Goal: Task Accomplishment & Management: Manage account settings

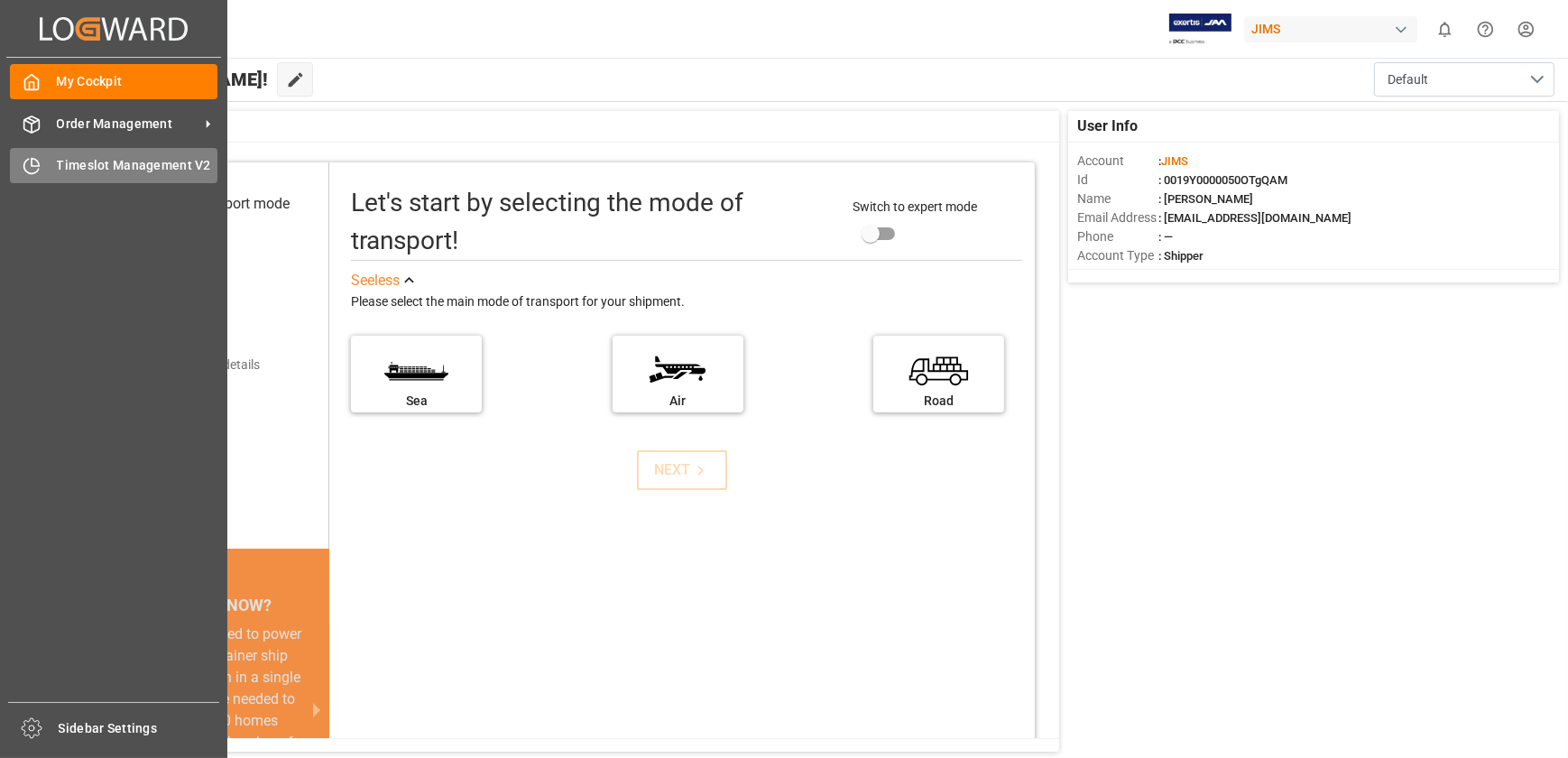
click at [50, 156] on div "Timeslot Management V2 Timeslot Management V2" at bounding box center [114, 165] width 208 height 35
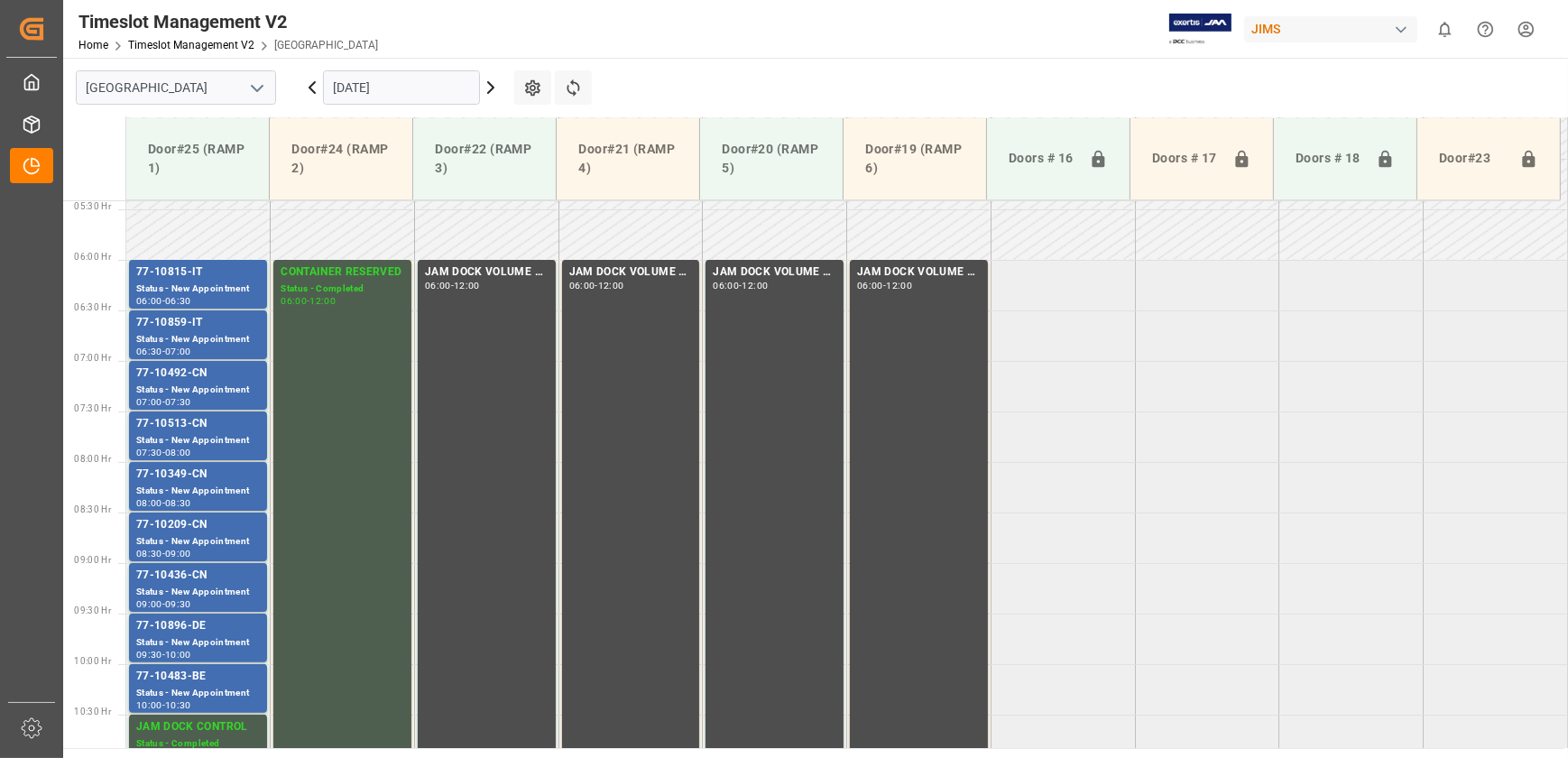
scroll to position [406, 0]
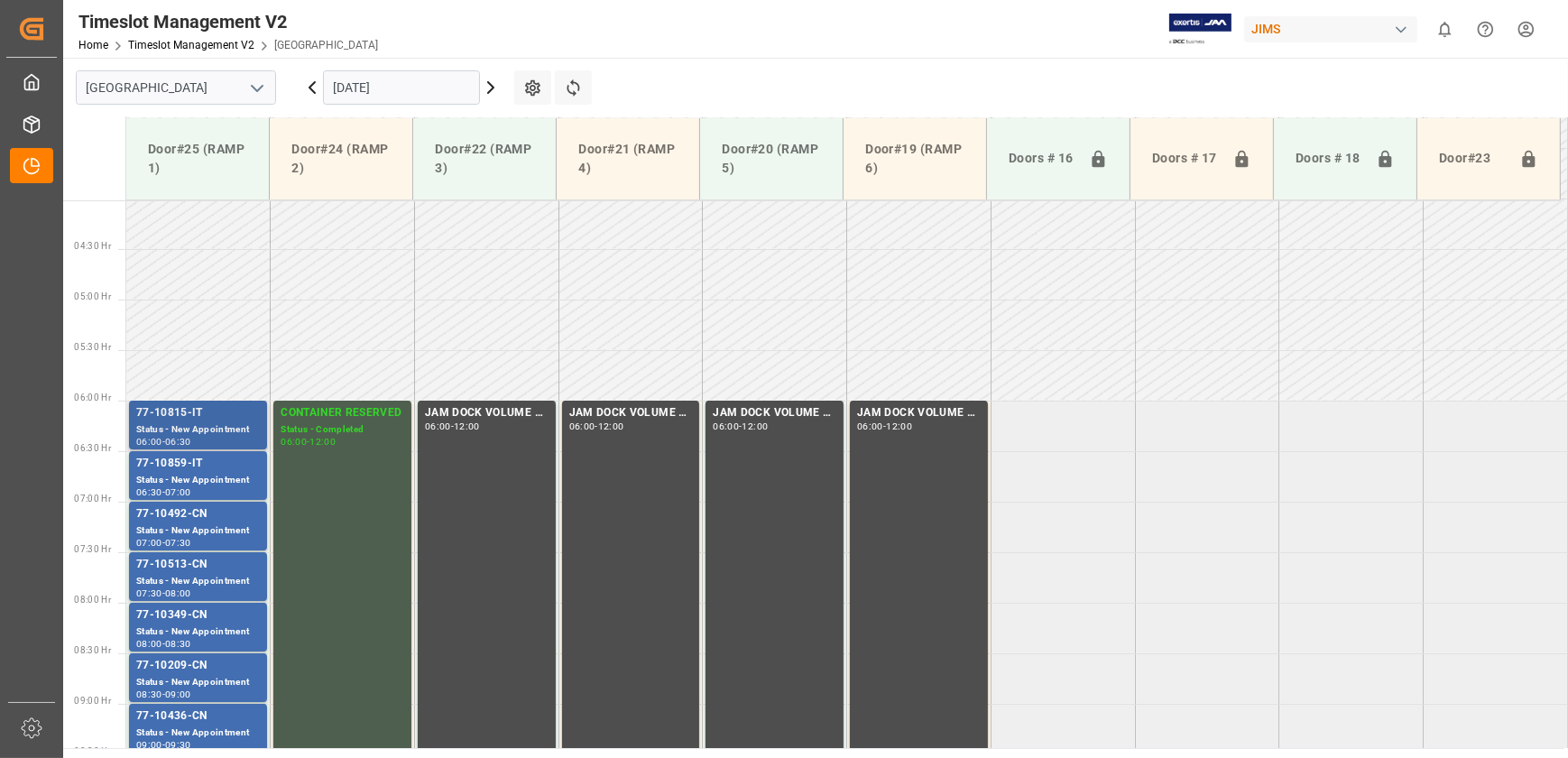
click at [228, 432] on div "Status - New Appointment" at bounding box center [198, 430] width 124 height 15
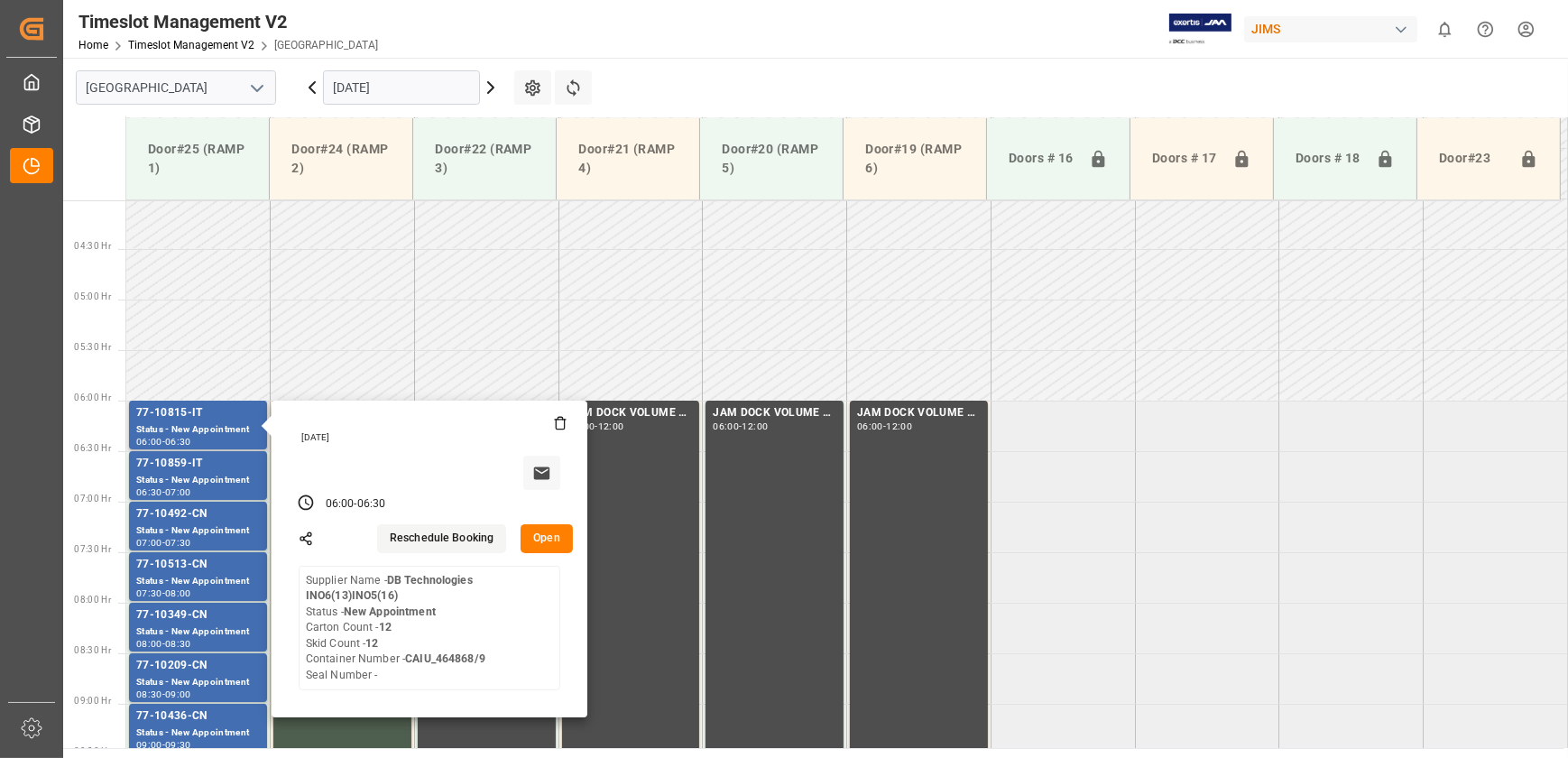
click at [554, 534] on button "Open" at bounding box center [546, 539] width 52 height 29
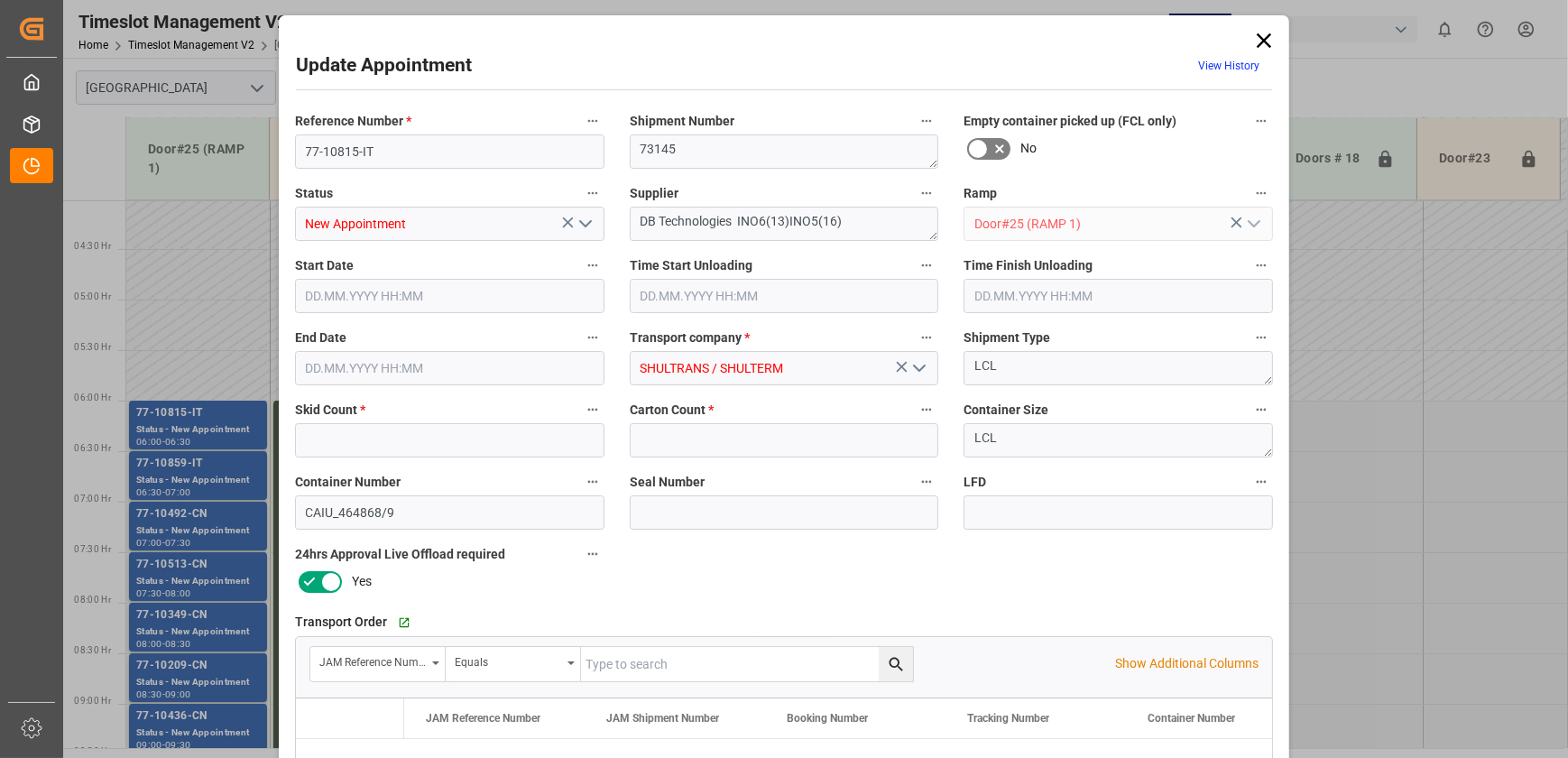
type input "12"
type input "[DATE] 06:00"
type input "[DATE] 06:30"
type input "[DATE] 12:16"
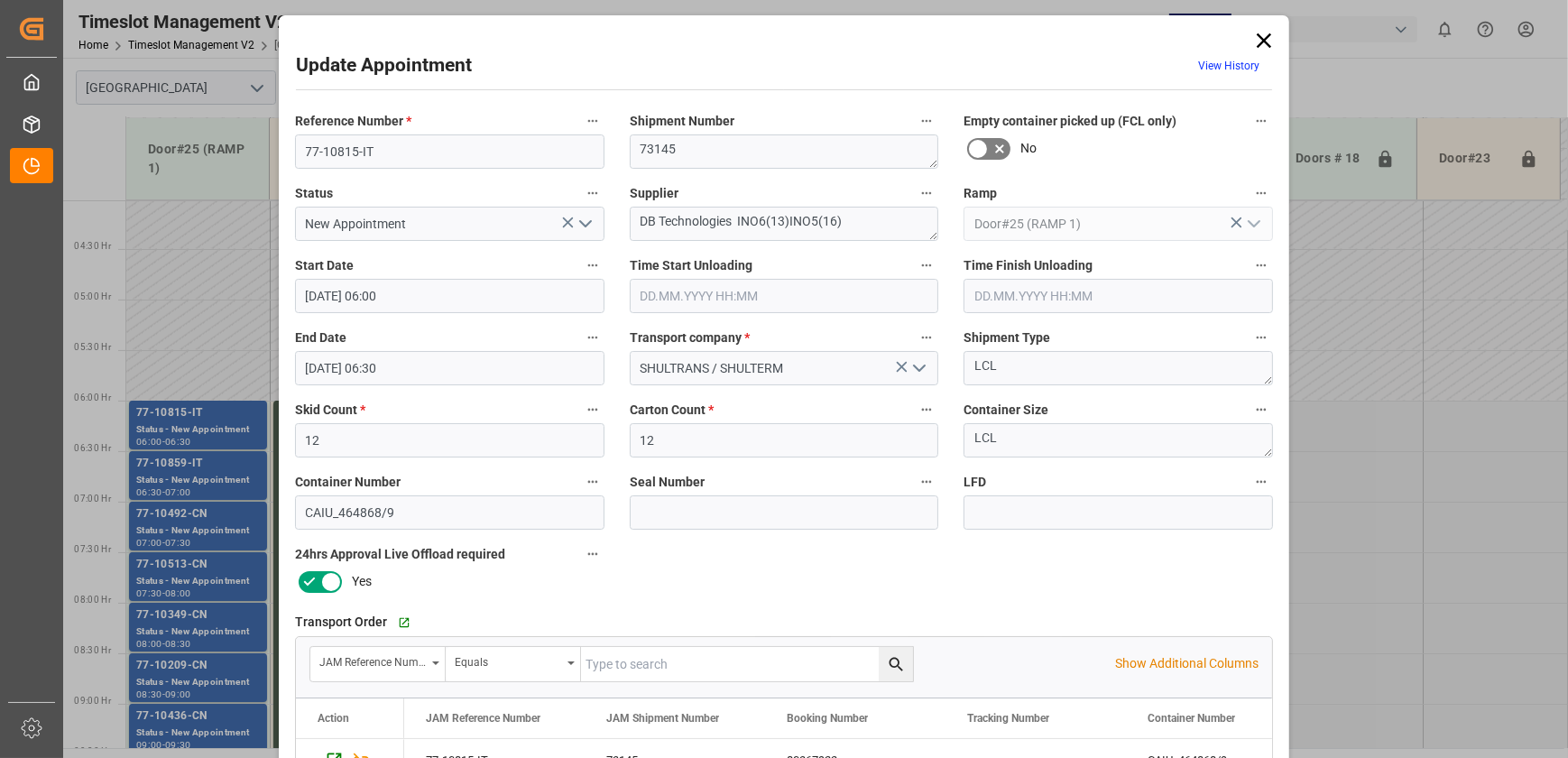
click at [215, 478] on div "Update Appointment View History Reference Number * 77-10815-IT Shipment Number …" at bounding box center [784, 379] width 1568 height 758
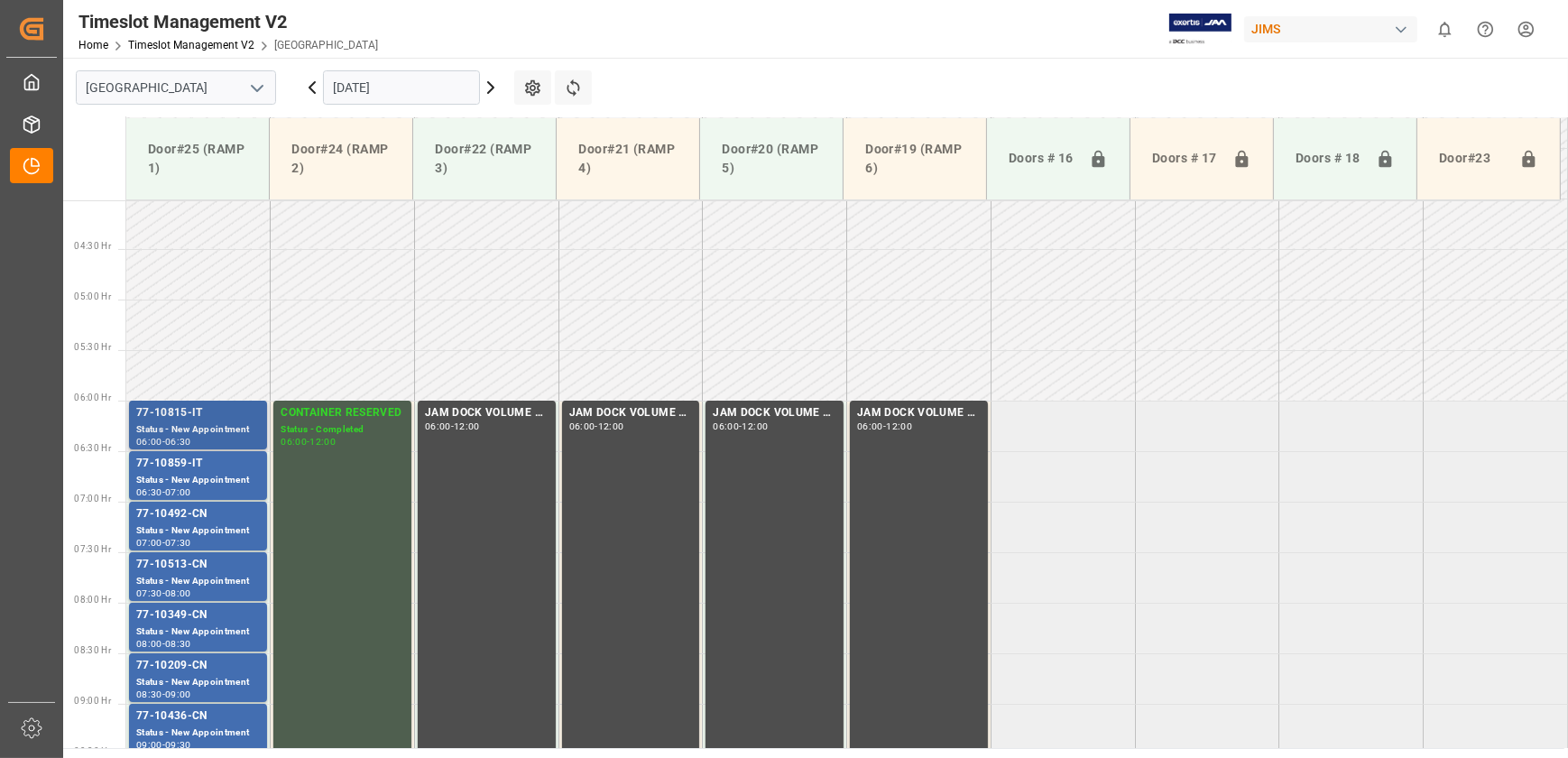
click at [222, 420] on div "77-10815-IT" at bounding box center [198, 413] width 124 height 18
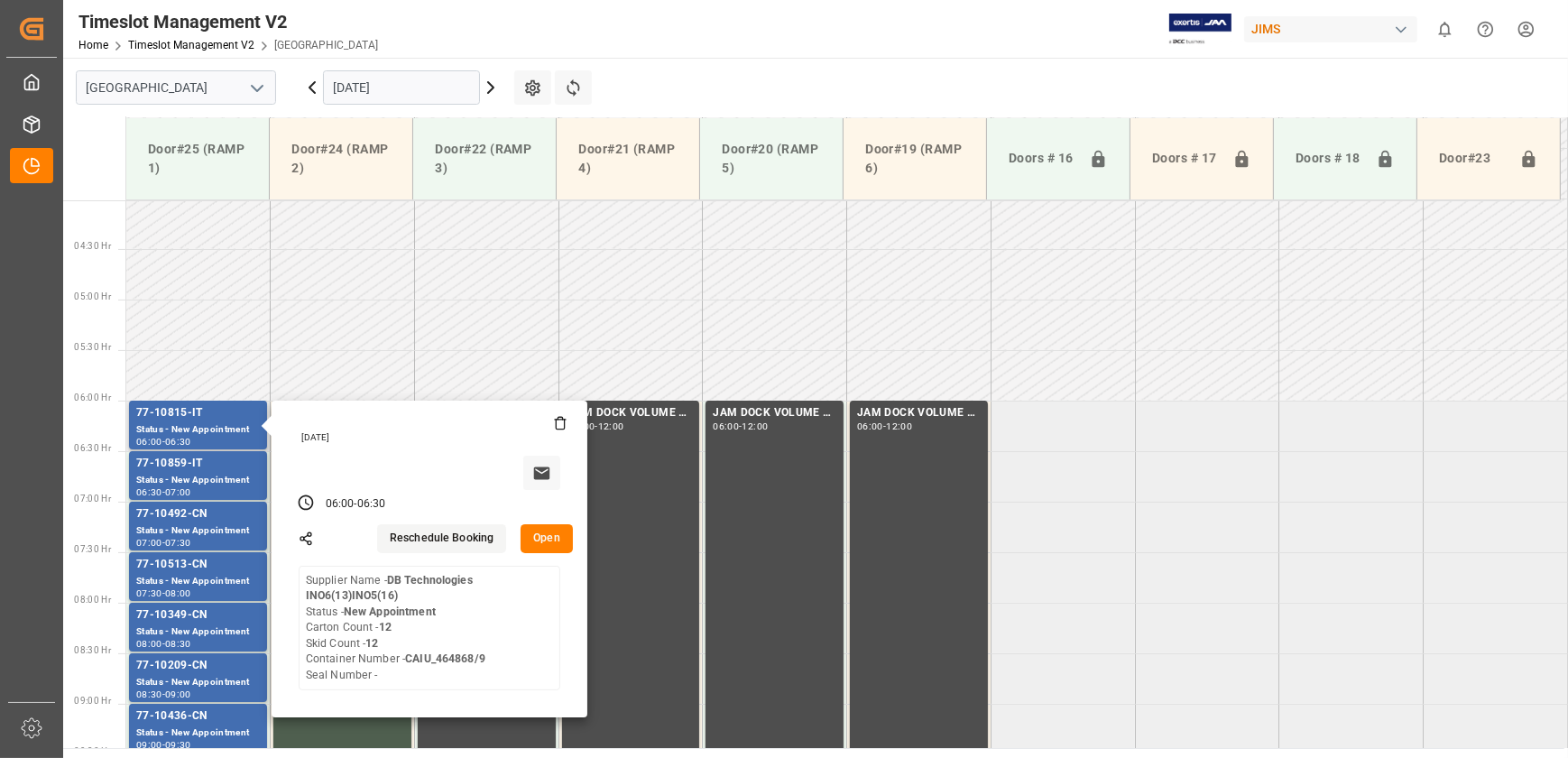
click at [533, 543] on button "Open" at bounding box center [546, 539] width 52 height 29
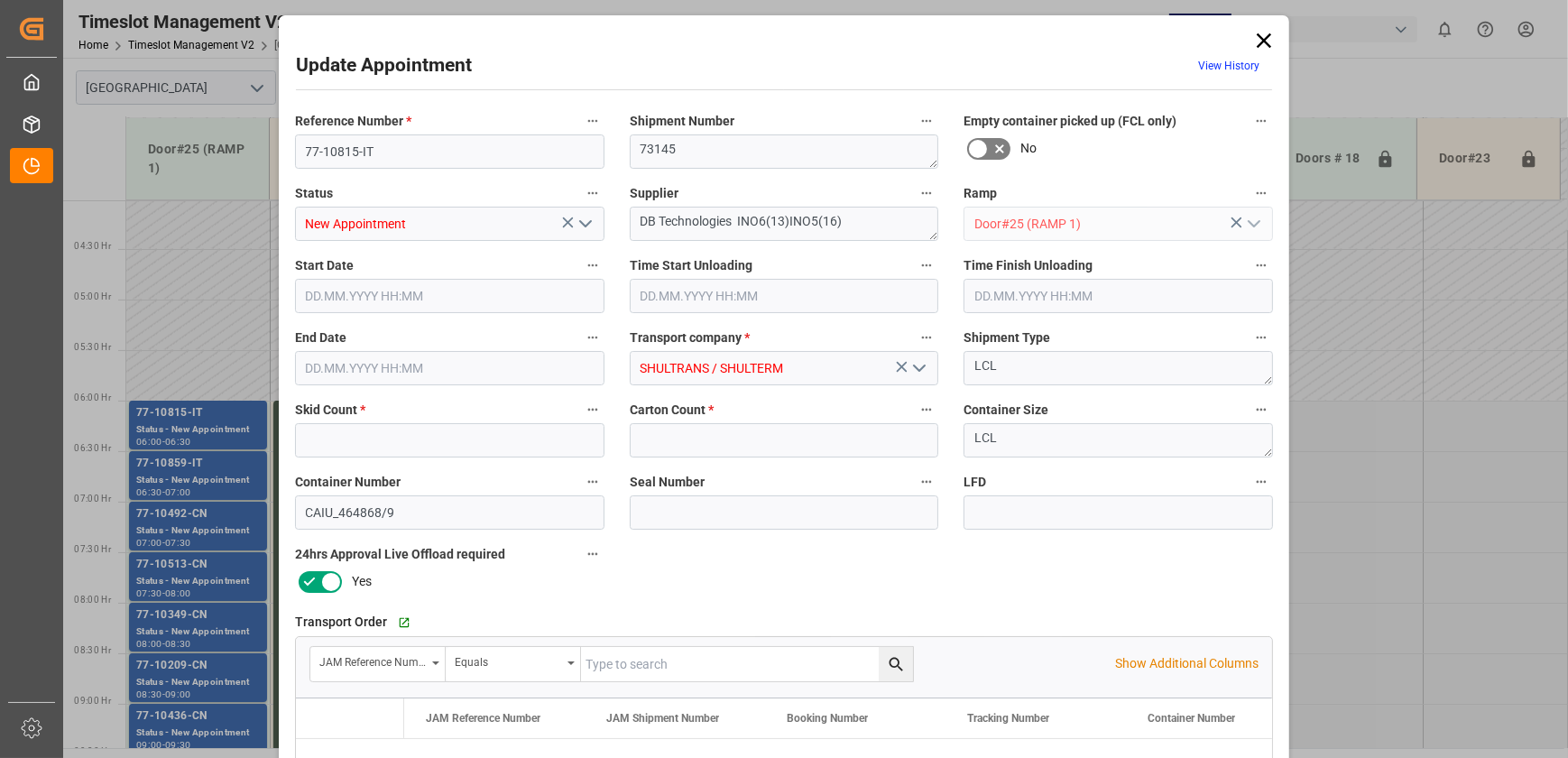
type input "12"
type input "[DATE] 06:00"
type input "[DATE] 06:30"
type input "[DATE] 12:16"
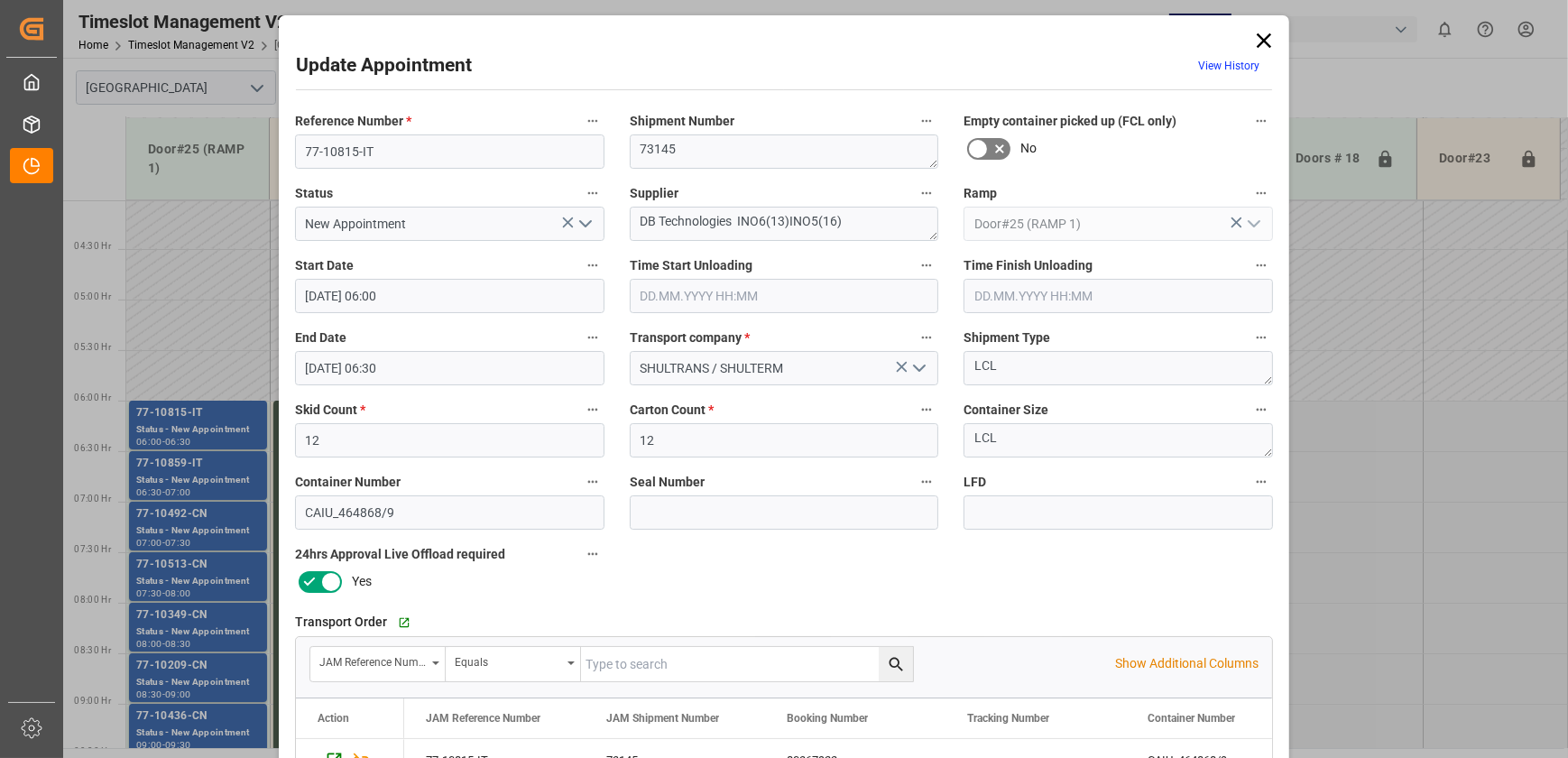
click at [1270, 33] on icon at bounding box center [1264, 41] width 26 height 26
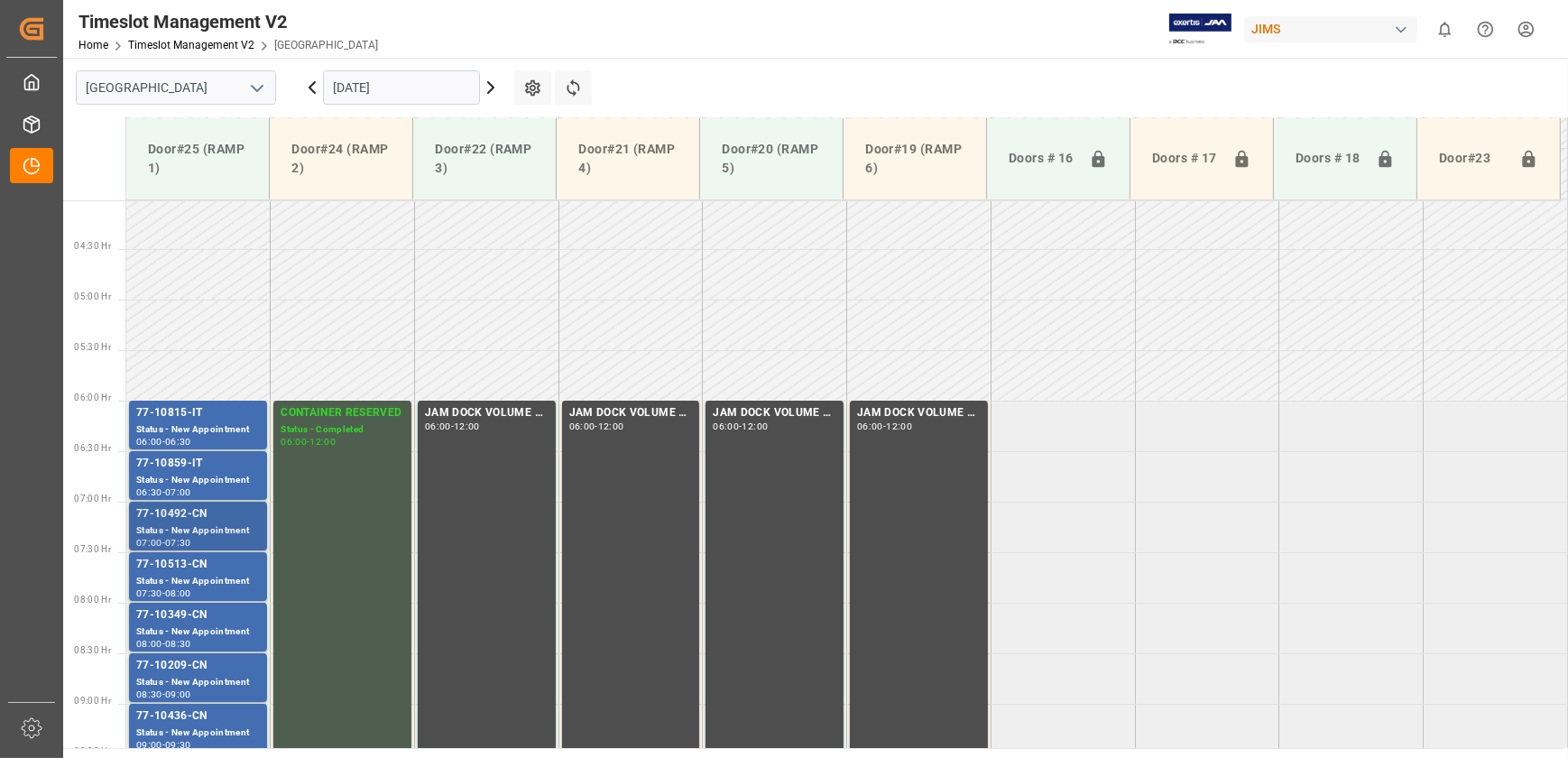
click at [207, 529] on div "Status - New Appointment" at bounding box center [198, 531] width 124 height 15
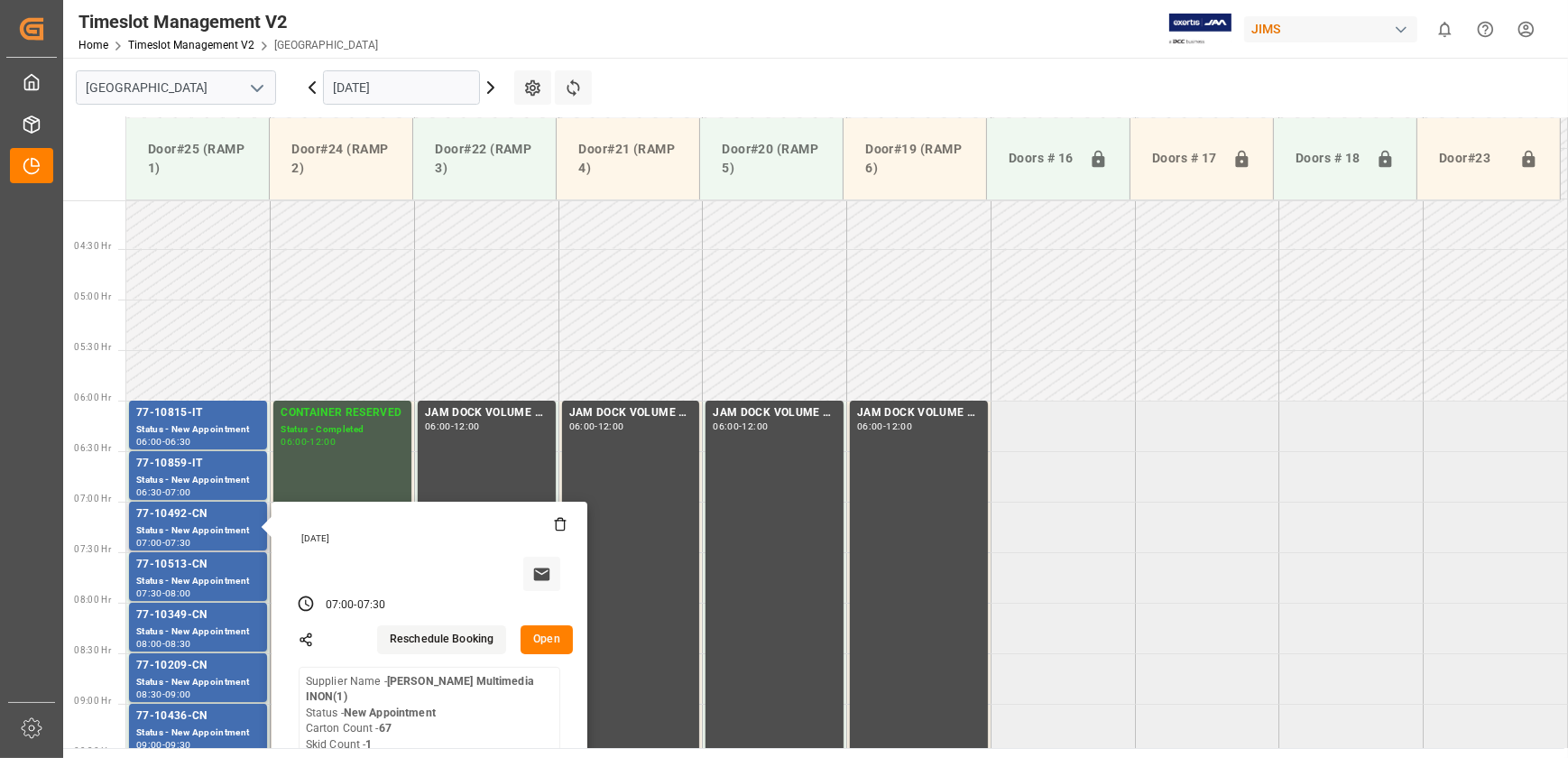
click at [556, 636] on button "Open" at bounding box center [546, 640] width 52 height 29
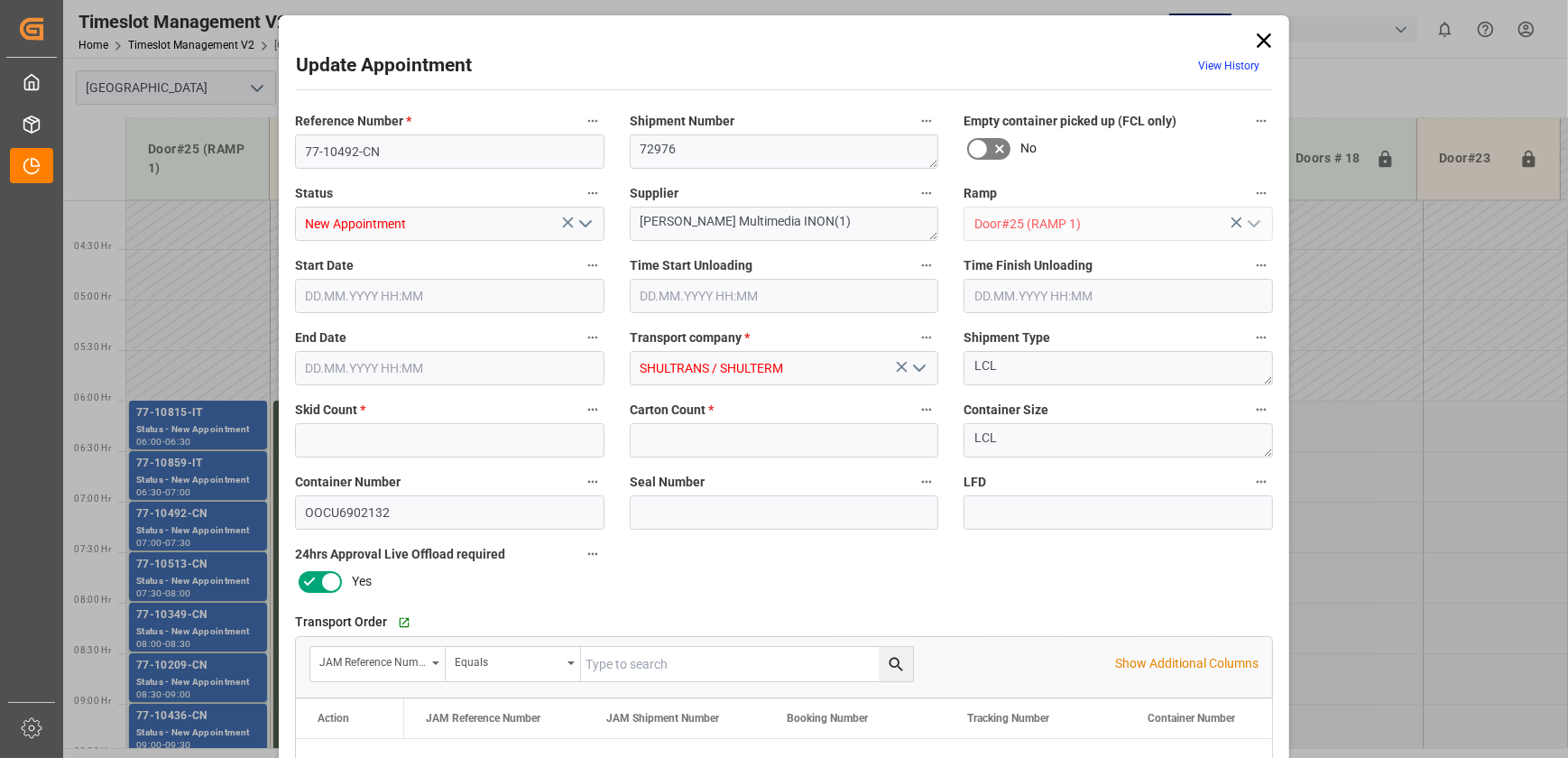
type input "1"
type input "67"
type input "[DATE] 07:00"
type input "[DATE] 07:30"
type input "[DATE] 12:15"
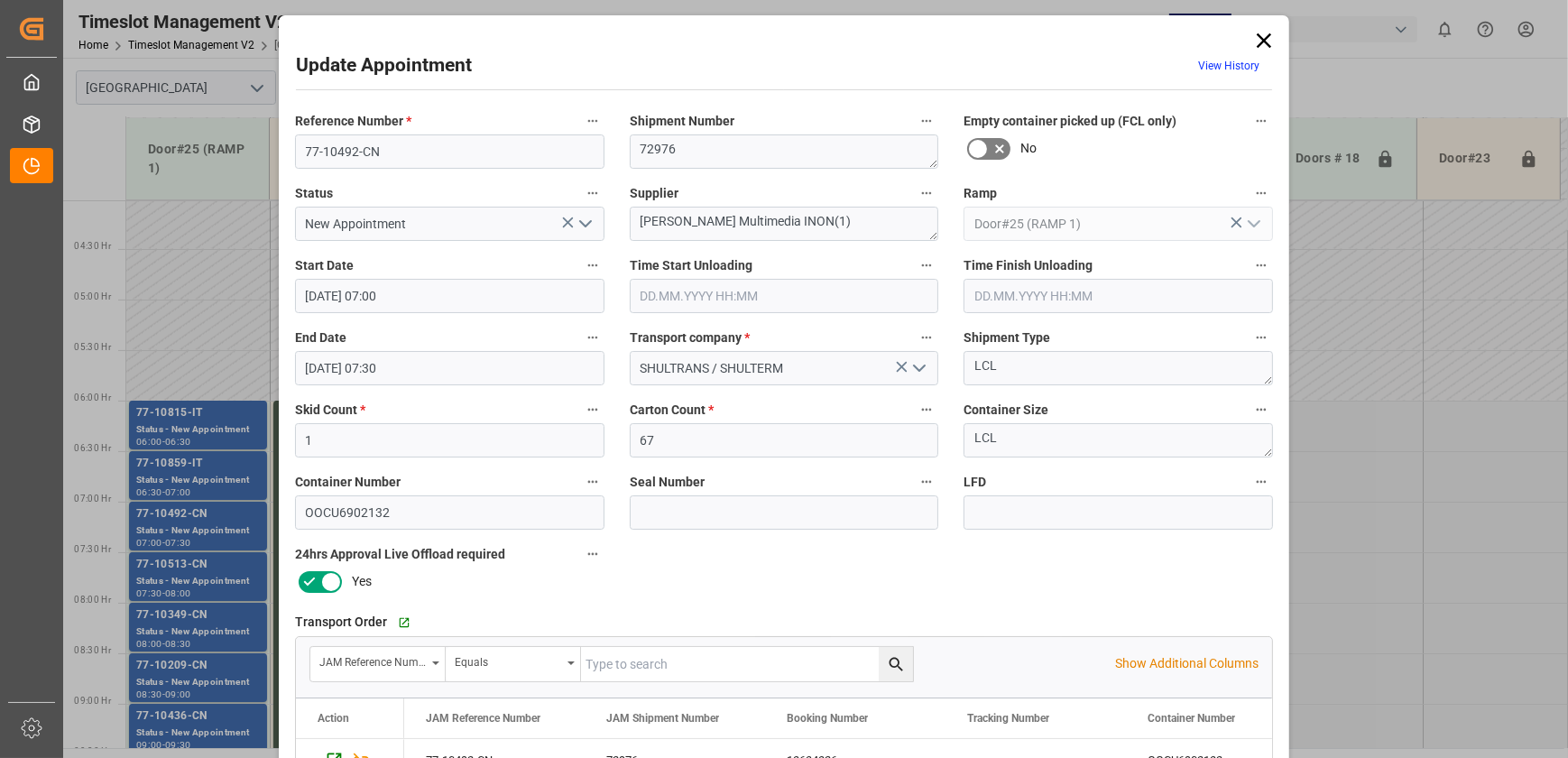
click at [579, 219] on icon "open menu" at bounding box center [585, 223] width 22 height 22
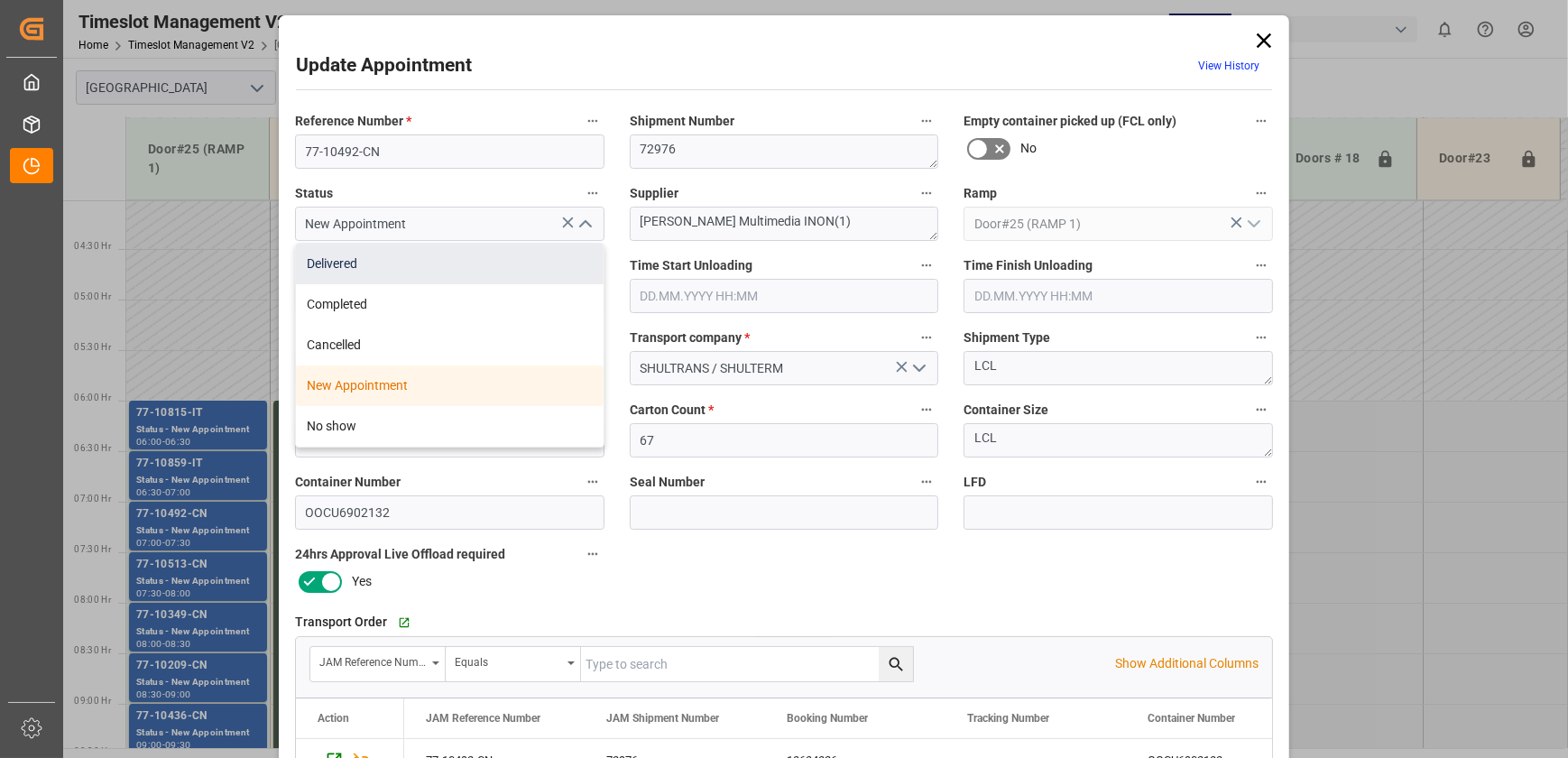
click at [518, 256] on div "Delivered" at bounding box center [450, 264] width 308 height 41
type input "Delivered"
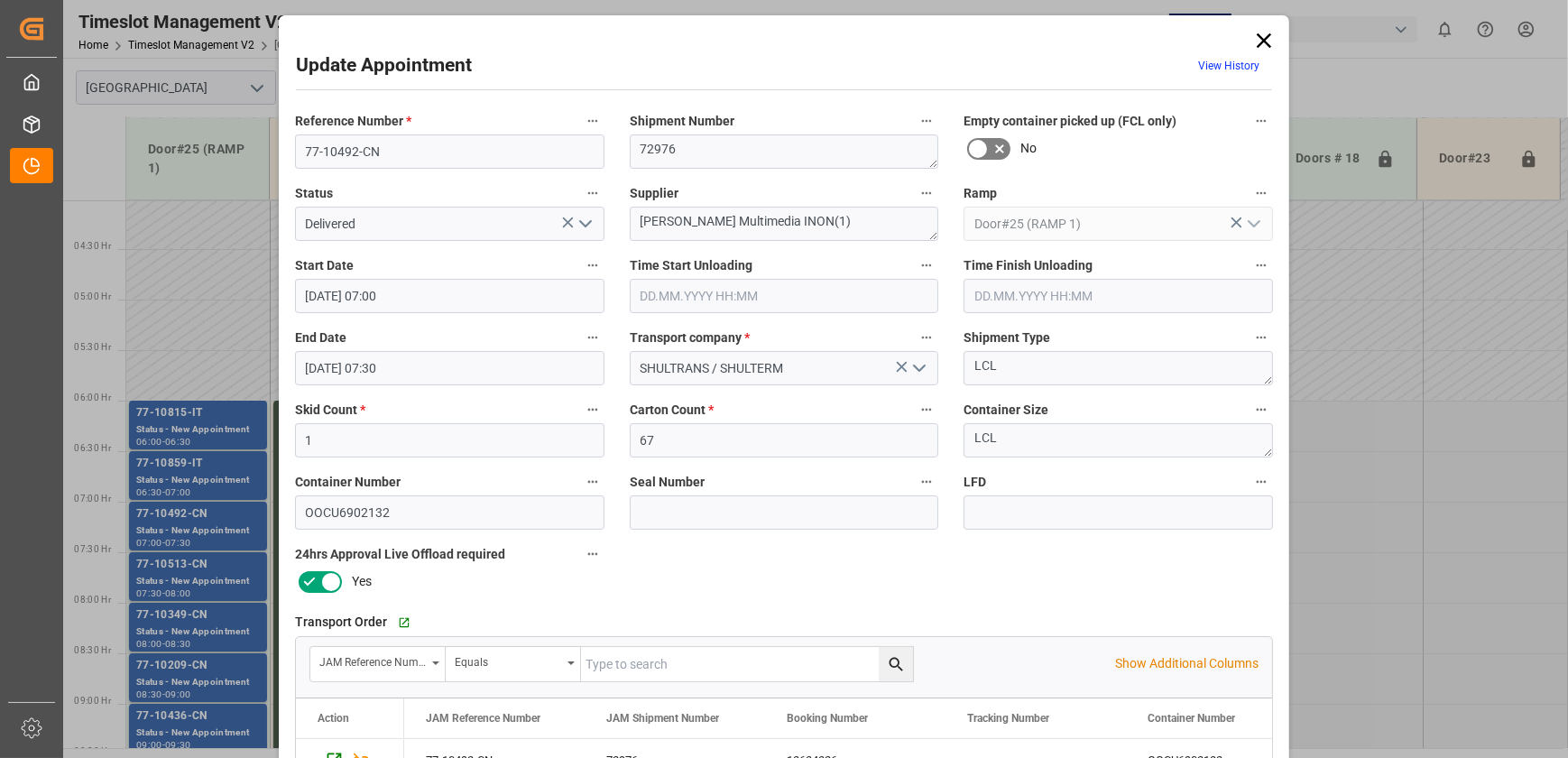
click at [784, 292] on input "text" at bounding box center [784, 296] width 309 height 34
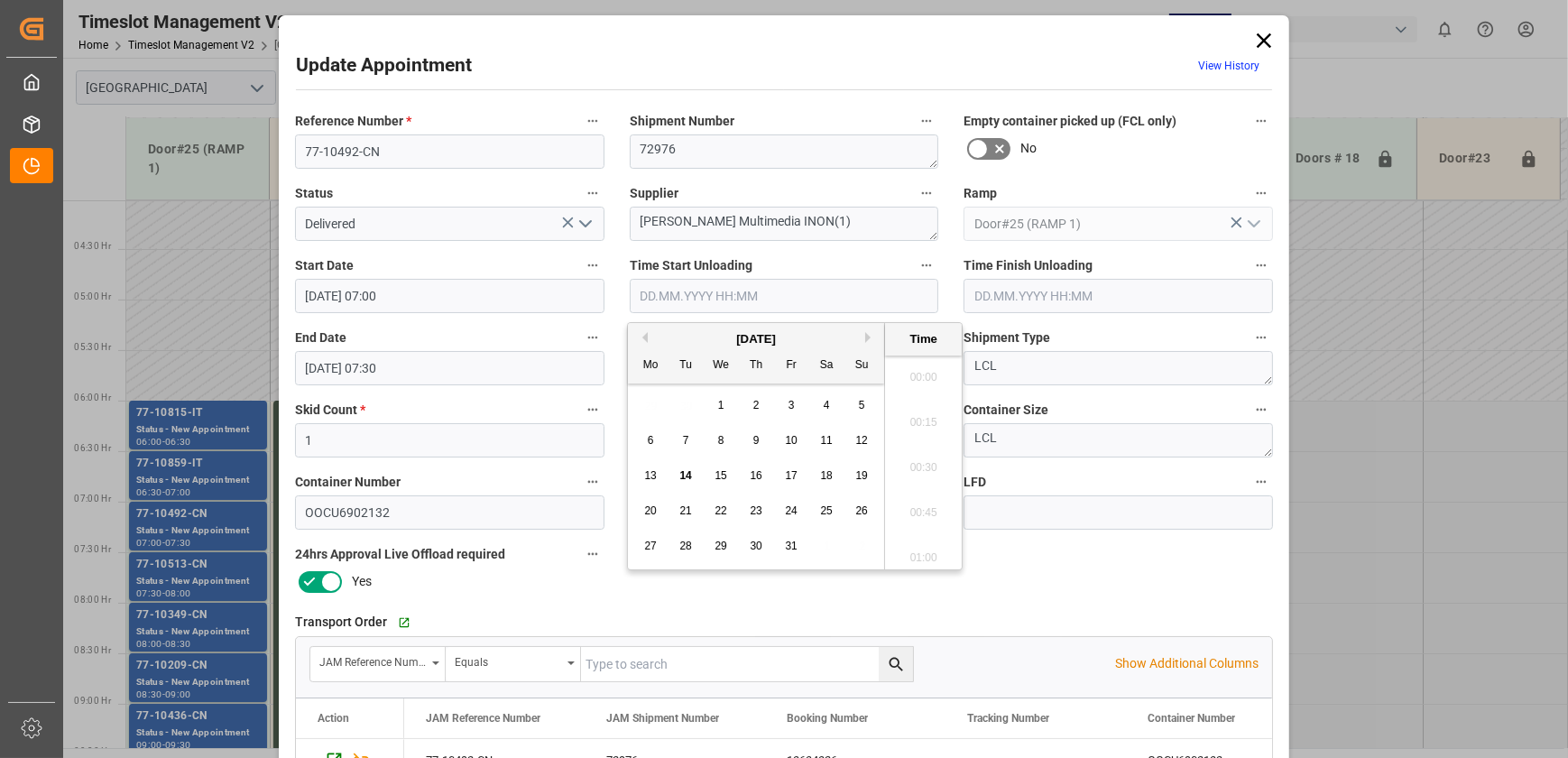
scroll to position [1540, 0]
click at [687, 478] on span "14" at bounding box center [685, 474] width 11 height 12
click at [922, 429] on li "08:45" at bounding box center [923, 418] width 77 height 45
type input "[DATE] 08:45"
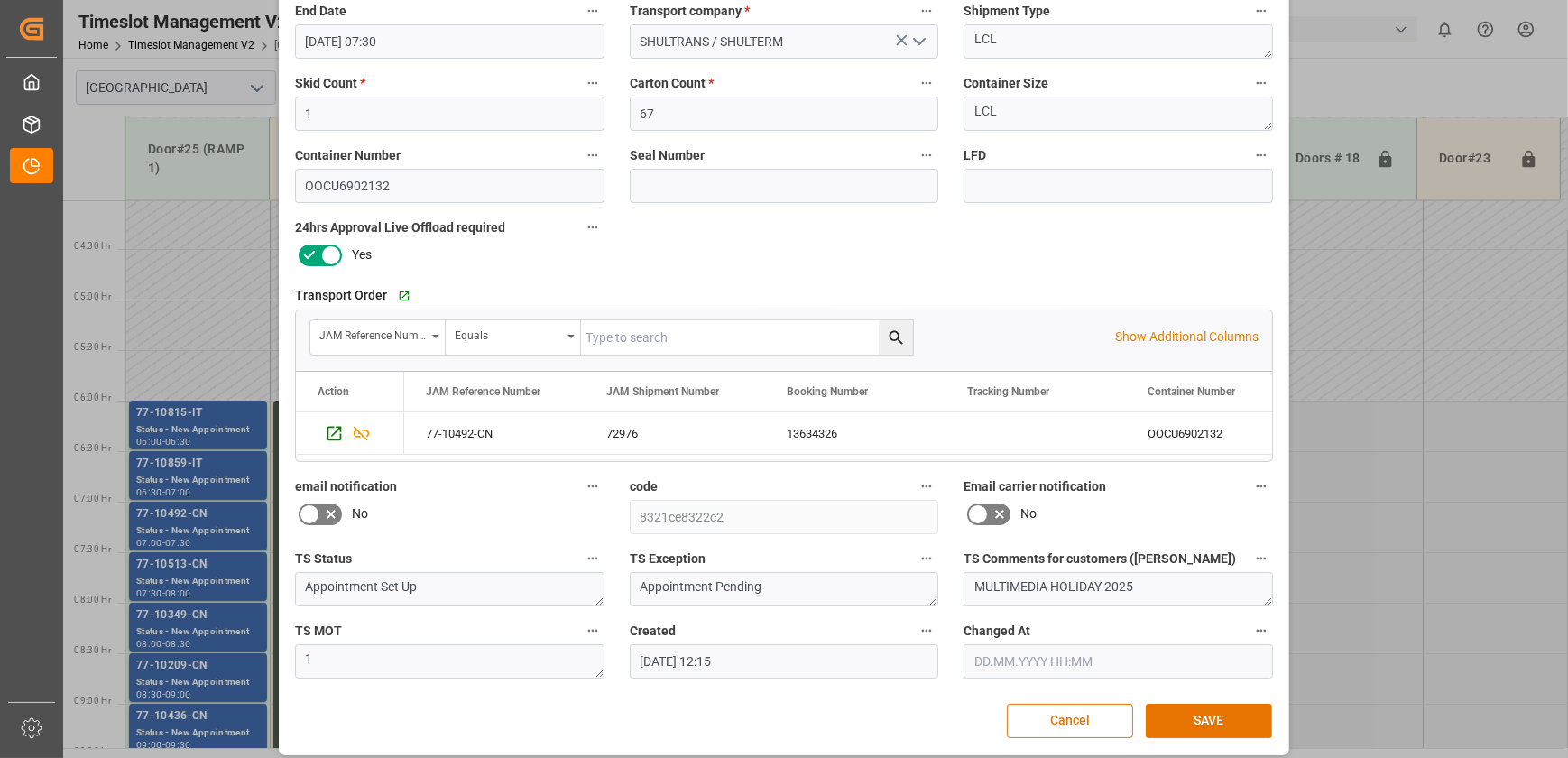
scroll to position [328, 0]
click at [1249, 708] on button "SAVE" at bounding box center [1210, 720] width 127 height 34
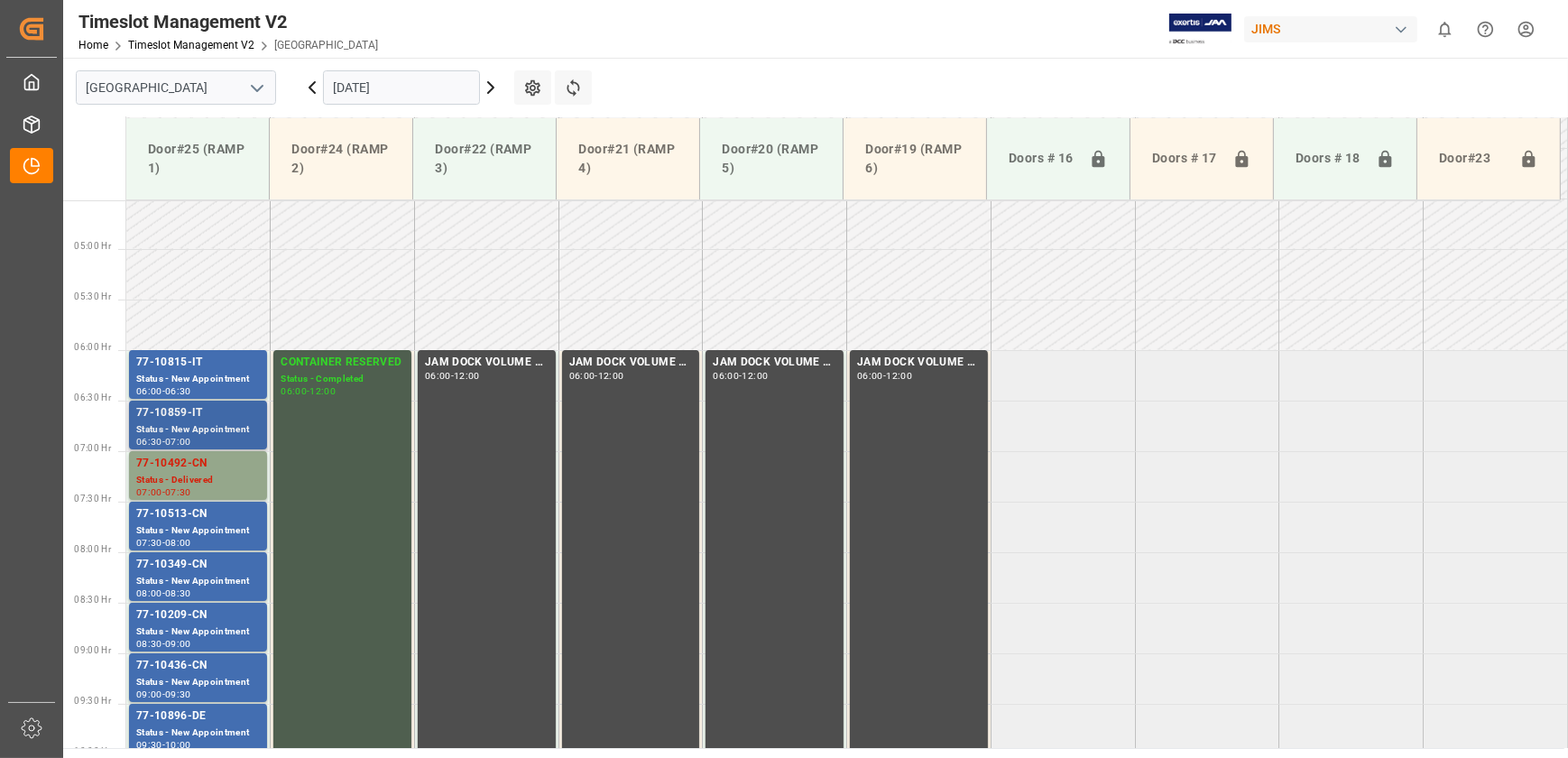
scroll to position [449, 0]
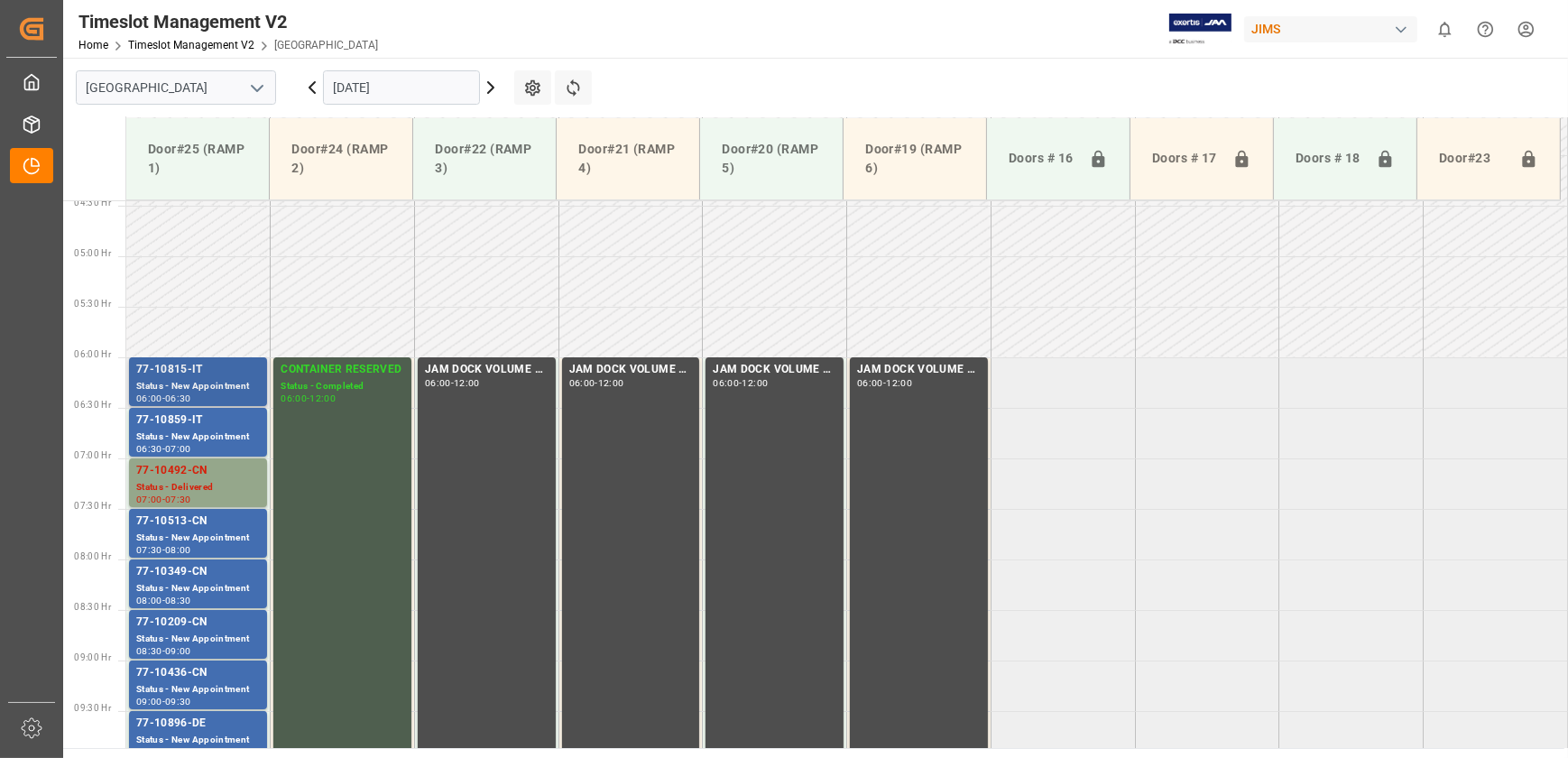
click at [213, 370] on div "77-10815-IT" at bounding box center [198, 370] width 124 height 18
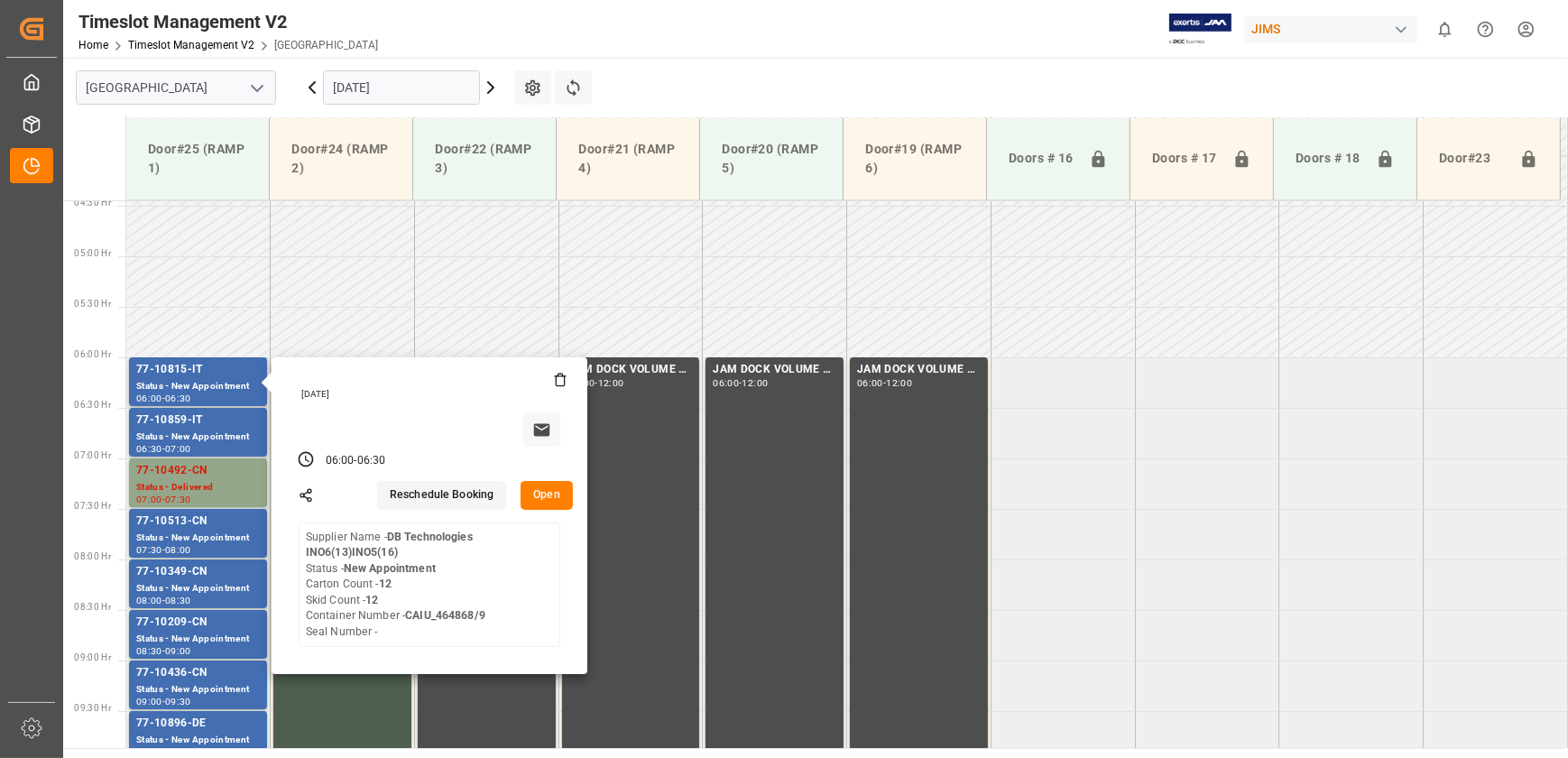
click at [528, 483] on button "Open" at bounding box center [546, 495] width 52 height 29
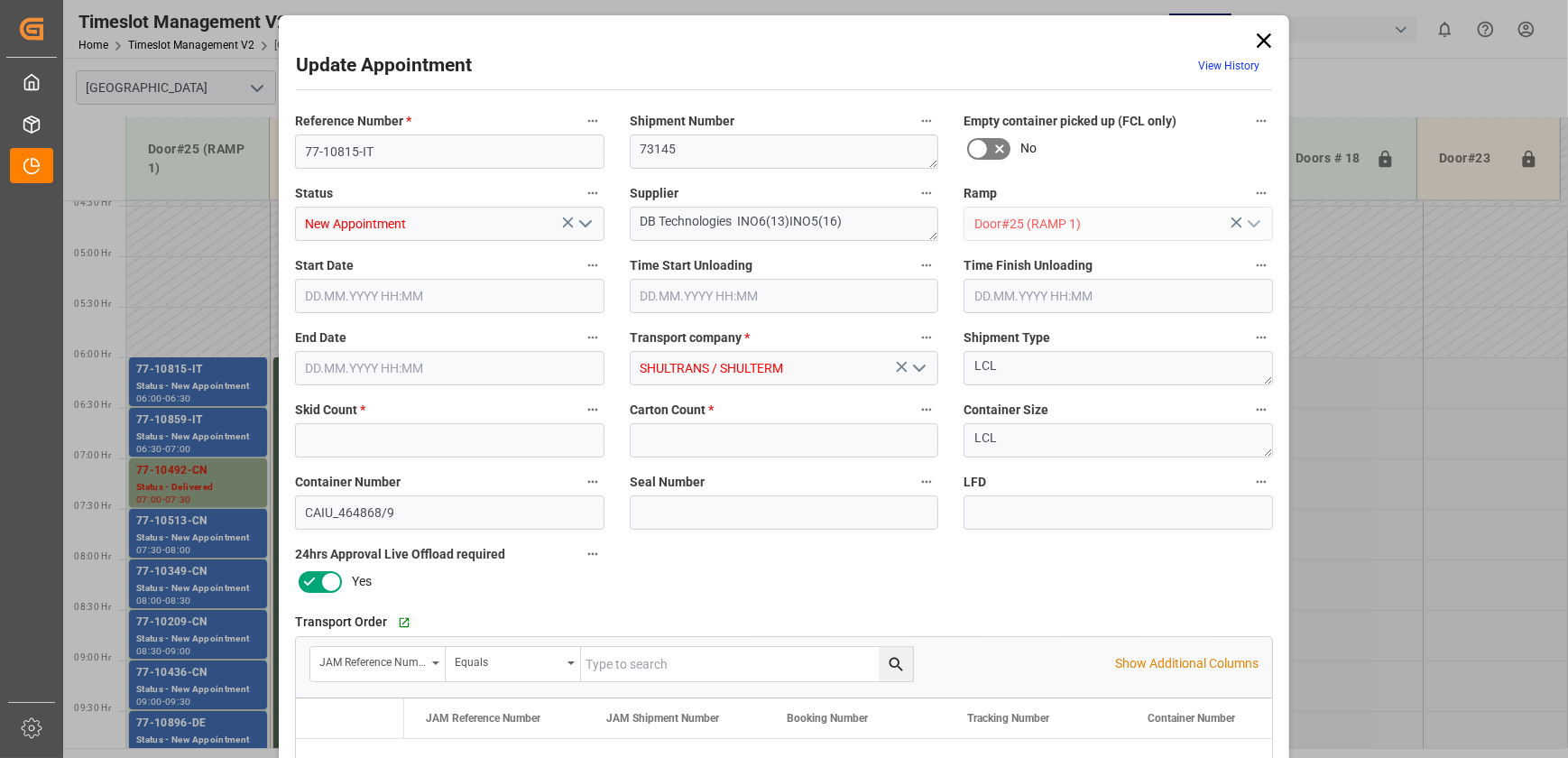
type input "12"
type input "[DATE] 06:00"
type input "[DATE] 06:30"
type input "[DATE] 12:16"
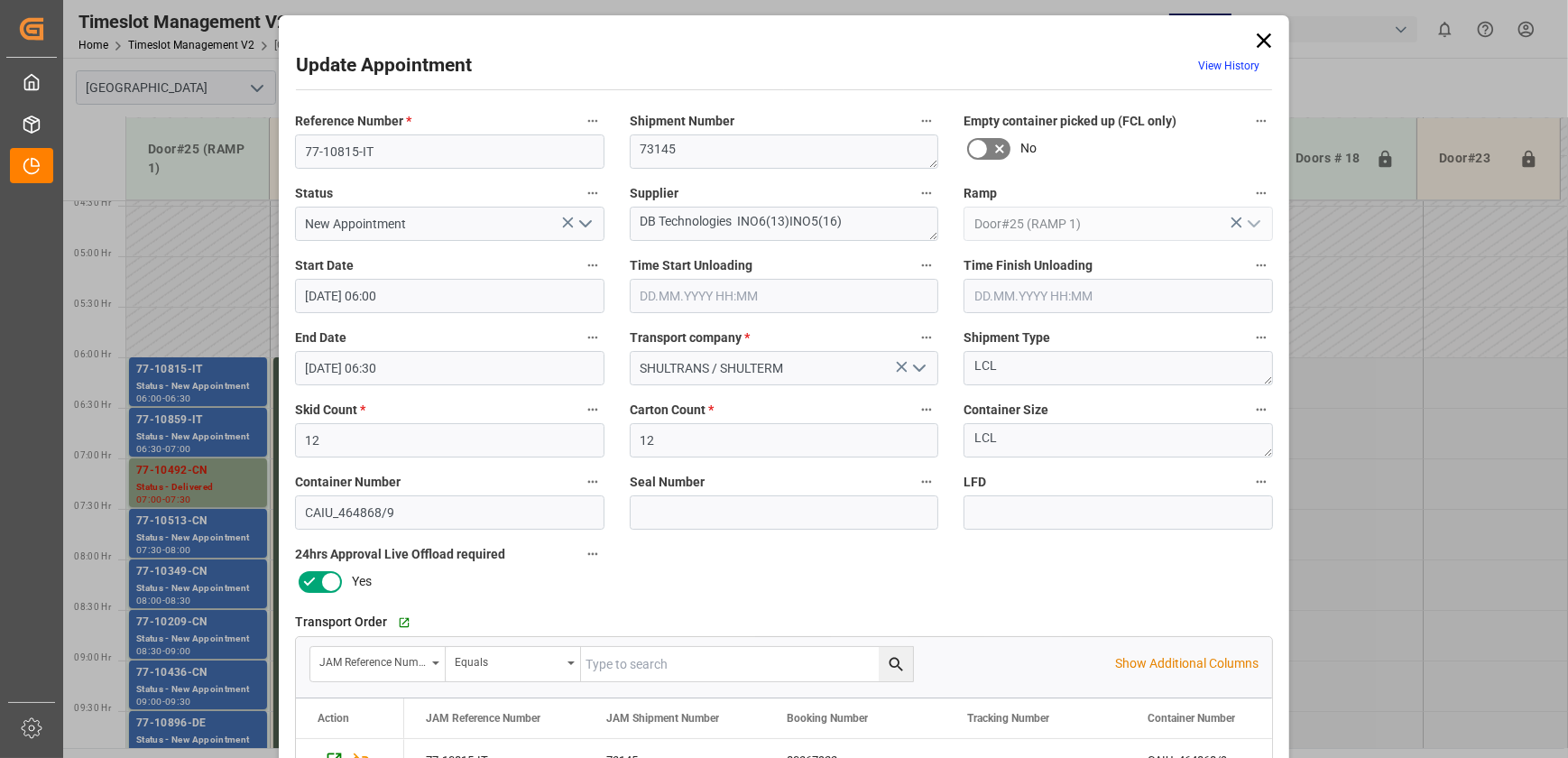
click at [457, 287] on input "[DATE] 06:00" at bounding box center [449, 296] width 309 height 34
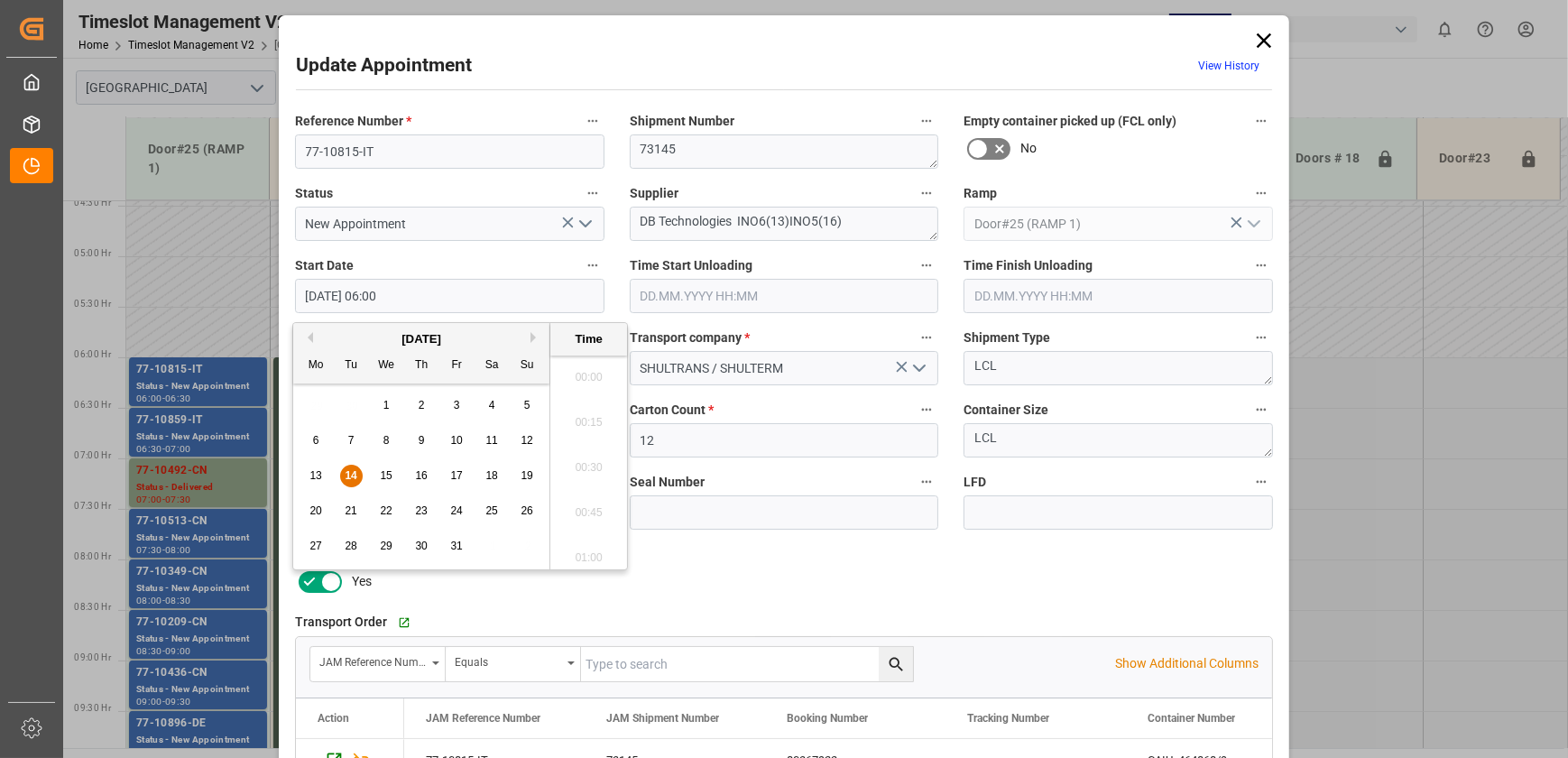
scroll to position [998, 0]
click at [457, 287] on input "[DATE] 06:00" at bounding box center [449, 296] width 309 height 34
click at [770, 293] on input "text" at bounding box center [784, 296] width 309 height 34
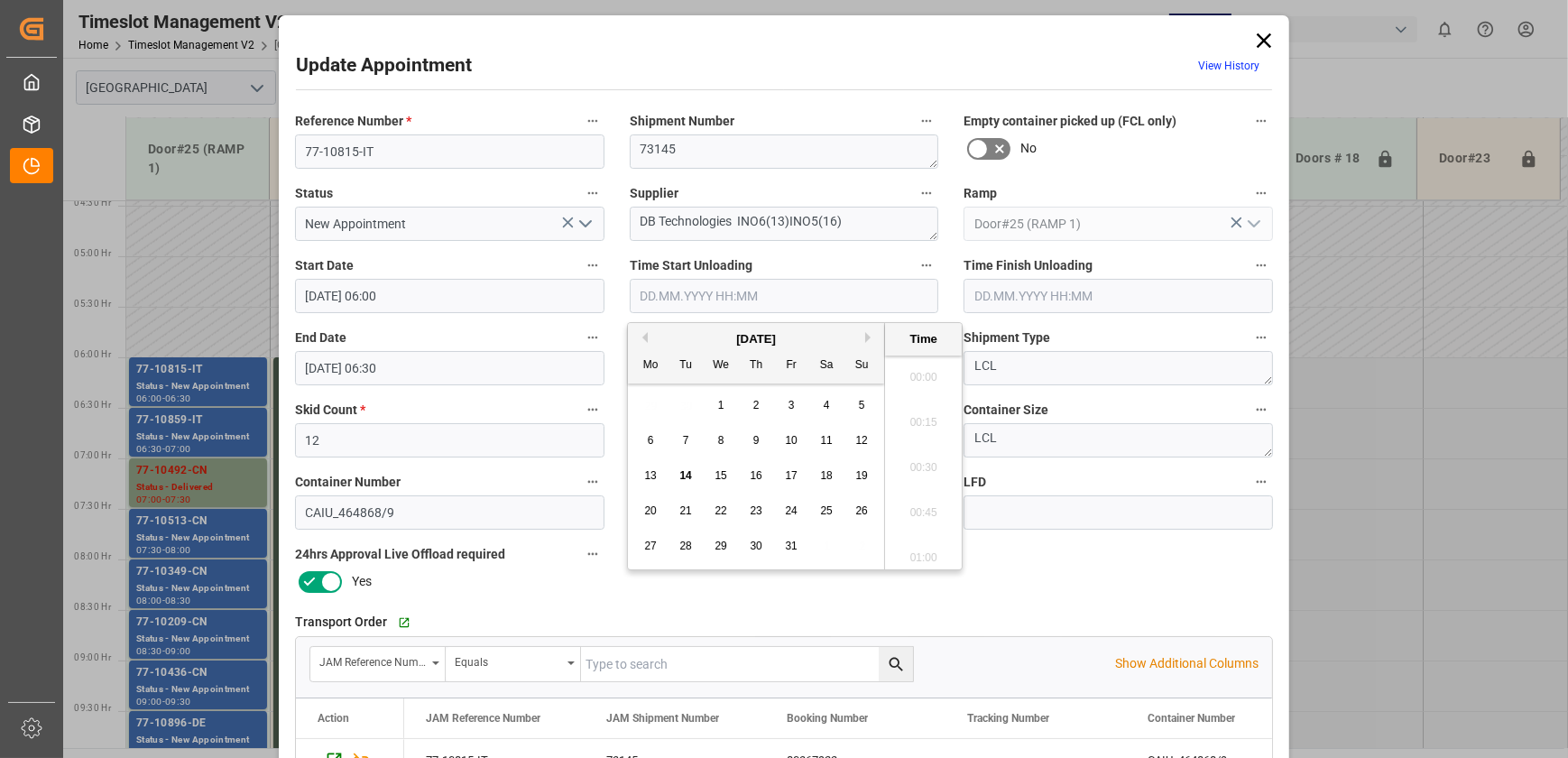
scroll to position [1540, 0]
click at [770, 293] on input "text" at bounding box center [784, 296] width 309 height 34
click at [681, 474] on span "14" at bounding box center [685, 474] width 11 height 12
click at [933, 468] on li "09:00" at bounding box center [923, 463] width 77 height 45
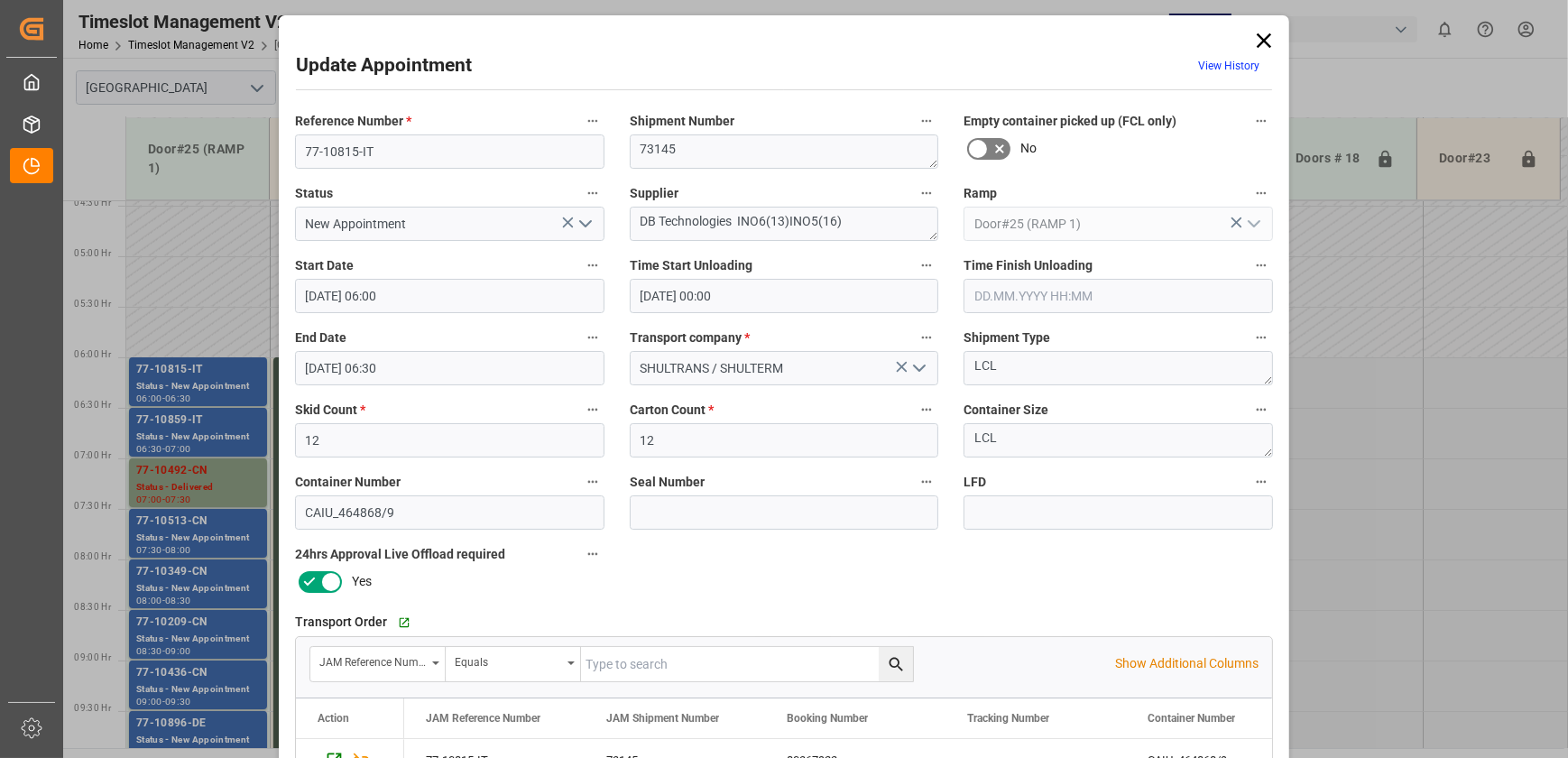
type input "[DATE] 09:00"
click at [580, 217] on icon "open menu" at bounding box center [585, 223] width 22 height 22
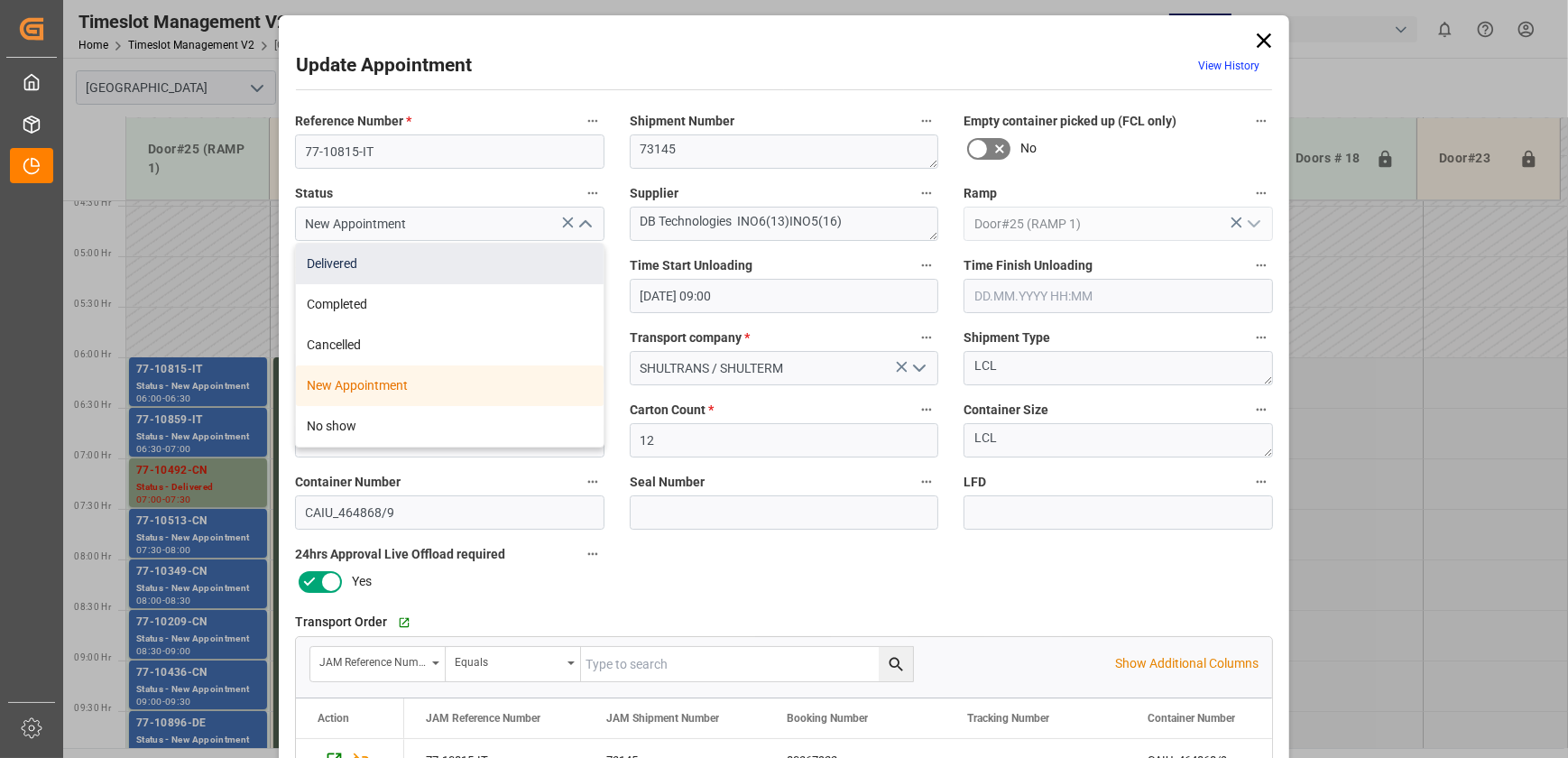
click at [529, 267] on div "Delivered" at bounding box center [450, 264] width 308 height 41
type input "Delivered"
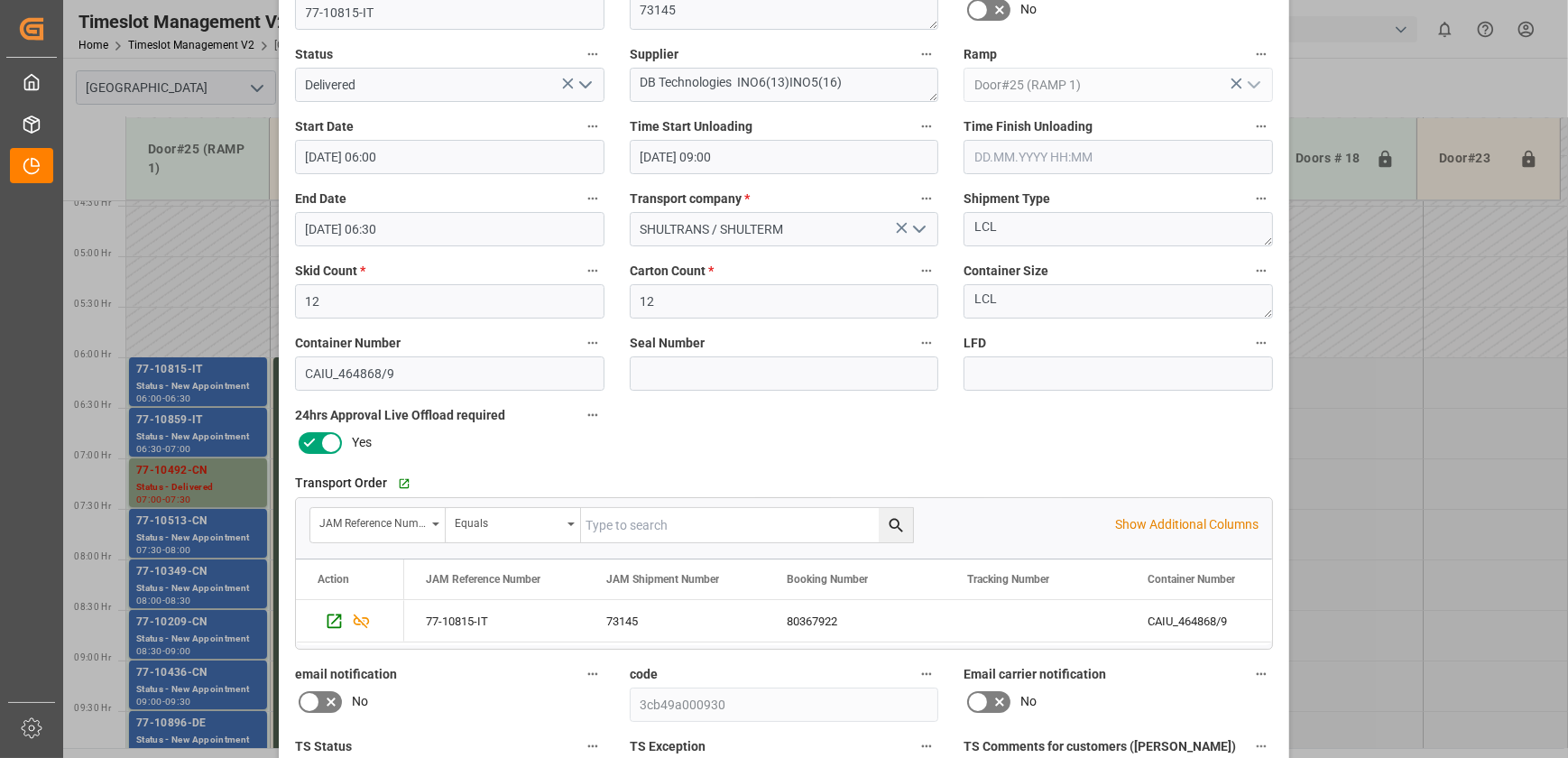
scroll to position [337, 0]
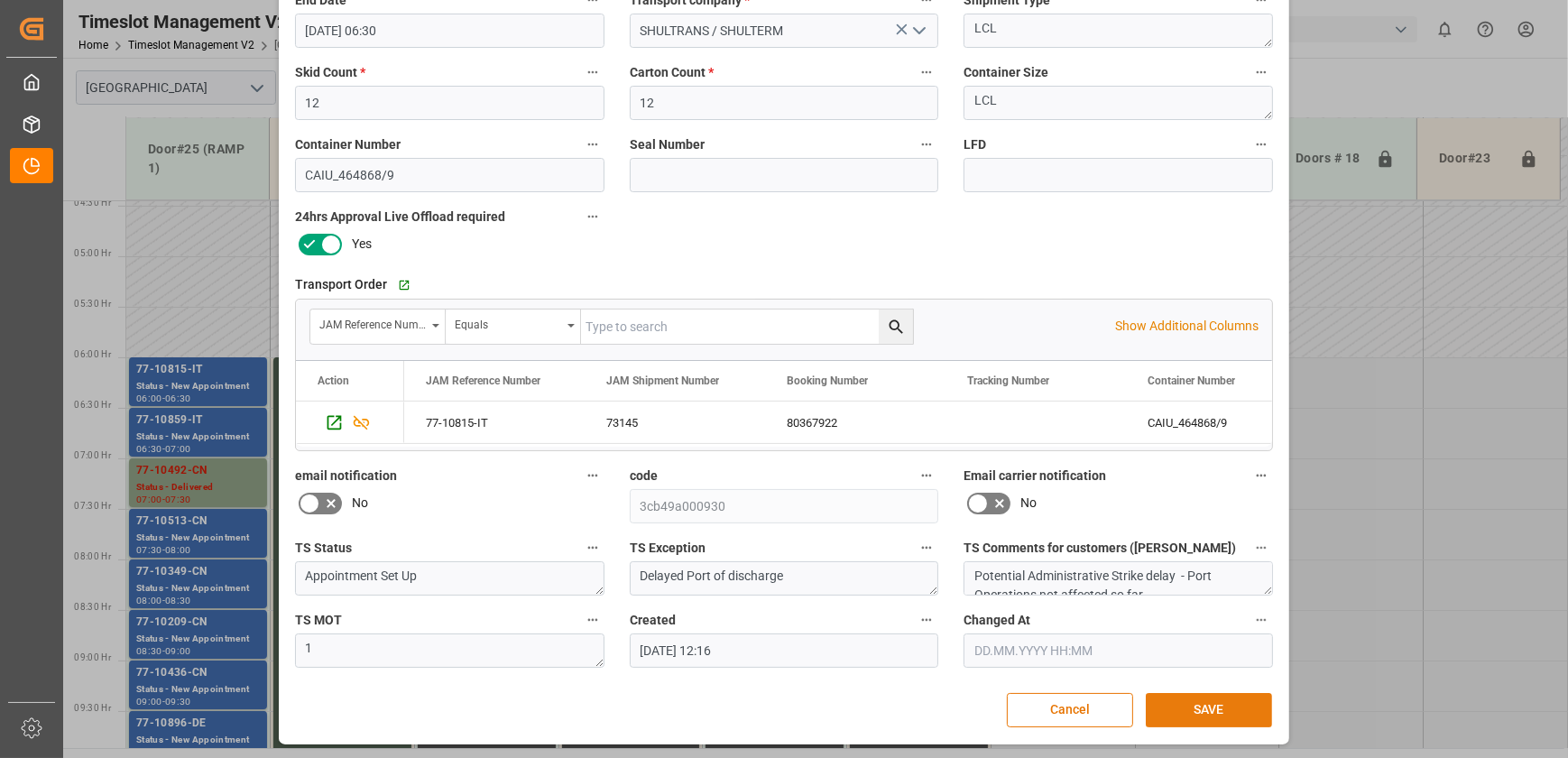
click at [1215, 711] on button "SAVE" at bounding box center [1210, 710] width 127 height 34
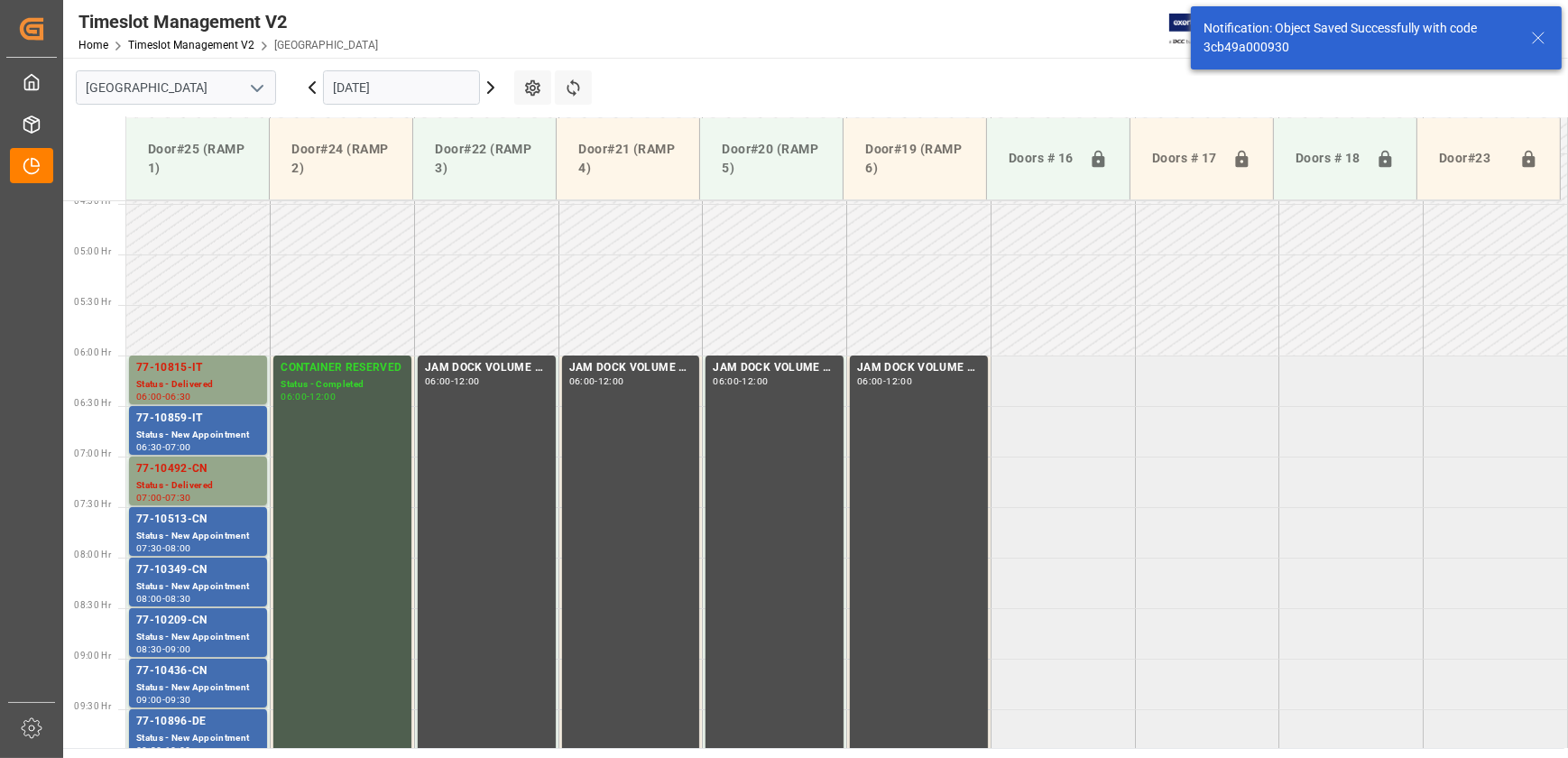
scroll to position [512, 0]
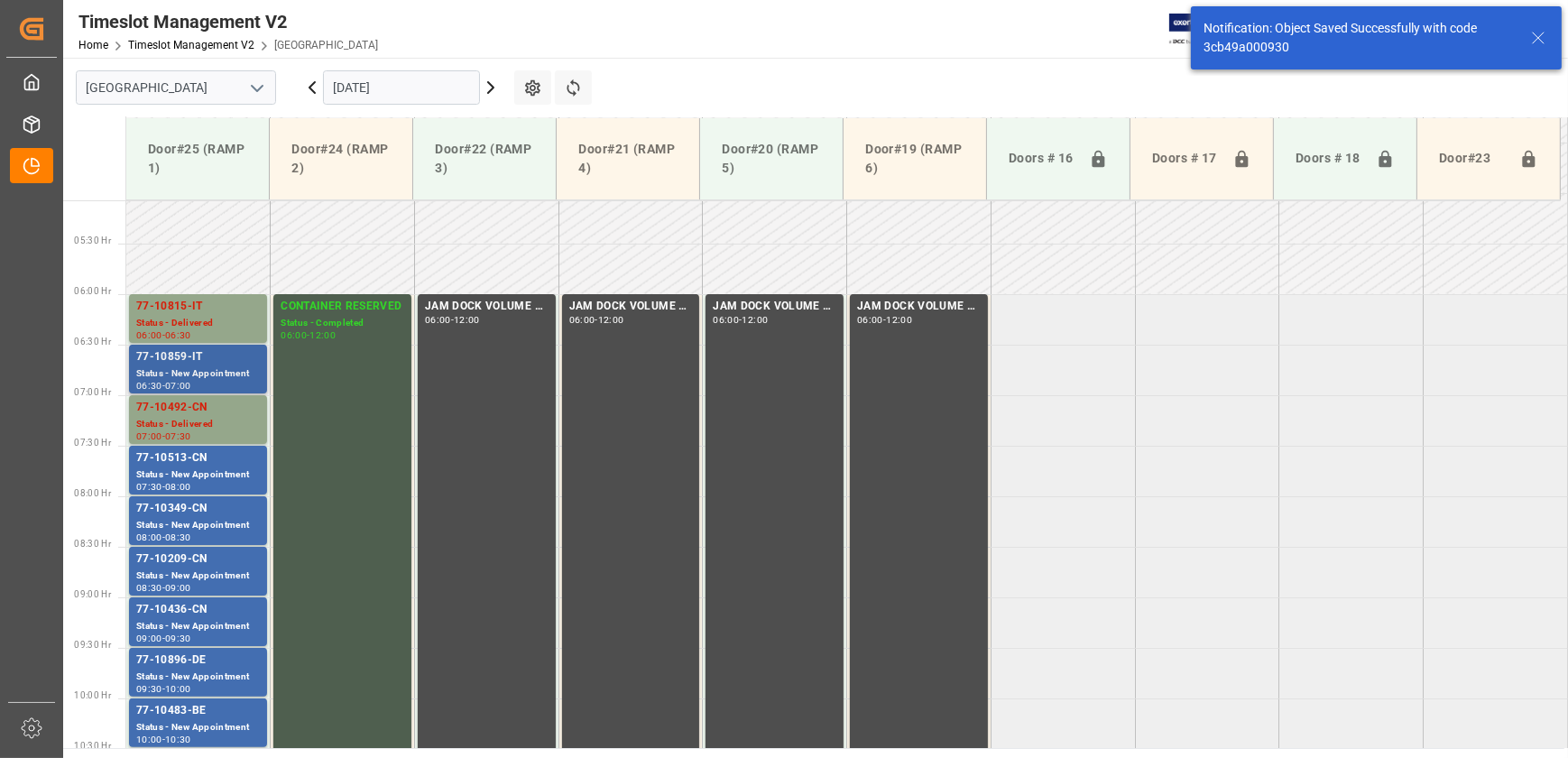
click at [233, 365] on div "77-10859-IT" at bounding box center [198, 357] width 124 height 18
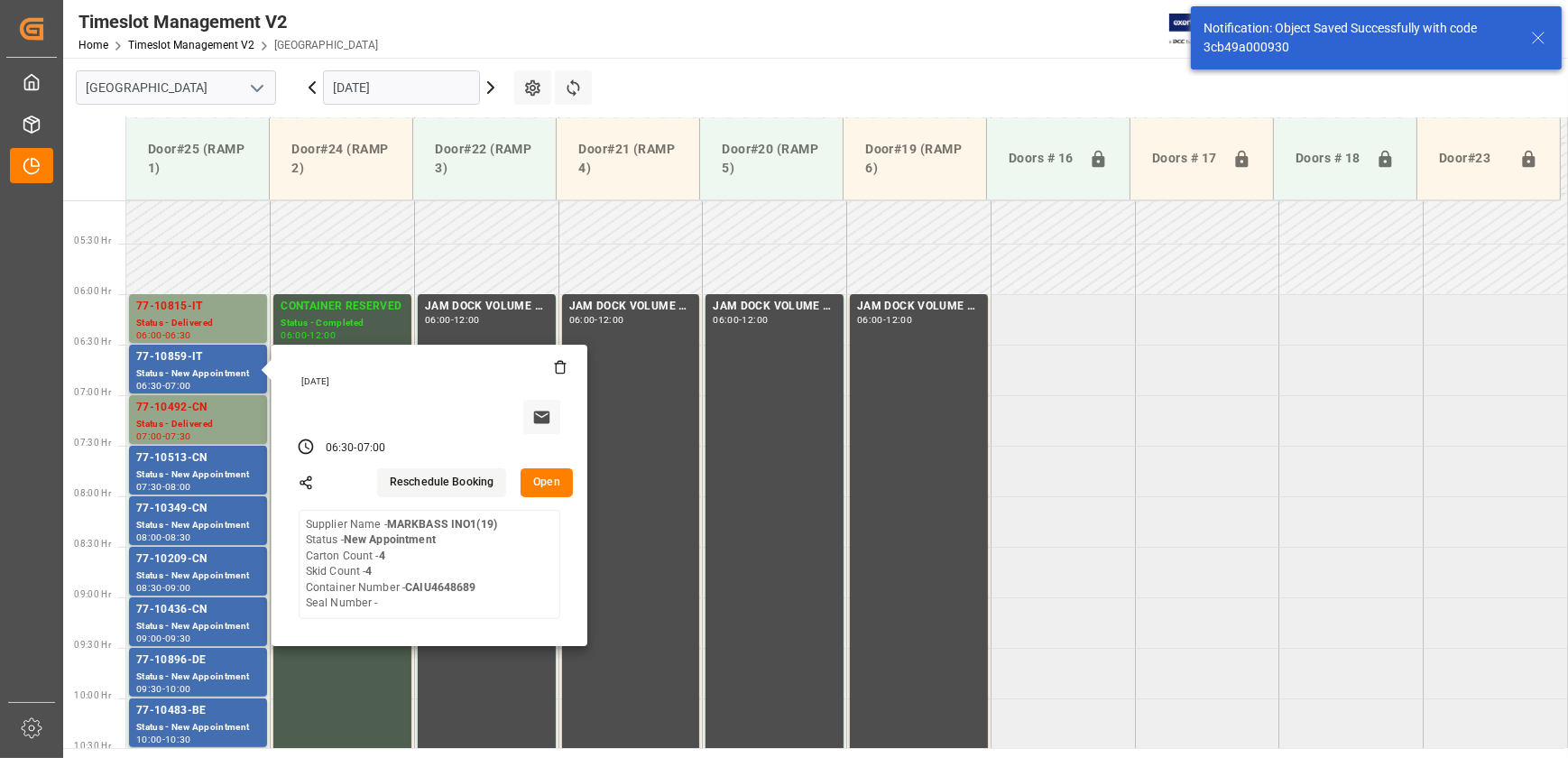
click at [538, 481] on button "Open" at bounding box center [546, 483] width 52 height 29
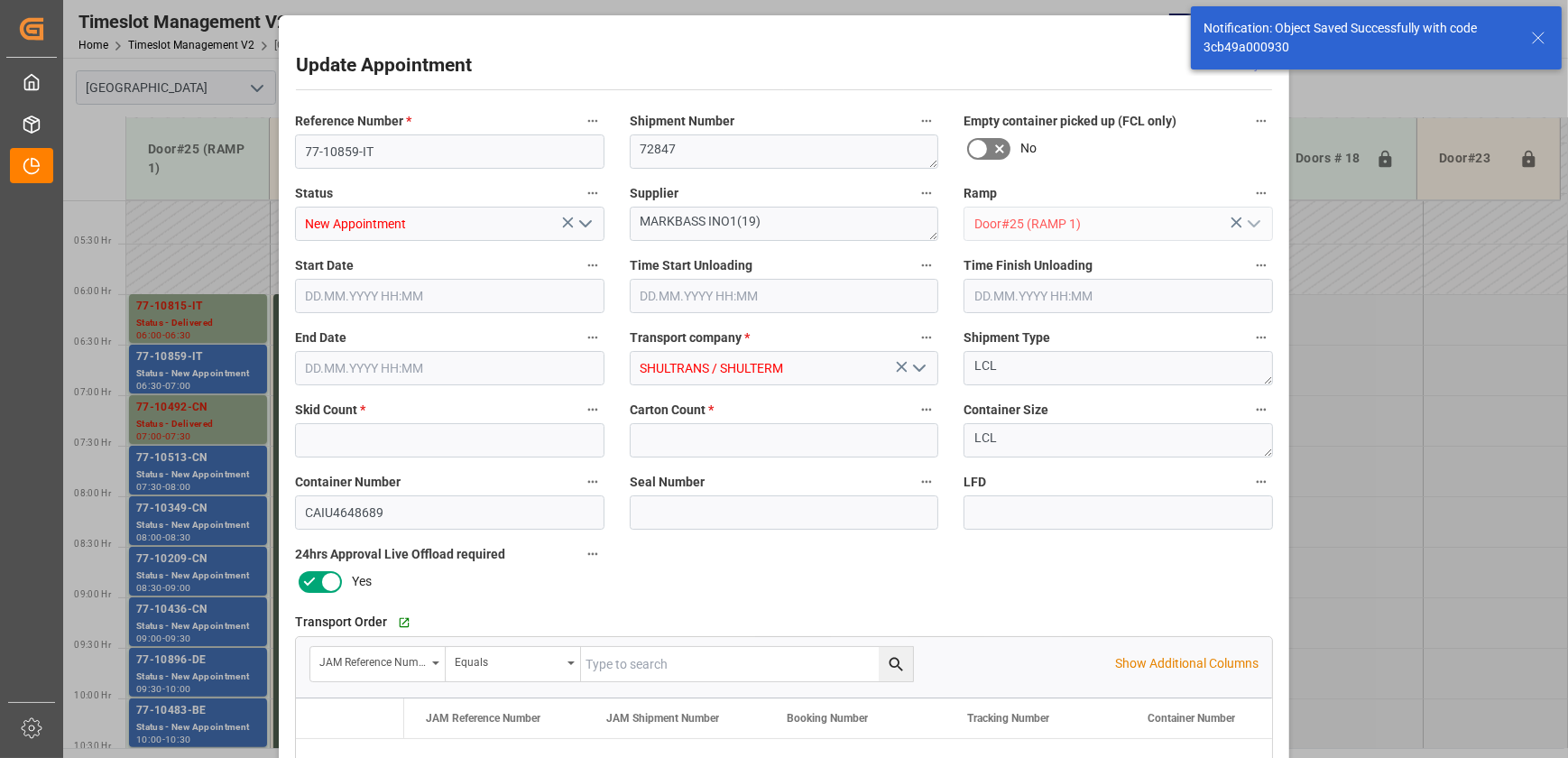
type input "4"
type input "[DATE] 06:30"
type input "[DATE] 07:00"
type input "[DATE] 12:15"
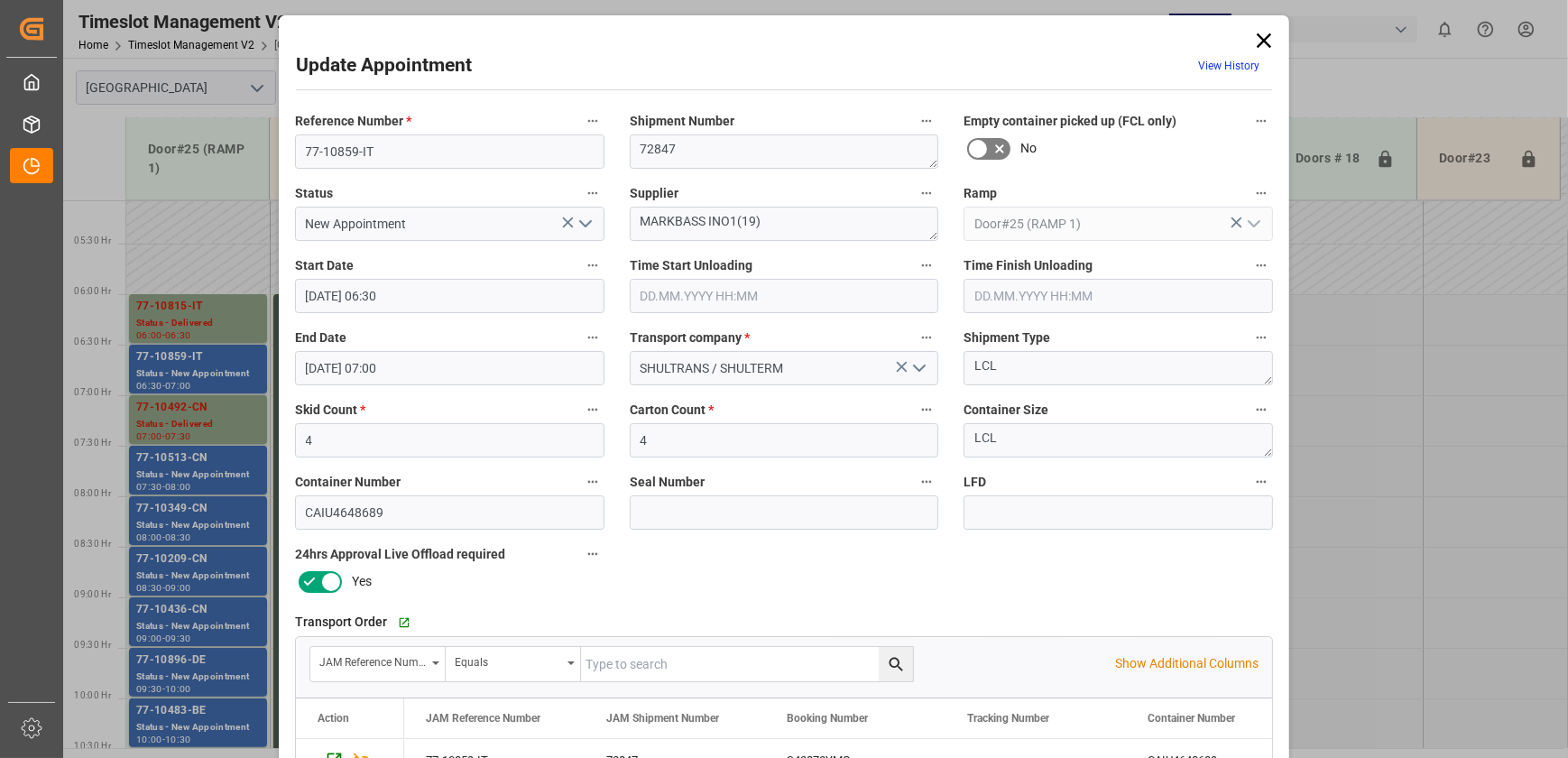
click at [588, 221] on polyline "open menu" at bounding box center [585, 224] width 10 height 6
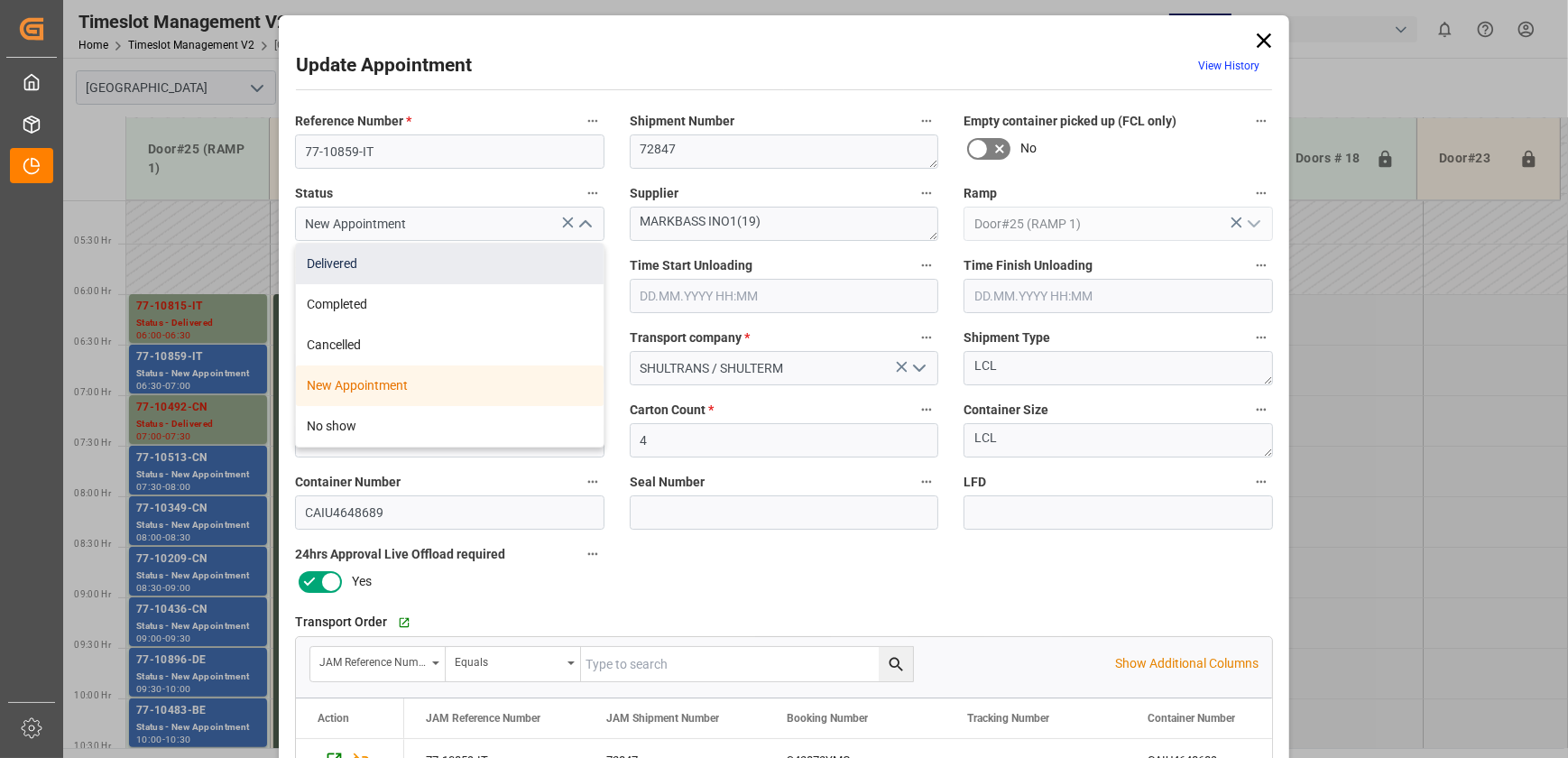
click at [524, 276] on div "Delivered" at bounding box center [450, 264] width 308 height 41
type input "Delivered"
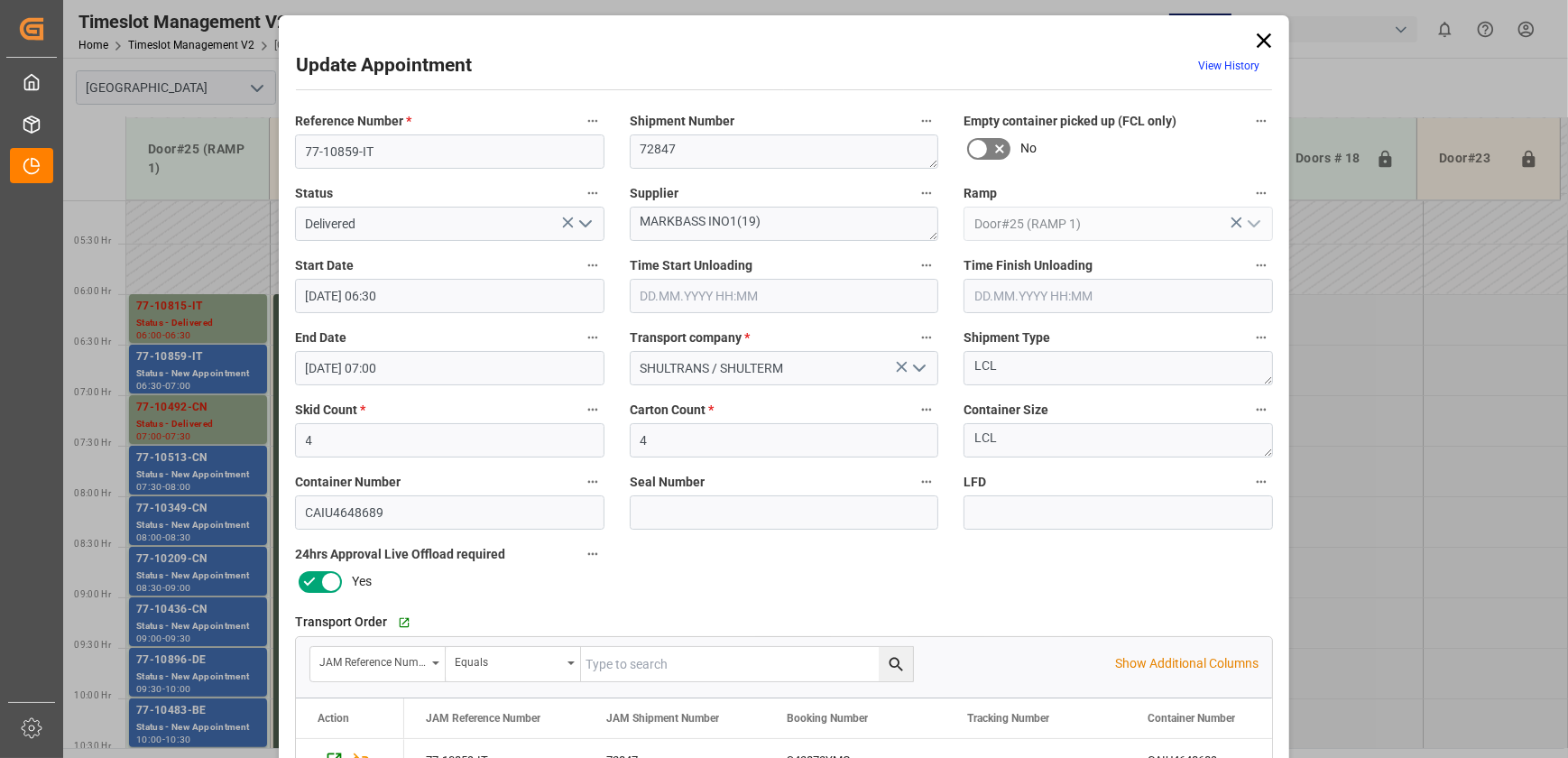
click at [698, 287] on input "text" at bounding box center [784, 296] width 309 height 34
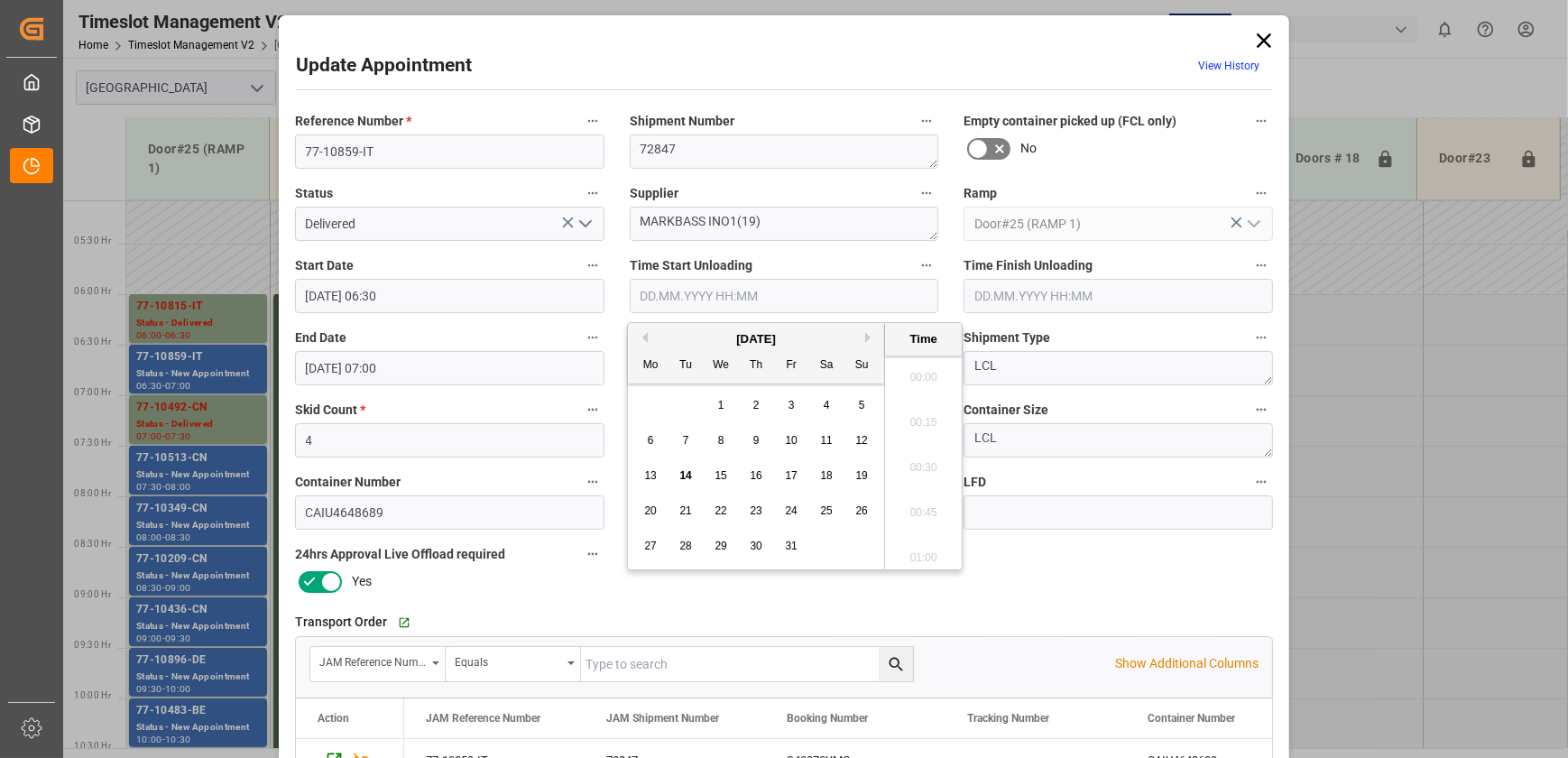
scroll to position [1540, 0]
click at [684, 474] on span "14" at bounding box center [685, 474] width 11 height 12
click at [925, 465] on li "09:00" at bounding box center [923, 463] width 77 height 45
type input "[DATE] 09:00"
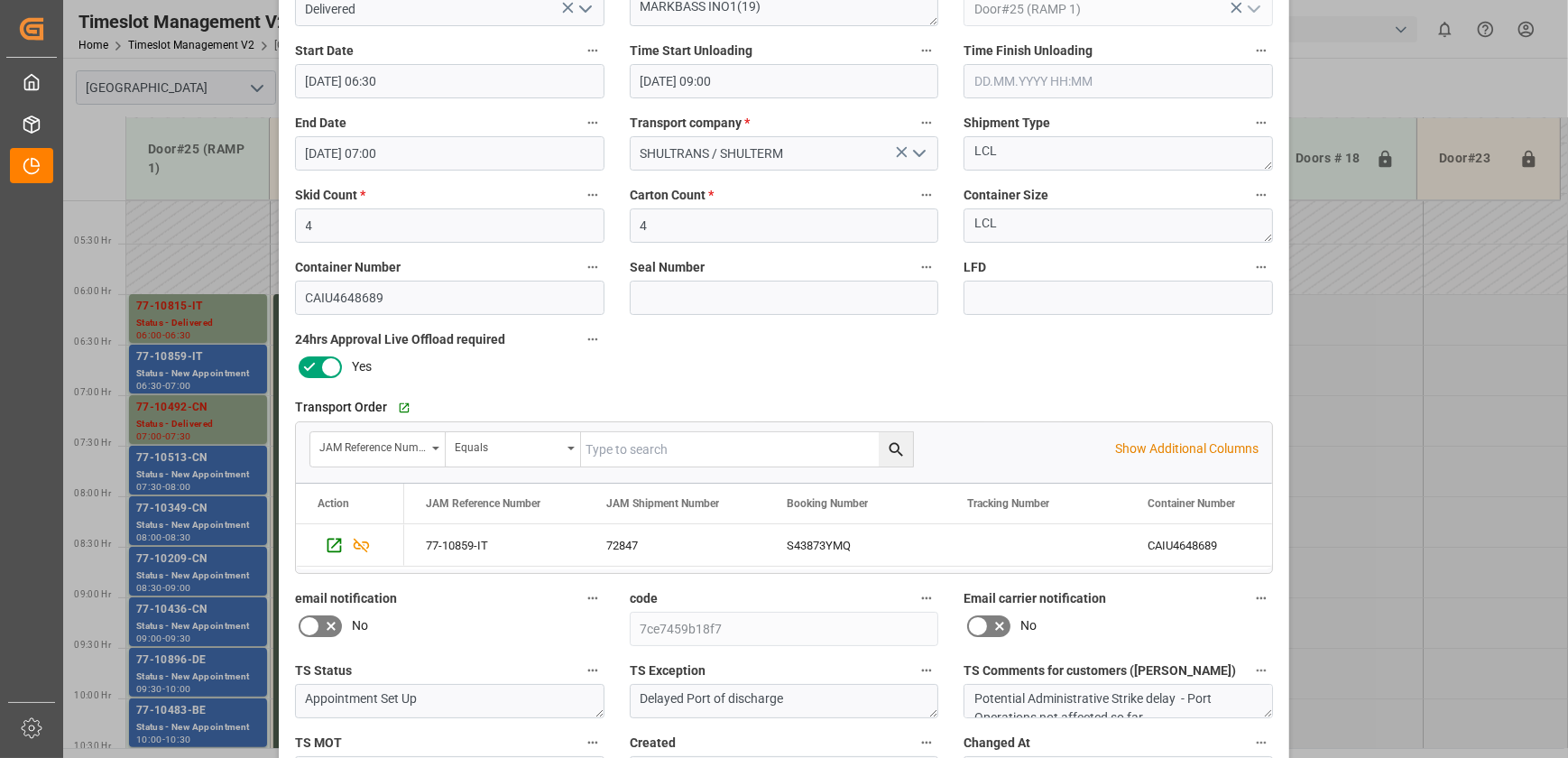
scroll to position [337, 0]
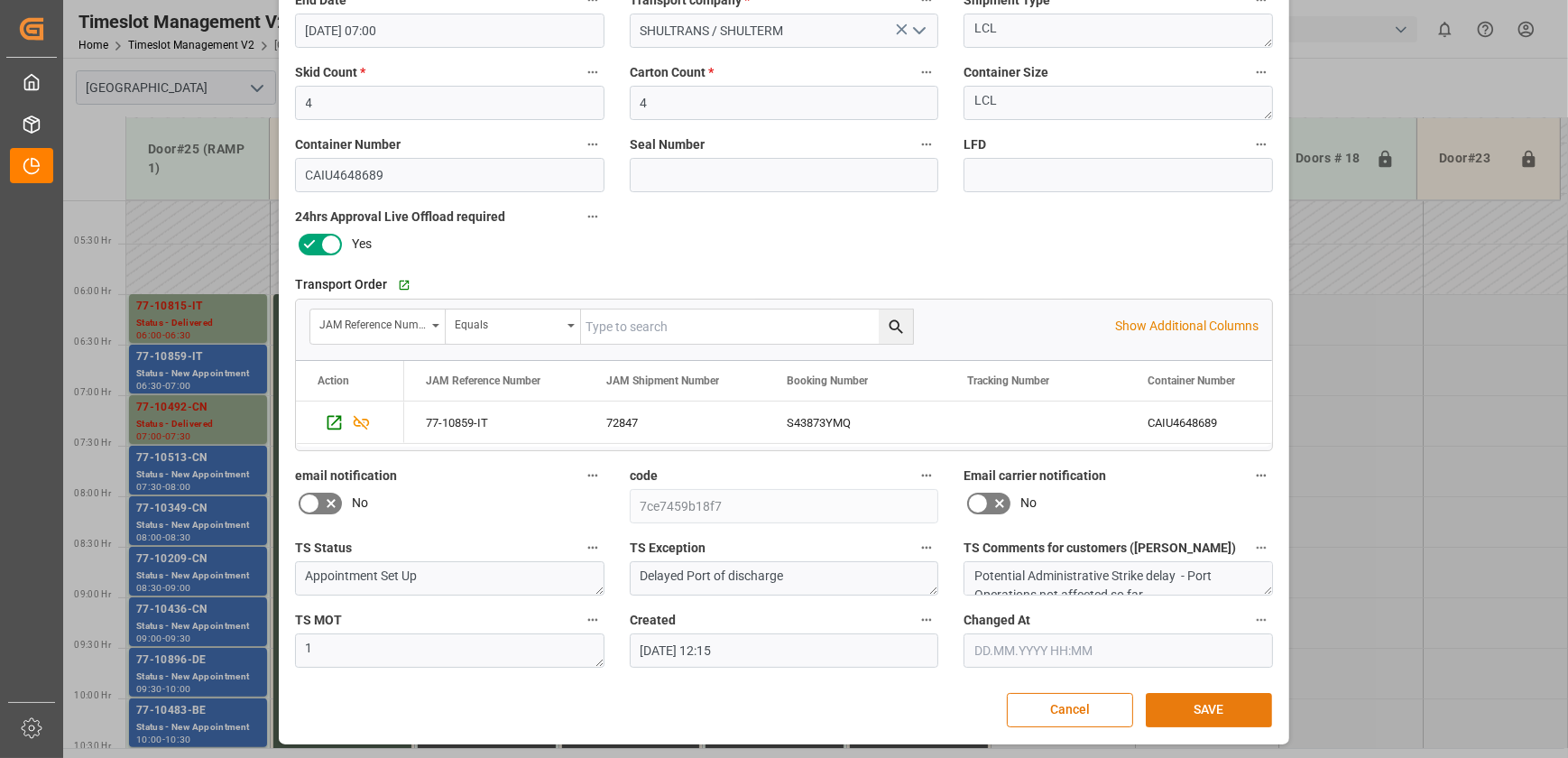
click at [1186, 705] on button "SAVE" at bounding box center [1210, 710] width 127 height 34
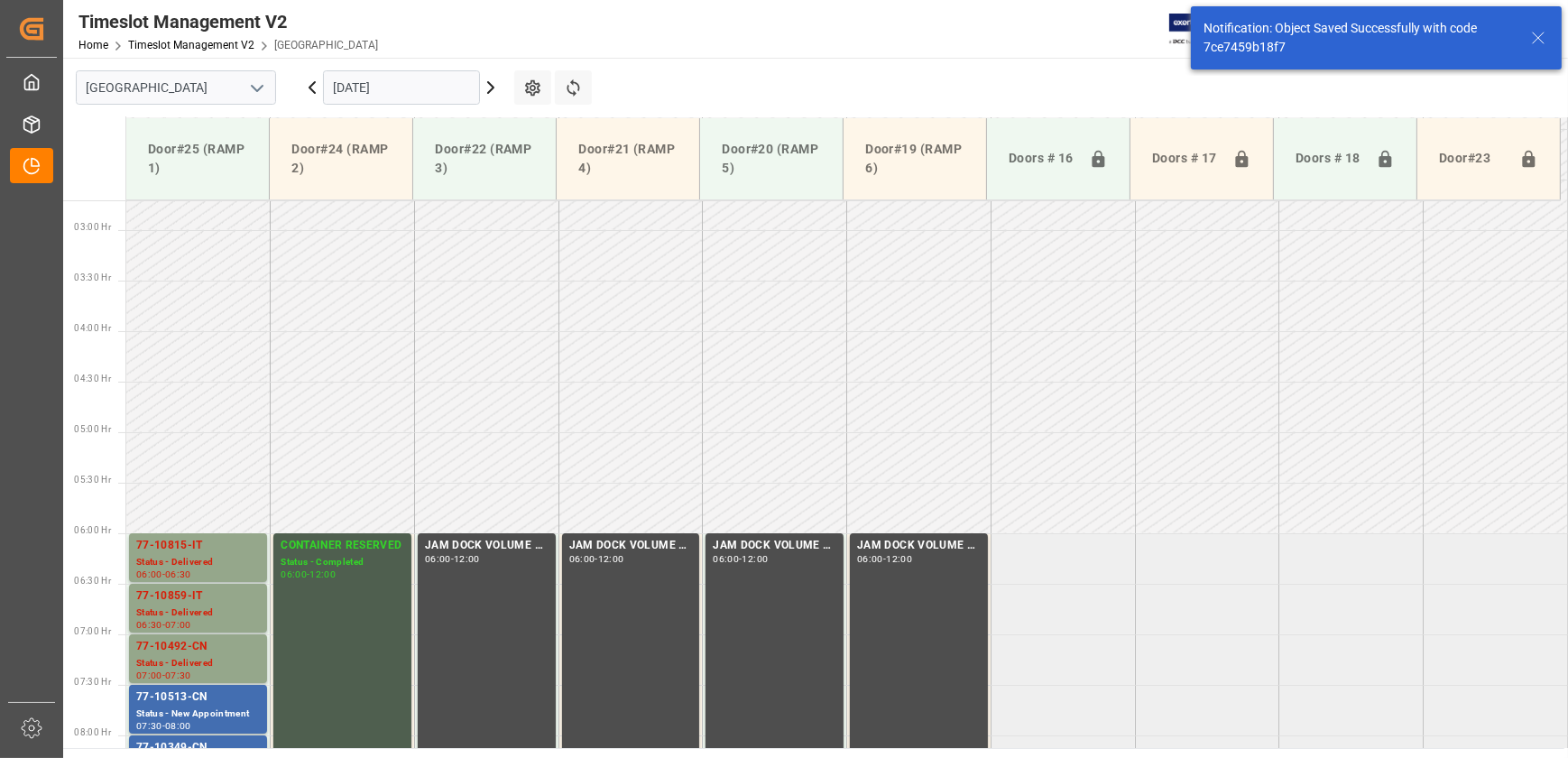
scroll to position [512, 0]
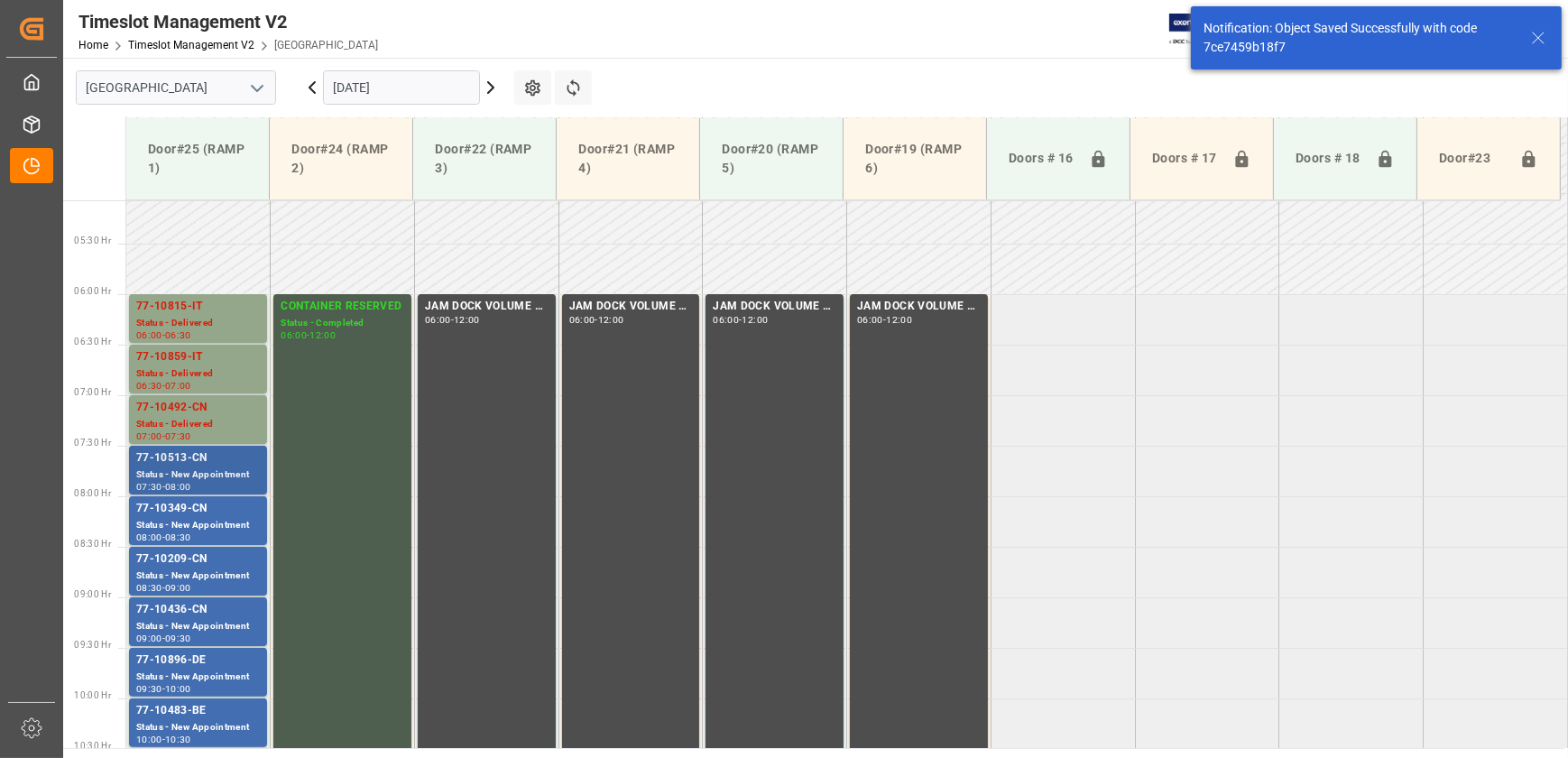
click at [196, 465] on div "77-10513-CN" at bounding box center [198, 457] width 124 height 18
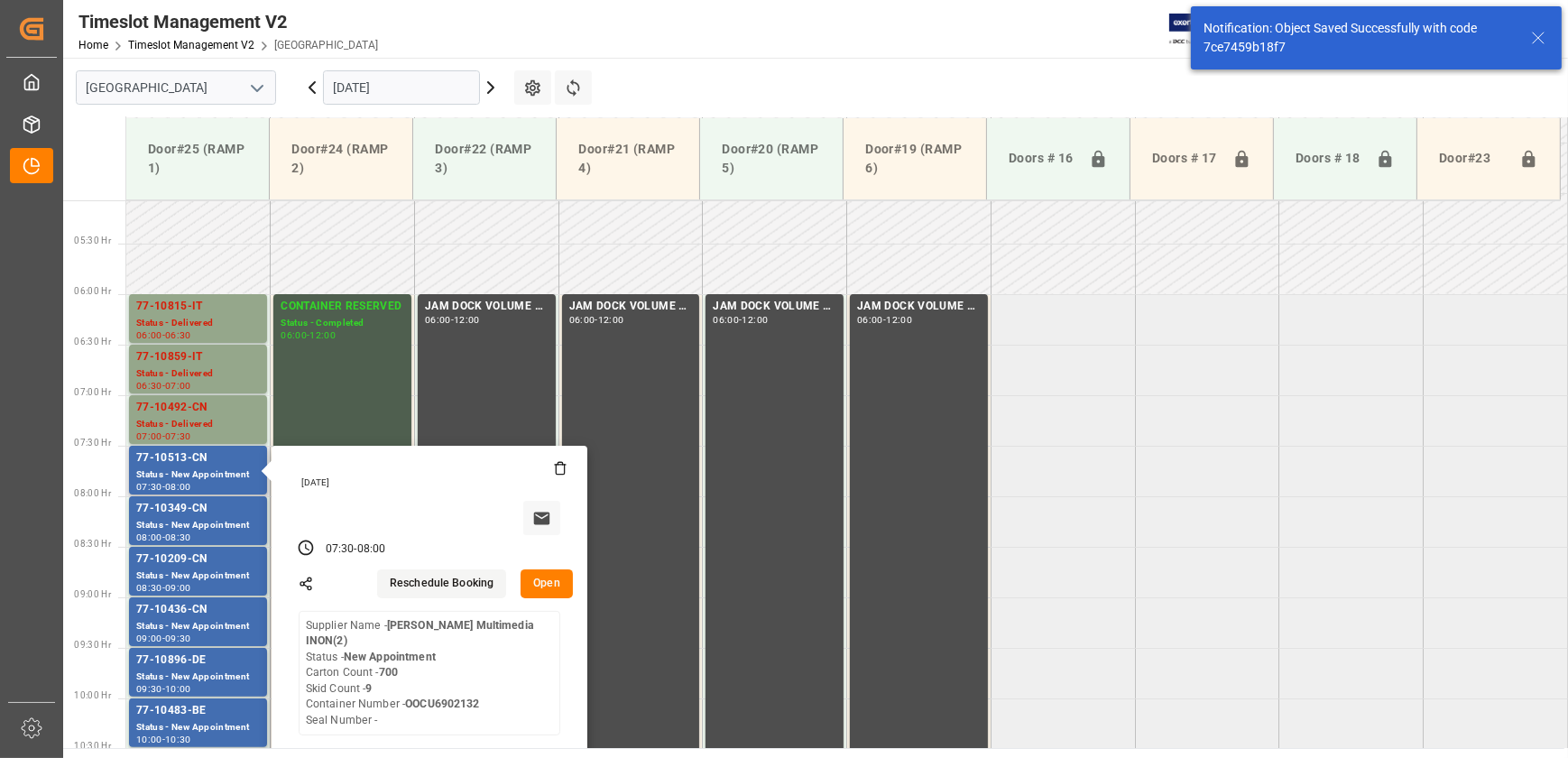
click at [554, 576] on button "Open" at bounding box center [546, 583] width 52 height 29
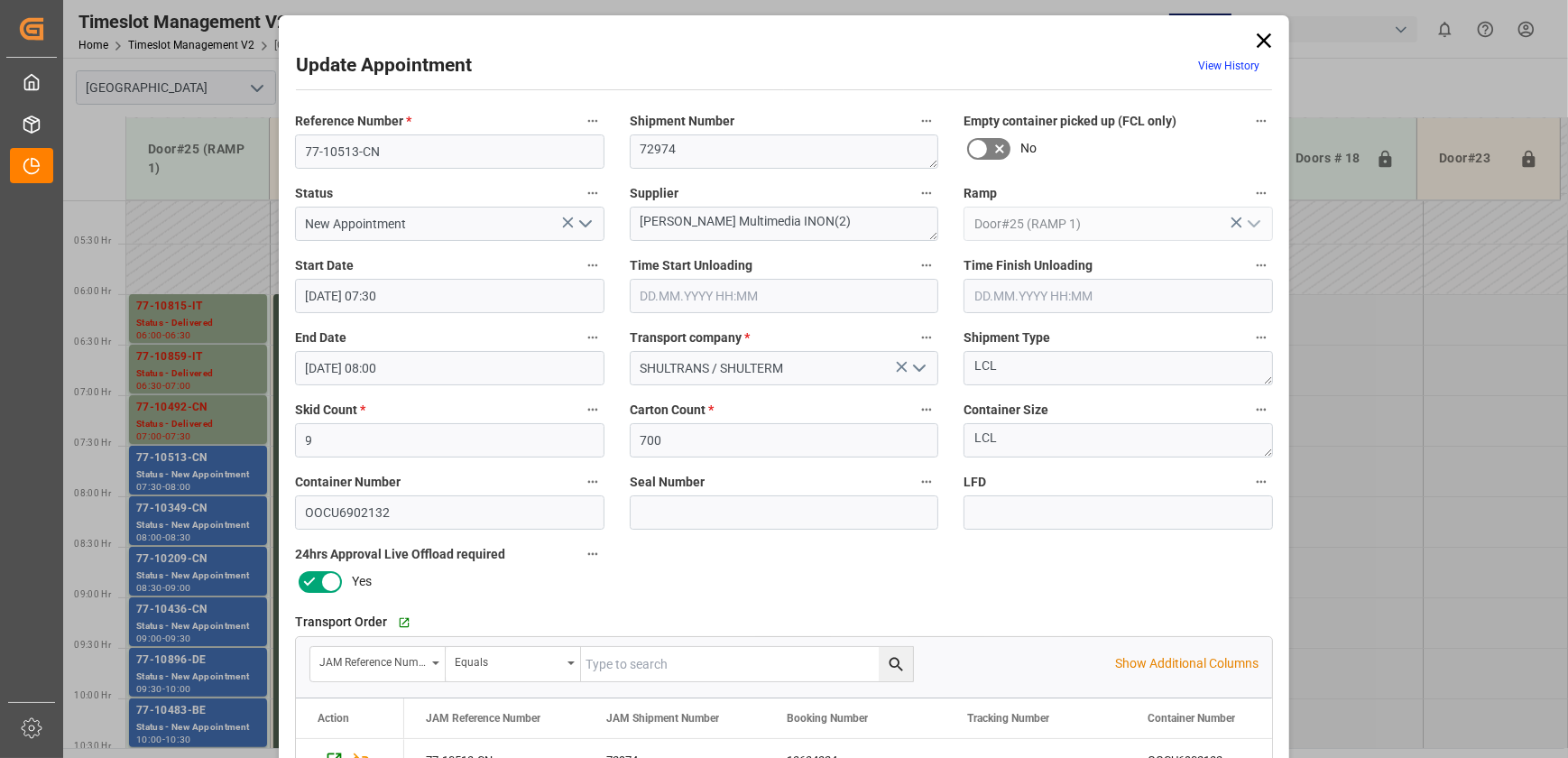
click at [745, 290] on input "text" at bounding box center [784, 296] width 309 height 34
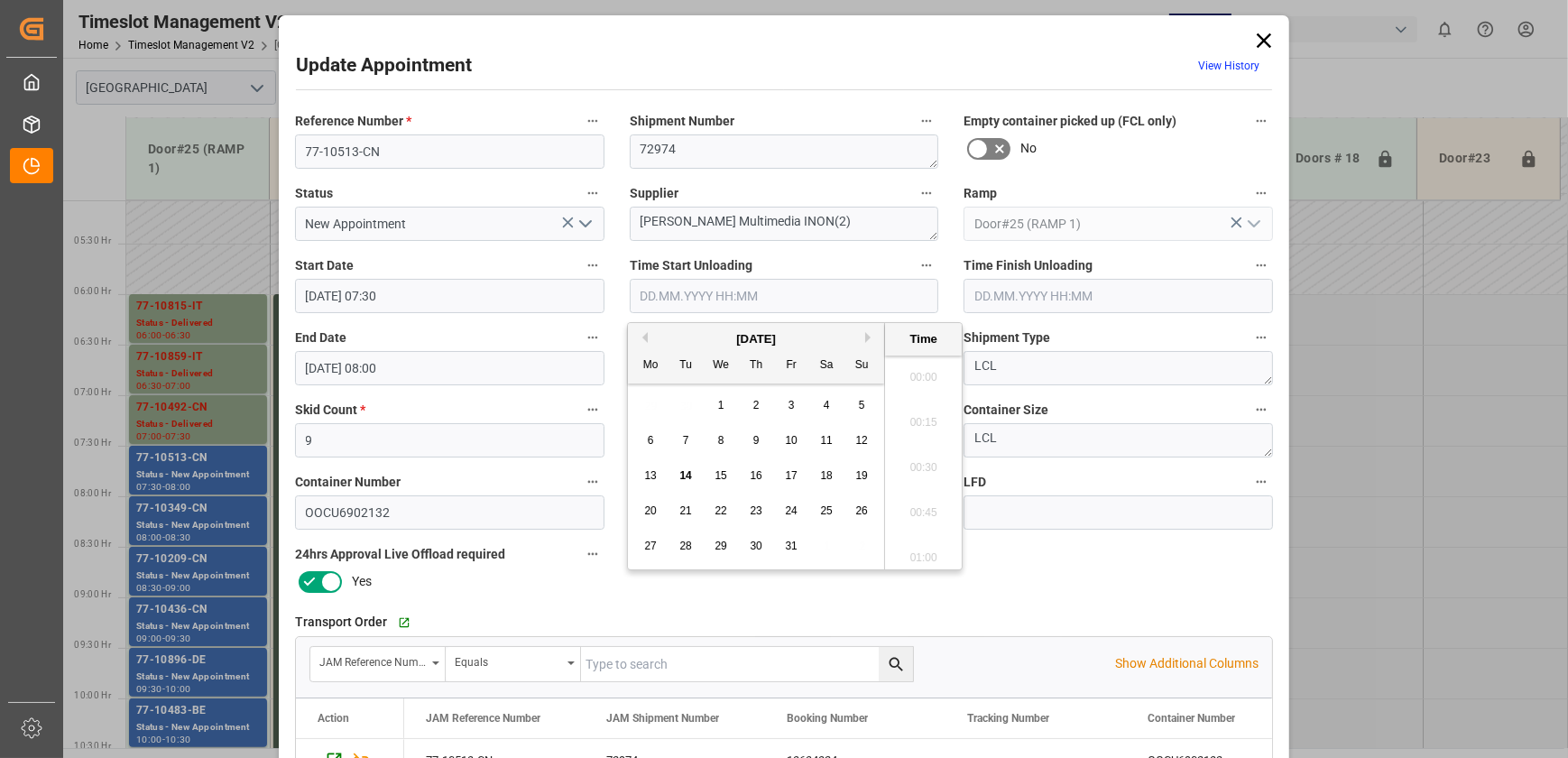
scroll to position [1540, 0]
click at [687, 473] on span "14" at bounding box center [685, 474] width 11 height 12
click at [916, 469] on li "09:00" at bounding box center [923, 463] width 77 height 45
type input "[DATE] 09:00"
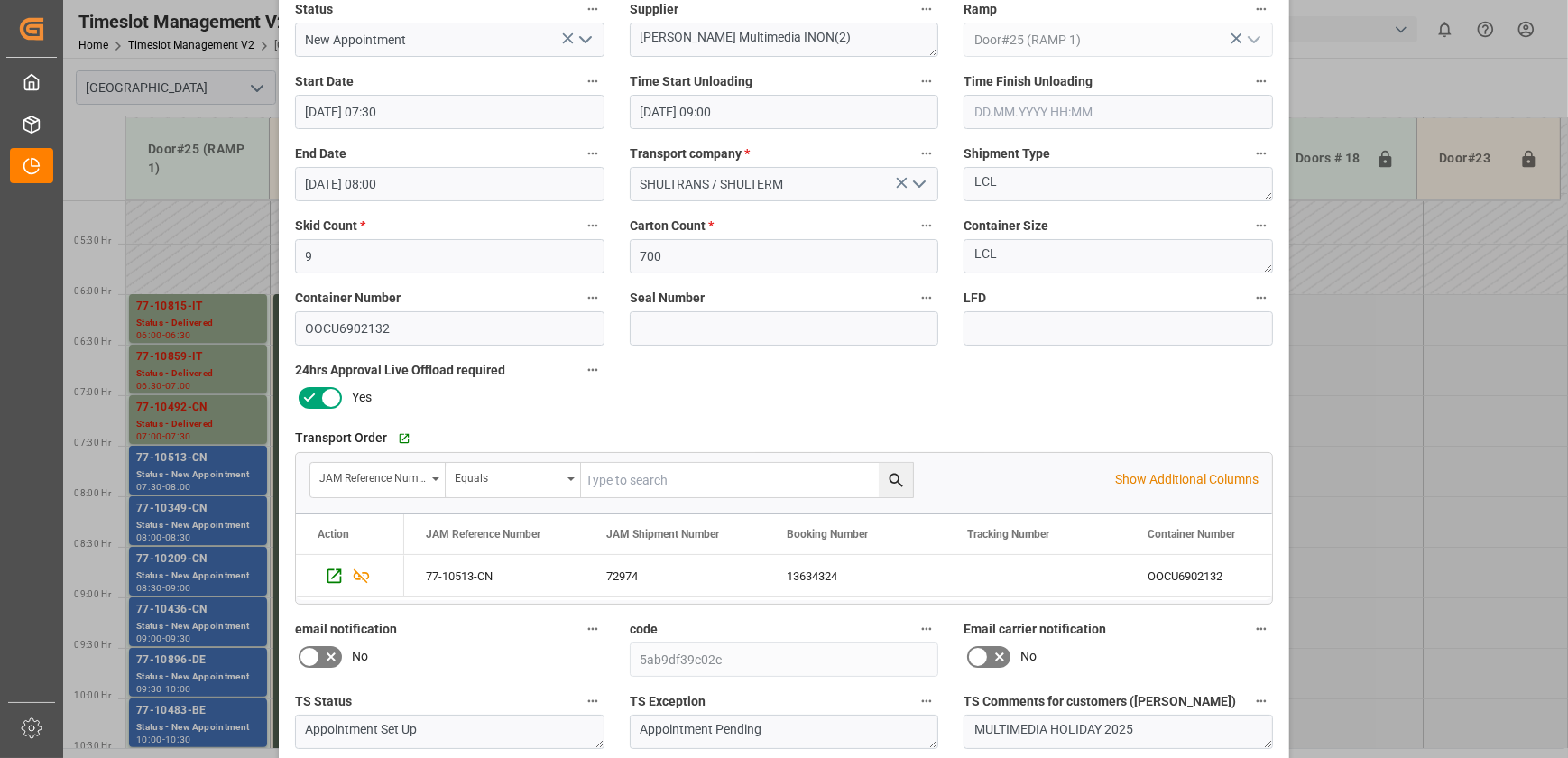
scroll to position [337, 0]
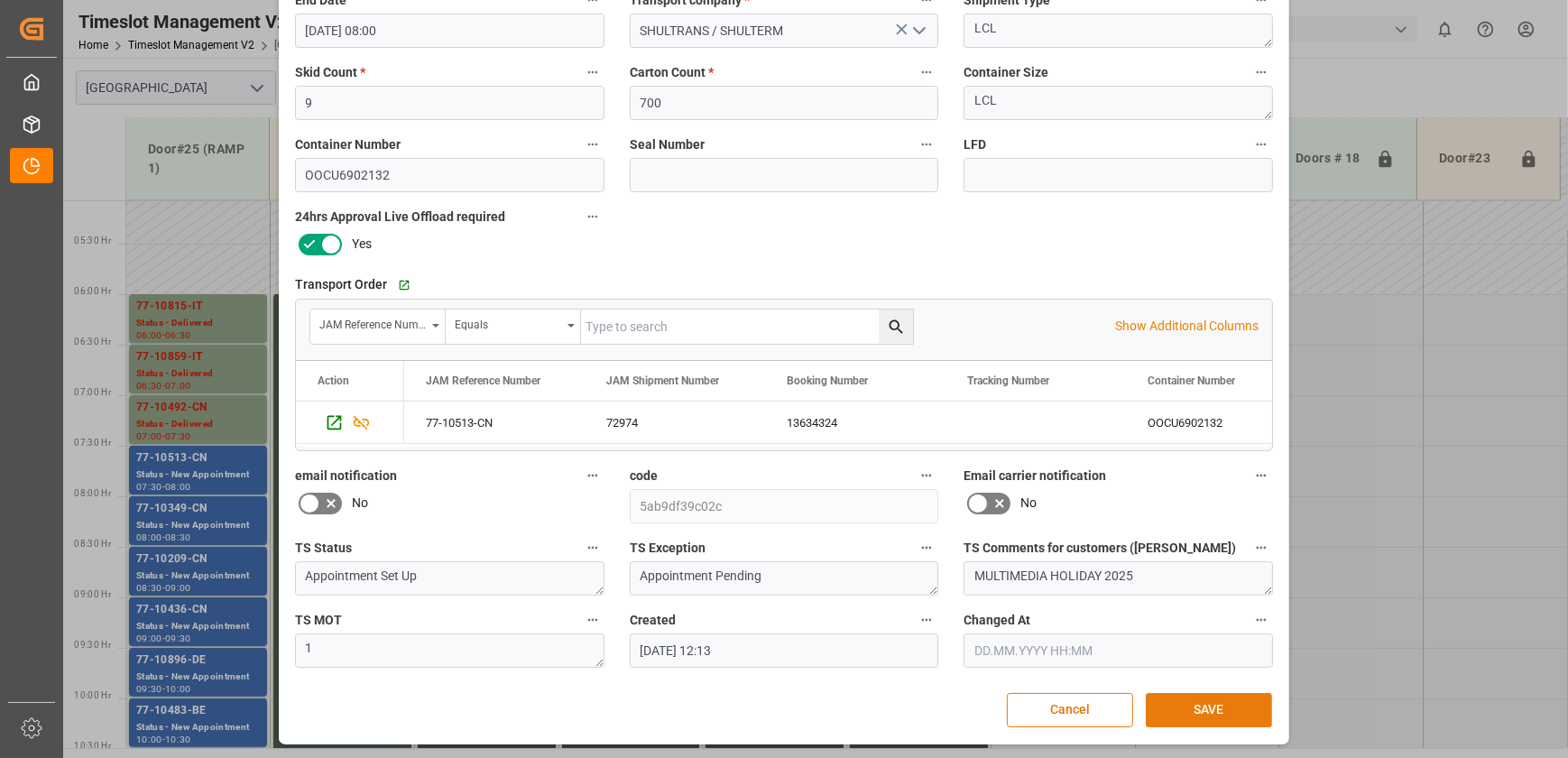
click at [1221, 709] on button "SAVE" at bounding box center [1210, 710] width 127 height 34
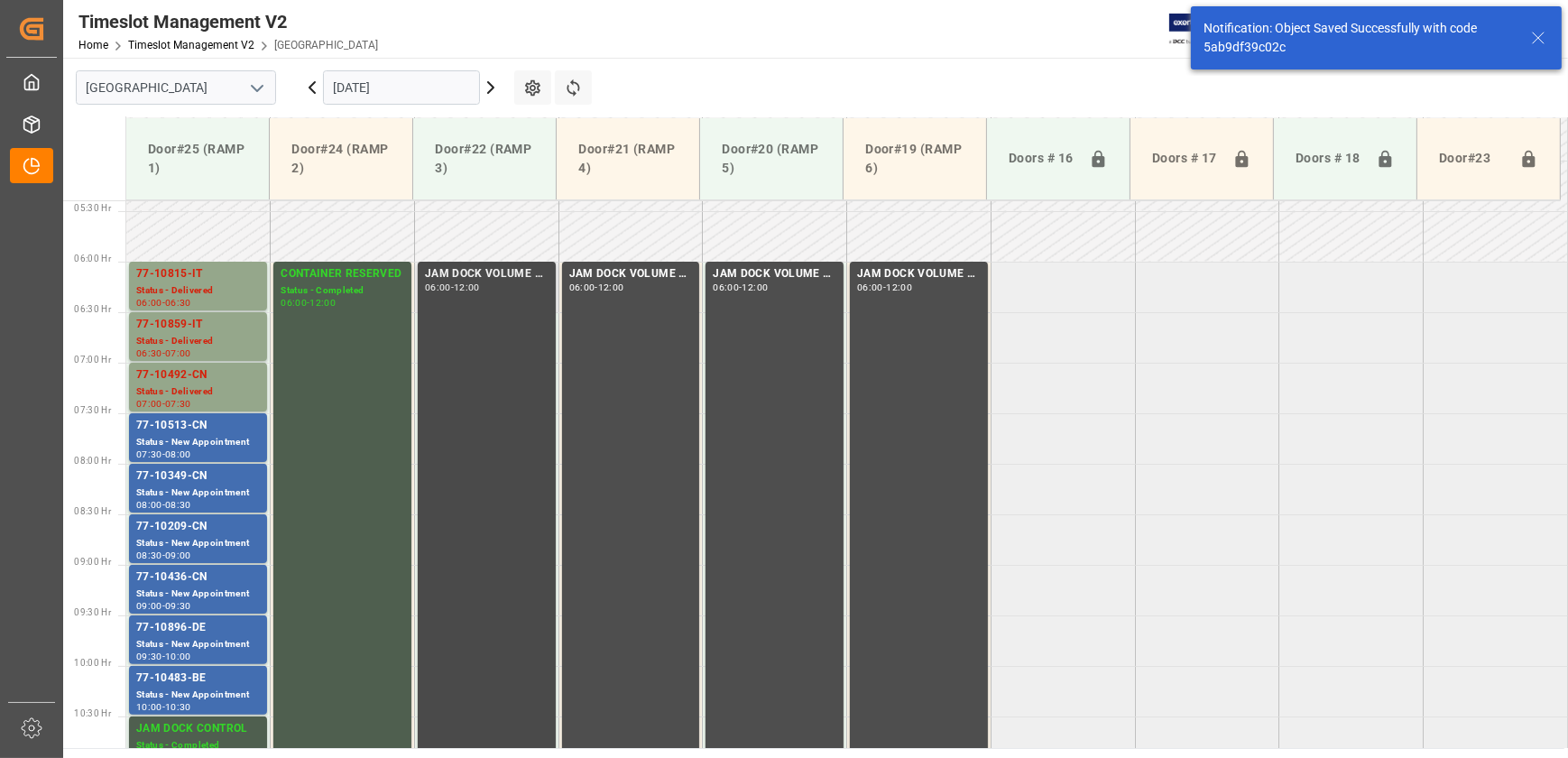
scroll to position [613, 0]
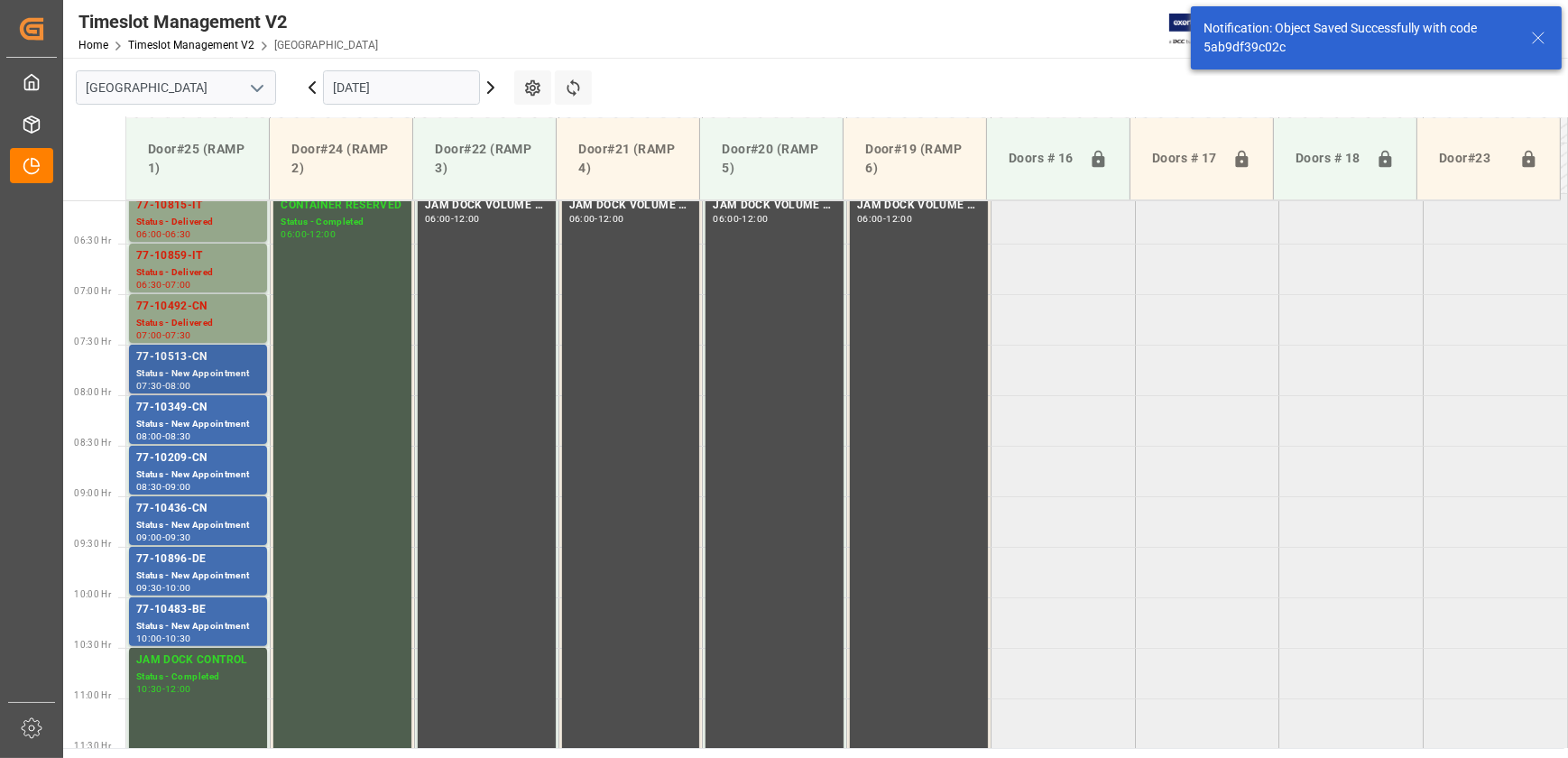
click at [234, 362] on div "77-10513-CN" at bounding box center [198, 357] width 124 height 18
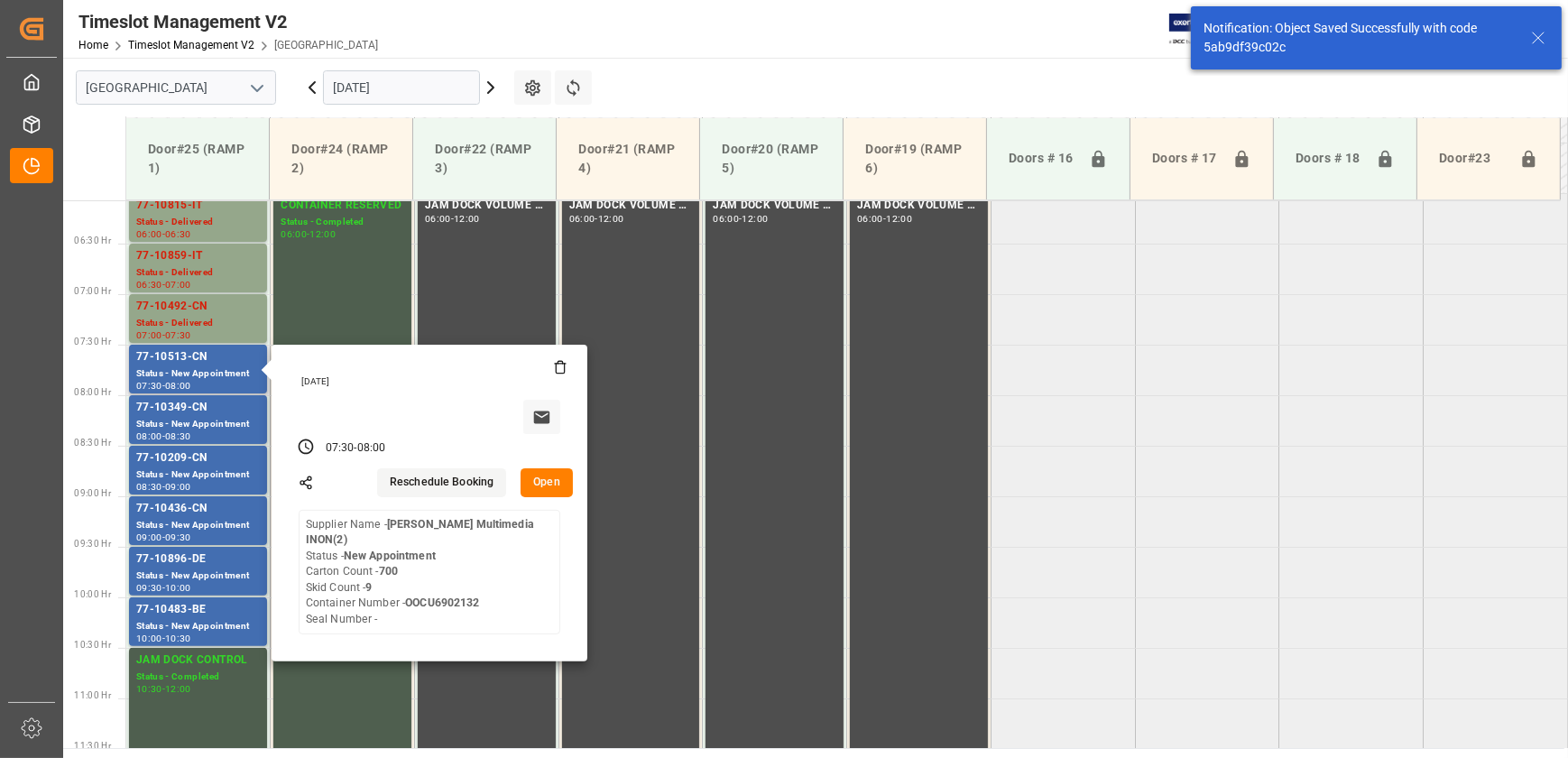
click at [542, 480] on button "Open" at bounding box center [546, 483] width 52 height 29
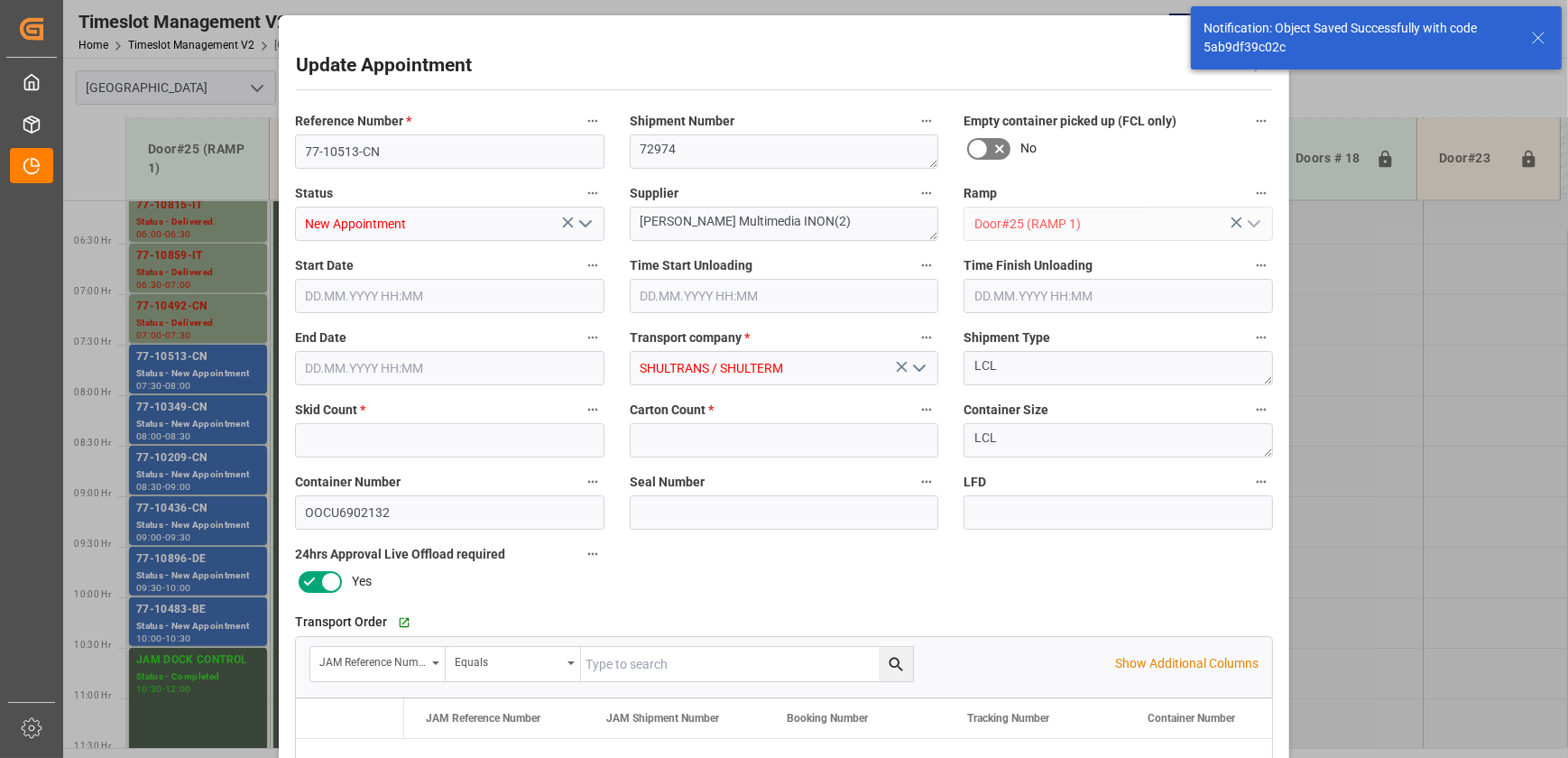
type input "9"
type input "700"
type input "[DATE] 07:30"
type input "[DATE] 09:00"
type input "[DATE] 08:00"
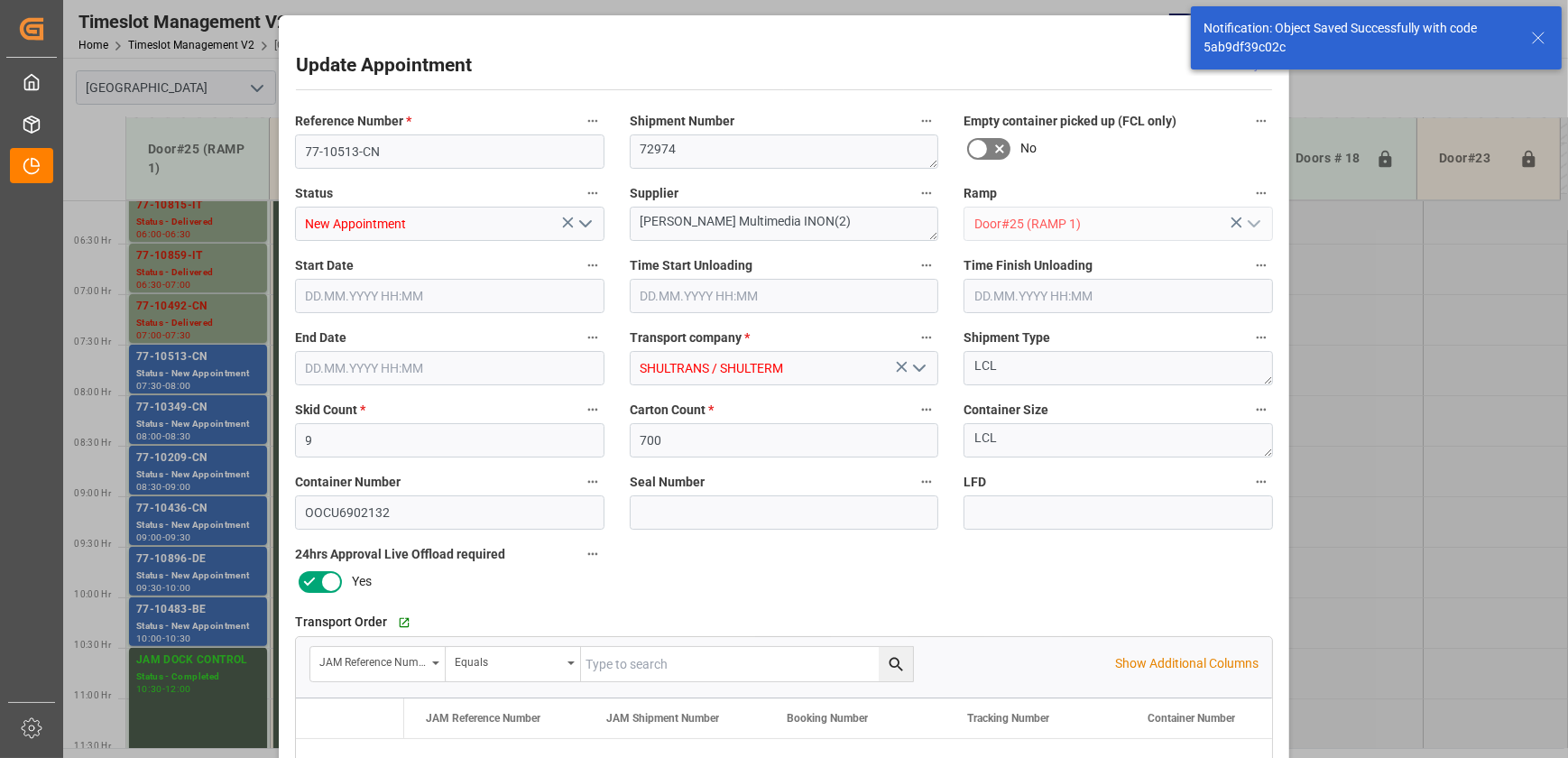
type input "[DATE] 12:13"
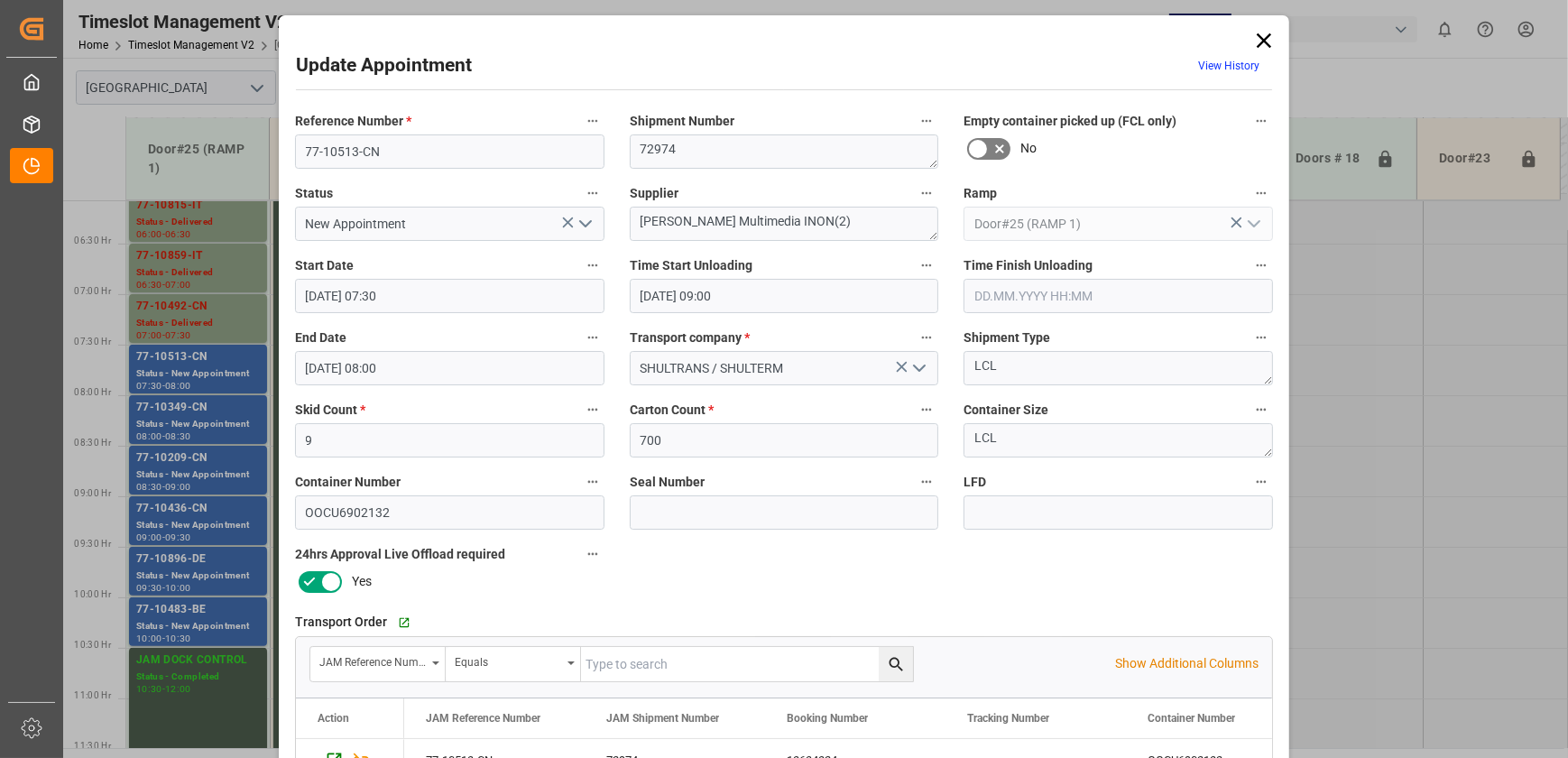
click at [201, 364] on div "Update Appointment View History Reference Number * 77-10513-CN Shipment Number …" at bounding box center [784, 379] width 1568 height 758
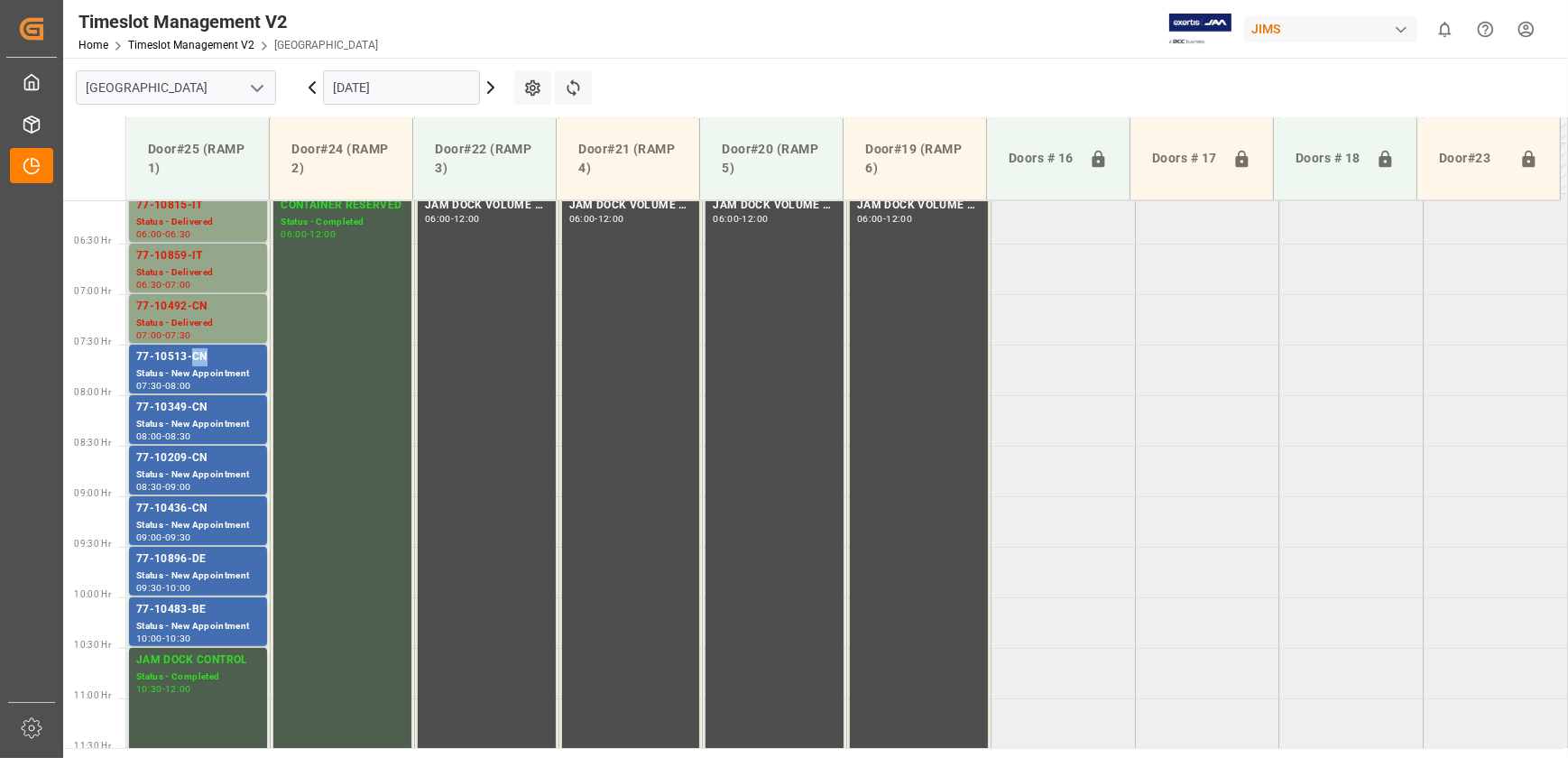
click at [201, 364] on div "77-10513-CN" at bounding box center [198, 357] width 124 height 18
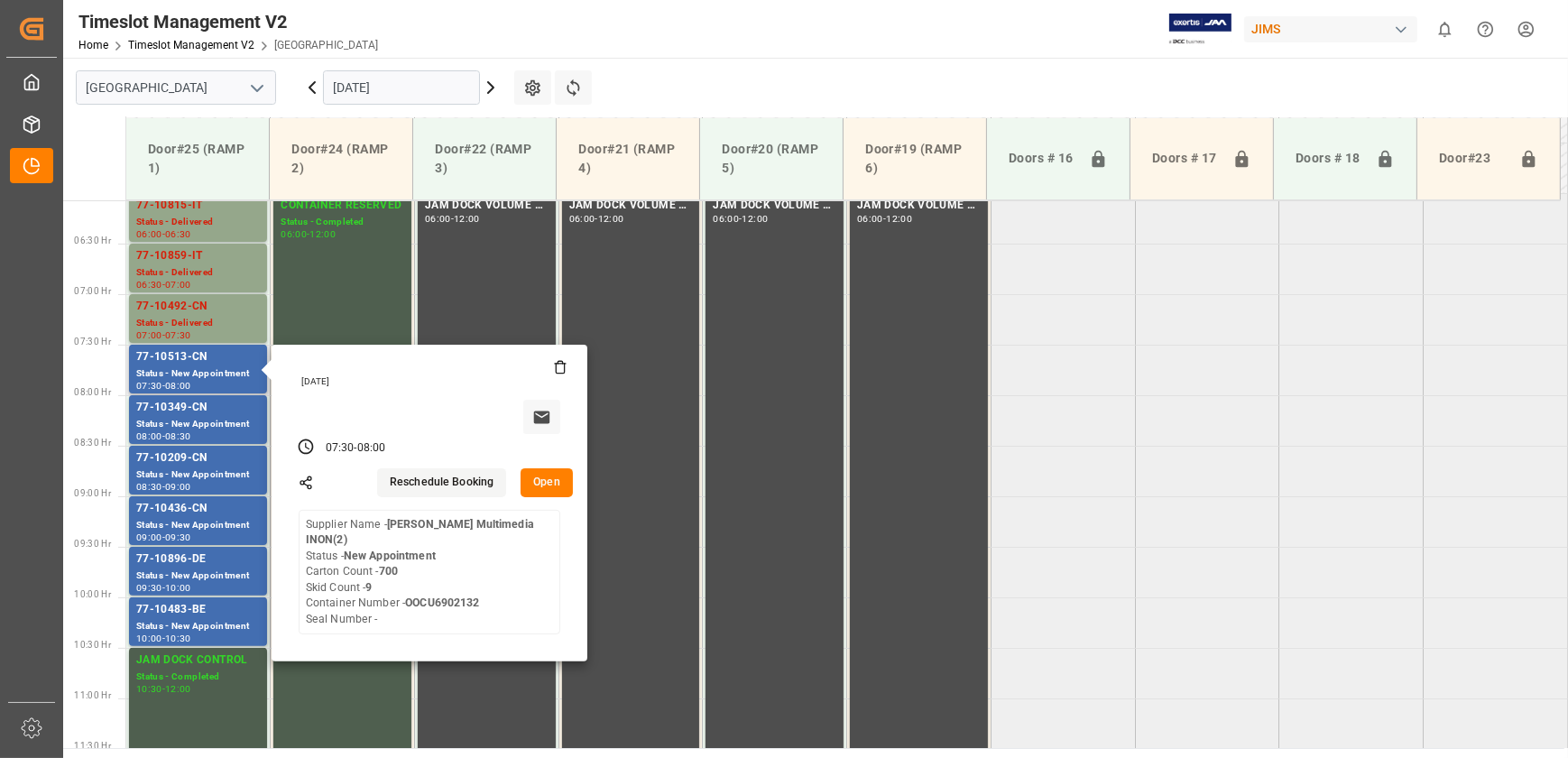
click at [535, 487] on button "Open" at bounding box center [546, 483] width 52 height 29
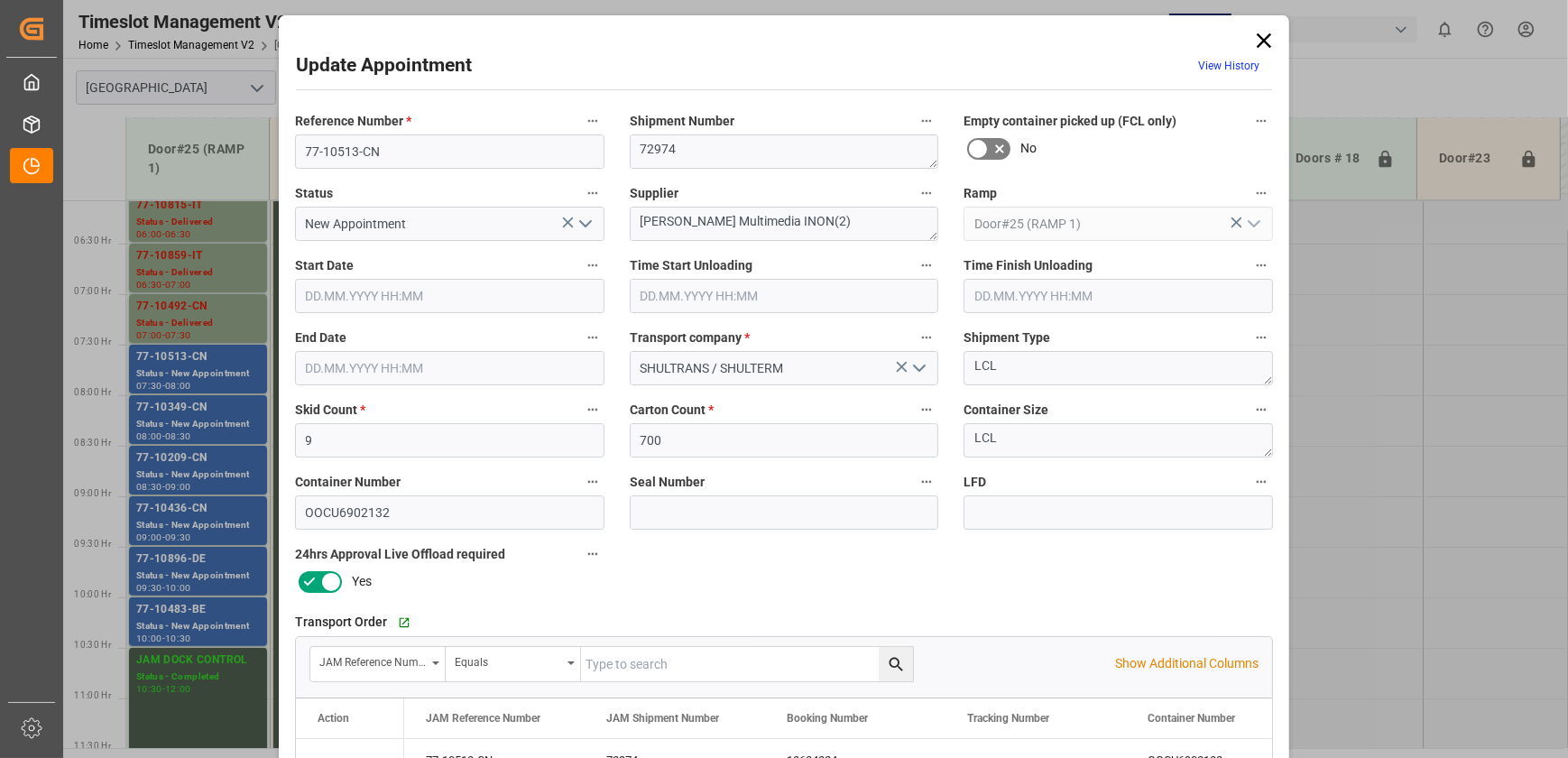
type input "[DATE] 07:30"
type input "[DATE] 09:00"
type input "[DATE] 08:00"
type input "[DATE] 12:13"
click at [587, 223] on polyline "open menu" at bounding box center [585, 224] width 10 height 6
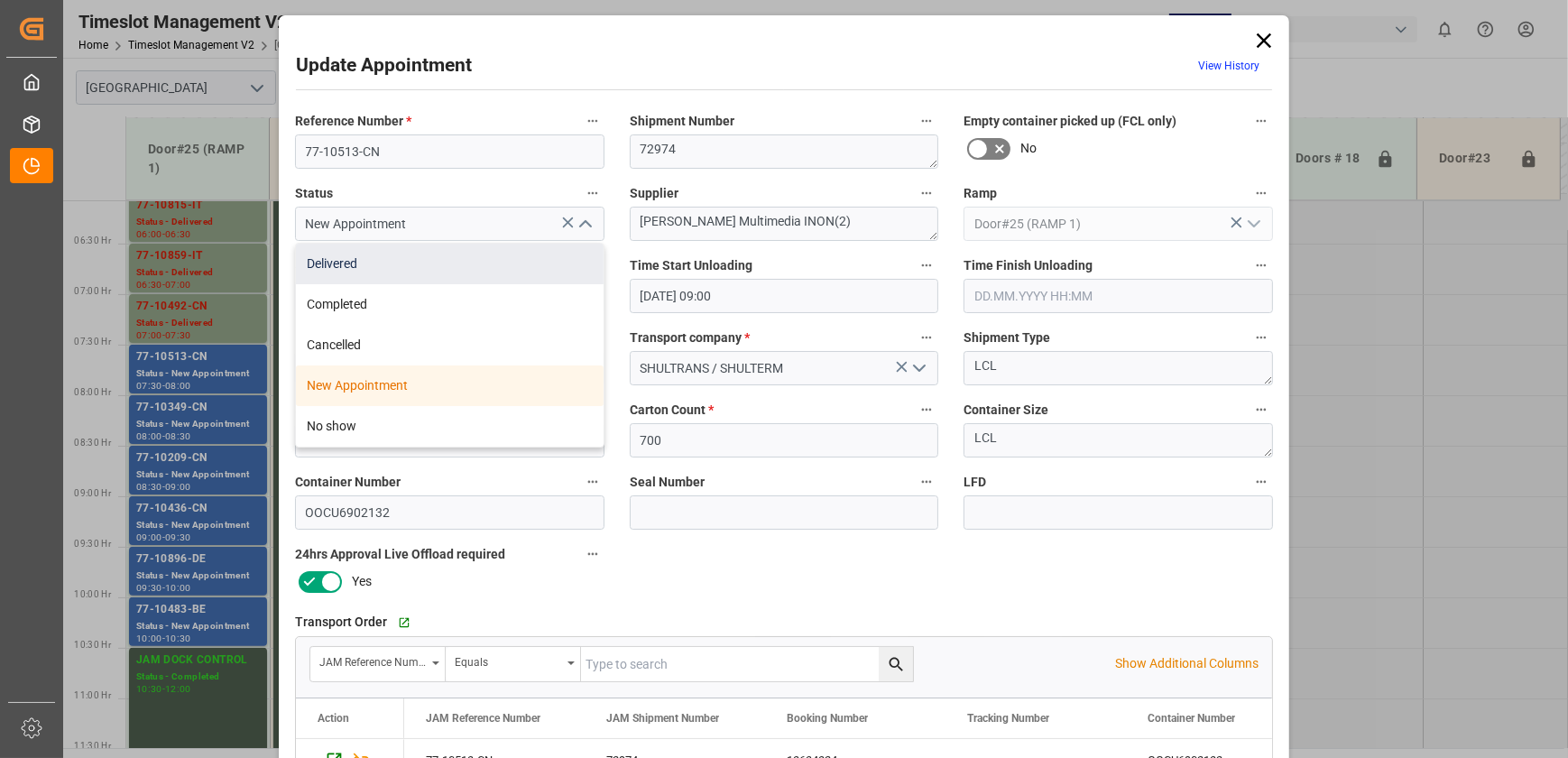
click at [535, 257] on div "Delivered" at bounding box center [450, 264] width 308 height 41
type input "Delivered"
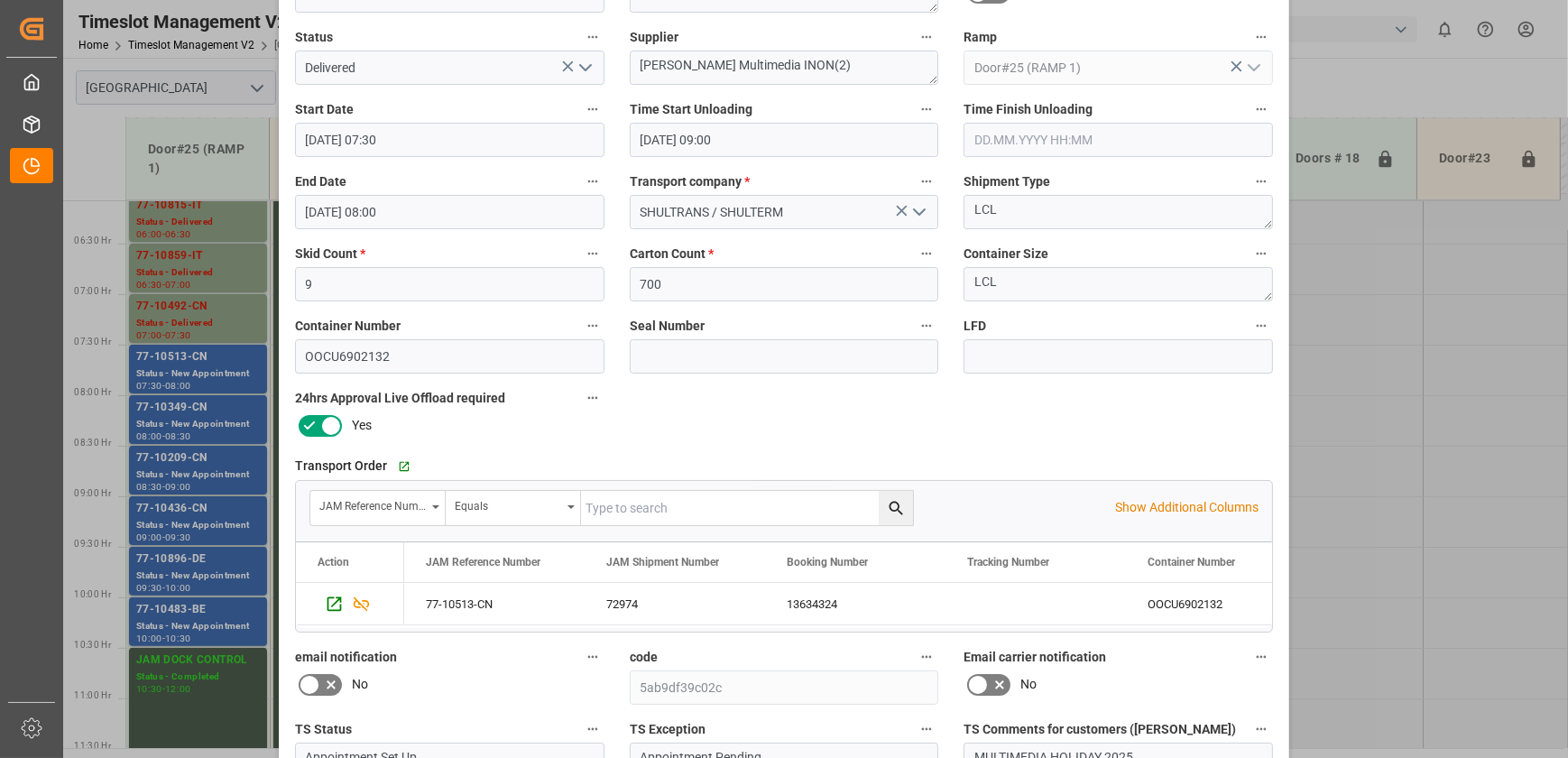
scroll to position [337, 0]
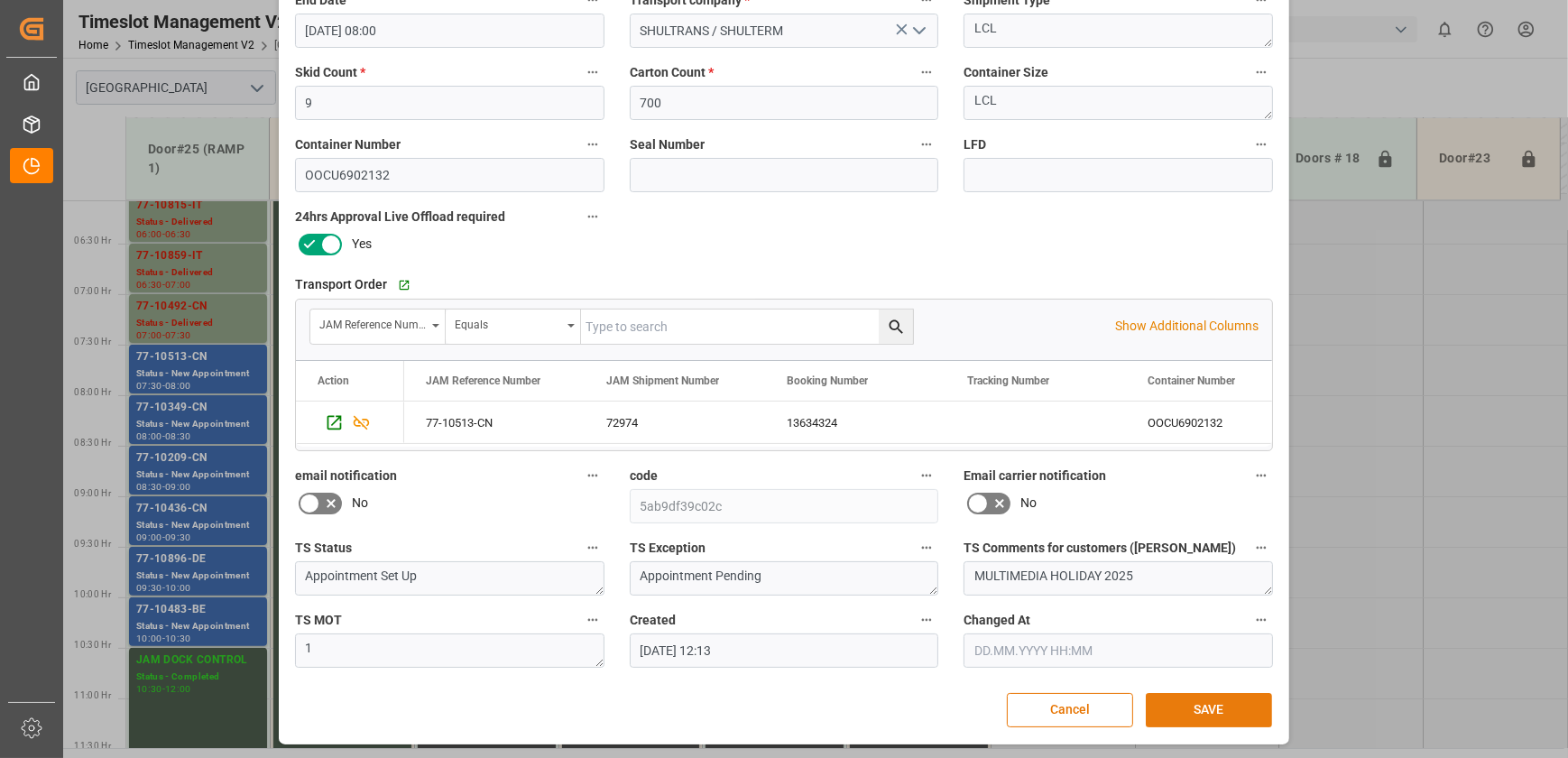
click at [1201, 714] on button "SAVE" at bounding box center [1210, 710] width 127 height 34
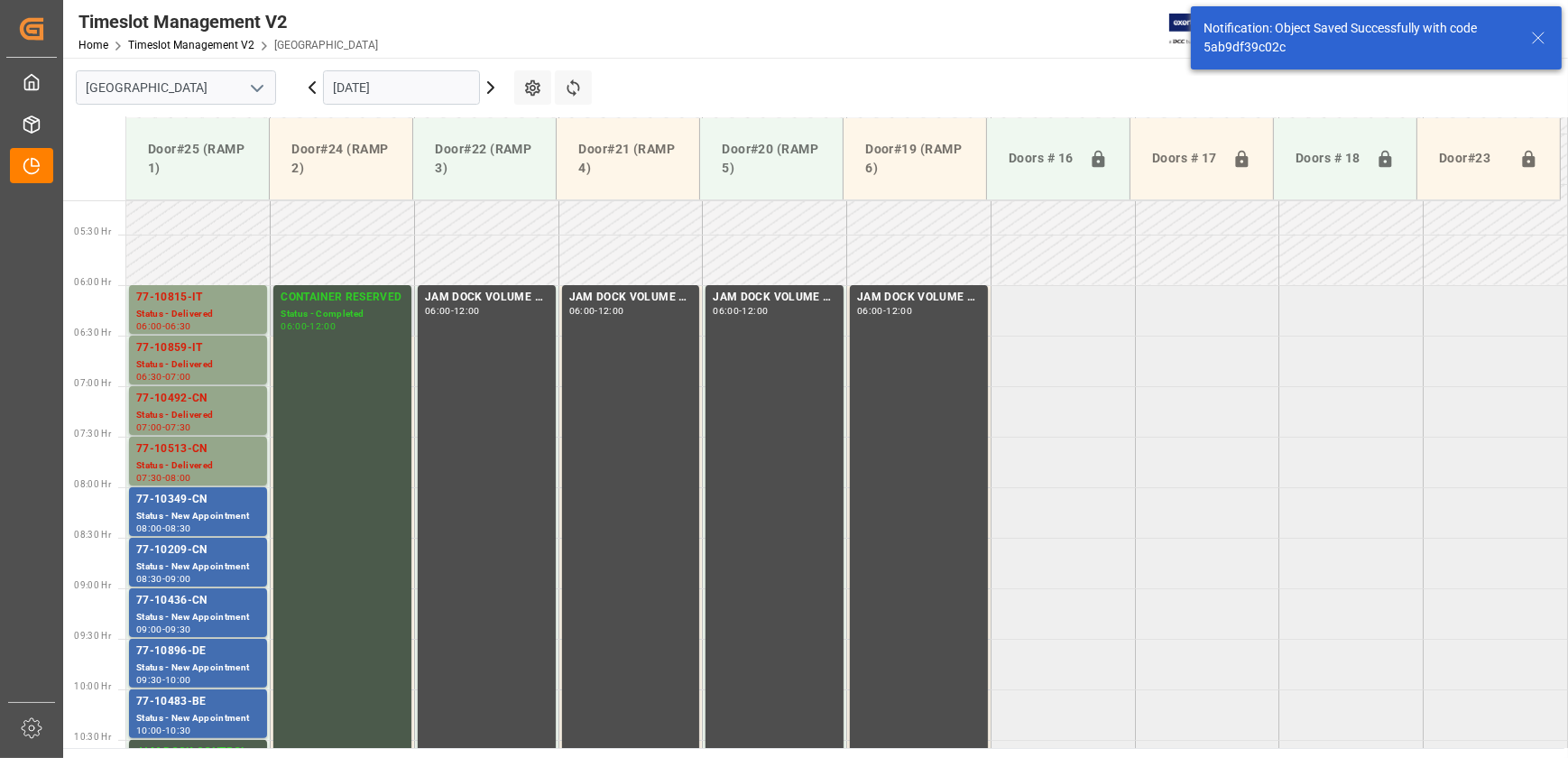
scroll to position [613, 0]
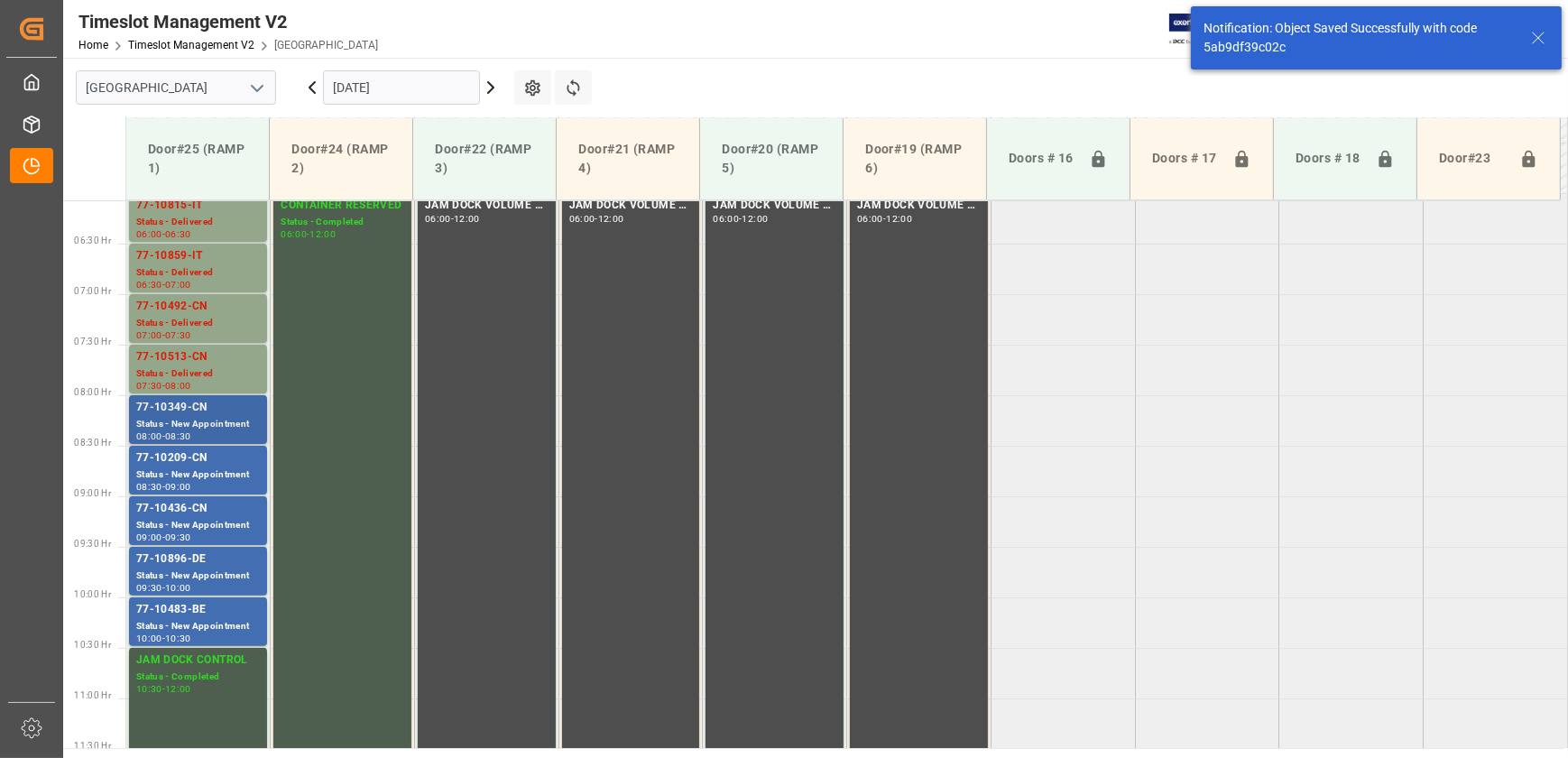
click at [204, 415] on div "77-10349-CN" at bounding box center [198, 407] width 124 height 18
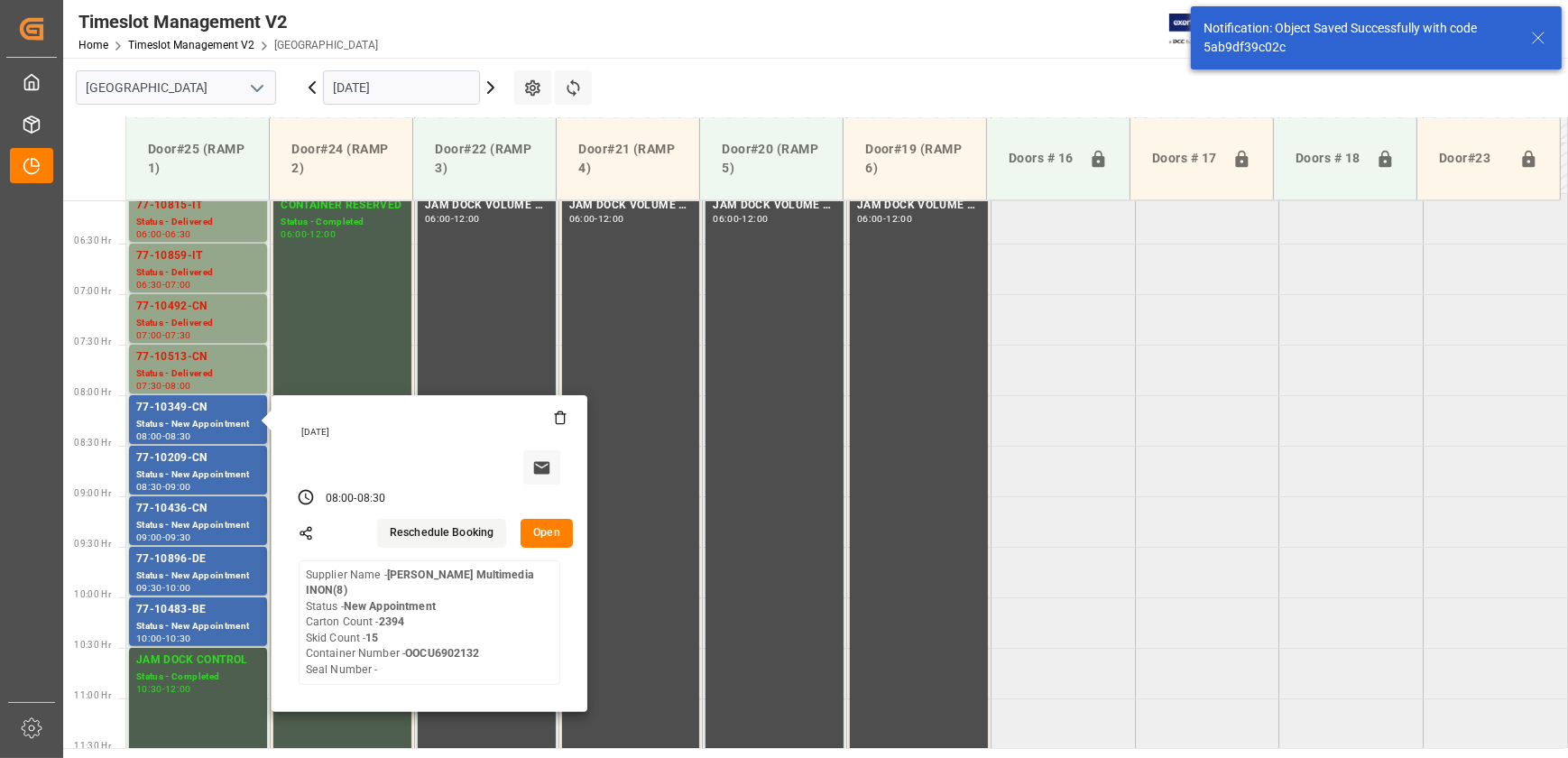
click at [532, 532] on button "Open" at bounding box center [546, 533] width 52 height 29
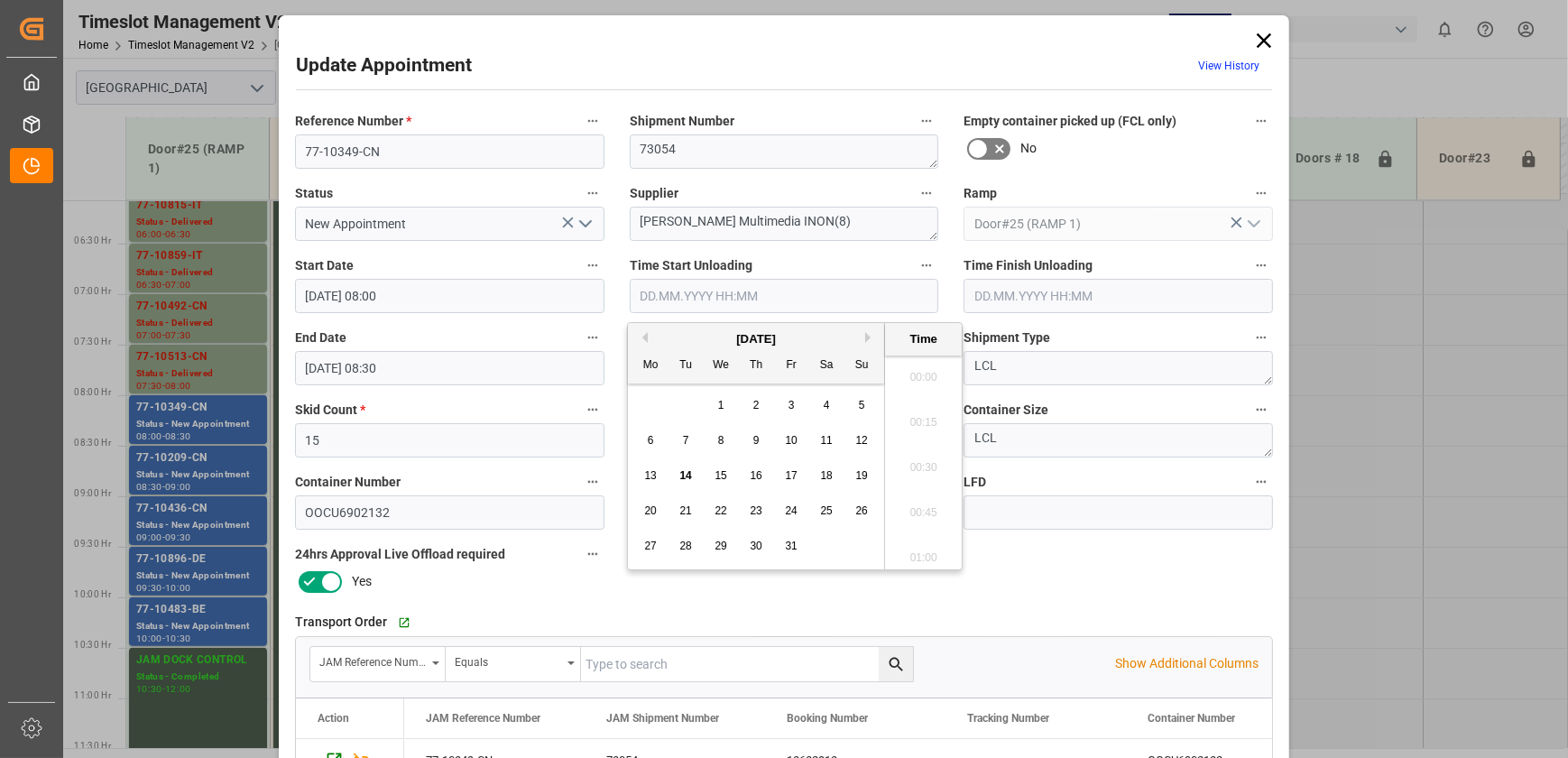
click at [648, 291] on input "text" at bounding box center [784, 296] width 309 height 34
click at [677, 472] on div "14" at bounding box center [686, 476] width 23 height 22
click at [928, 417] on li "08:45" at bounding box center [923, 418] width 77 height 45
type input "[DATE] 08:45"
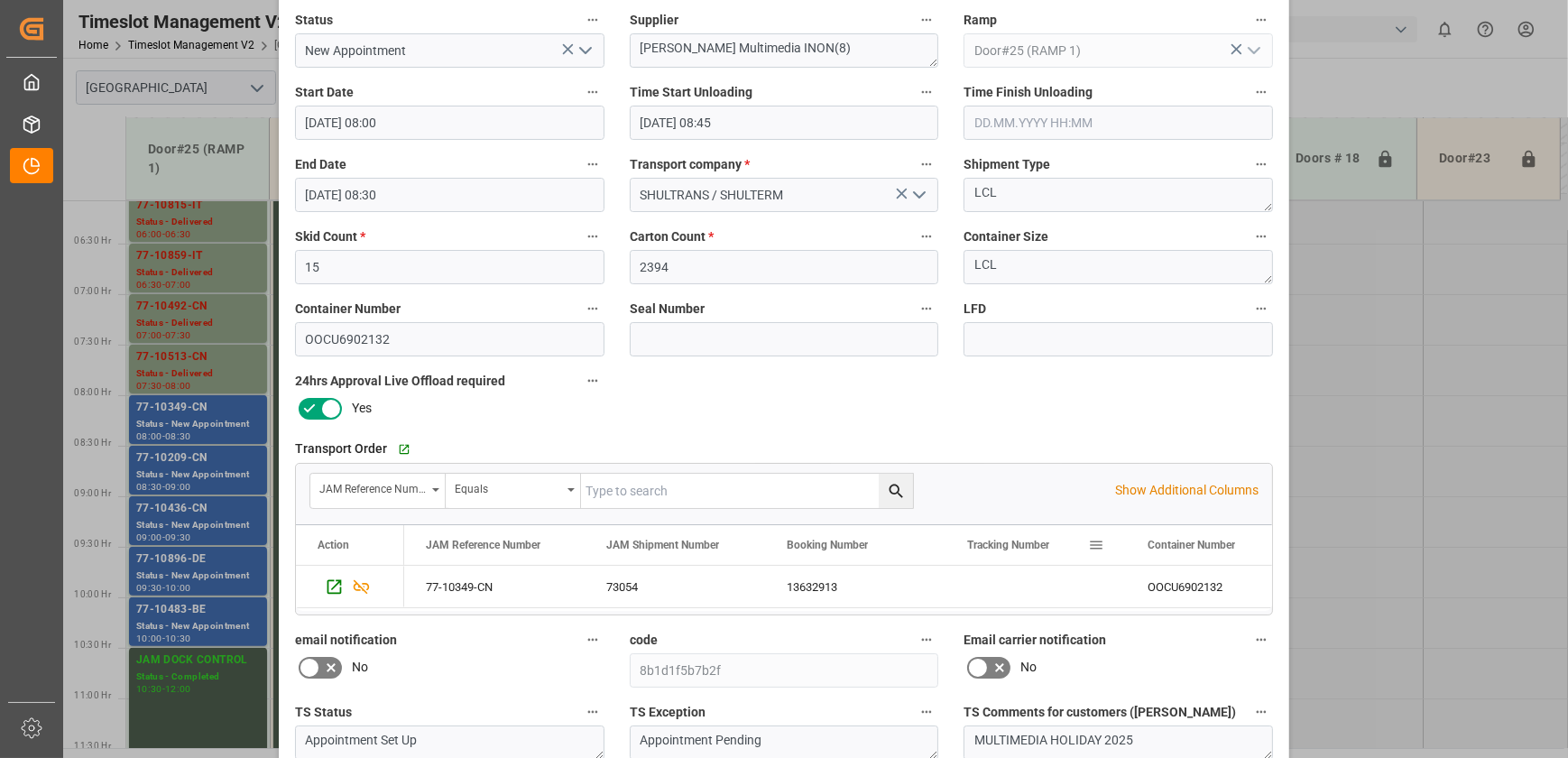
scroll to position [337, 0]
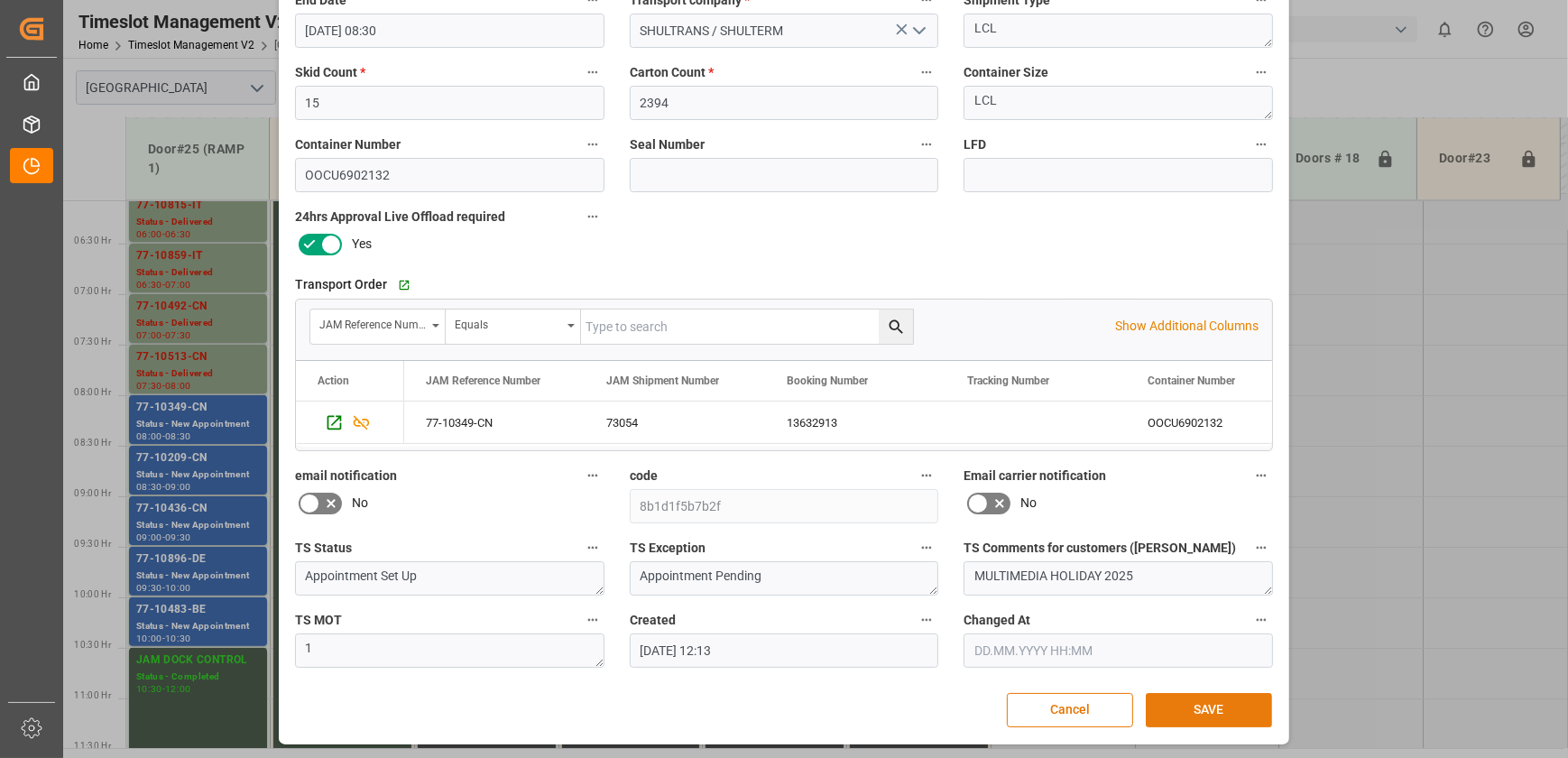
click at [1207, 704] on button "SAVE" at bounding box center [1210, 710] width 127 height 34
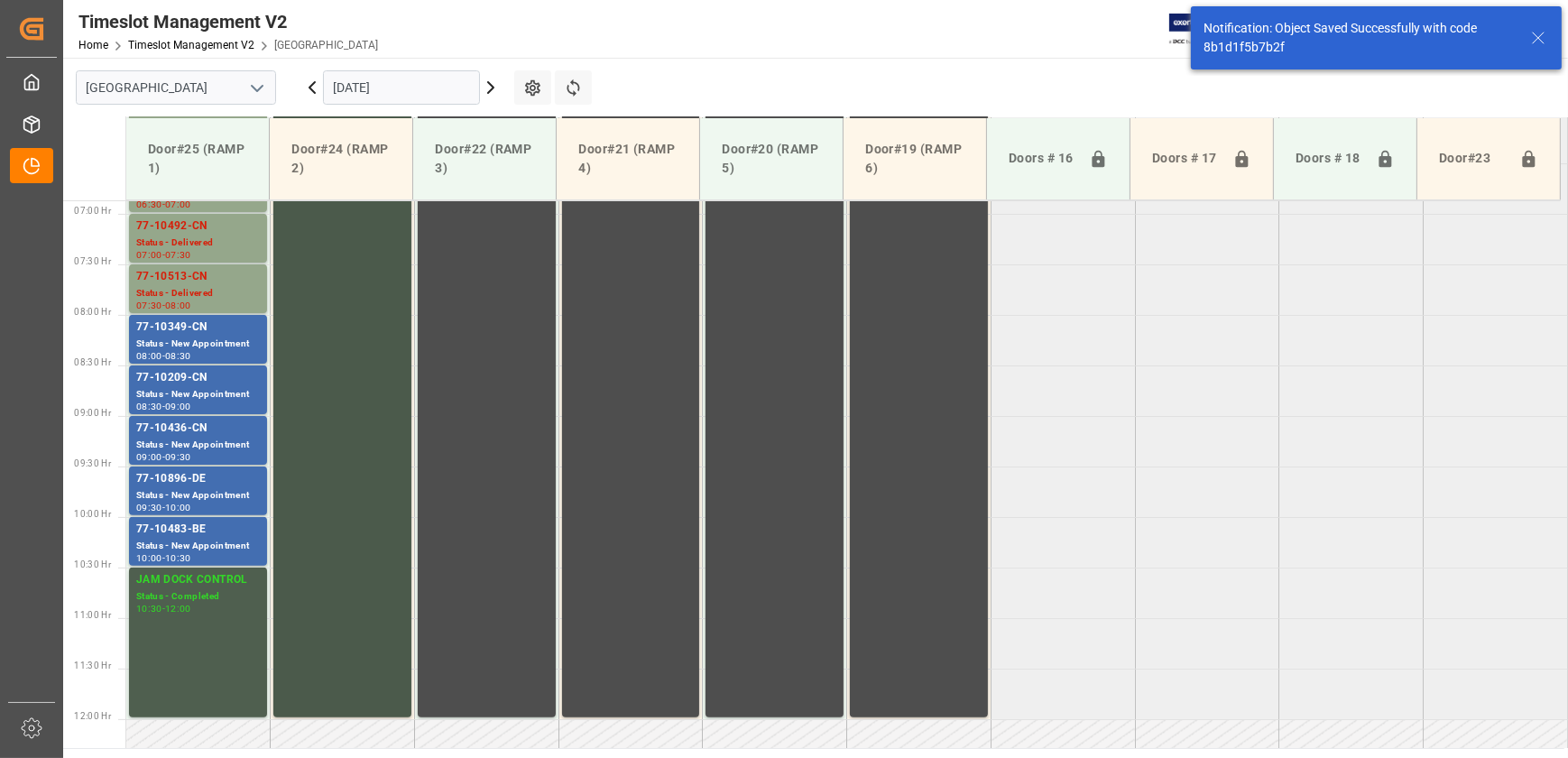
scroll to position [714, 0]
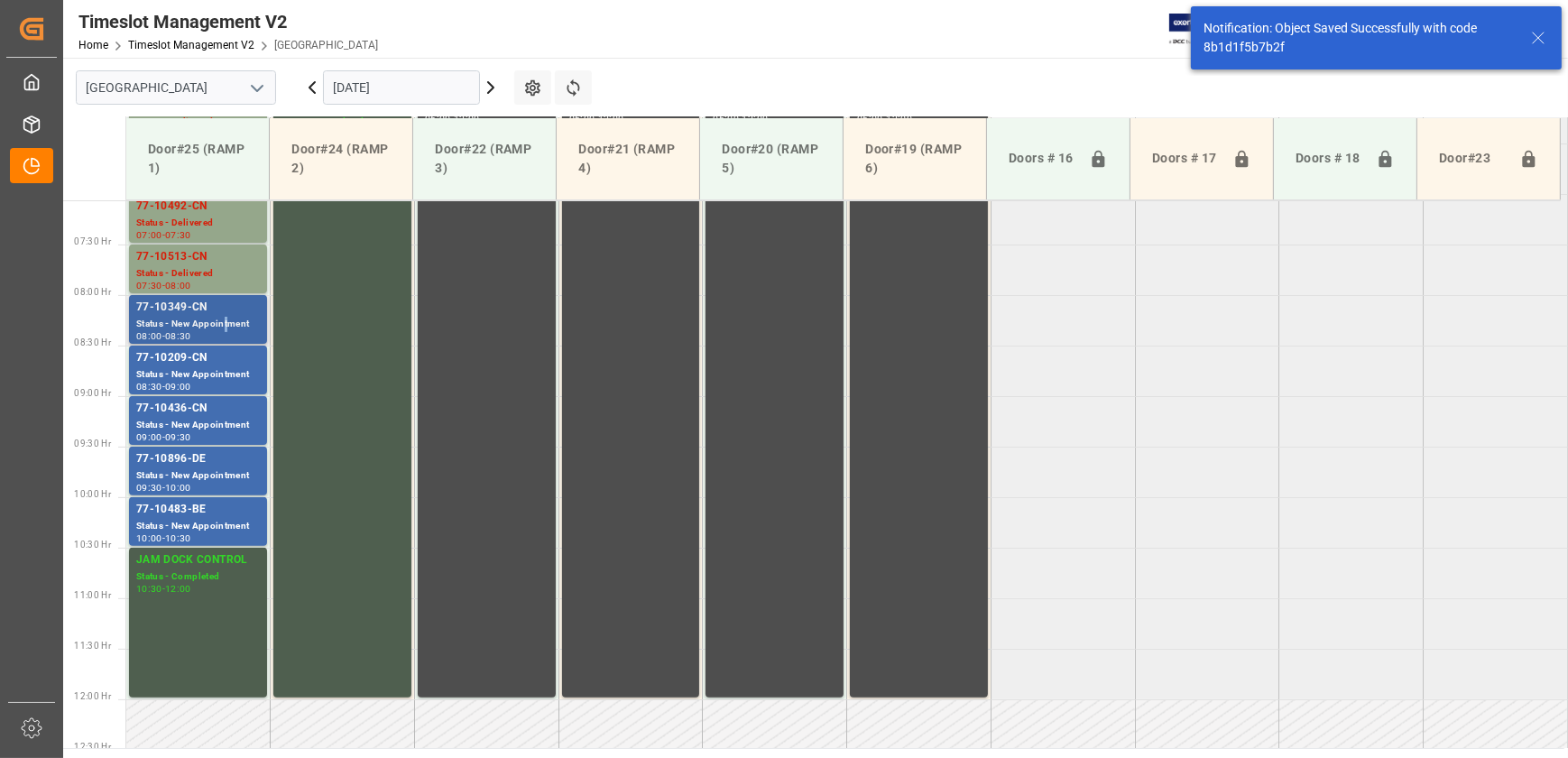
click at [226, 321] on div "Status - New Appointment" at bounding box center [198, 324] width 124 height 15
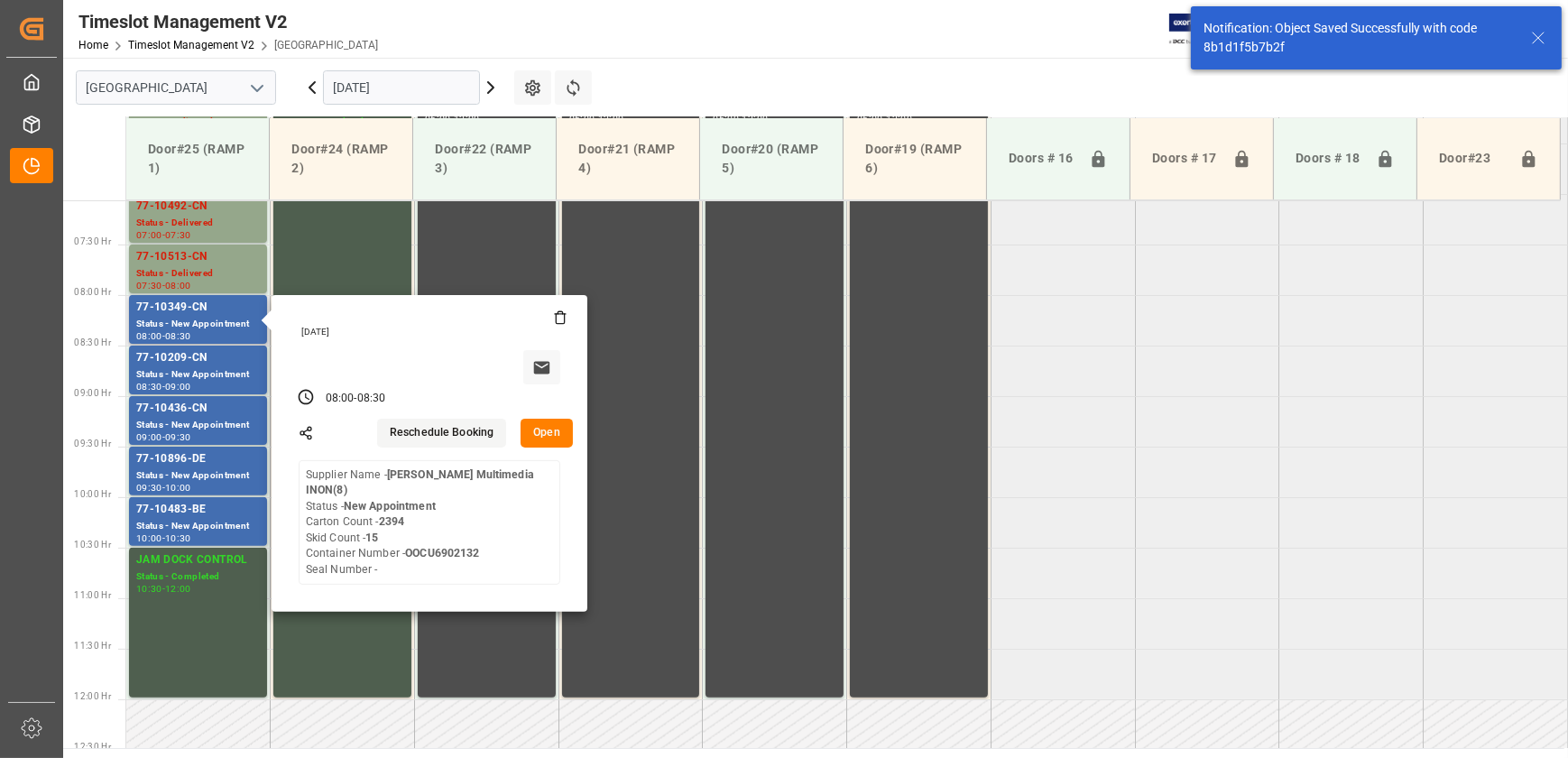
click at [561, 429] on button "Open" at bounding box center [546, 433] width 52 height 29
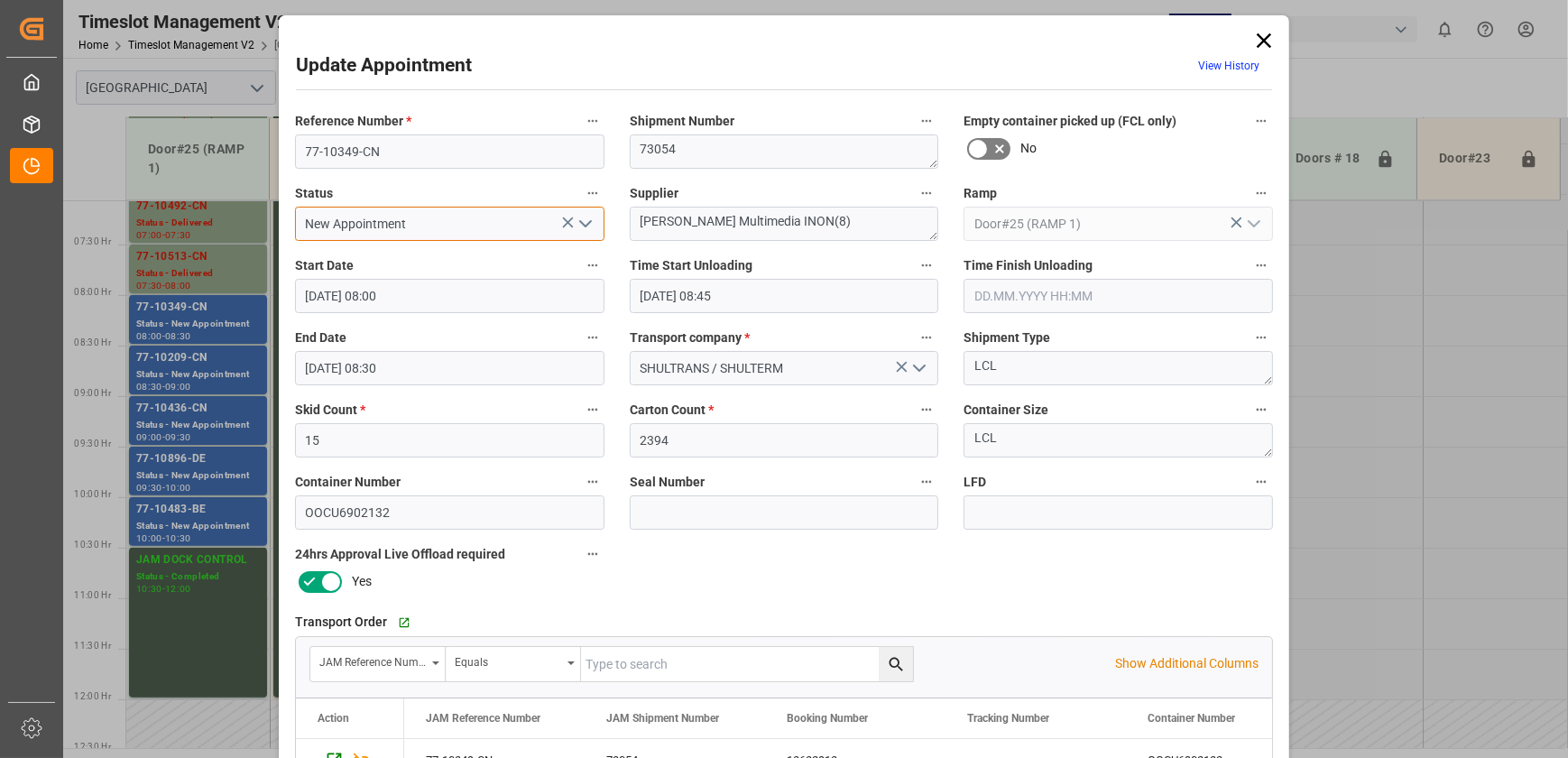
click at [529, 225] on input "New Appointment" at bounding box center [449, 224] width 309 height 34
click at [590, 225] on icon "open menu" at bounding box center [585, 223] width 22 height 22
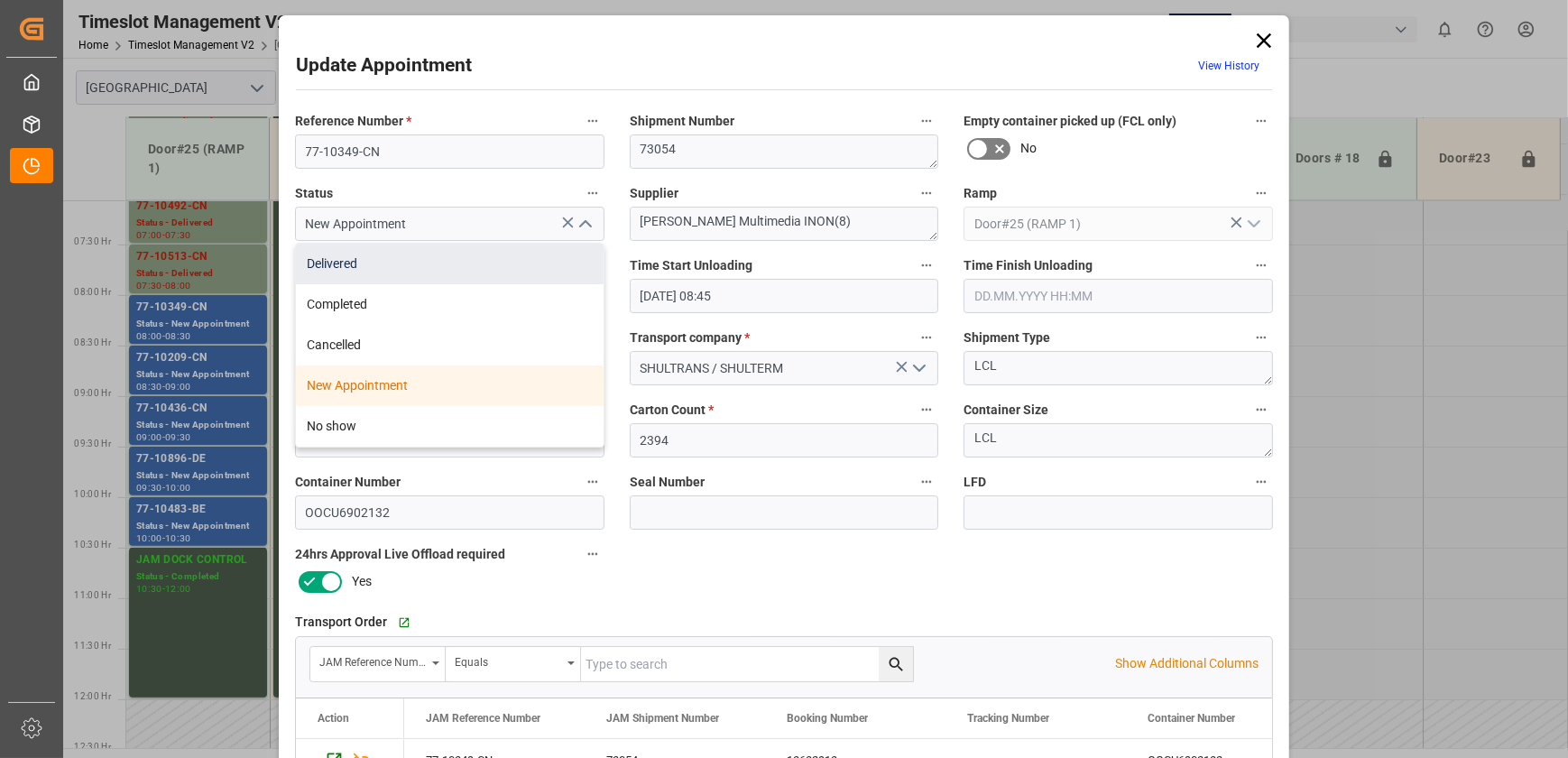
click at [535, 260] on div "Delivered" at bounding box center [450, 264] width 308 height 41
type input "Delivered"
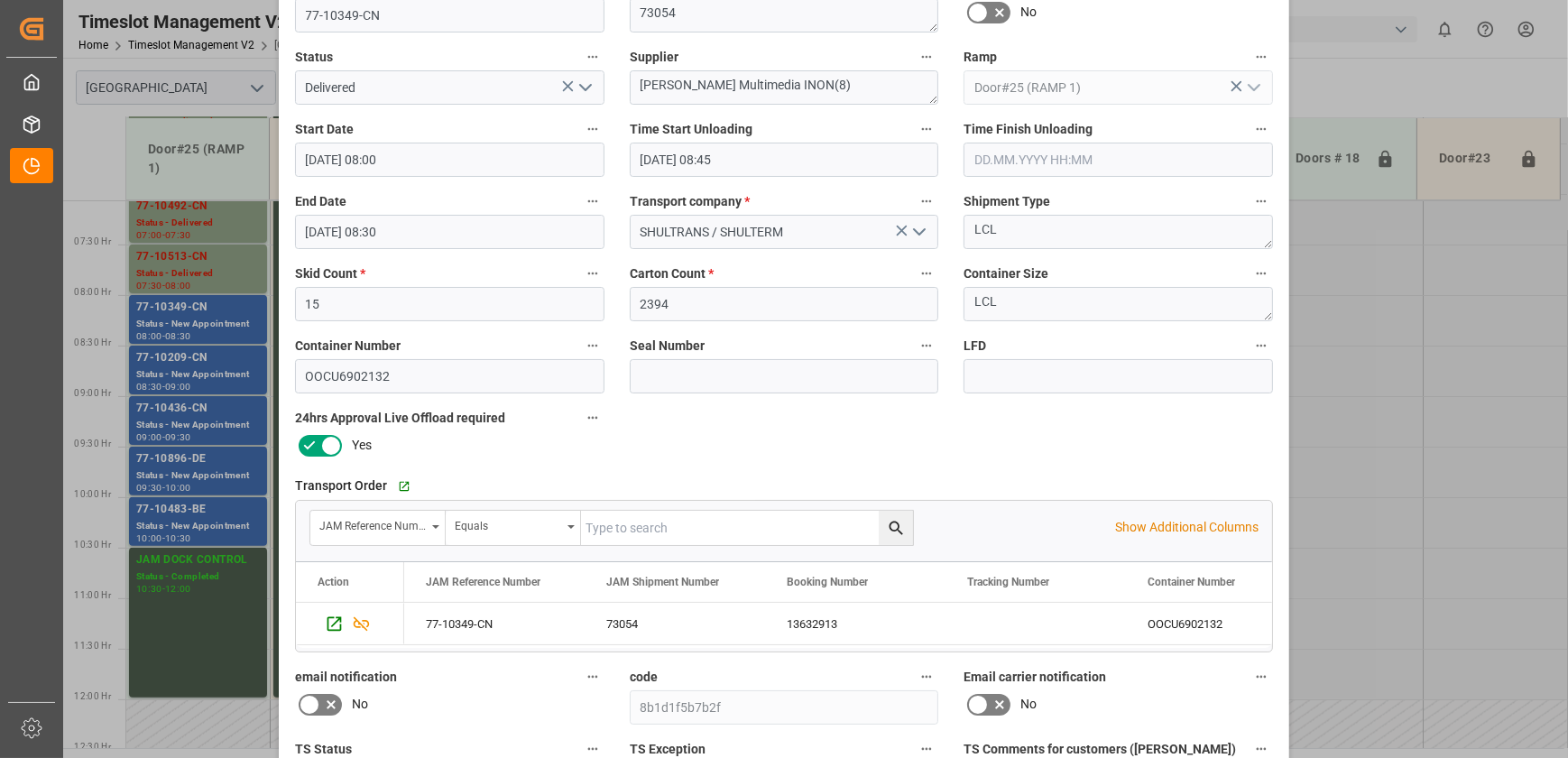
scroll to position [337, 0]
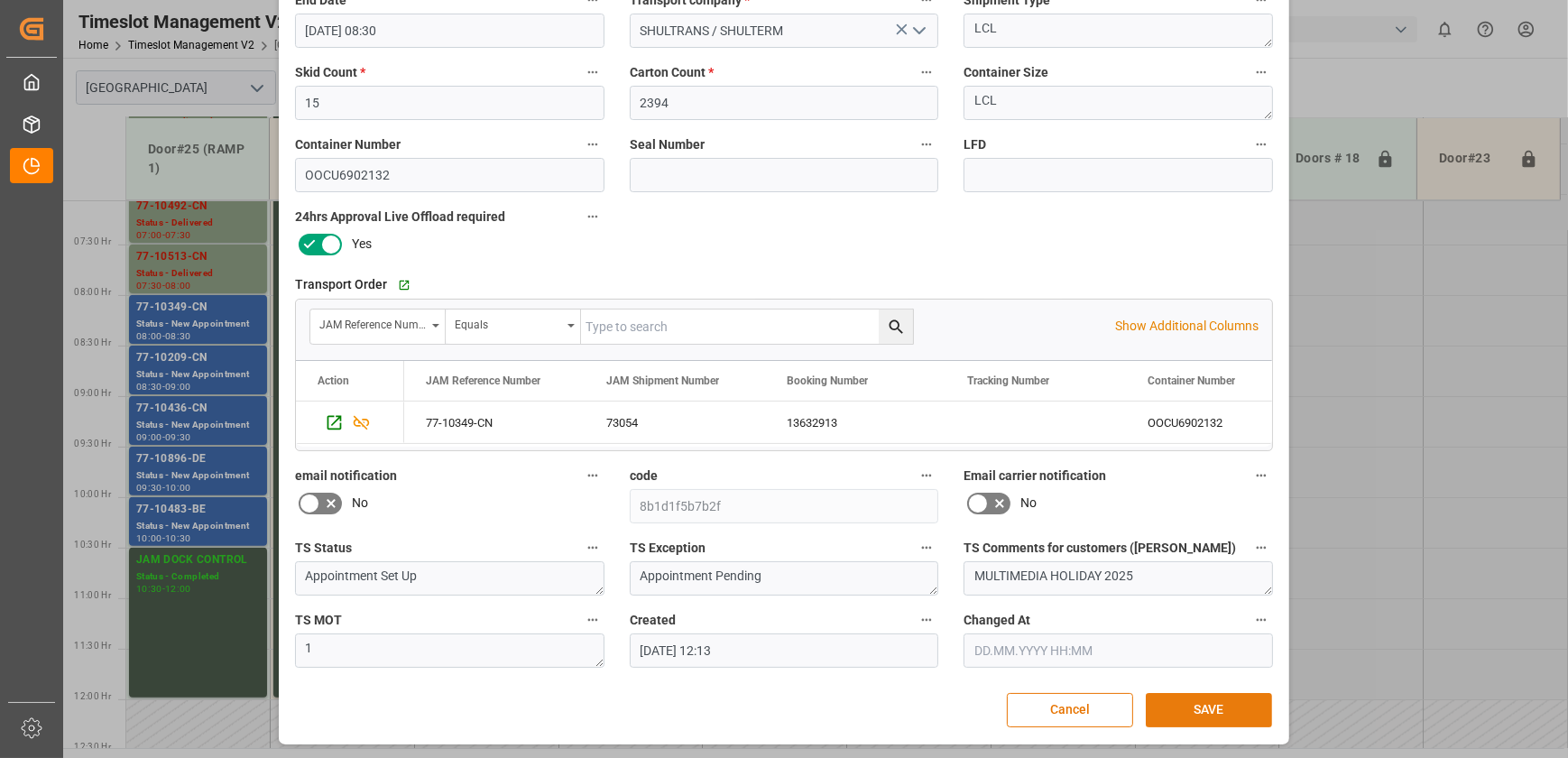
click at [1228, 703] on button "SAVE" at bounding box center [1210, 710] width 127 height 34
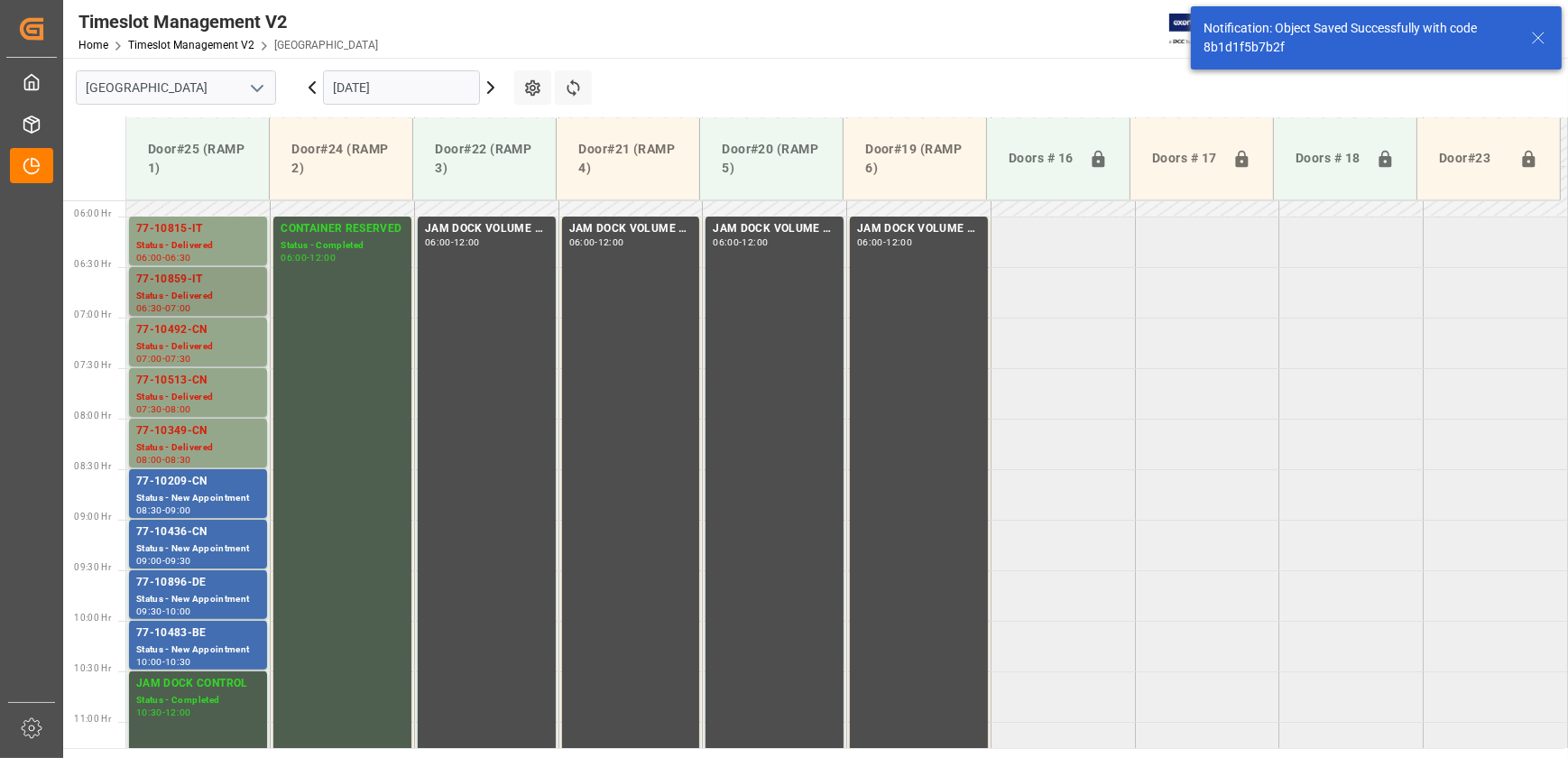
scroll to position [714, 0]
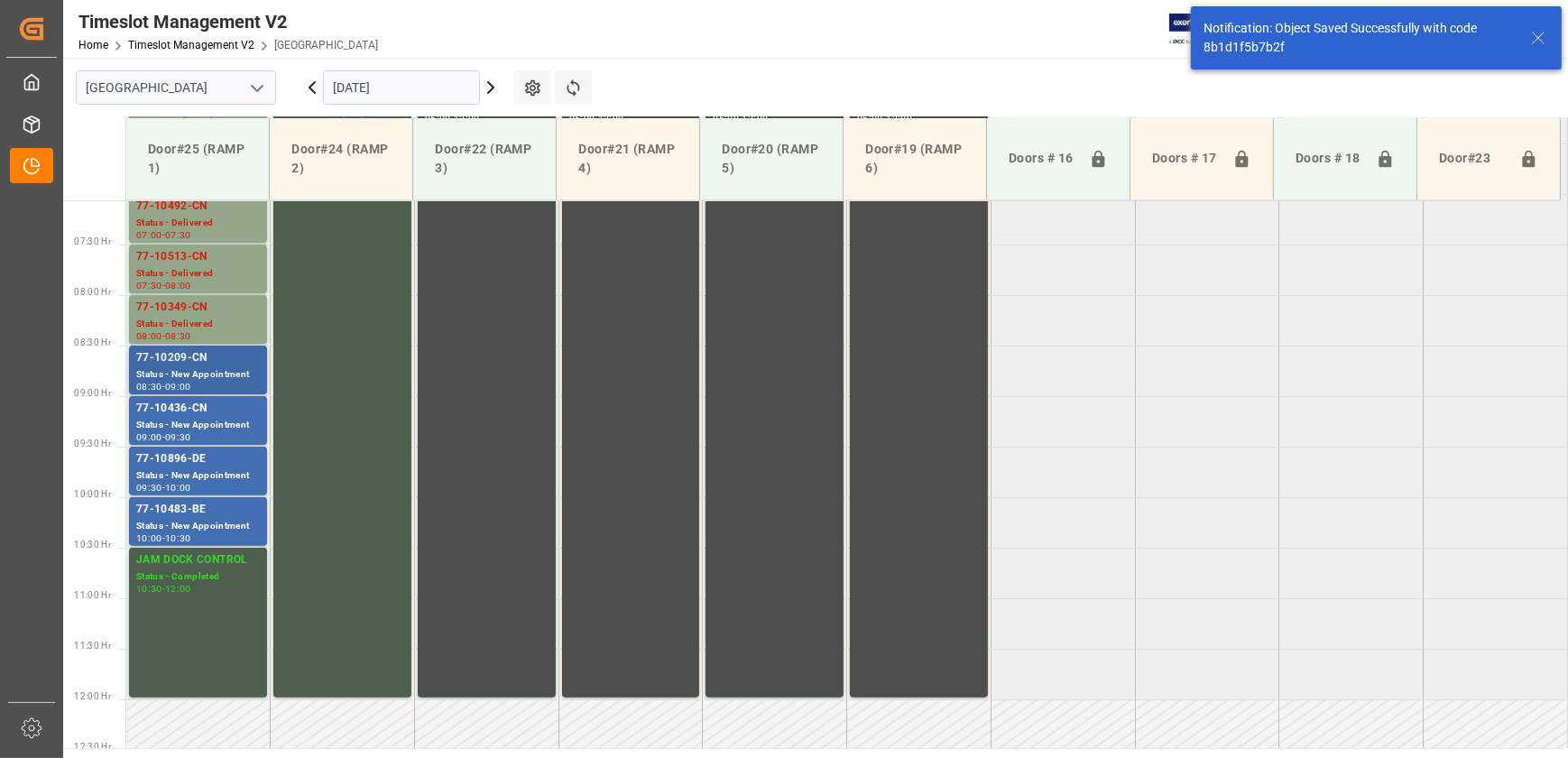
click at [233, 370] on div "Status - New Appointment" at bounding box center [198, 375] width 124 height 15
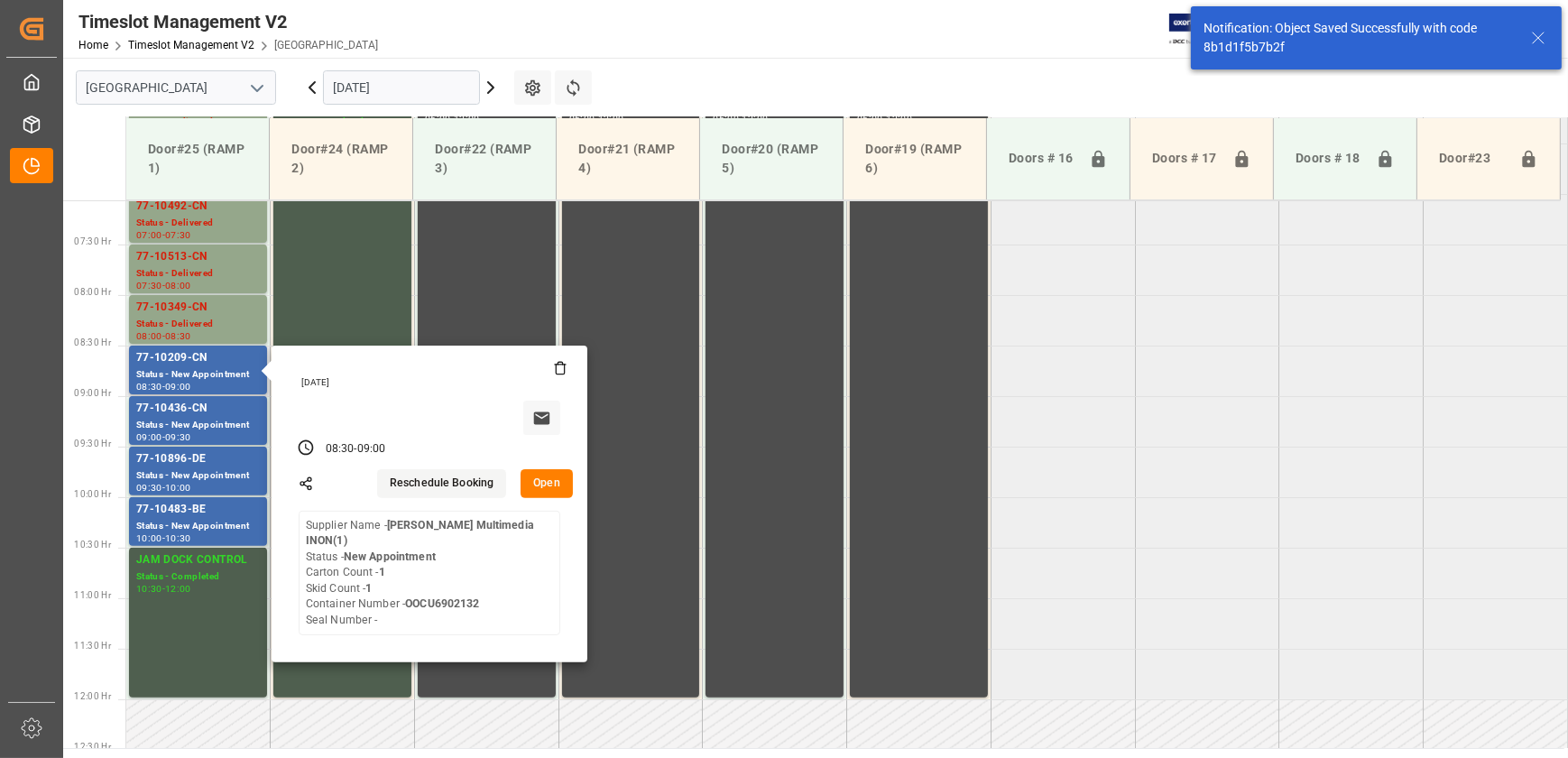
click at [557, 478] on button "Open" at bounding box center [546, 483] width 52 height 29
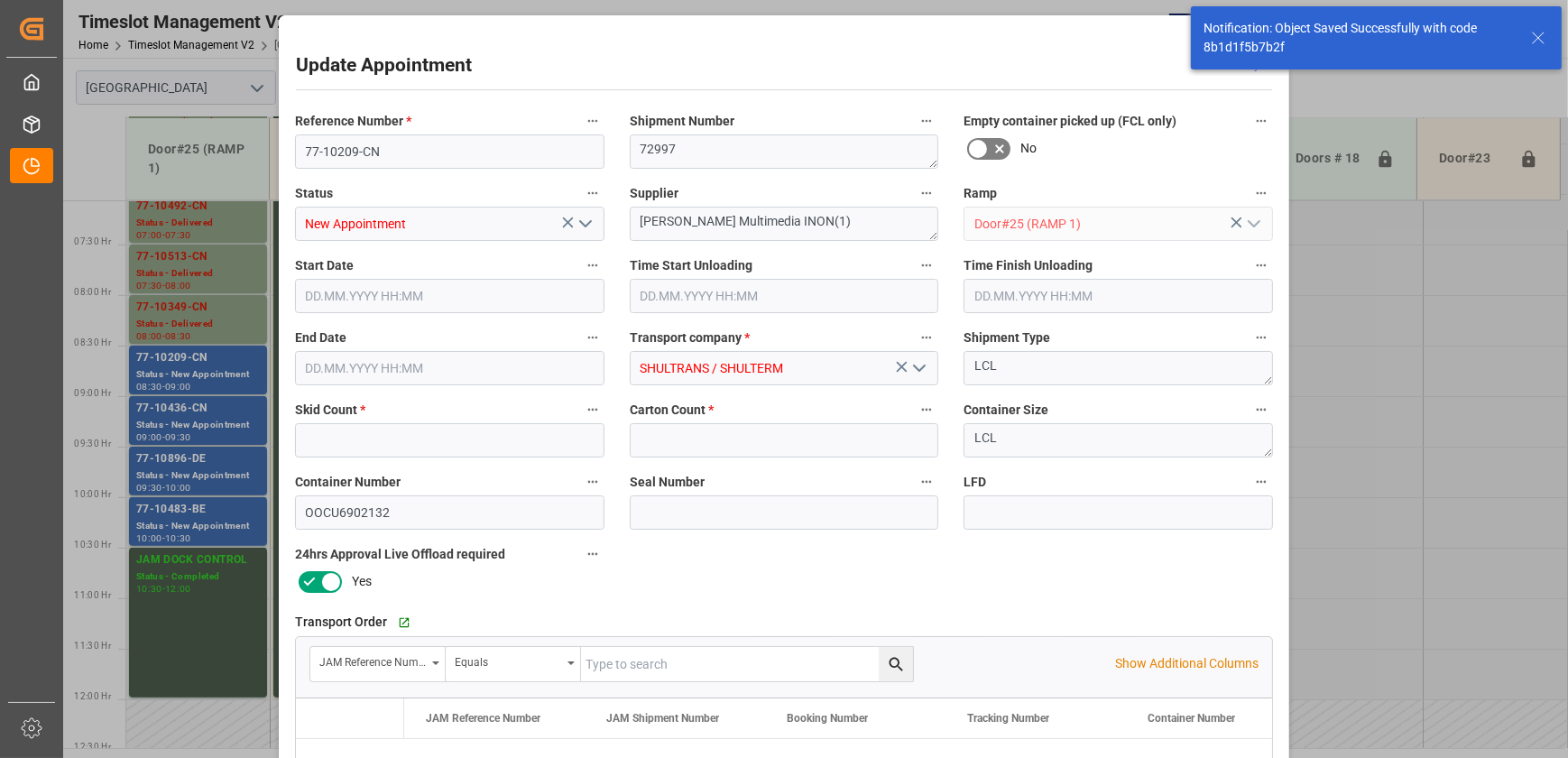
type input "1"
type input "[DATE] 08:30"
type input "[DATE] 09:00"
type input "[DATE] 12:14"
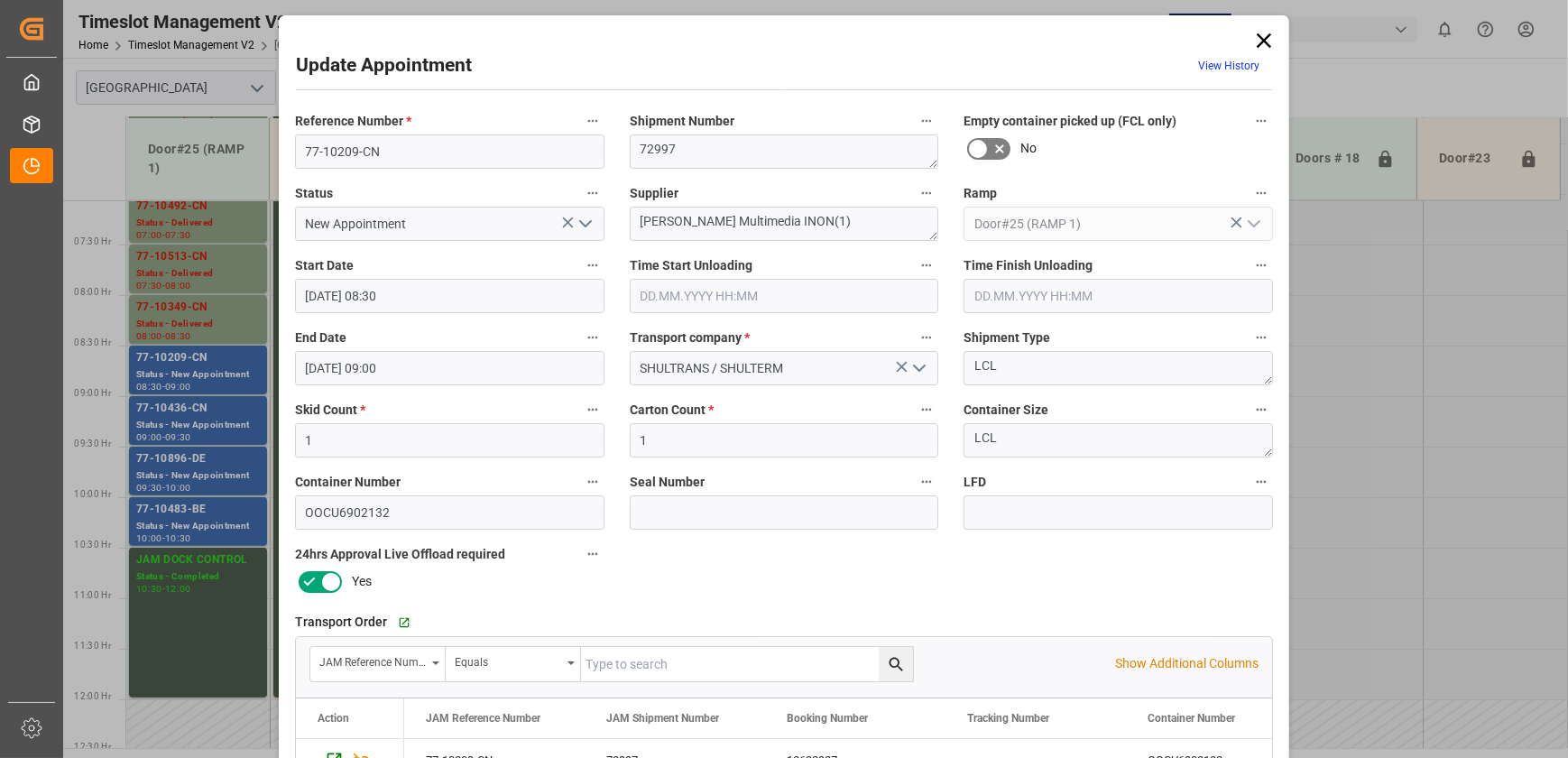
click at [586, 216] on icon "open menu" at bounding box center [585, 223] width 22 height 22
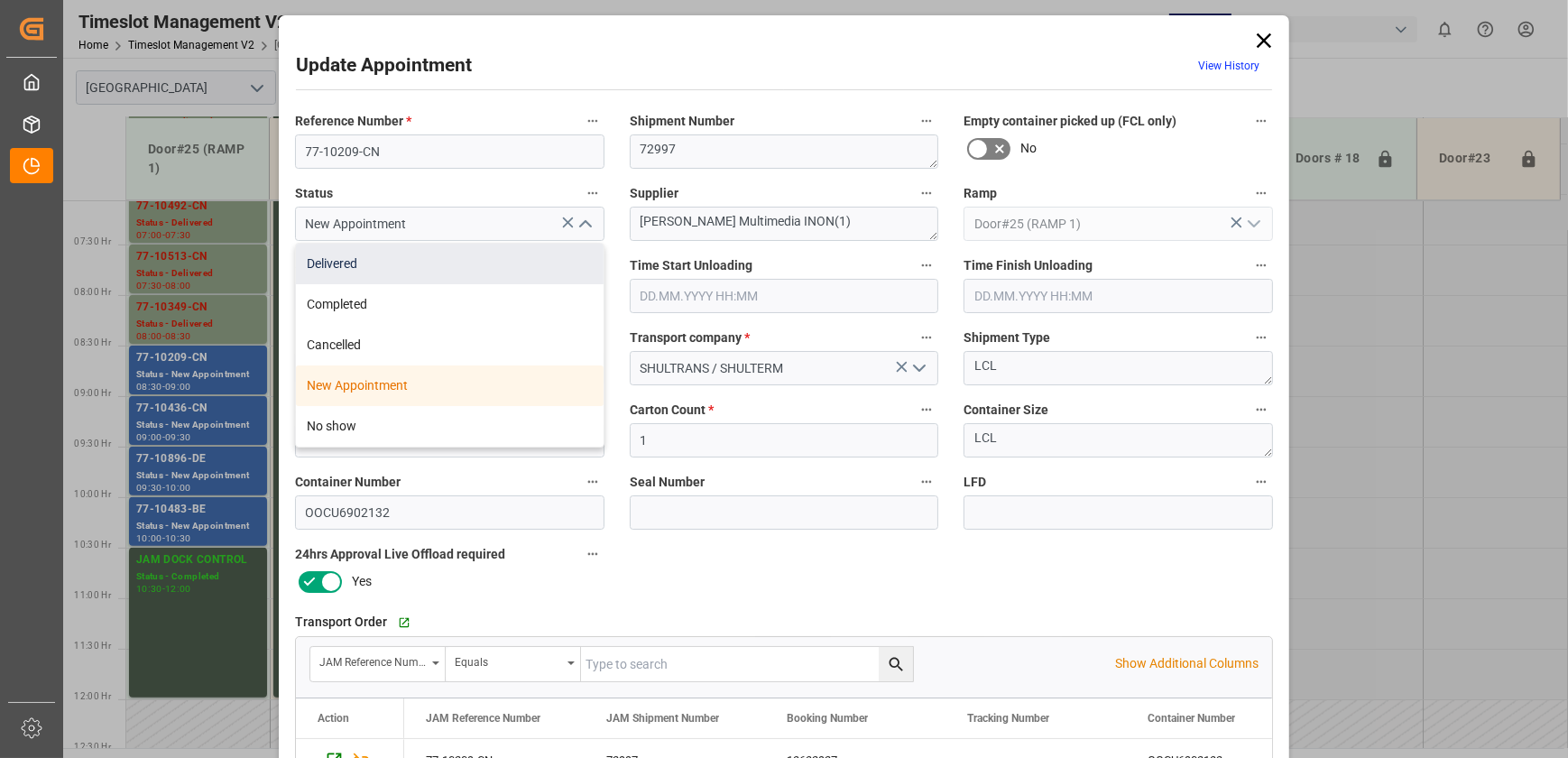
click at [547, 259] on div "Delivered" at bounding box center [450, 264] width 308 height 41
type input "Delivered"
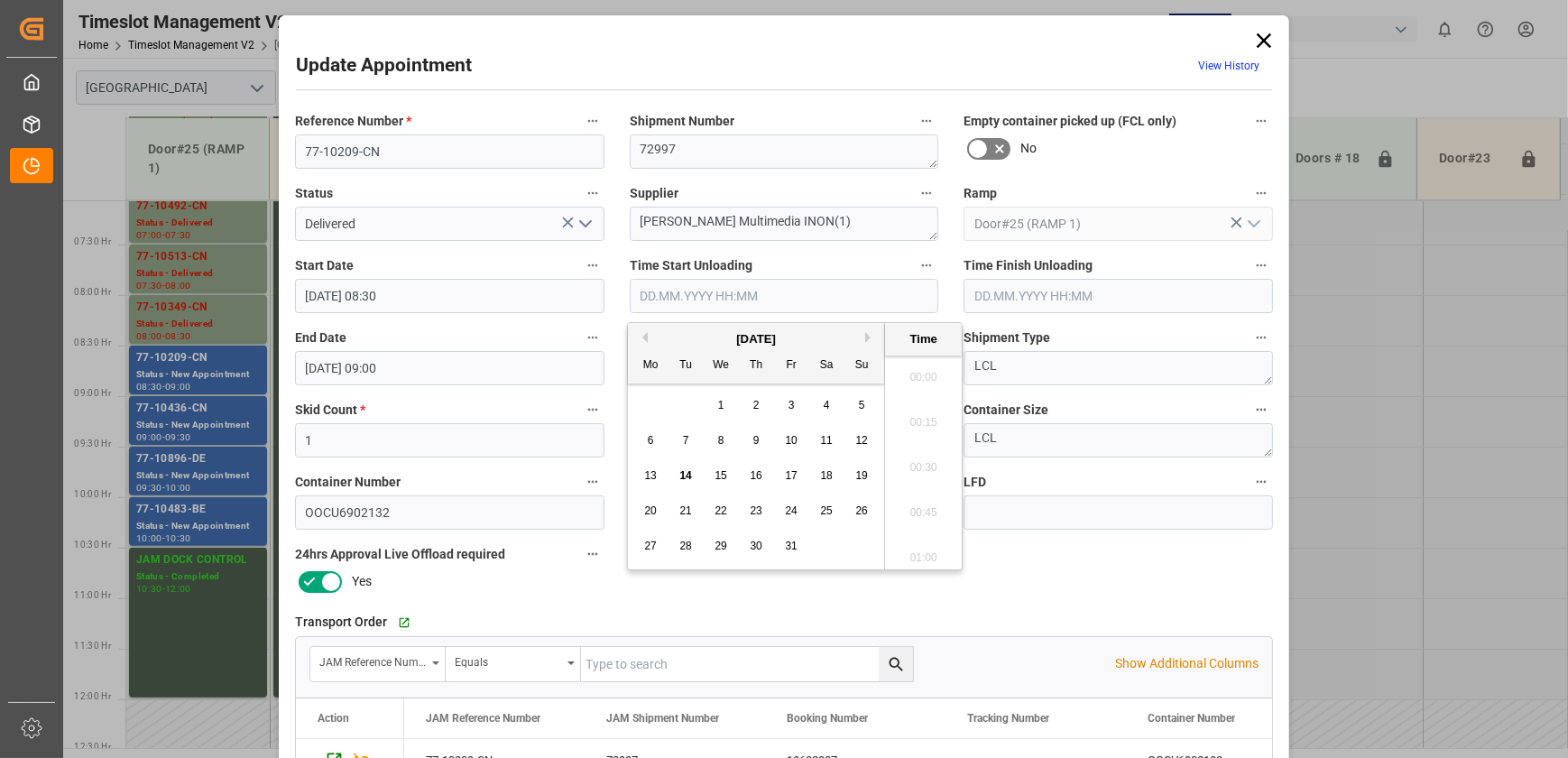
click at [731, 289] on input "text" at bounding box center [784, 296] width 309 height 34
click at [689, 475] on span "14" at bounding box center [685, 474] width 11 height 12
click at [920, 423] on li "08:45" at bounding box center [923, 418] width 77 height 45
type input "[DATE] 08:45"
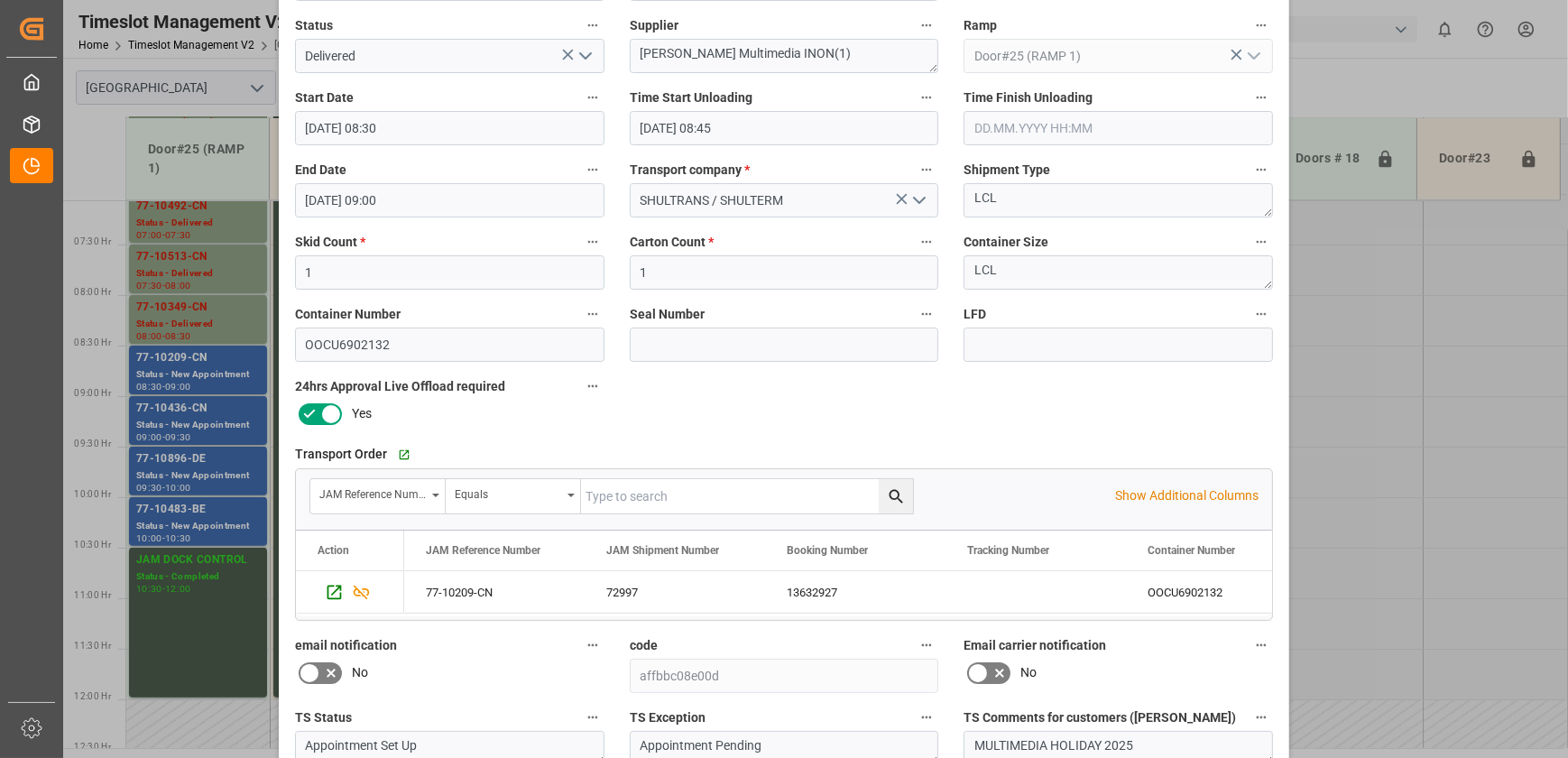
scroll to position [337, 0]
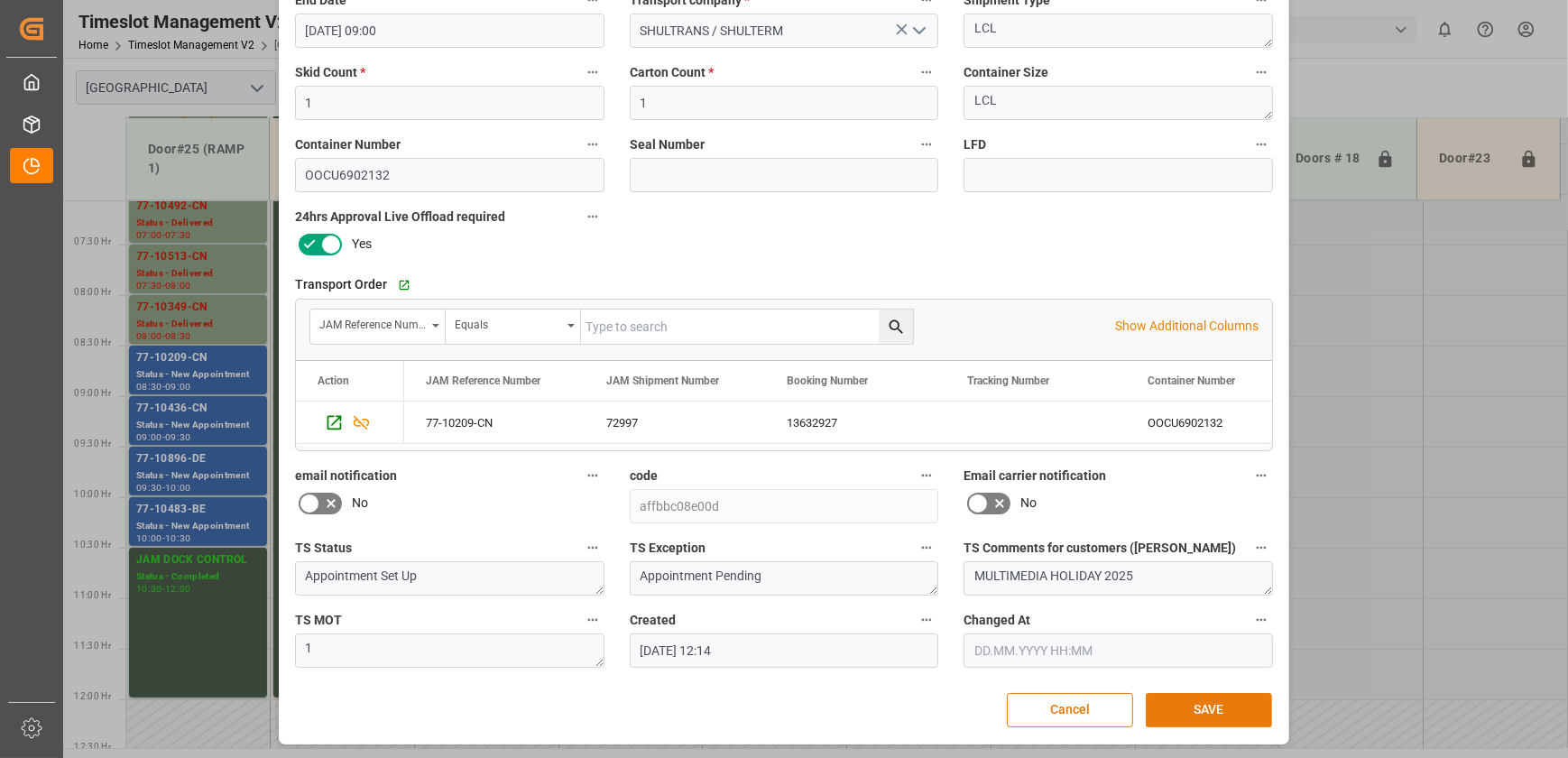
click at [1190, 699] on button "SAVE" at bounding box center [1210, 710] width 127 height 34
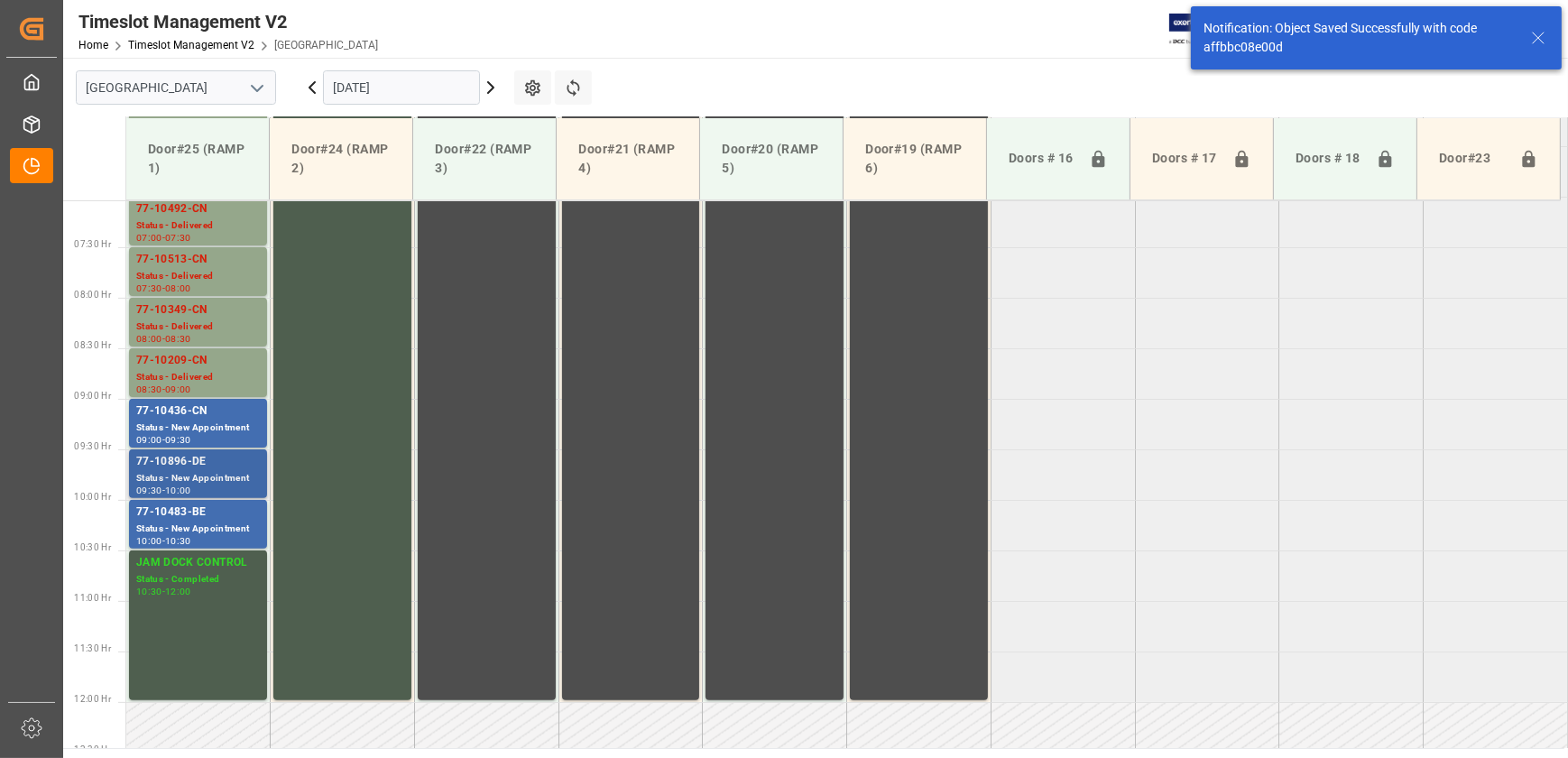
scroll to position [714, 0]
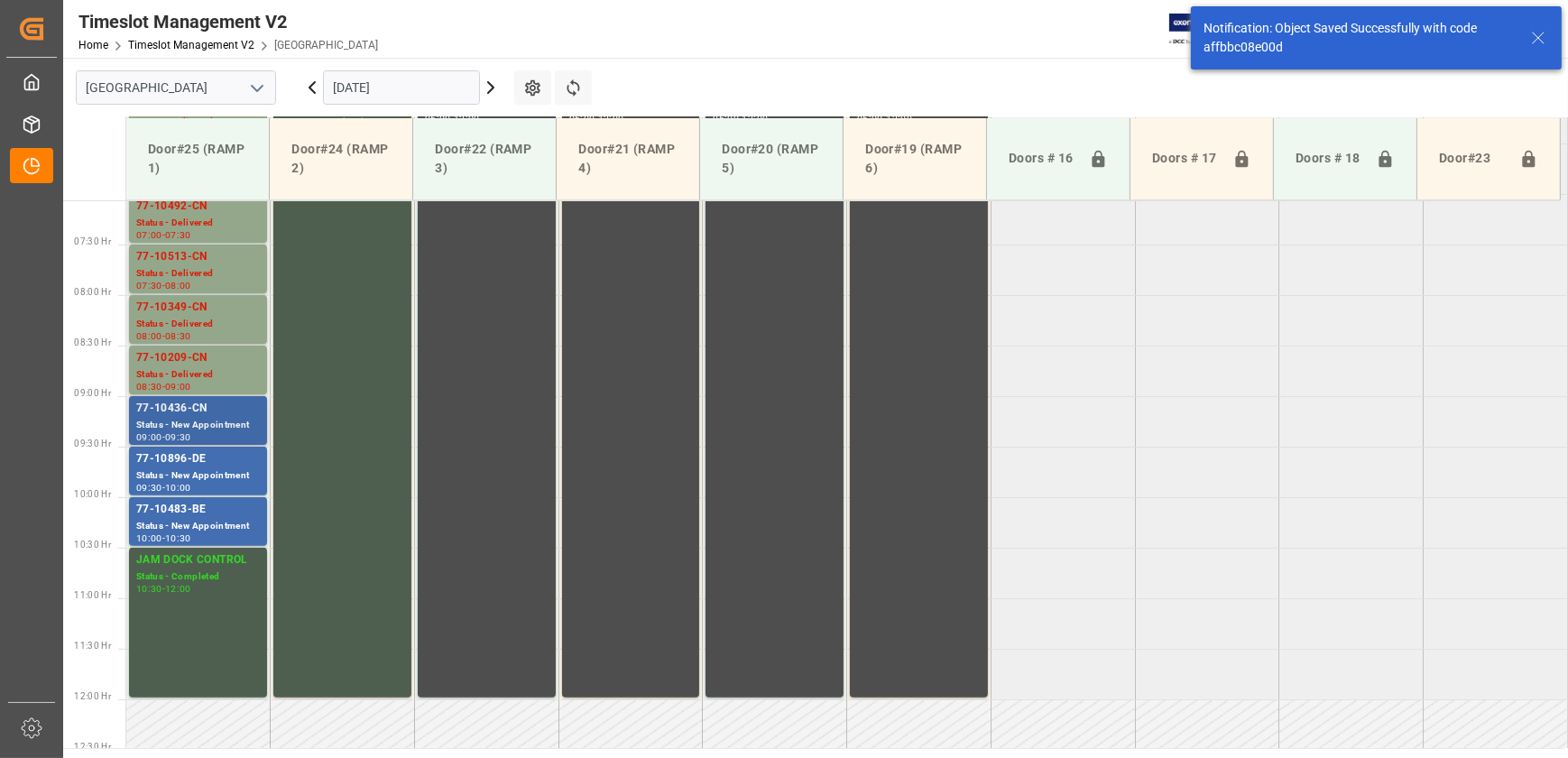
click at [200, 426] on div "Status - New Appointment" at bounding box center [198, 425] width 124 height 15
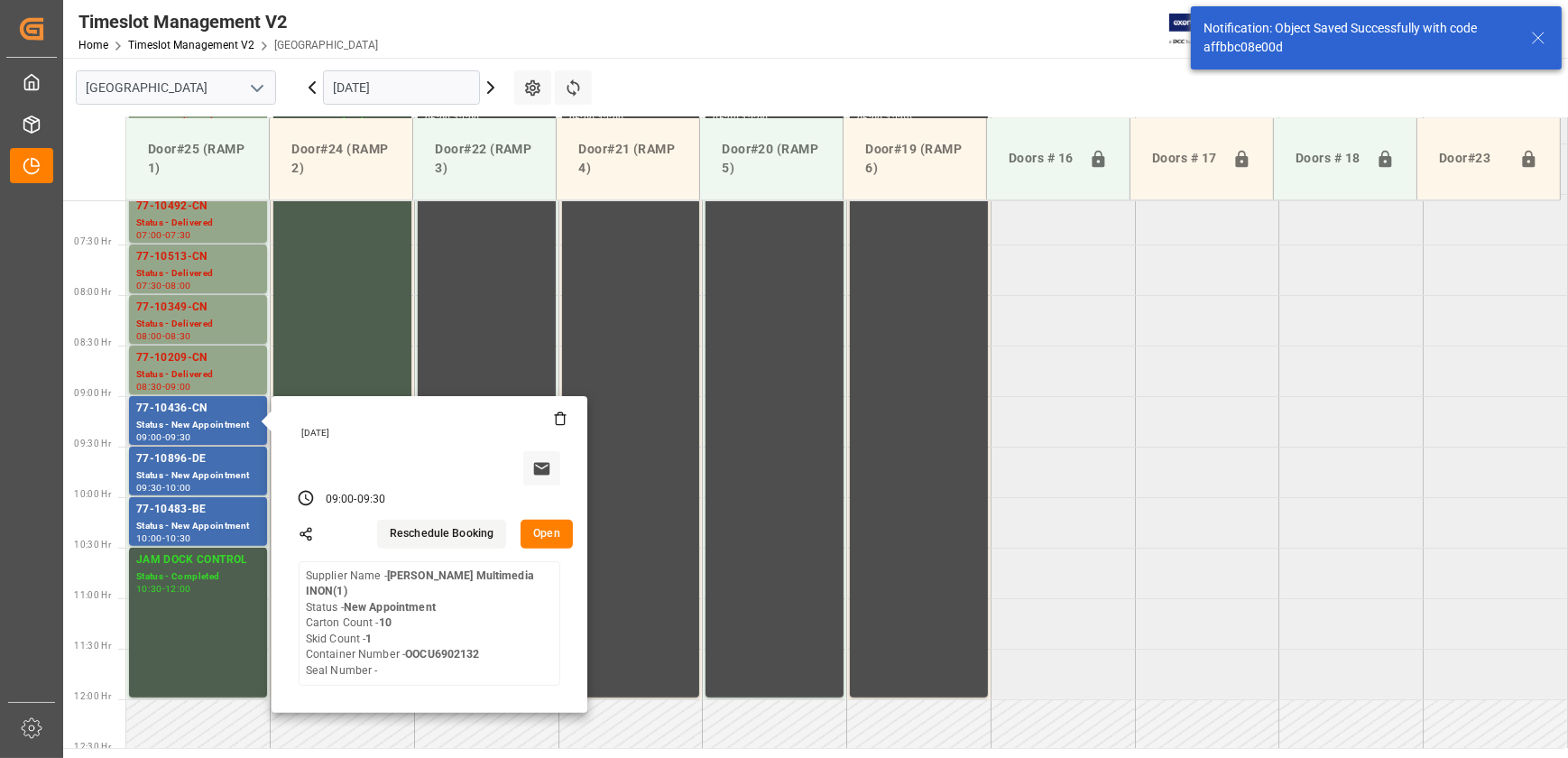
click at [549, 529] on button "Open" at bounding box center [546, 534] width 52 height 29
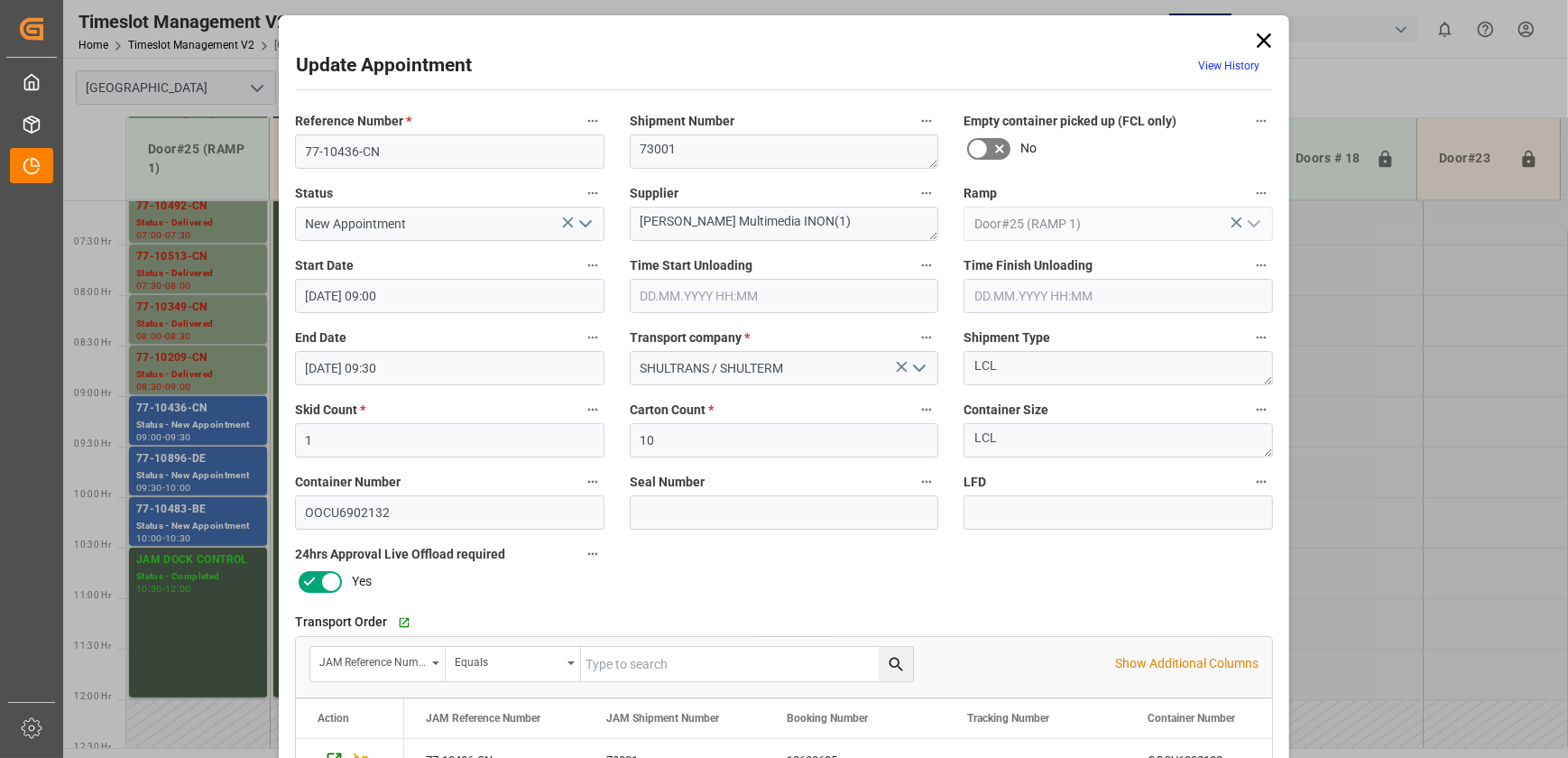
click at [591, 228] on icon "open menu" at bounding box center [585, 223] width 22 height 22
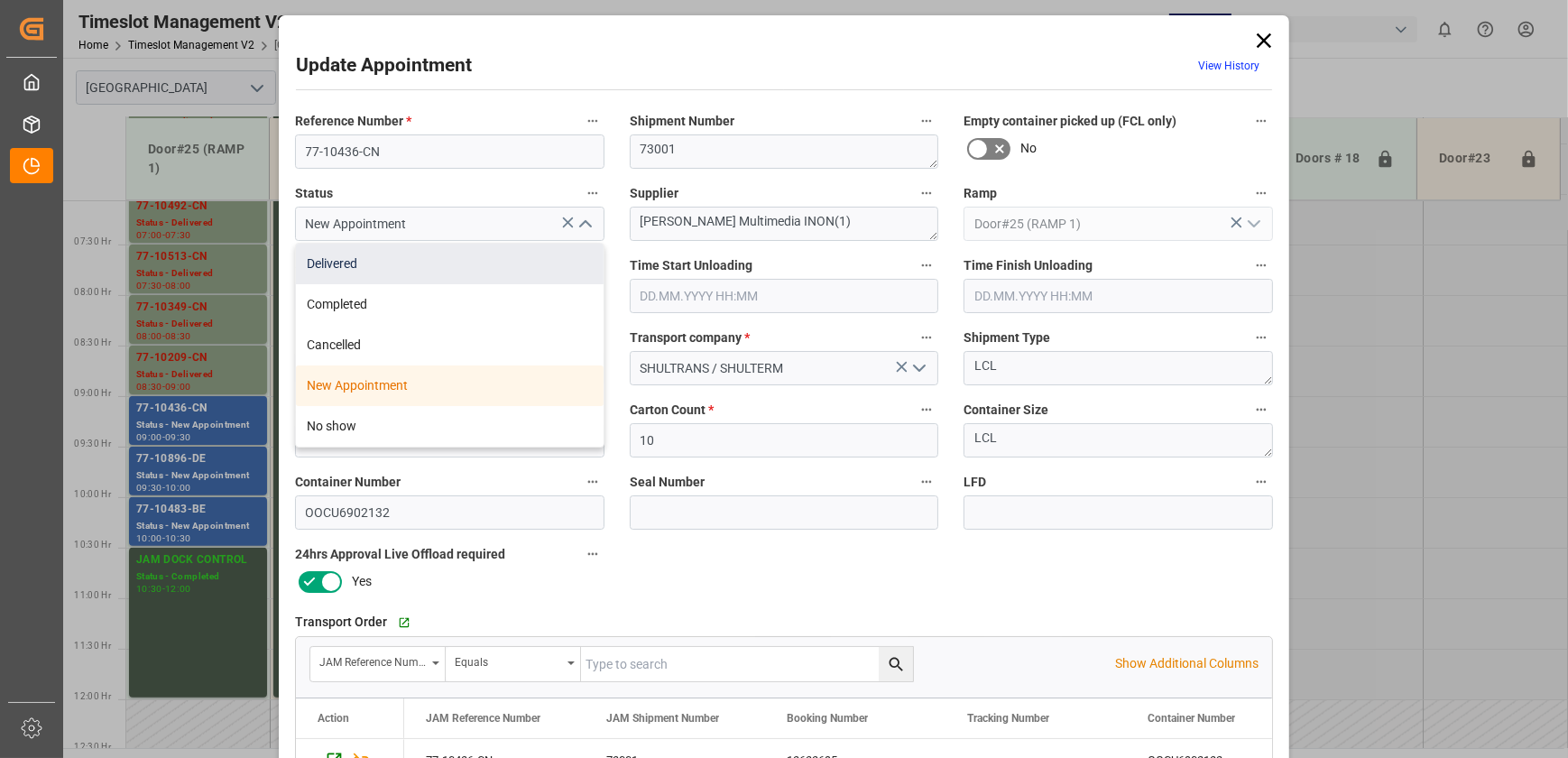
click at [536, 274] on div "Delivered" at bounding box center [450, 264] width 308 height 41
type input "Delivered"
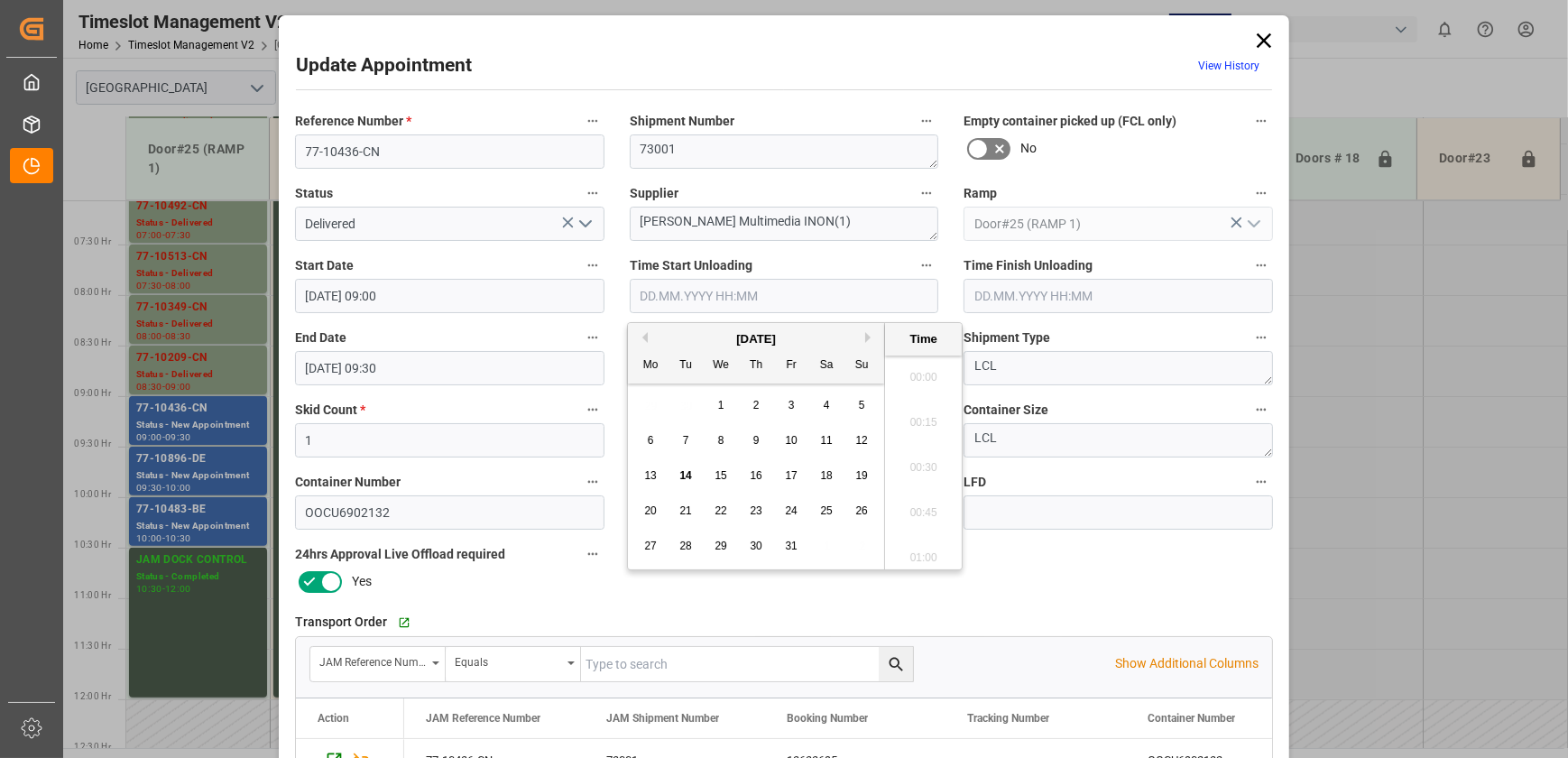
click at [788, 284] on input "text" at bounding box center [784, 296] width 309 height 34
click at [692, 478] on div "14" at bounding box center [686, 476] width 23 height 22
click at [927, 408] on li "08:45" at bounding box center [923, 418] width 77 height 45
type input "[DATE] 08:45"
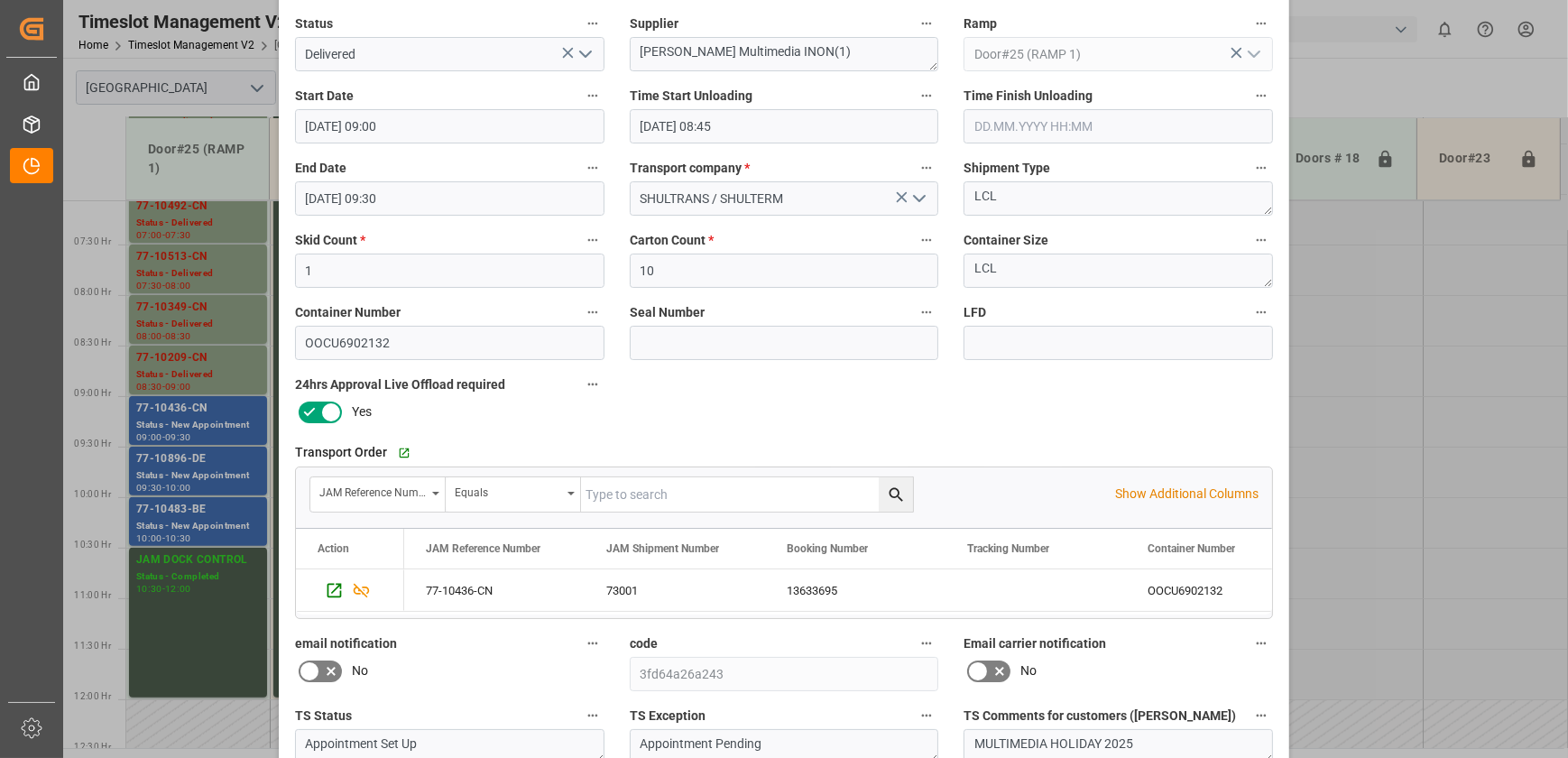
scroll to position [337, 0]
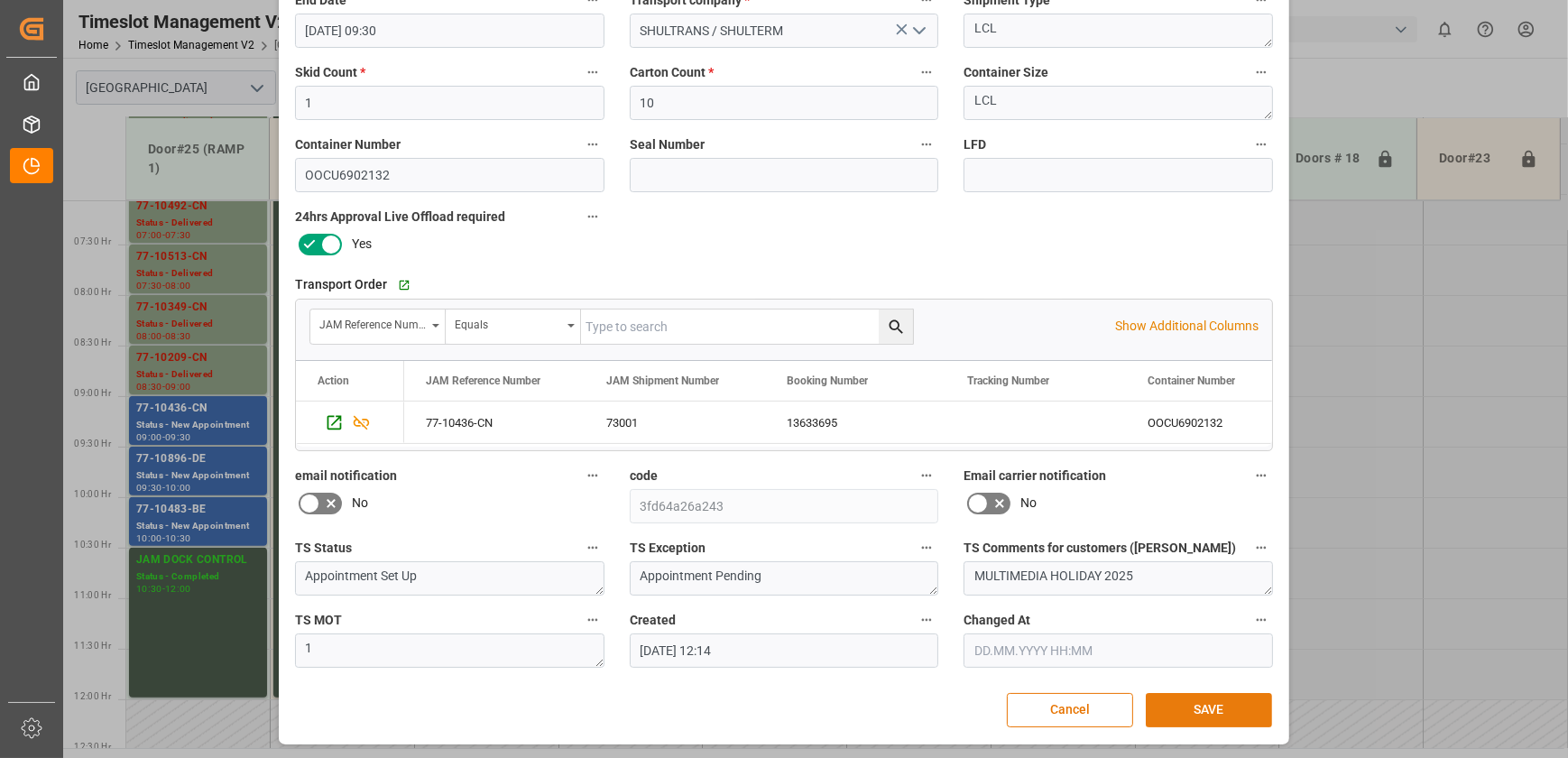
click at [1209, 722] on button "SAVE" at bounding box center [1210, 710] width 127 height 34
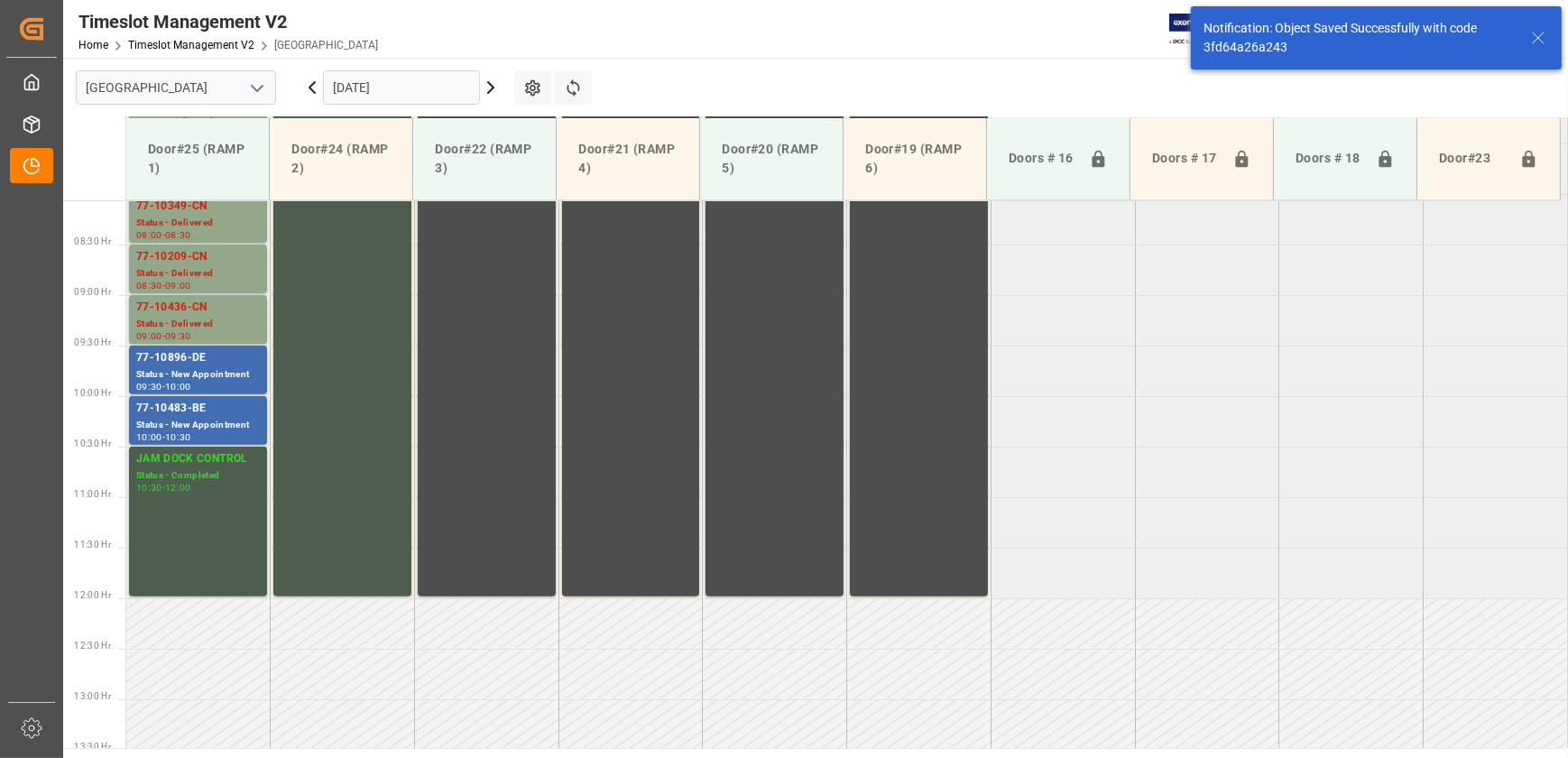
scroll to position [816, 0]
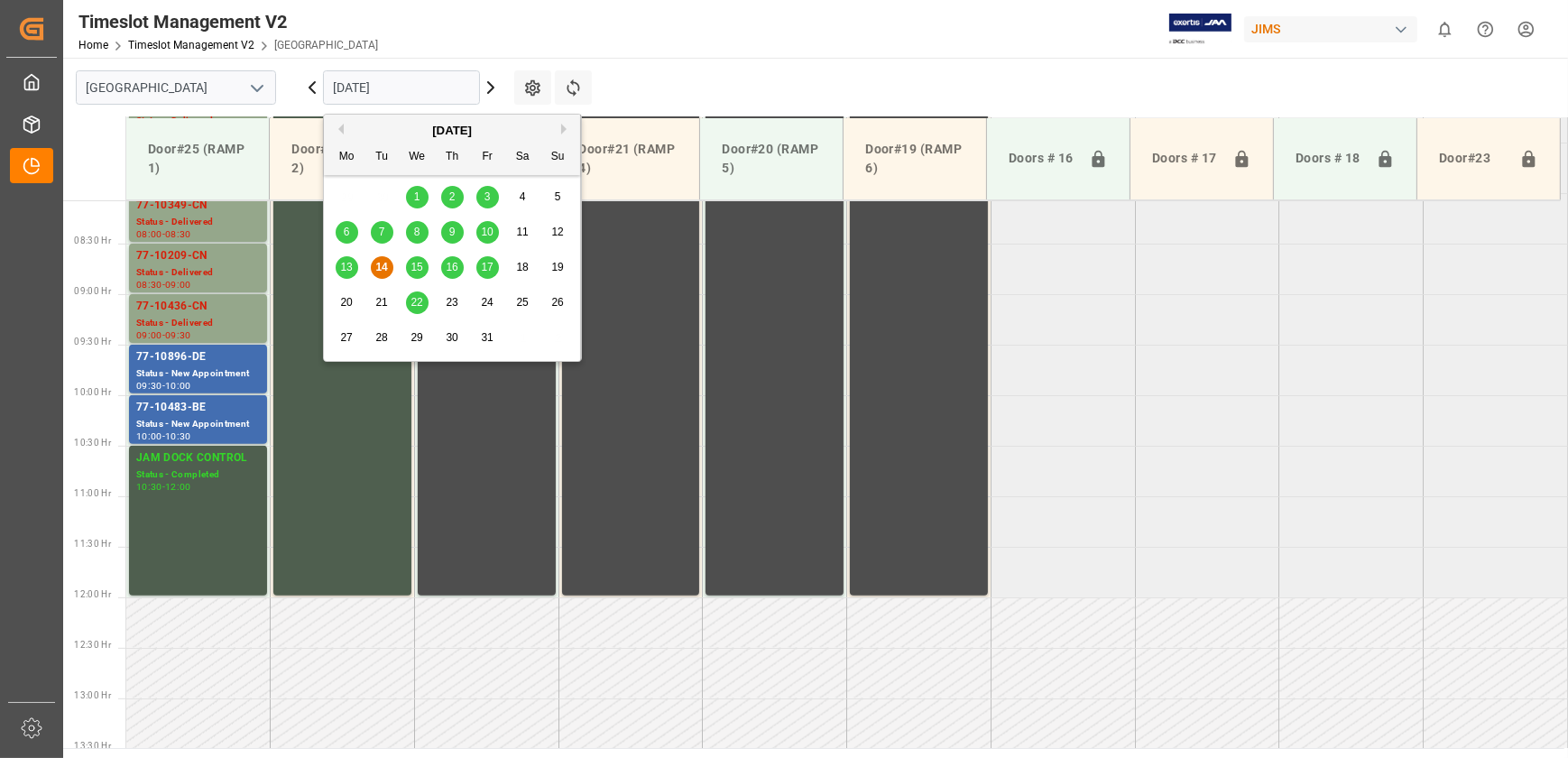
click at [420, 77] on input "[DATE]" at bounding box center [402, 87] width 157 height 34
click at [416, 267] on span "15" at bounding box center [416, 267] width 11 height 12
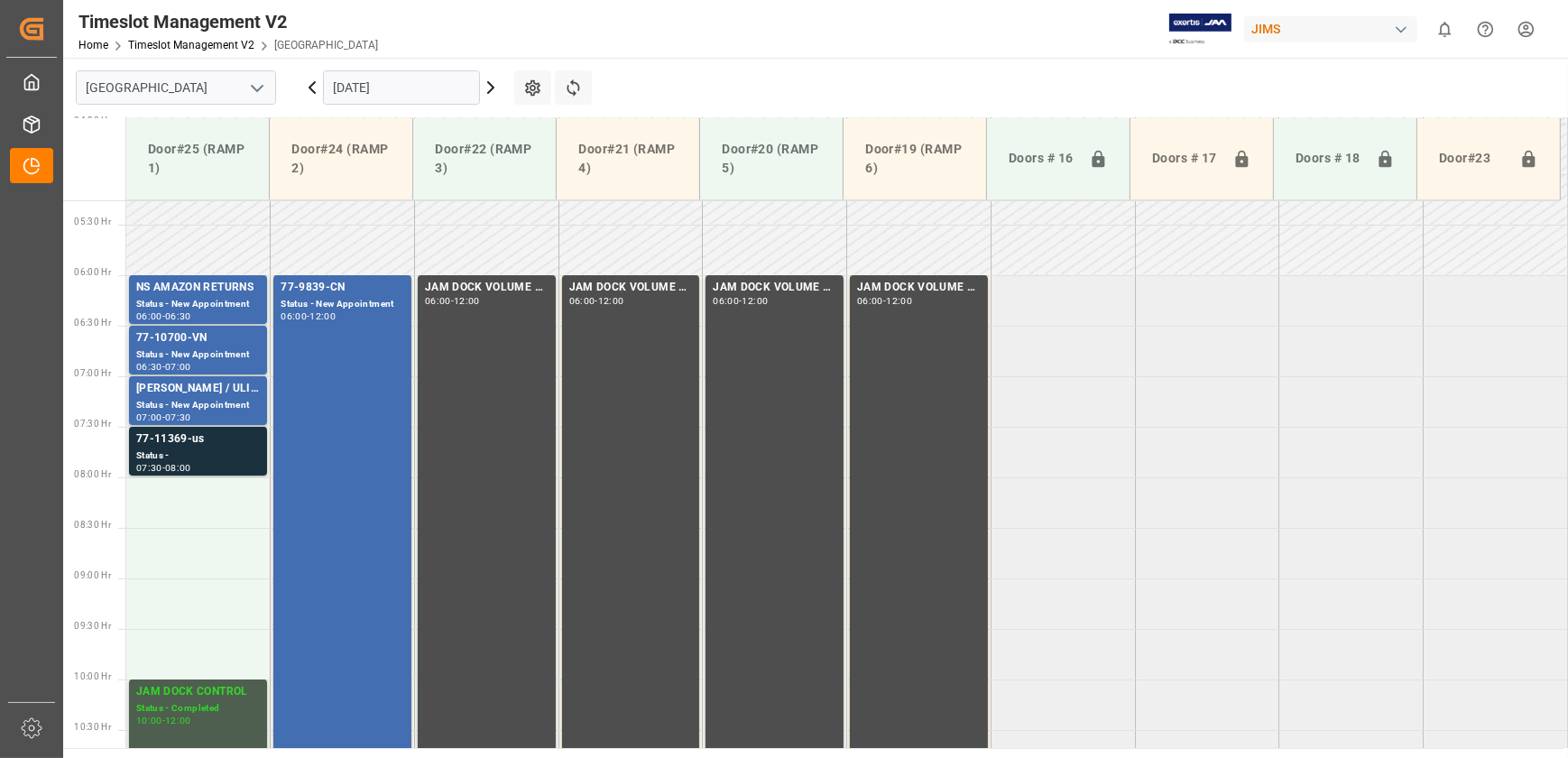
scroll to position [488, 0]
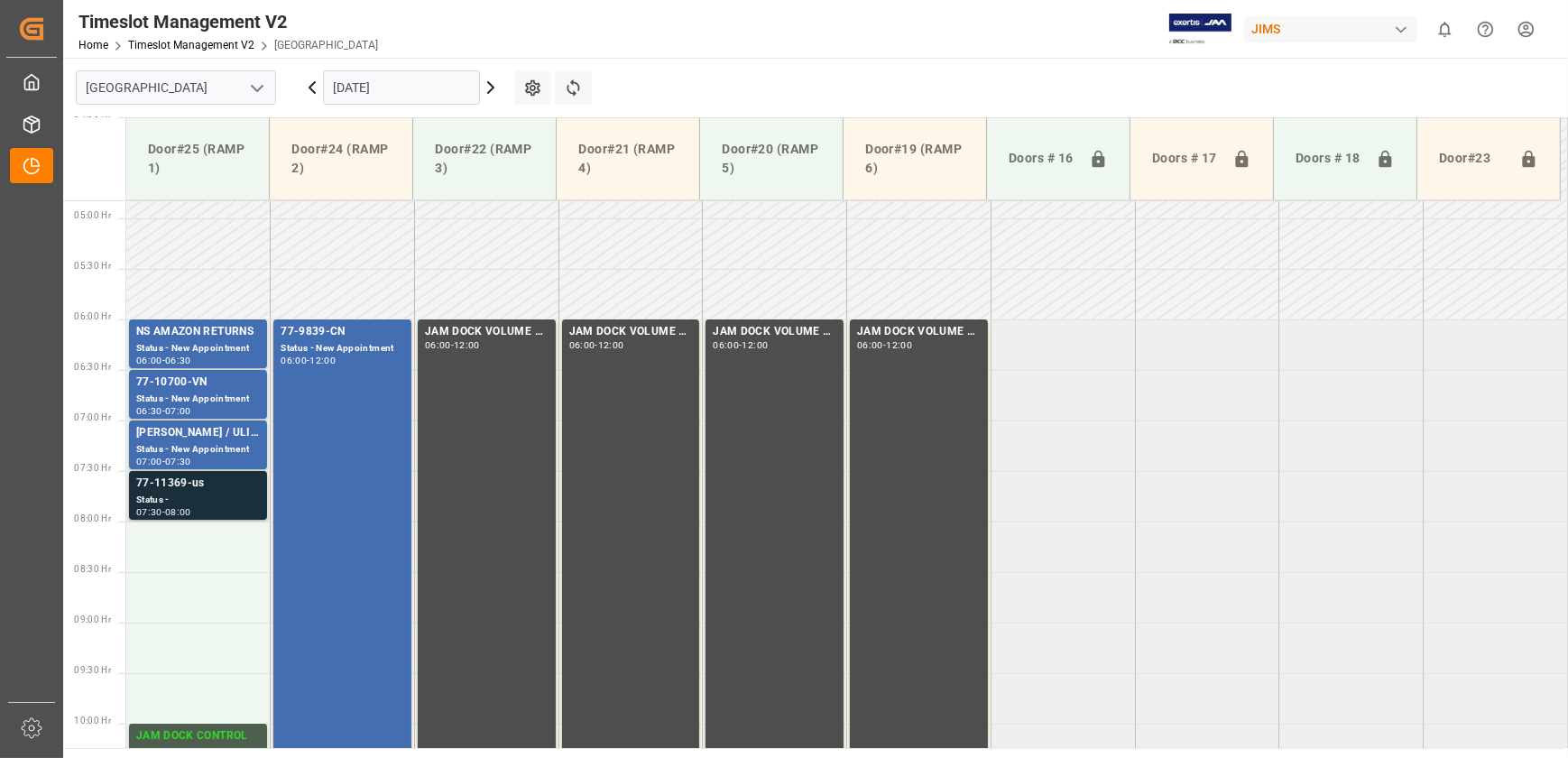
click at [218, 491] on div "77-11369-us" at bounding box center [198, 483] width 124 height 18
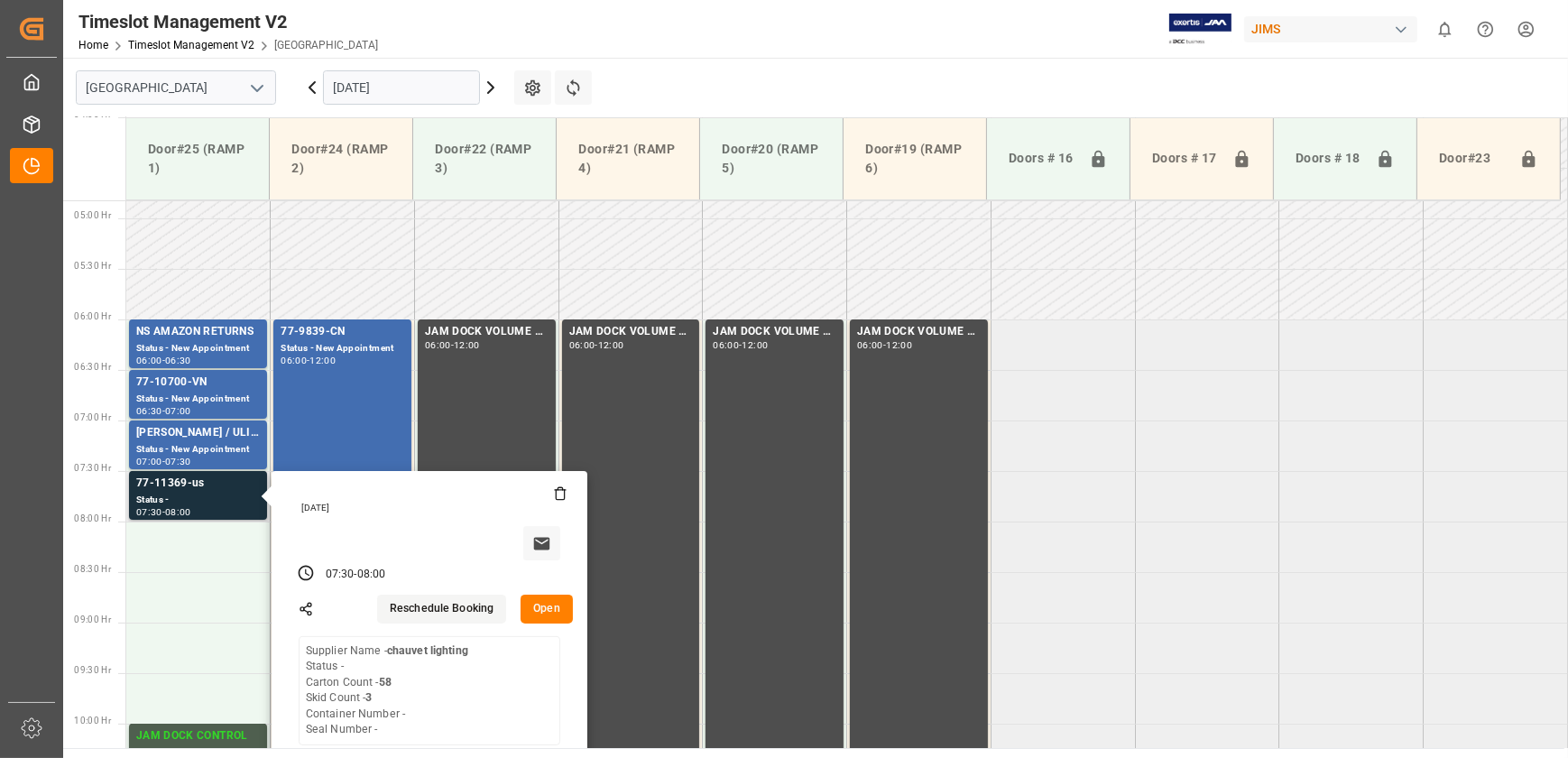
click at [552, 611] on button "Open" at bounding box center [546, 609] width 52 height 29
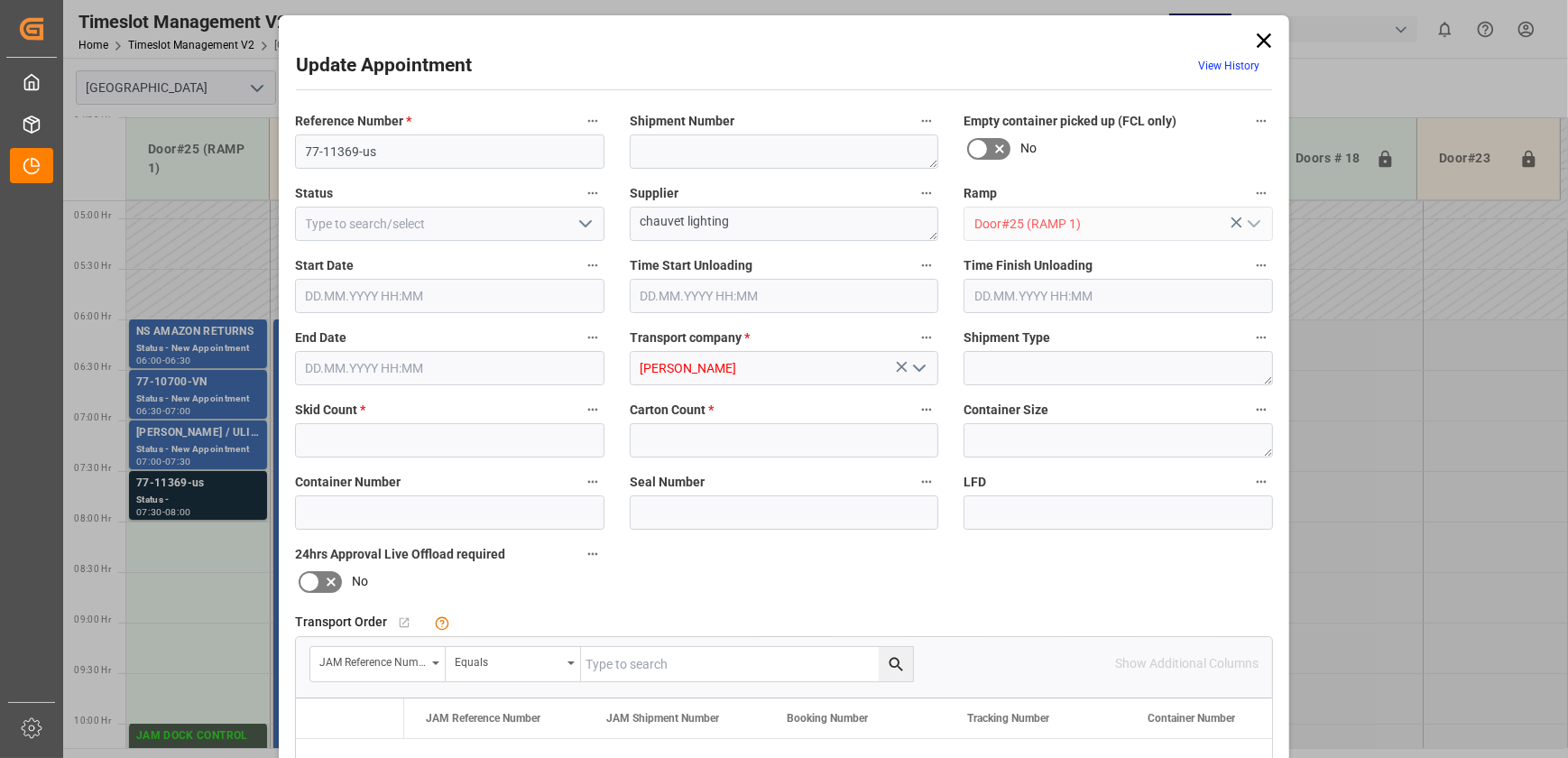
type input "3"
type input "58"
type input "[DATE] 07:30"
type input "[DATE] 08:00"
type input "[DATE] 12:43"
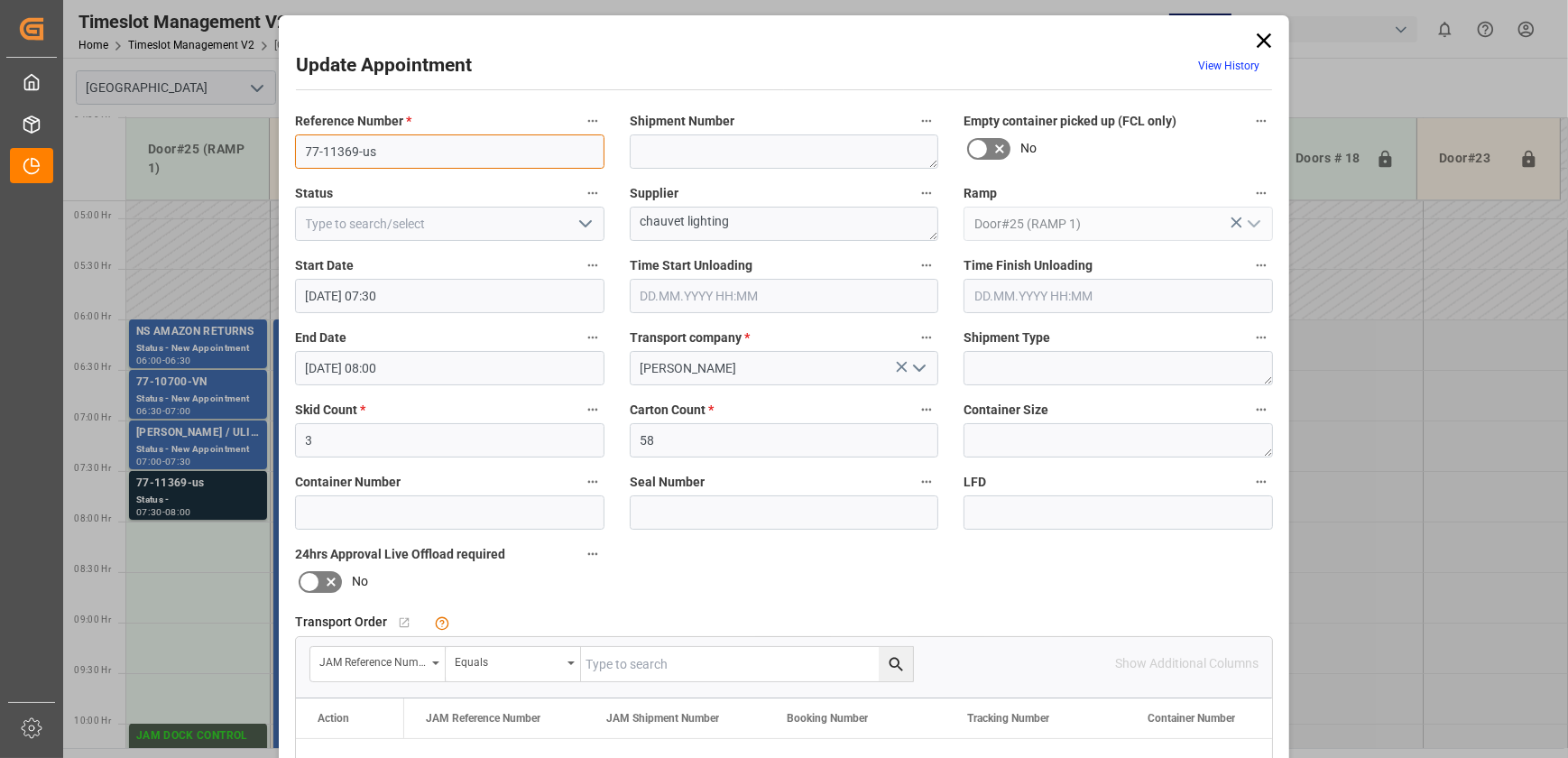
click at [397, 146] on input "77-11369-us" at bounding box center [449, 151] width 309 height 34
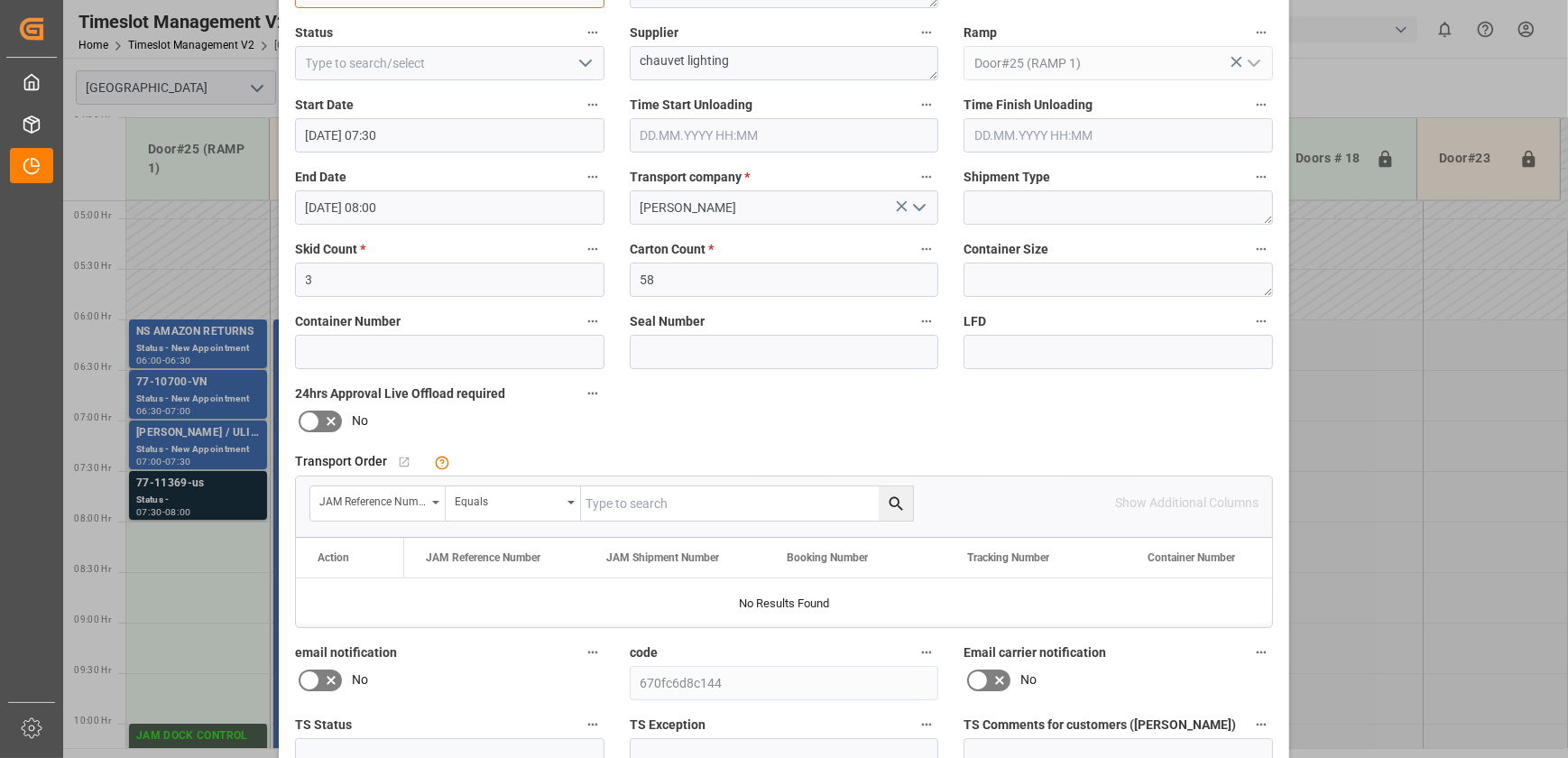
scroll to position [328, 0]
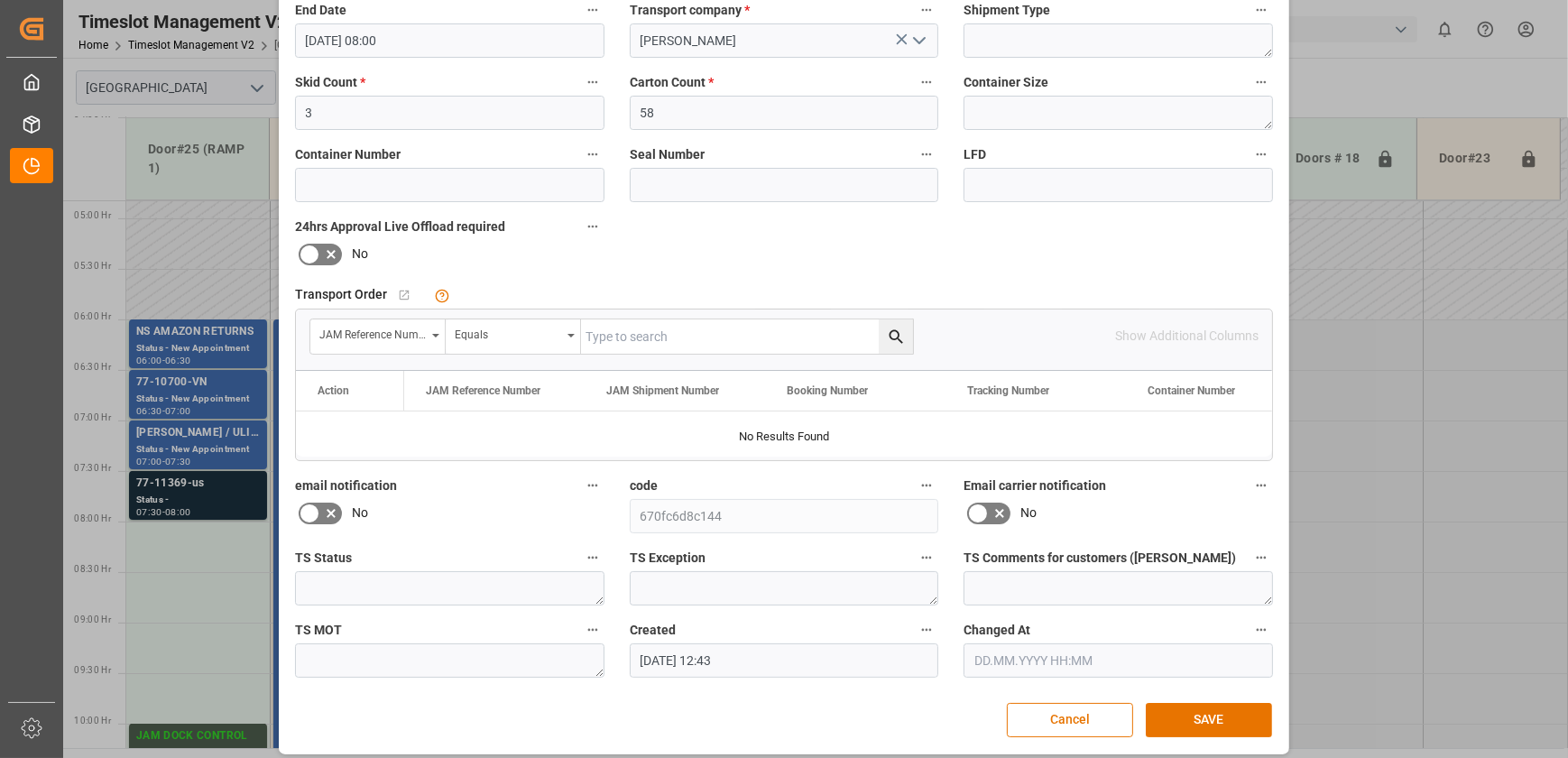
click at [667, 334] on input "text" at bounding box center [747, 336] width 332 height 34
paste input "77-11369-us"
click at [893, 335] on icon "search button" at bounding box center [897, 337] width 19 height 19
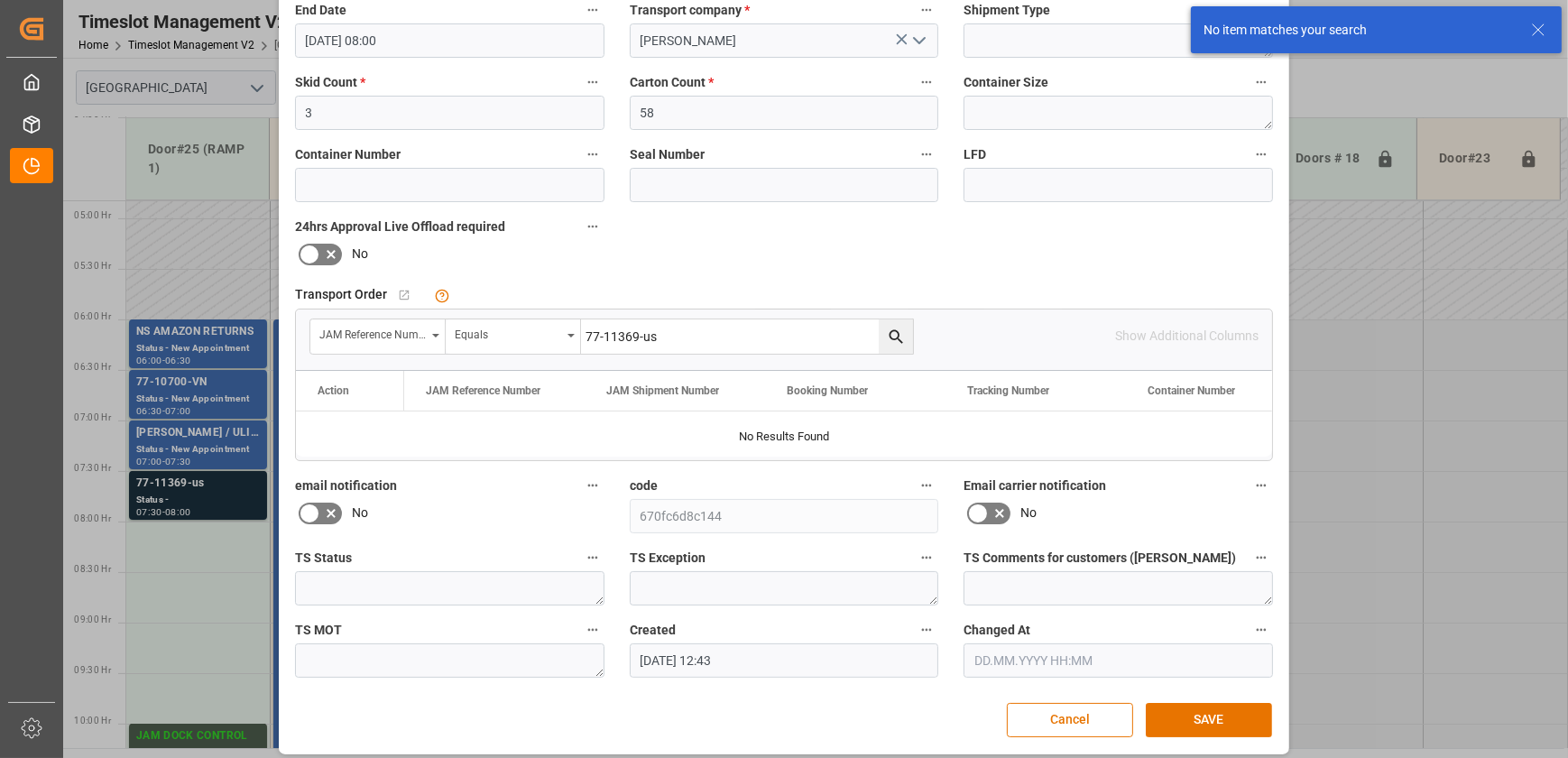
click at [694, 337] on input "77-11369-us" at bounding box center [747, 336] width 332 height 34
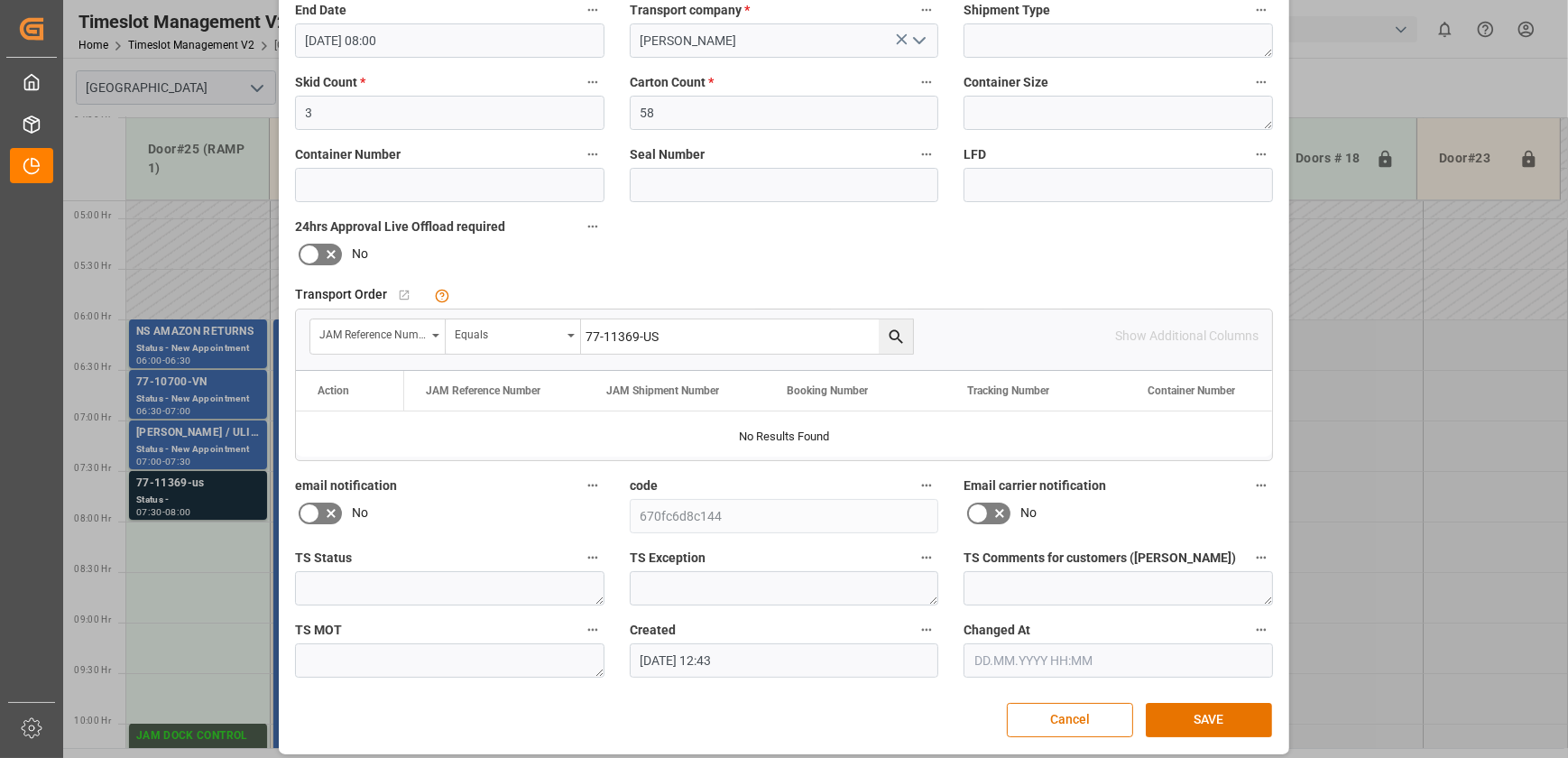
type input "77-11369-US"
click at [888, 332] on icon "search button" at bounding box center [895, 336] width 13 height 13
click at [1058, 723] on button "Cancel" at bounding box center [1071, 720] width 127 height 34
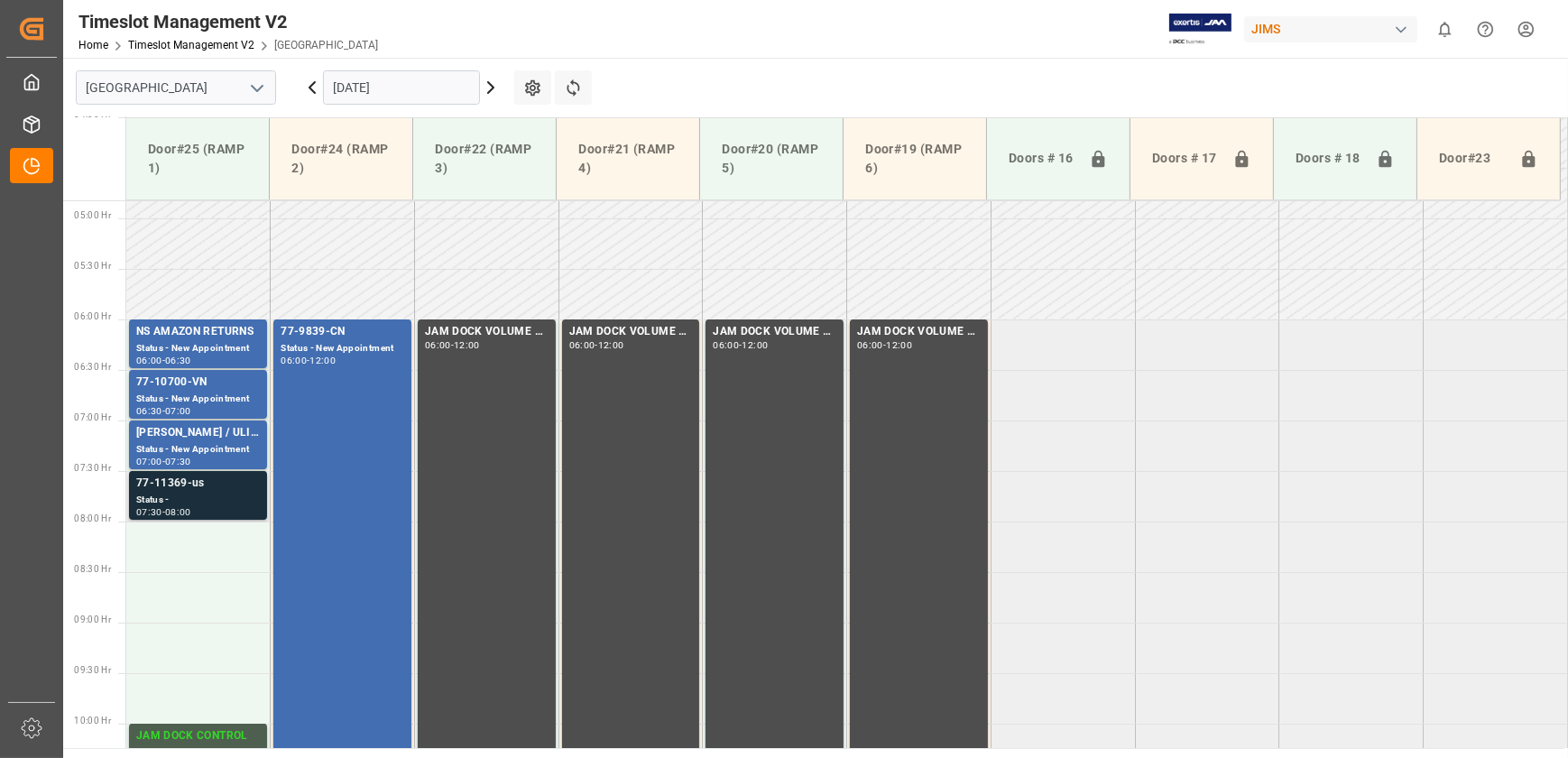
click at [234, 505] on div "Status -" at bounding box center [198, 500] width 124 height 15
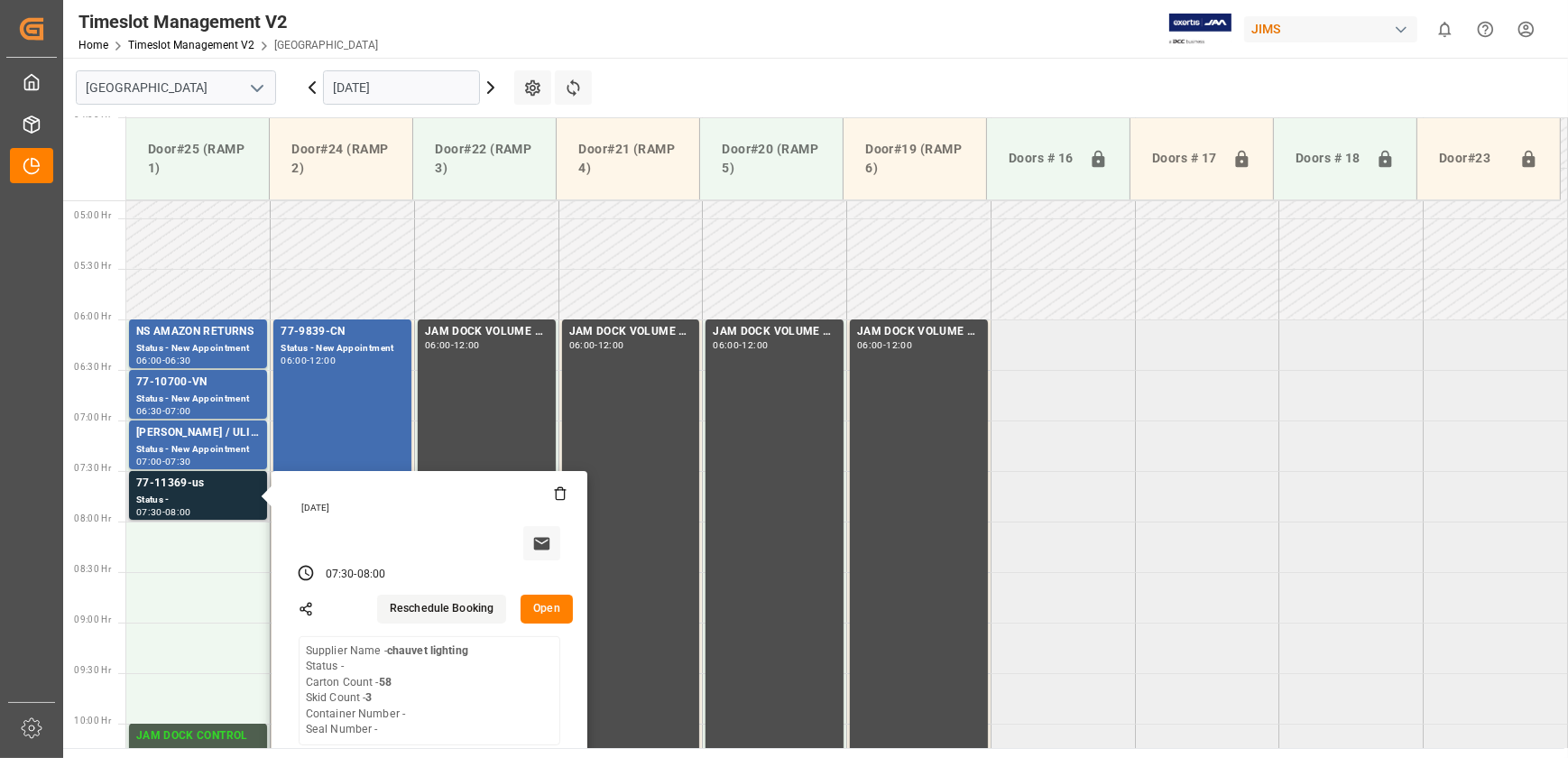
click at [552, 609] on button "Open" at bounding box center [546, 609] width 52 height 29
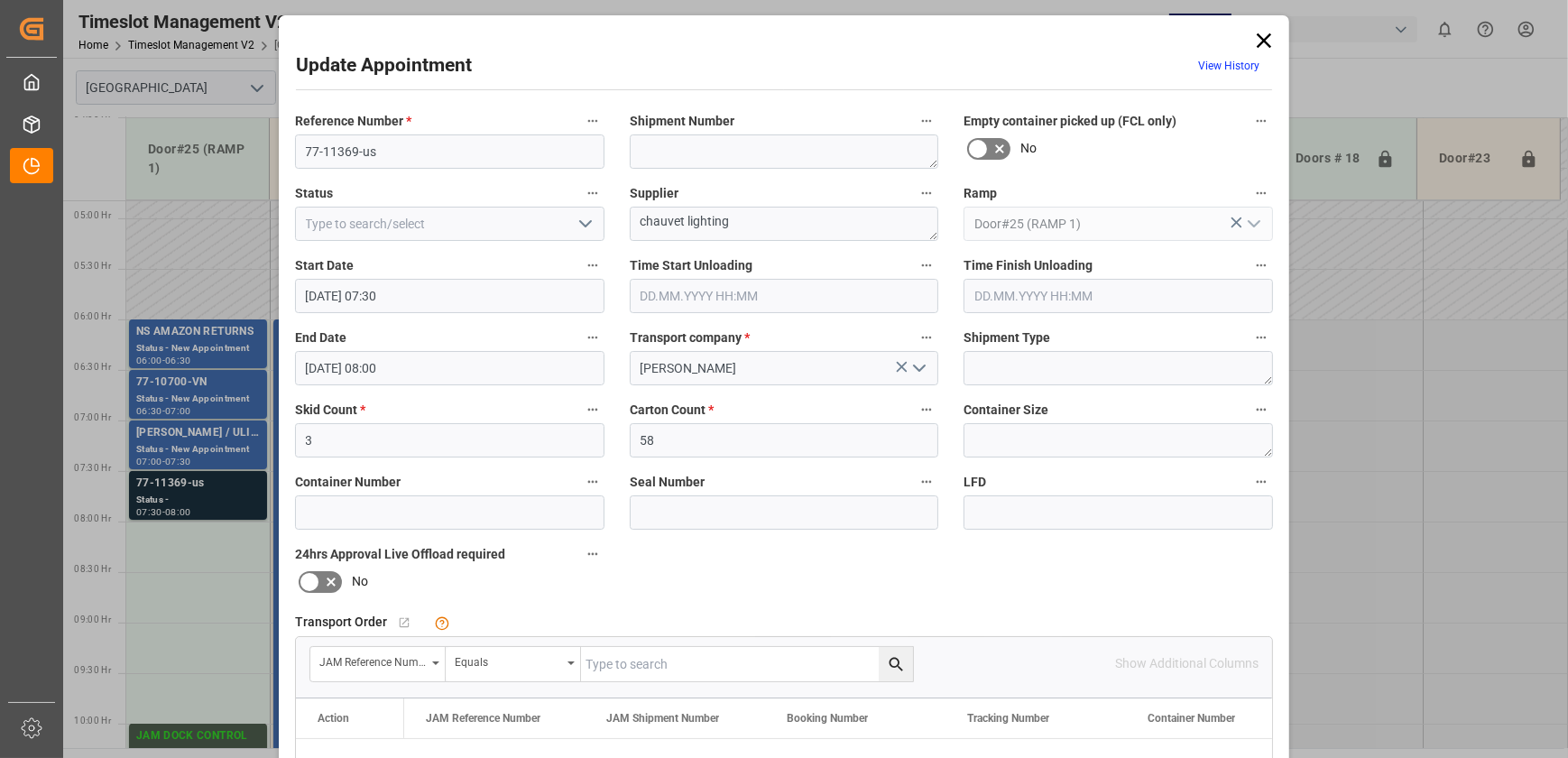
click at [1270, 39] on icon at bounding box center [1264, 41] width 26 height 26
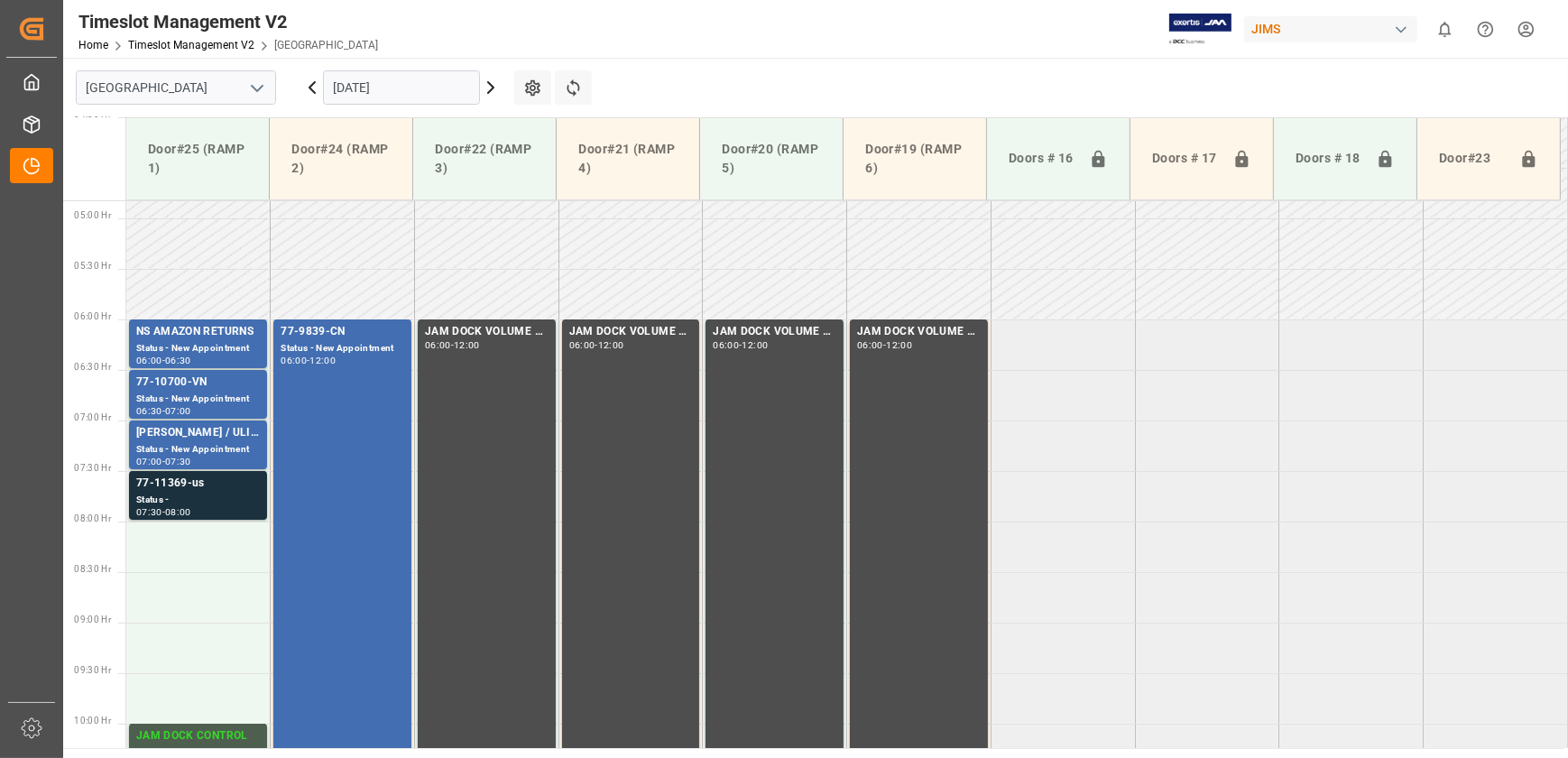
click at [307, 84] on icon at bounding box center [312, 87] width 22 height 22
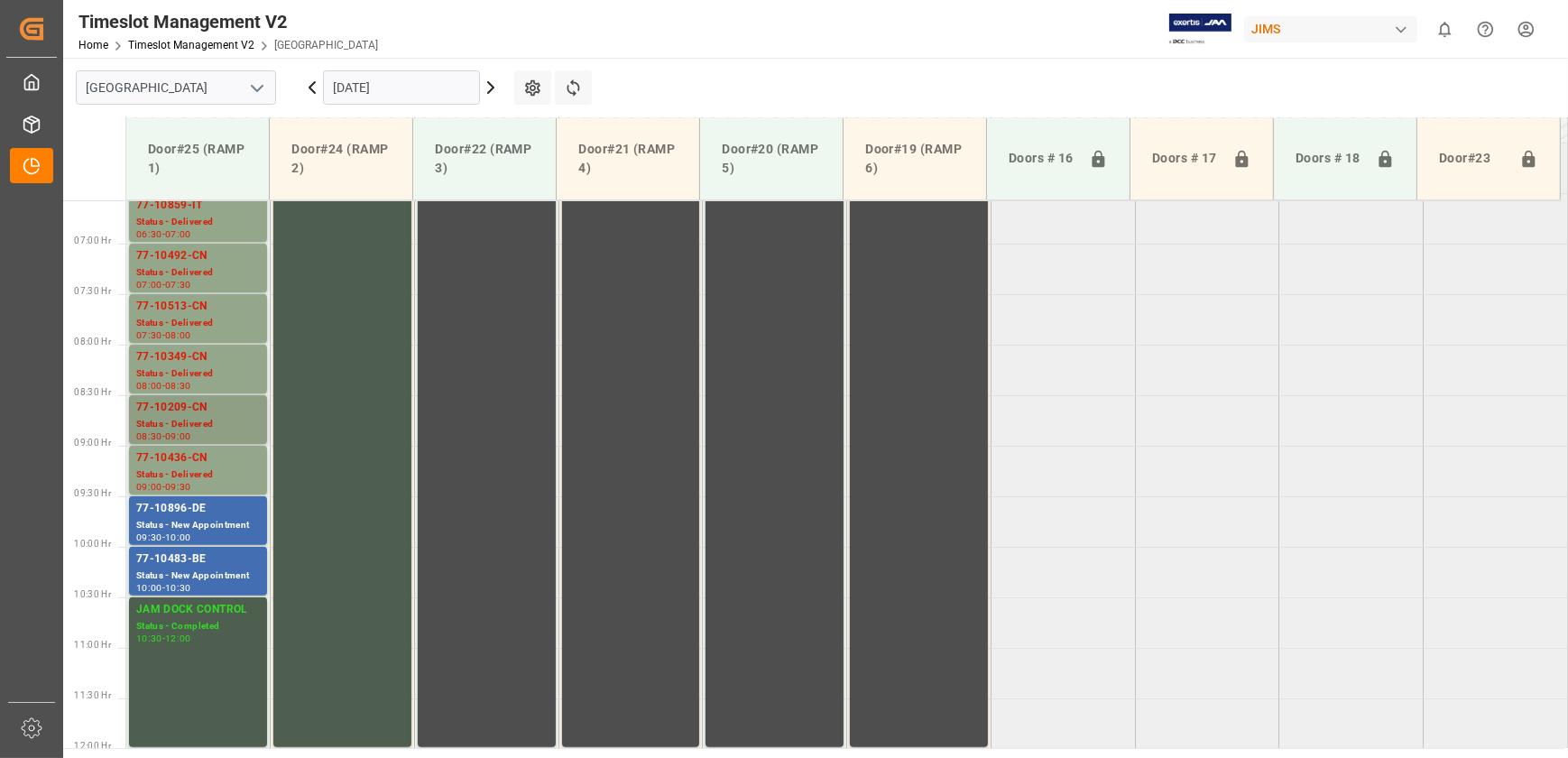
scroll to position [651, 0]
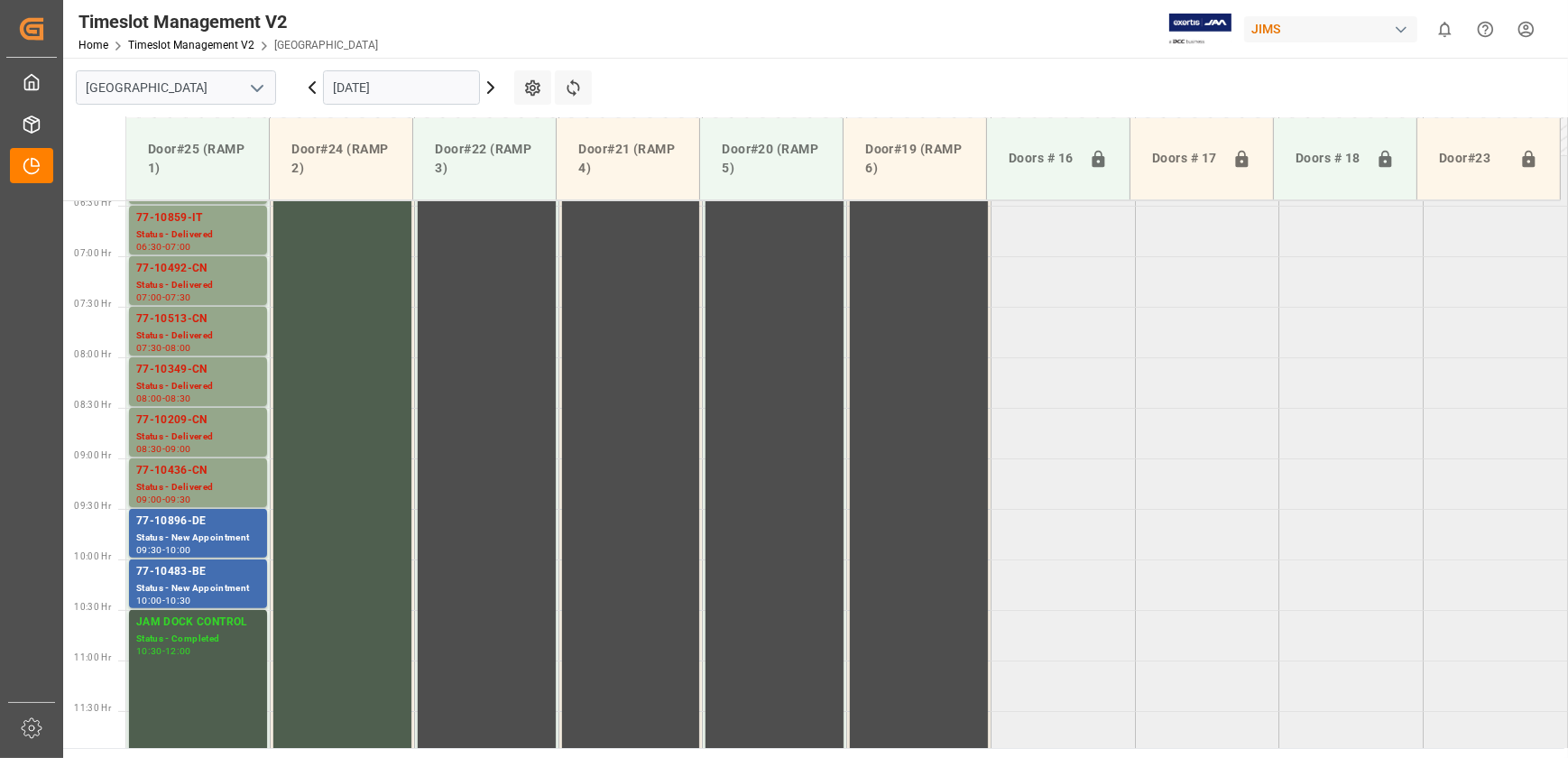
click at [491, 82] on icon at bounding box center [491, 87] width 22 height 22
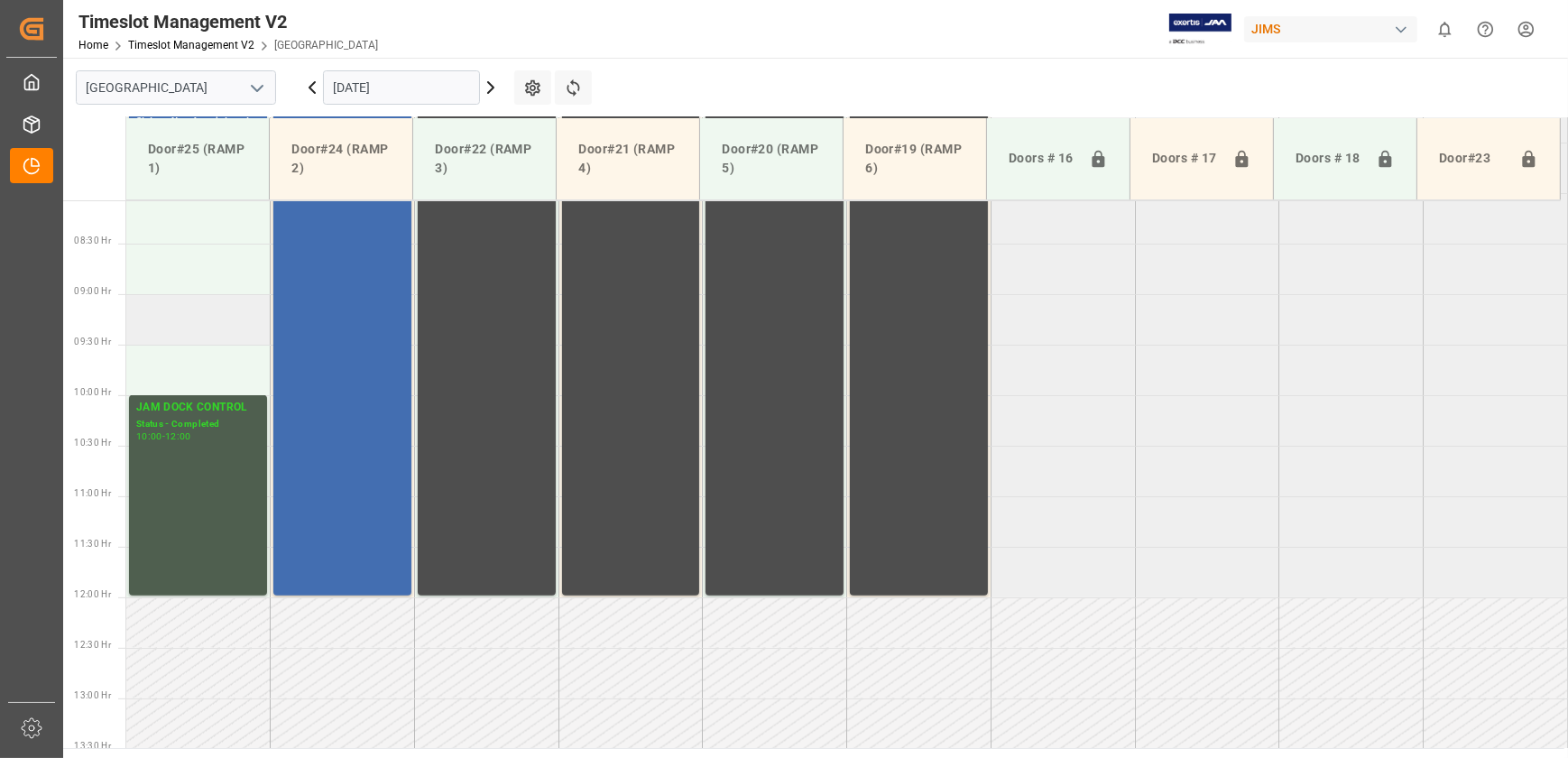
scroll to position [733, 0]
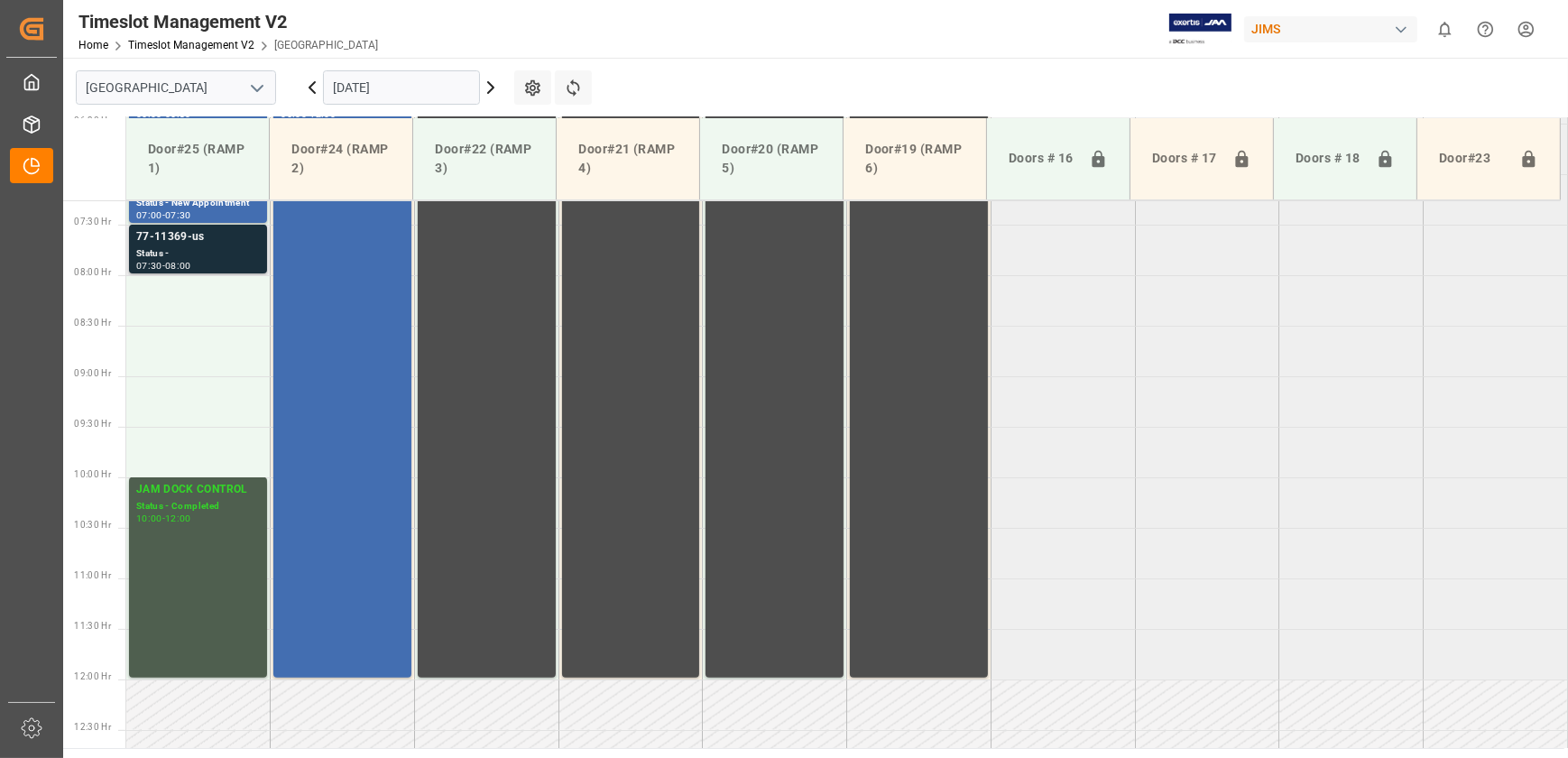
click at [232, 250] on div "Status -" at bounding box center [198, 254] width 124 height 15
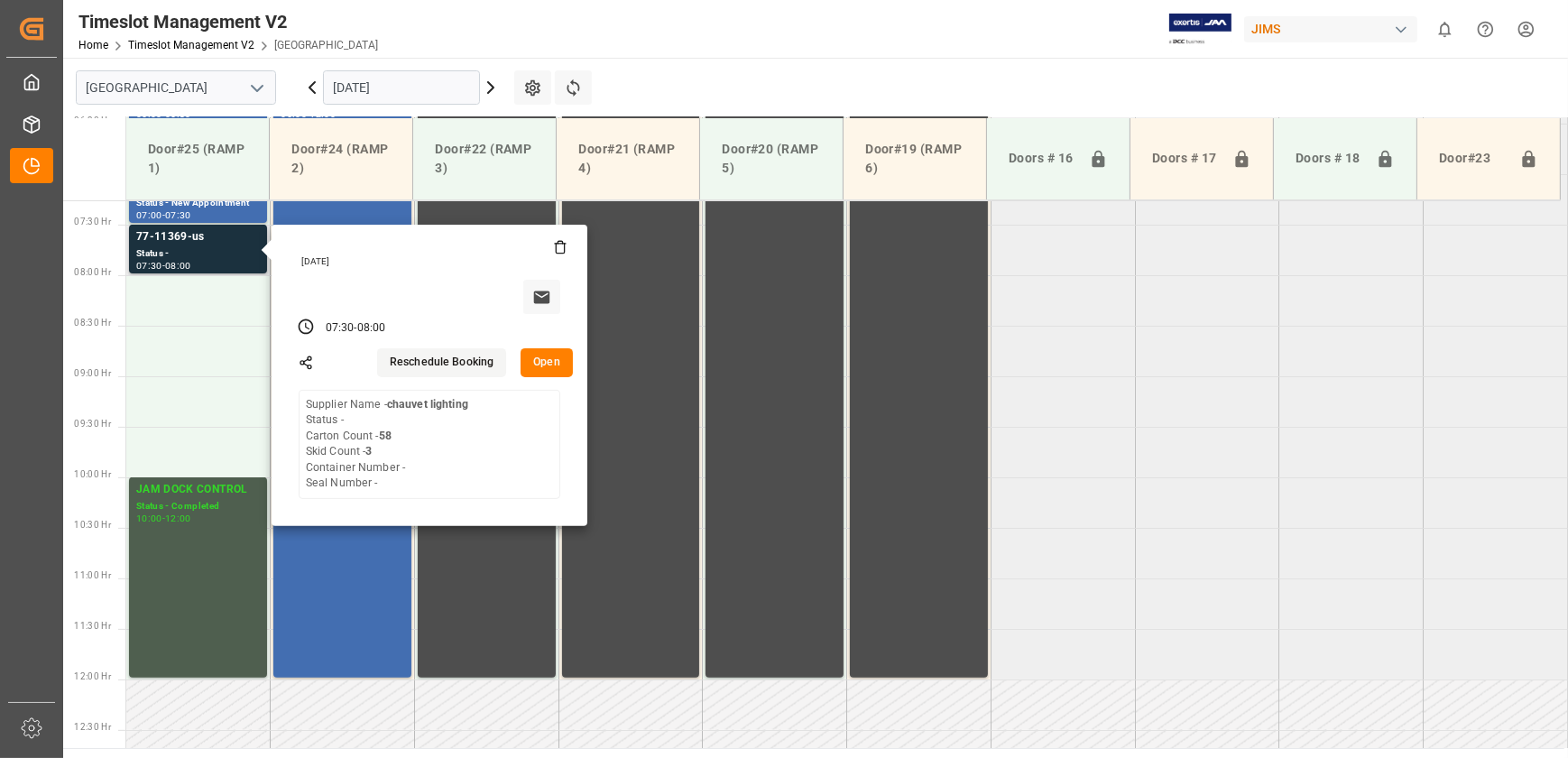
click at [560, 370] on button "Open" at bounding box center [546, 363] width 52 height 29
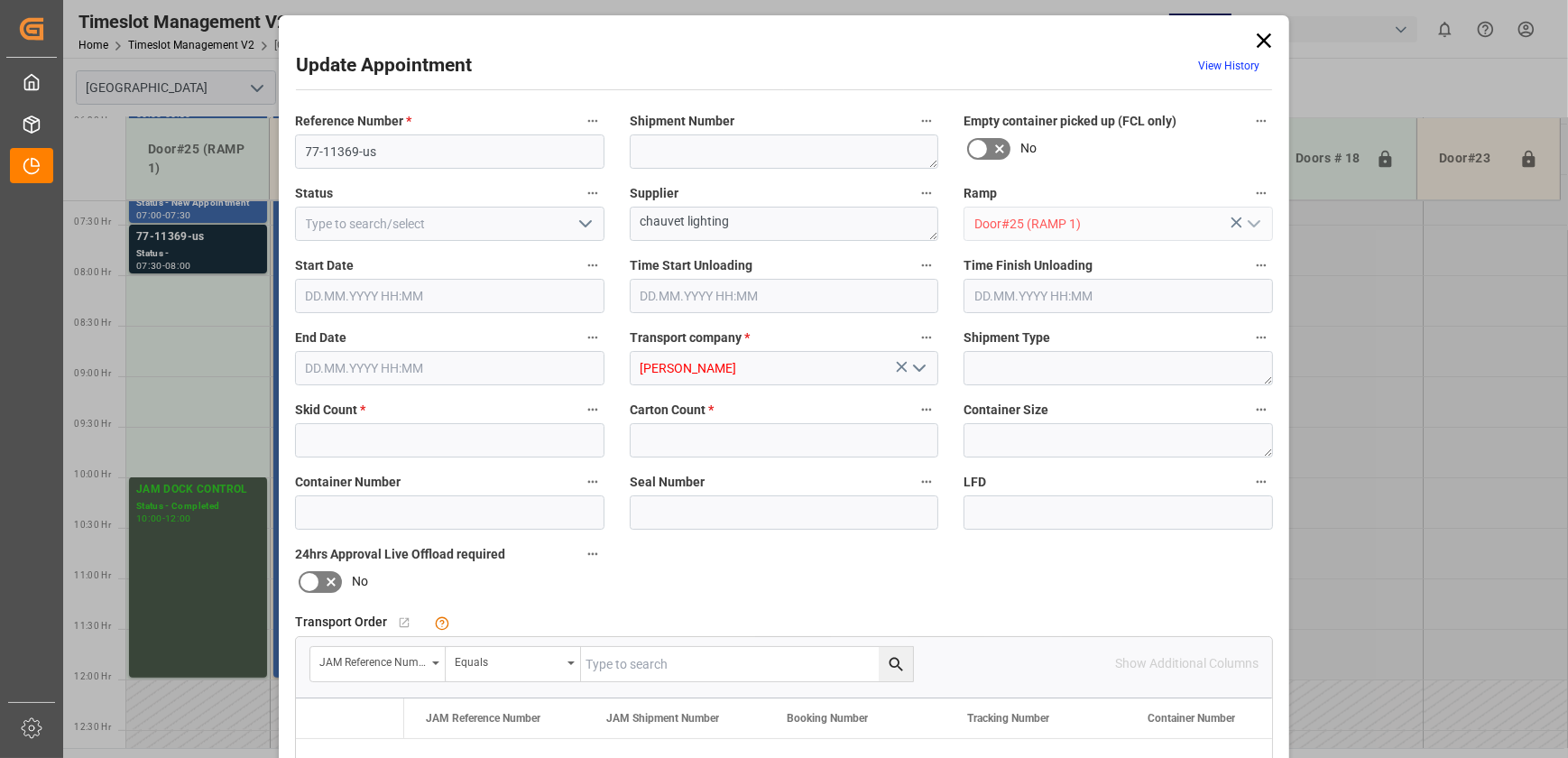
type input "3"
type input "58"
type input "[DATE] 07:30"
type input "[DATE] 08:00"
type input "[DATE] 12:43"
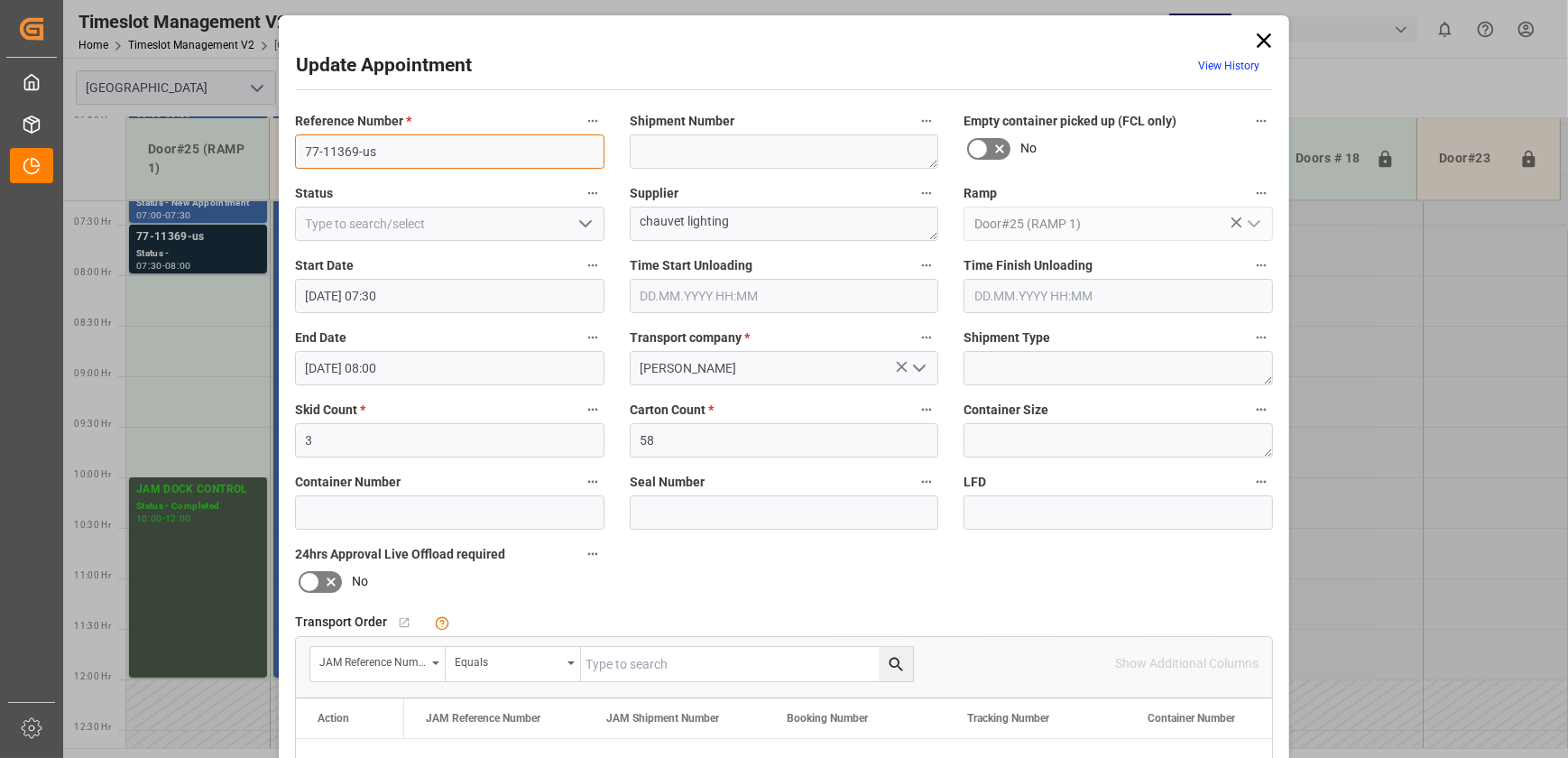
click at [447, 141] on input "77-11369-us" at bounding box center [449, 151] width 309 height 34
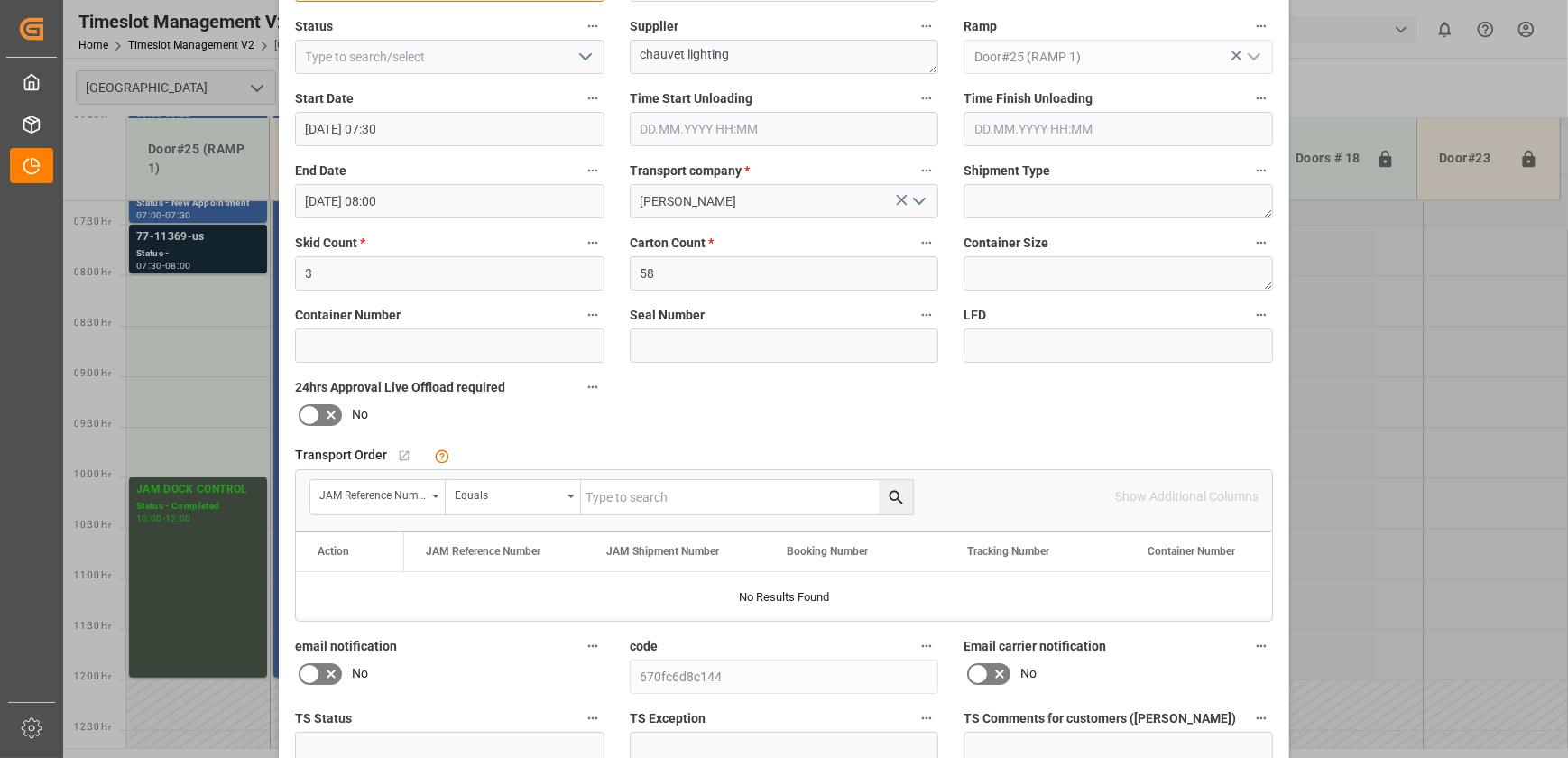
scroll to position [337, 0]
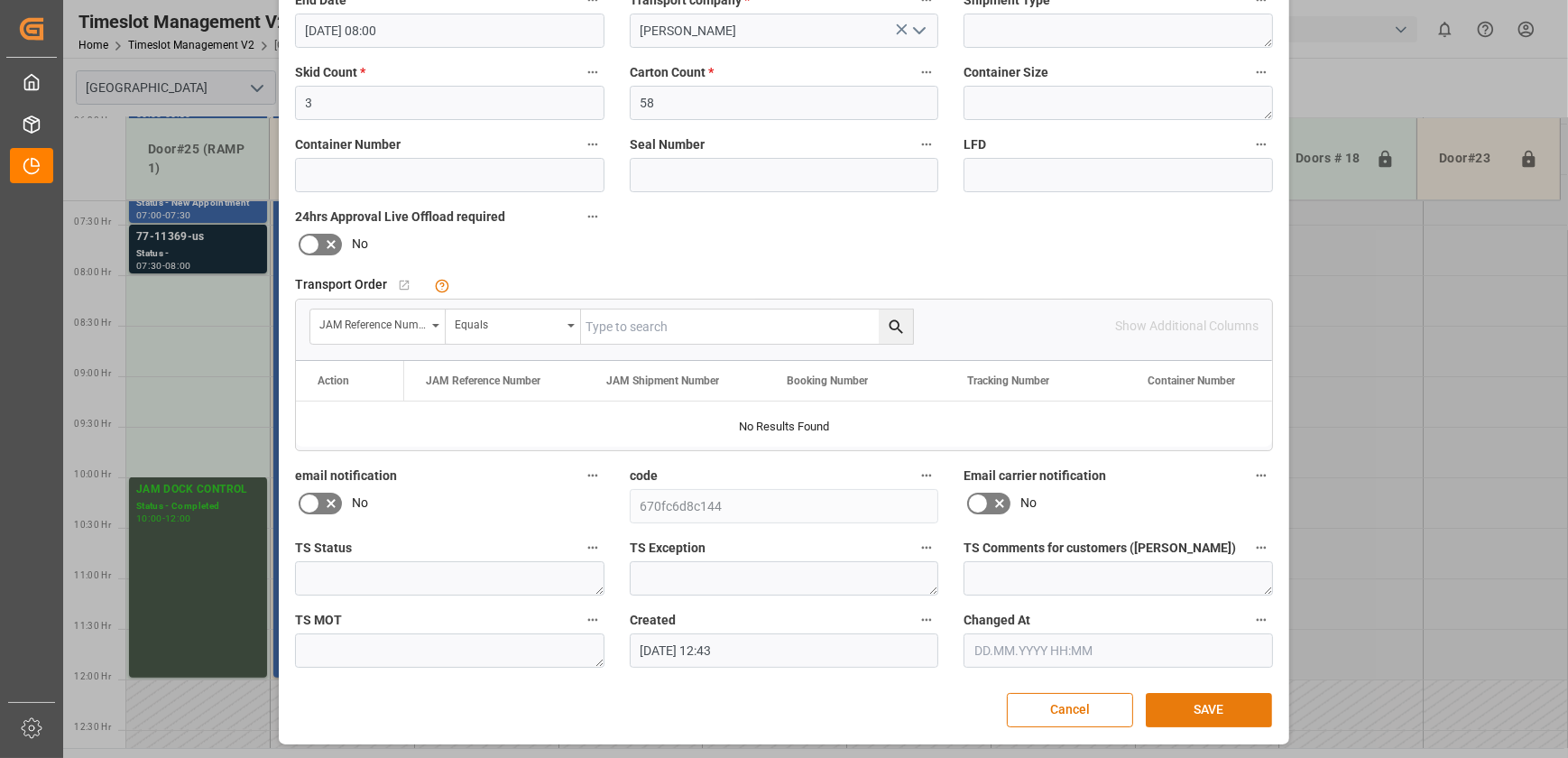
type input "77-11369-US SHIPMENT#/M"
click at [1199, 707] on button "SAVE" at bounding box center [1210, 710] width 127 height 34
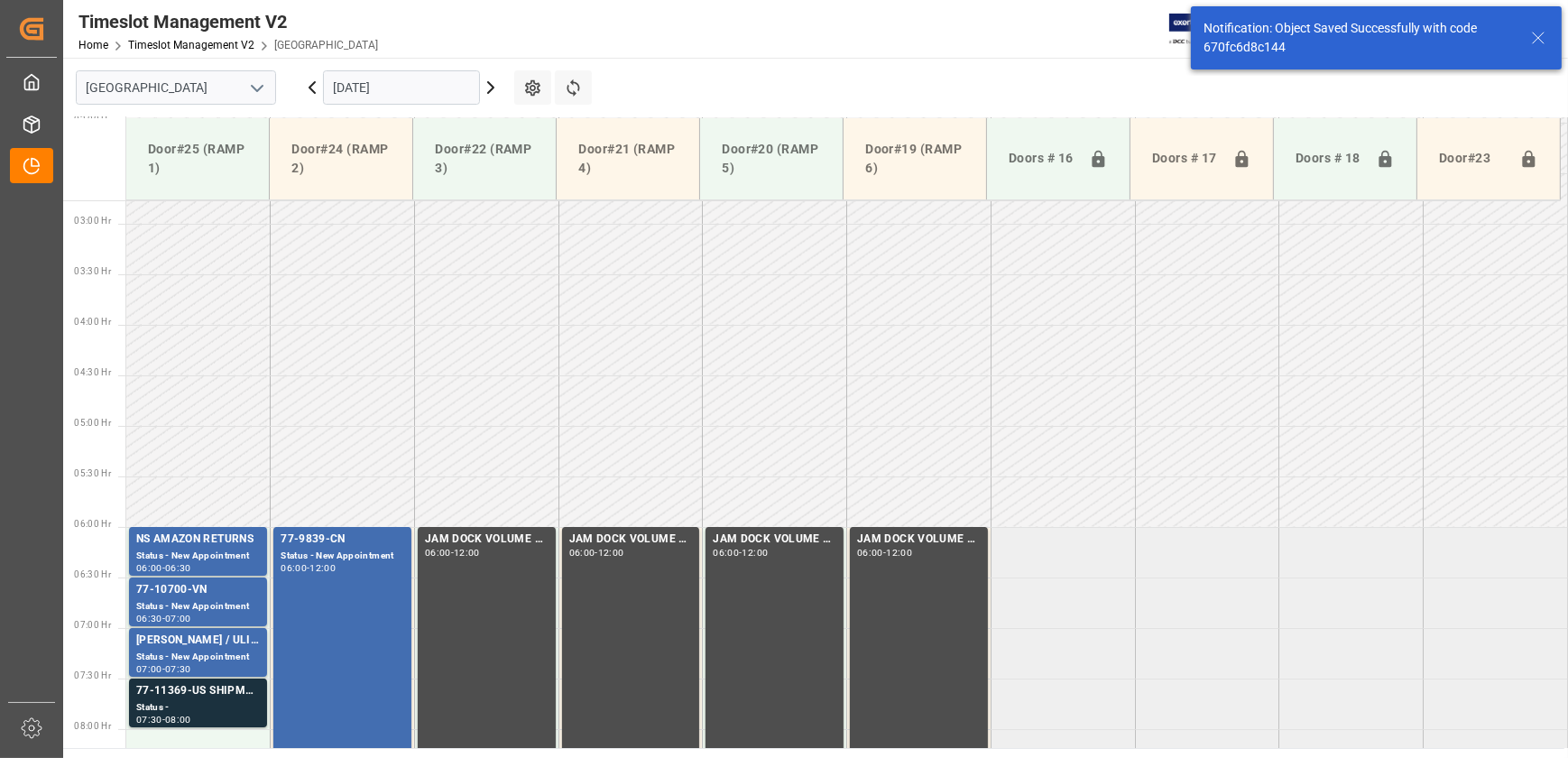
scroll to position [613, 0]
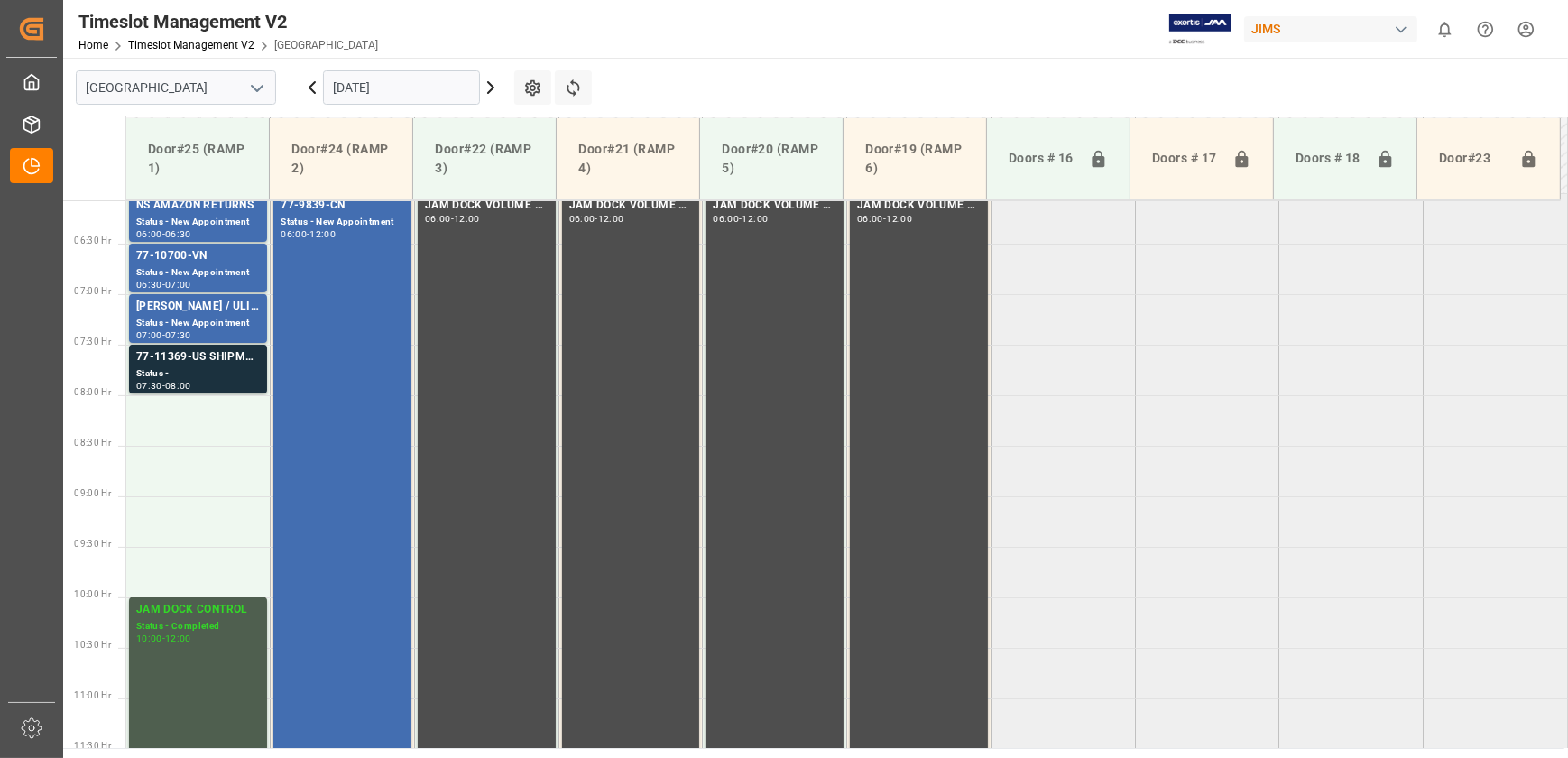
click at [309, 87] on icon at bounding box center [312, 87] width 6 height 10
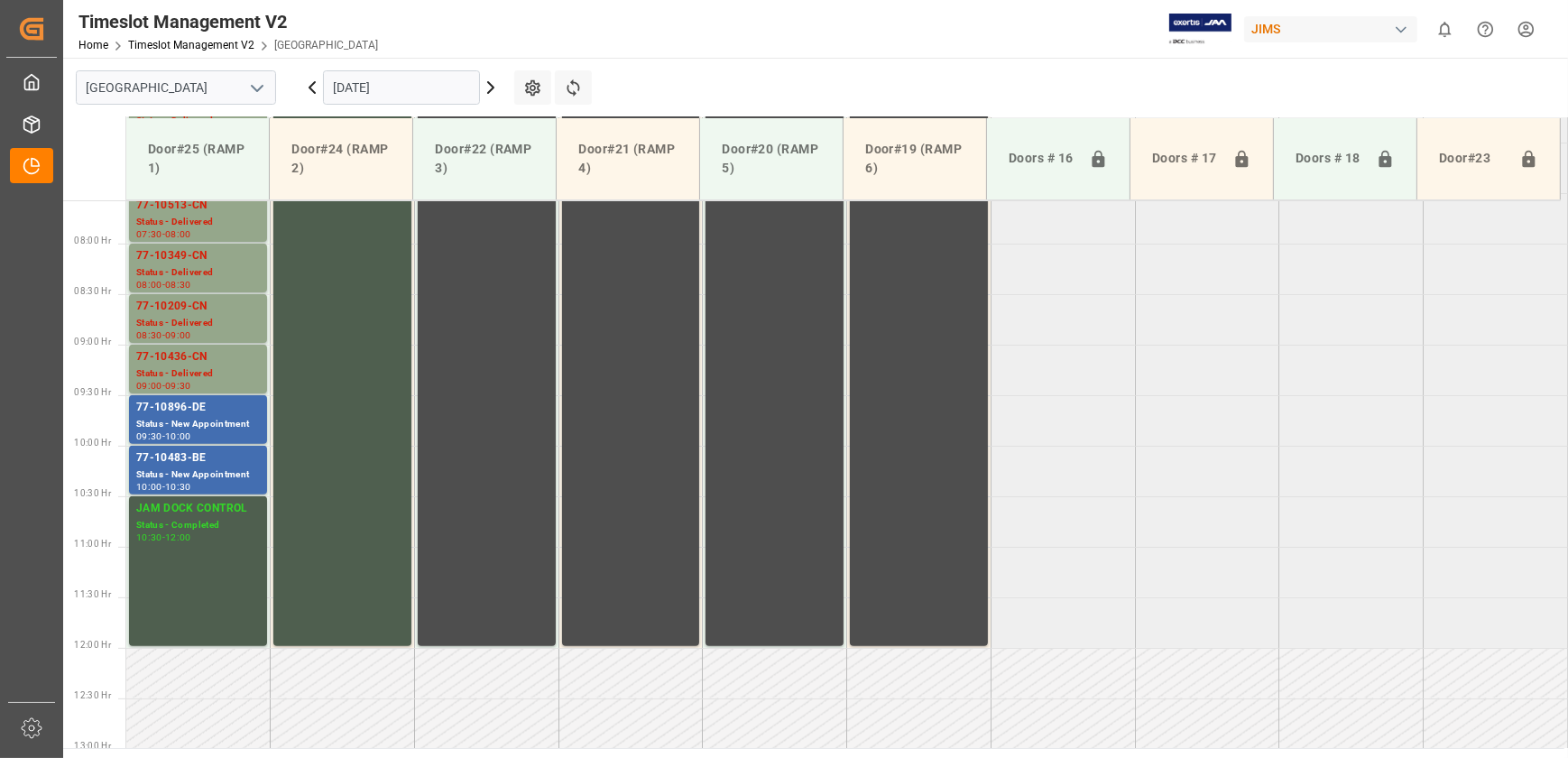
scroll to position [816, 0]
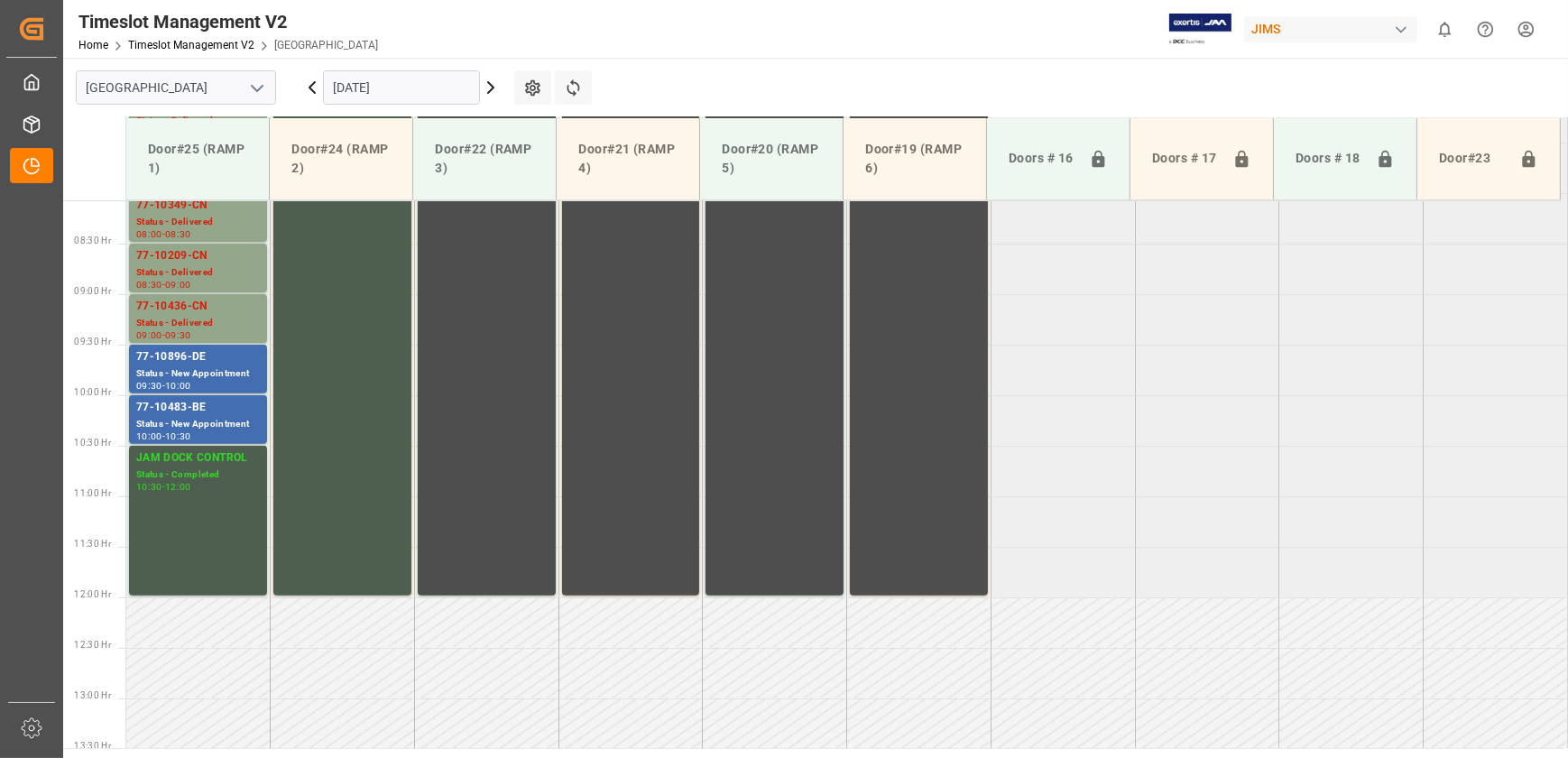
click at [488, 84] on icon at bounding box center [491, 87] width 22 height 22
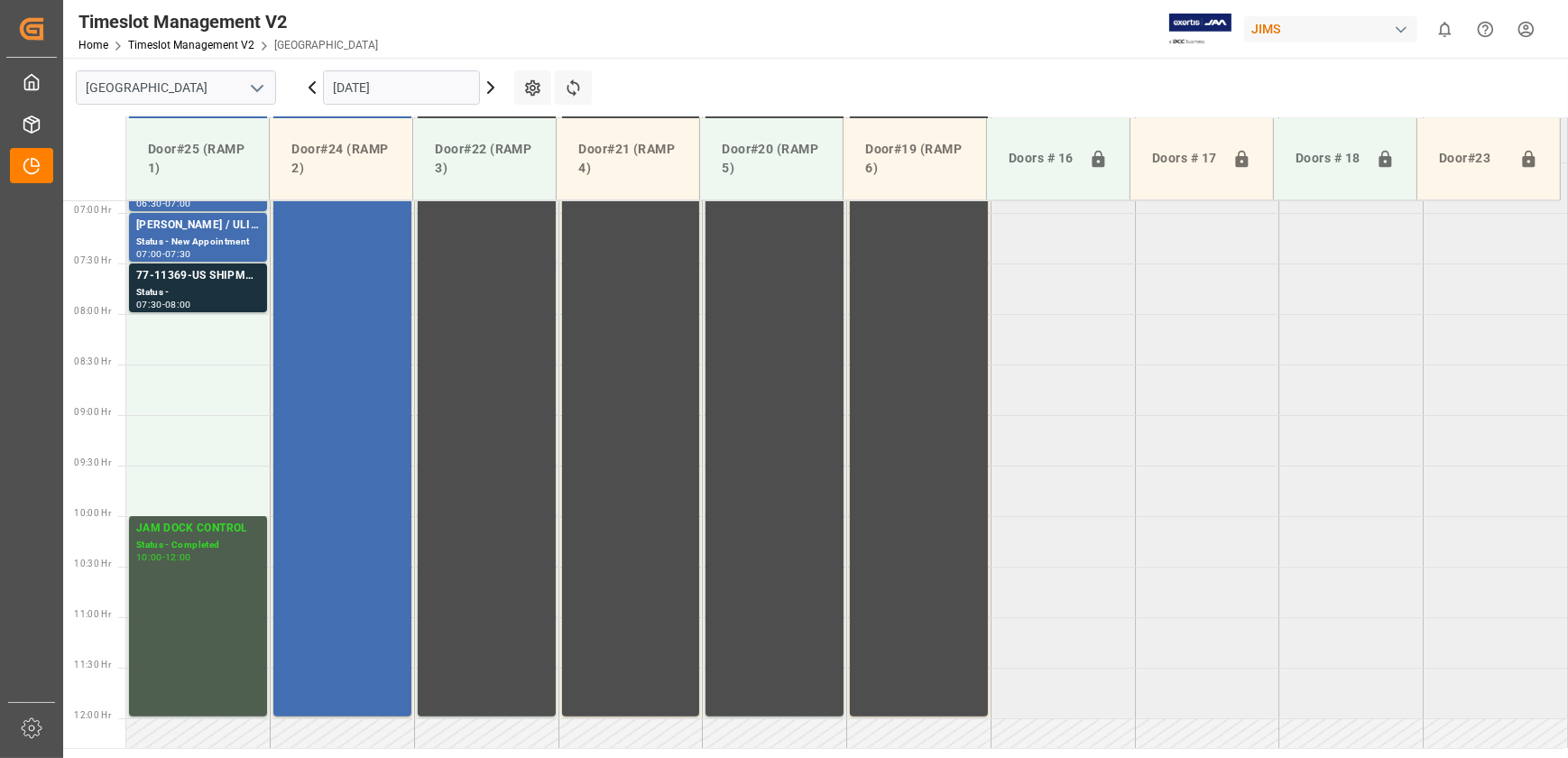
scroll to position [406, 0]
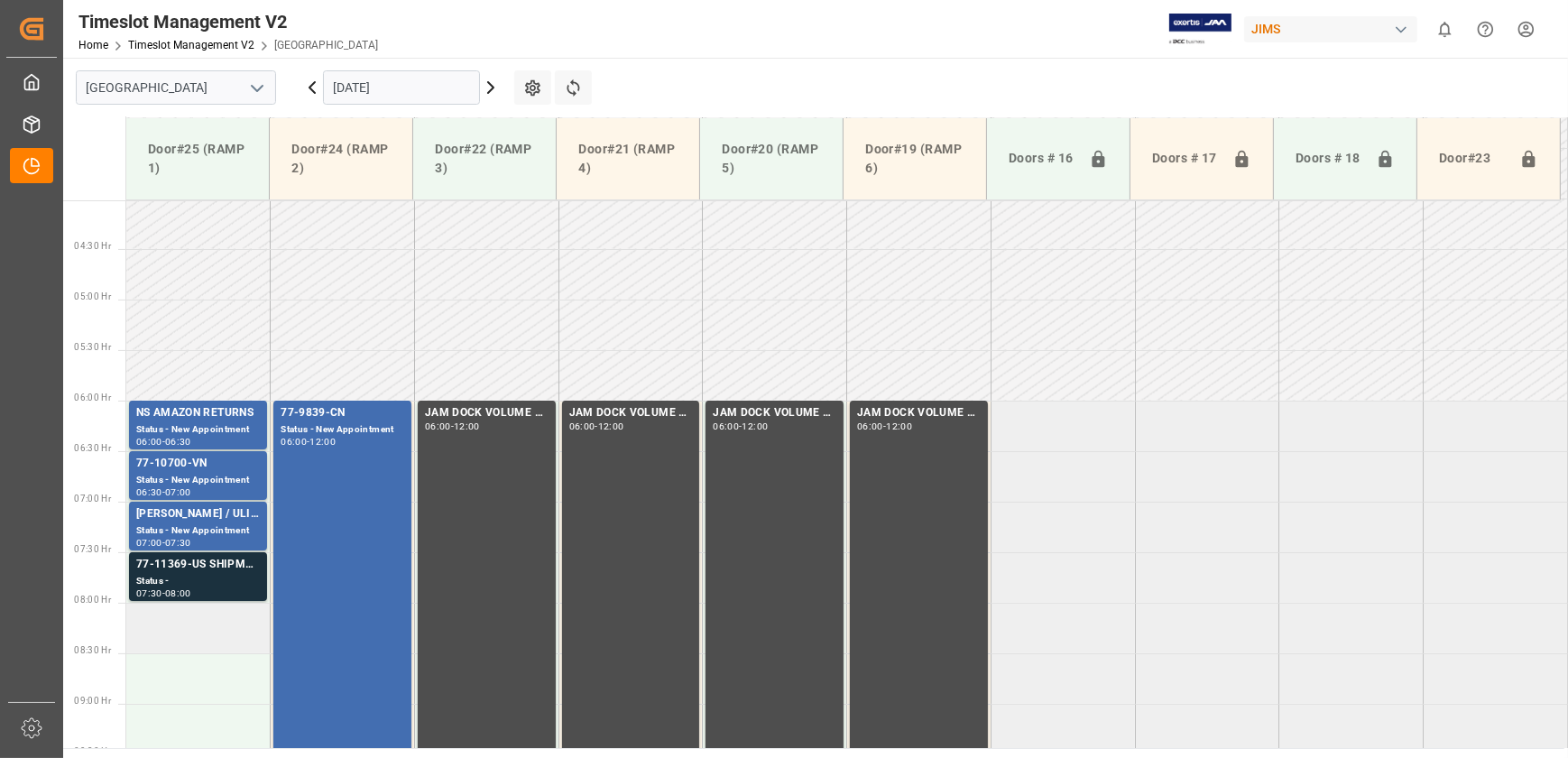
click at [207, 633] on td at bounding box center [198, 628] width 145 height 50
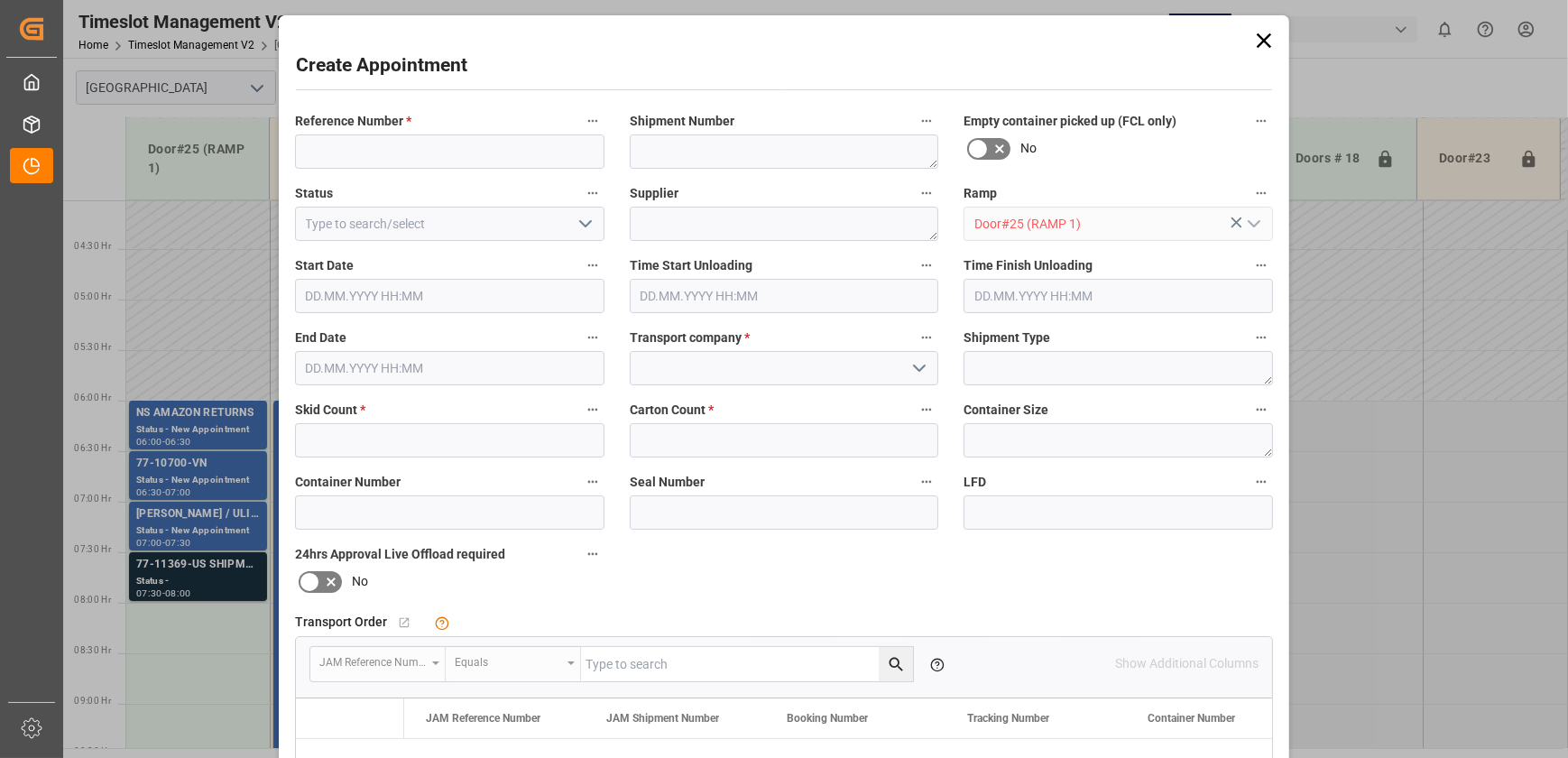
type input "[DATE] 08:00"
type input "[DATE] 08:30"
drag, startPoint x: 1264, startPoint y: 43, endPoint x: 1104, endPoint y: 4, distance: 164.7
click at [1264, 43] on icon at bounding box center [1264, 40] width 14 height 14
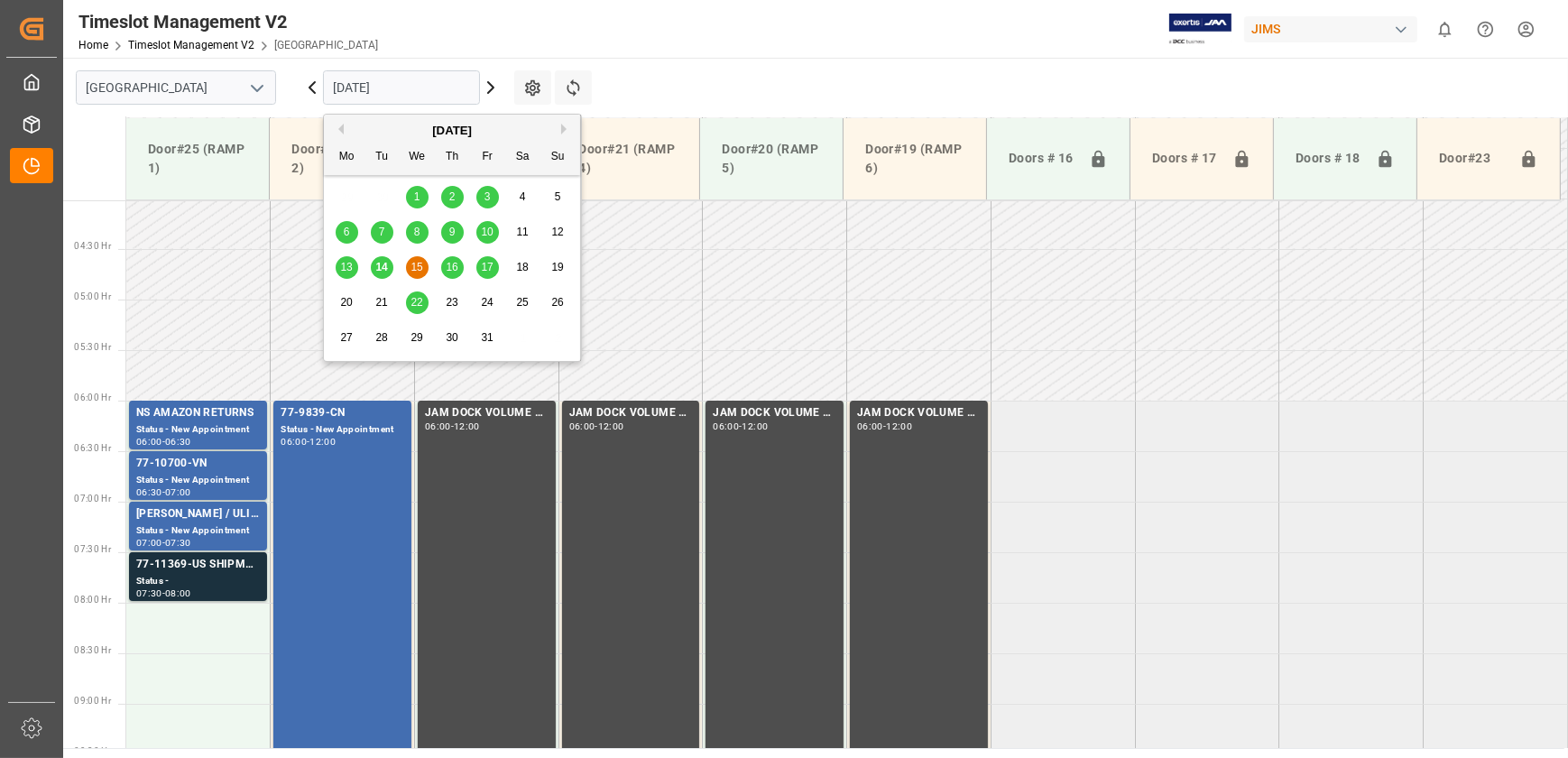
click at [429, 88] on input "[DATE]" at bounding box center [402, 87] width 157 height 34
click at [451, 264] on span "16" at bounding box center [452, 267] width 11 height 12
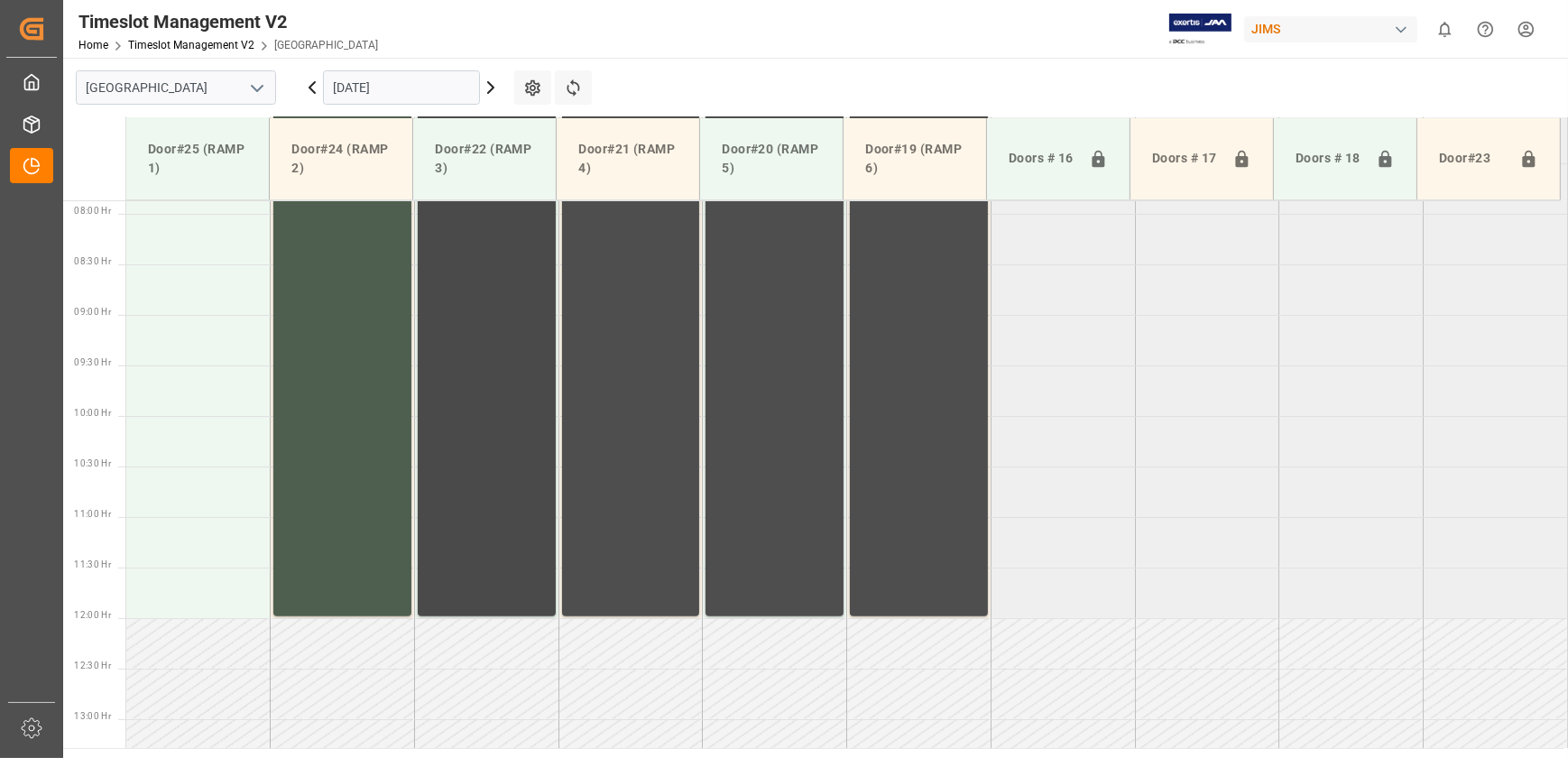
scroll to position [816, 0]
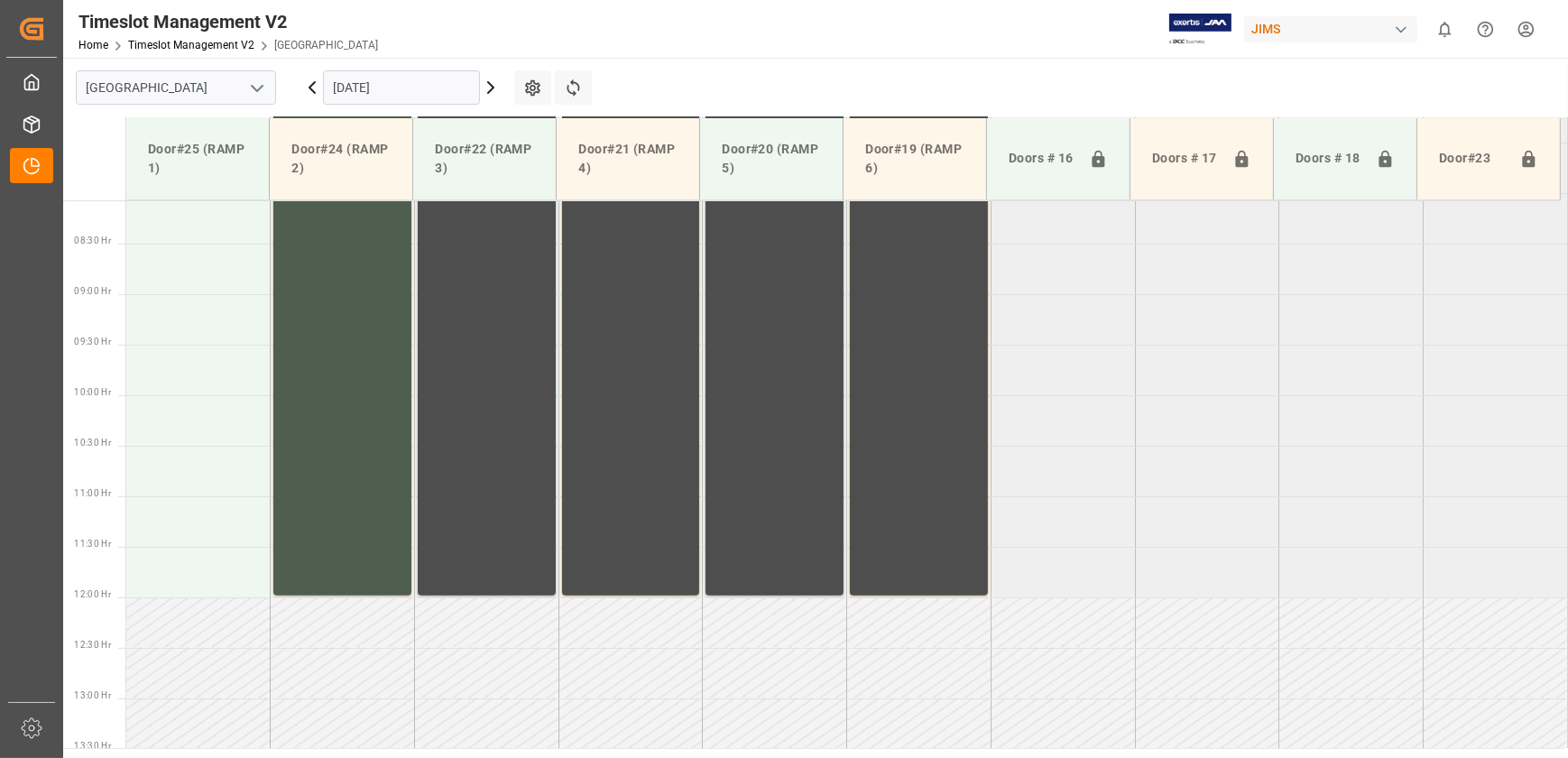
click at [412, 74] on input "[DATE]" at bounding box center [402, 87] width 157 height 34
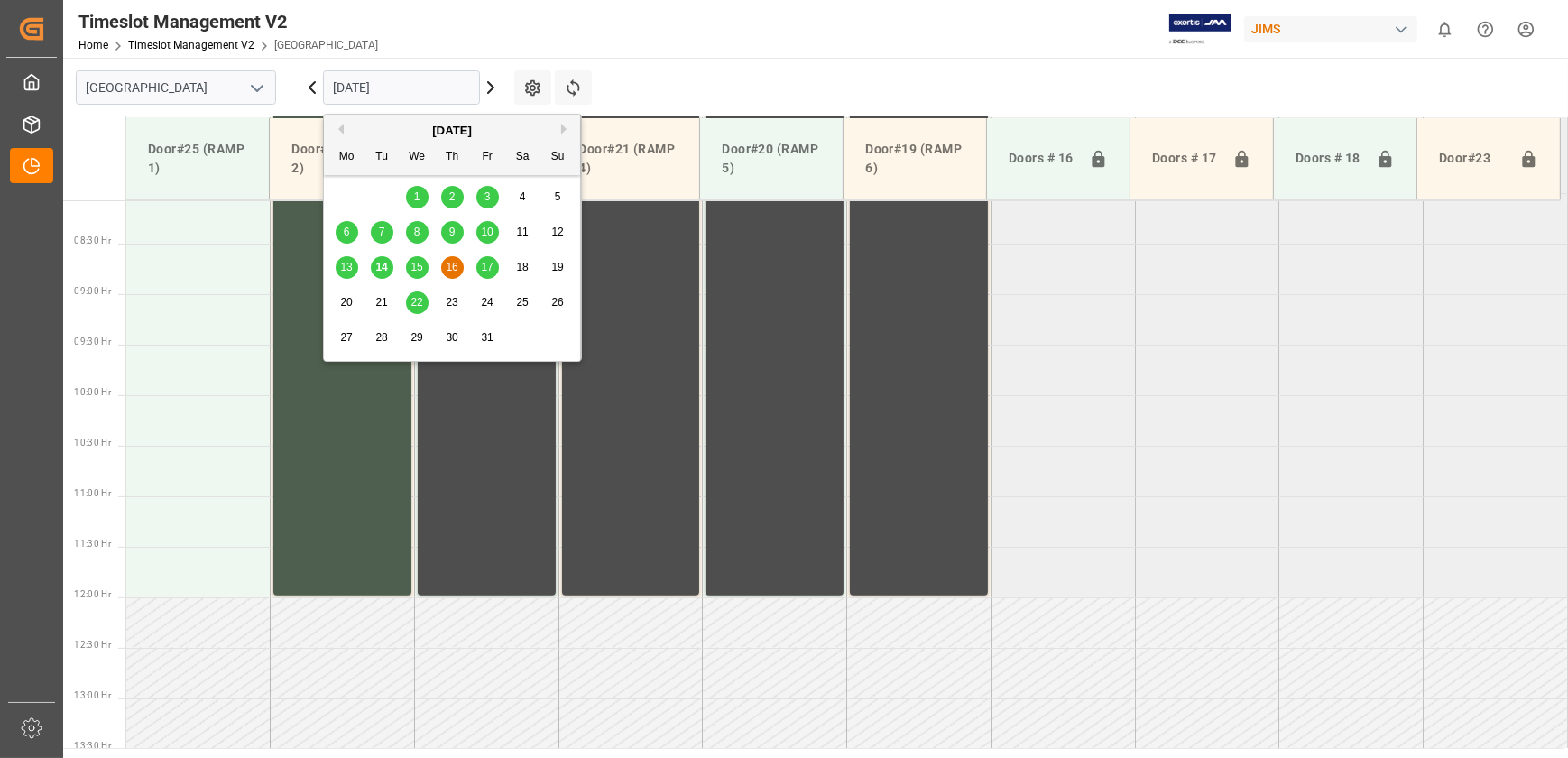
click at [485, 270] on div "17" at bounding box center [488, 267] width 23 height 22
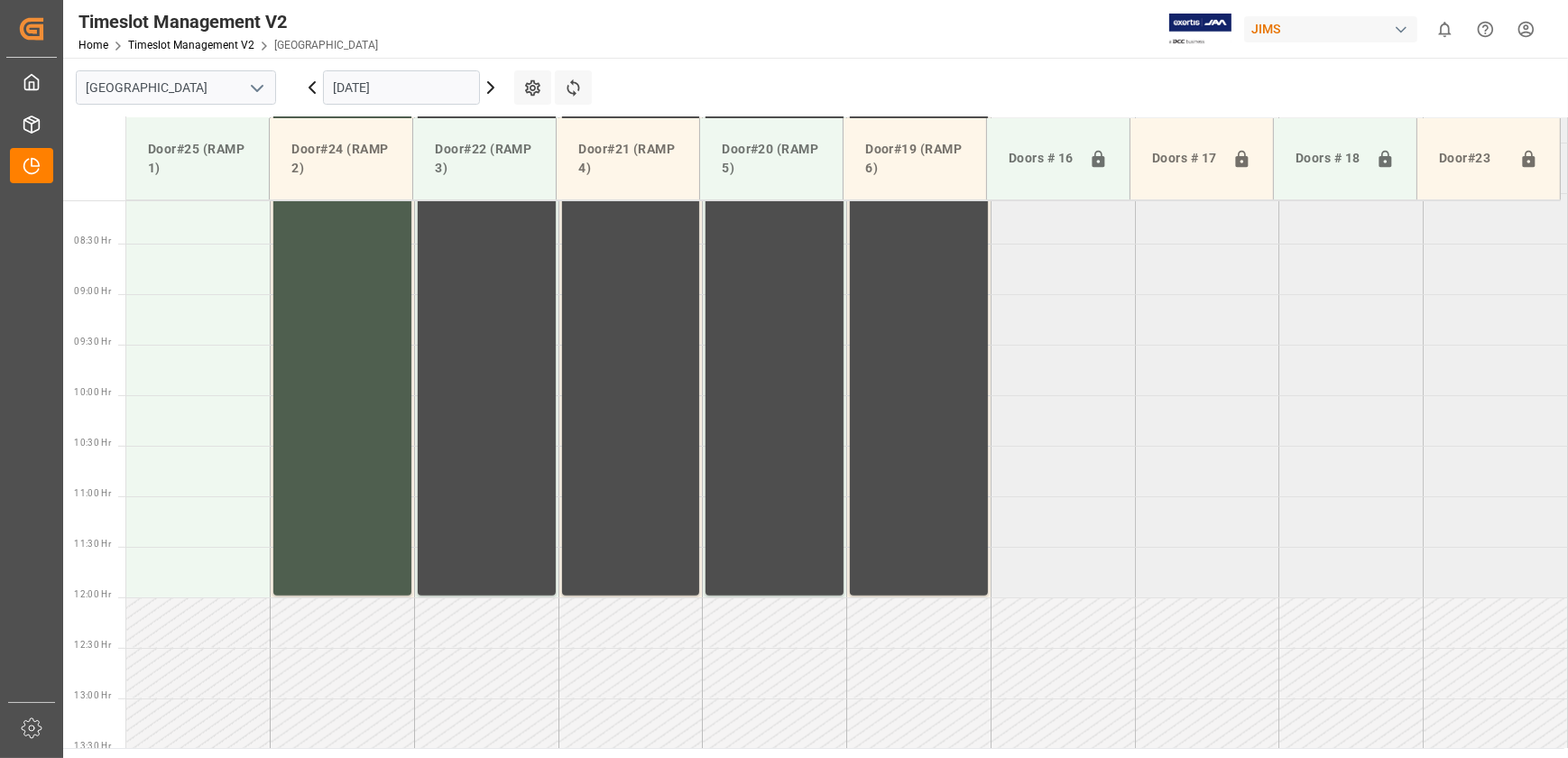
click at [384, 83] on input "[DATE]" at bounding box center [402, 87] width 157 height 34
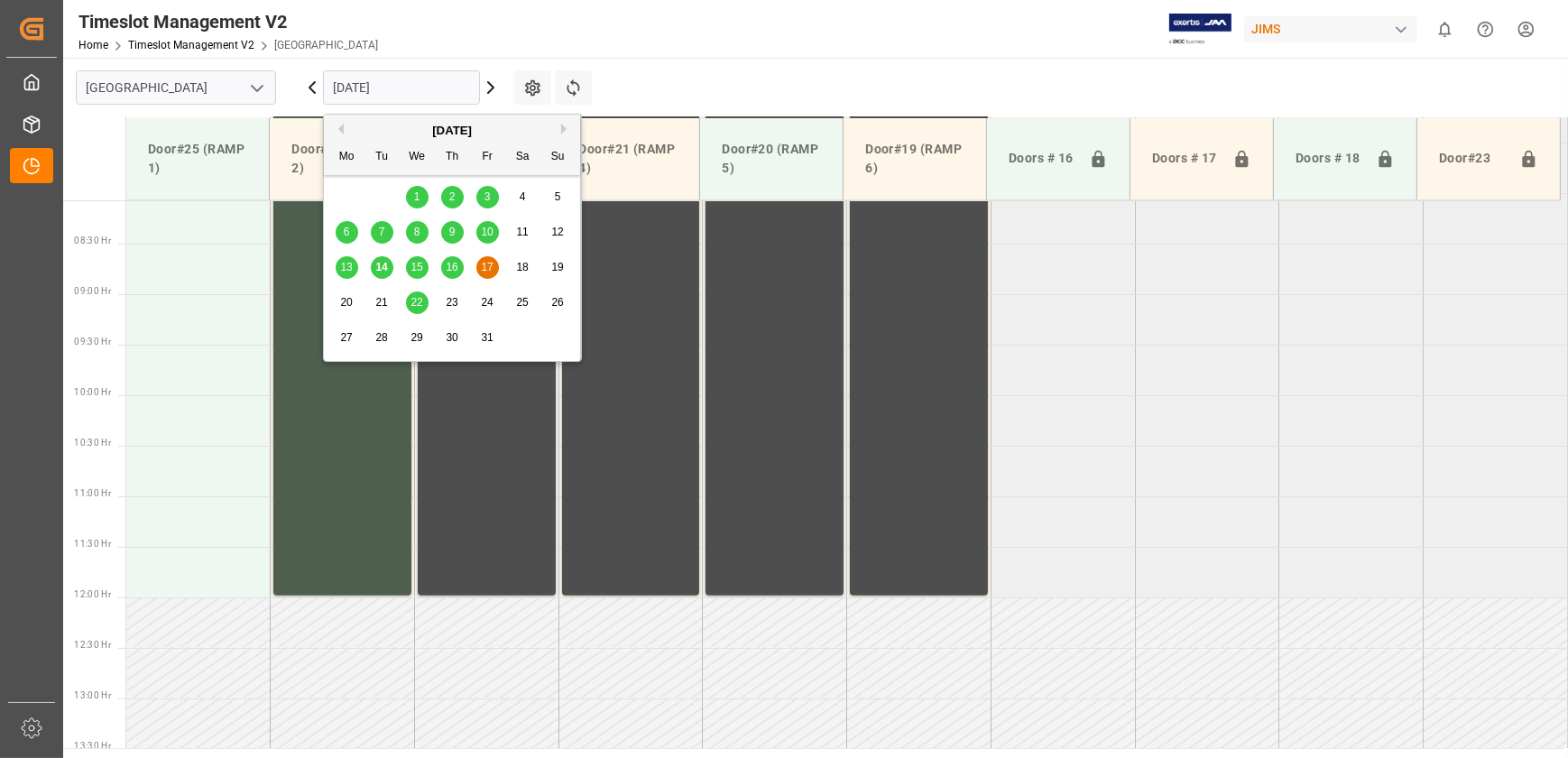
click at [387, 269] on span "14" at bounding box center [381, 267] width 11 height 12
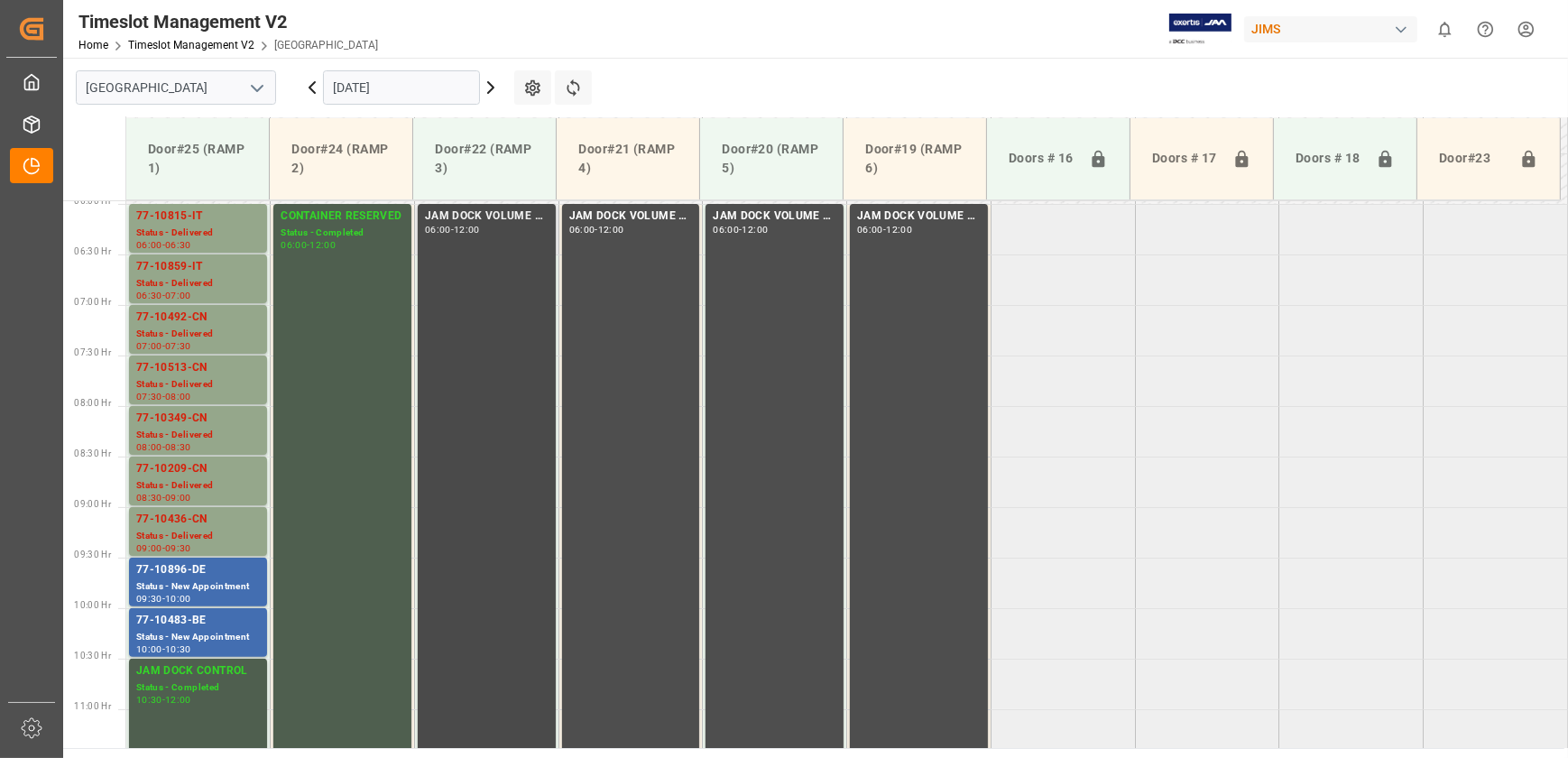
scroll to position [569, 0]
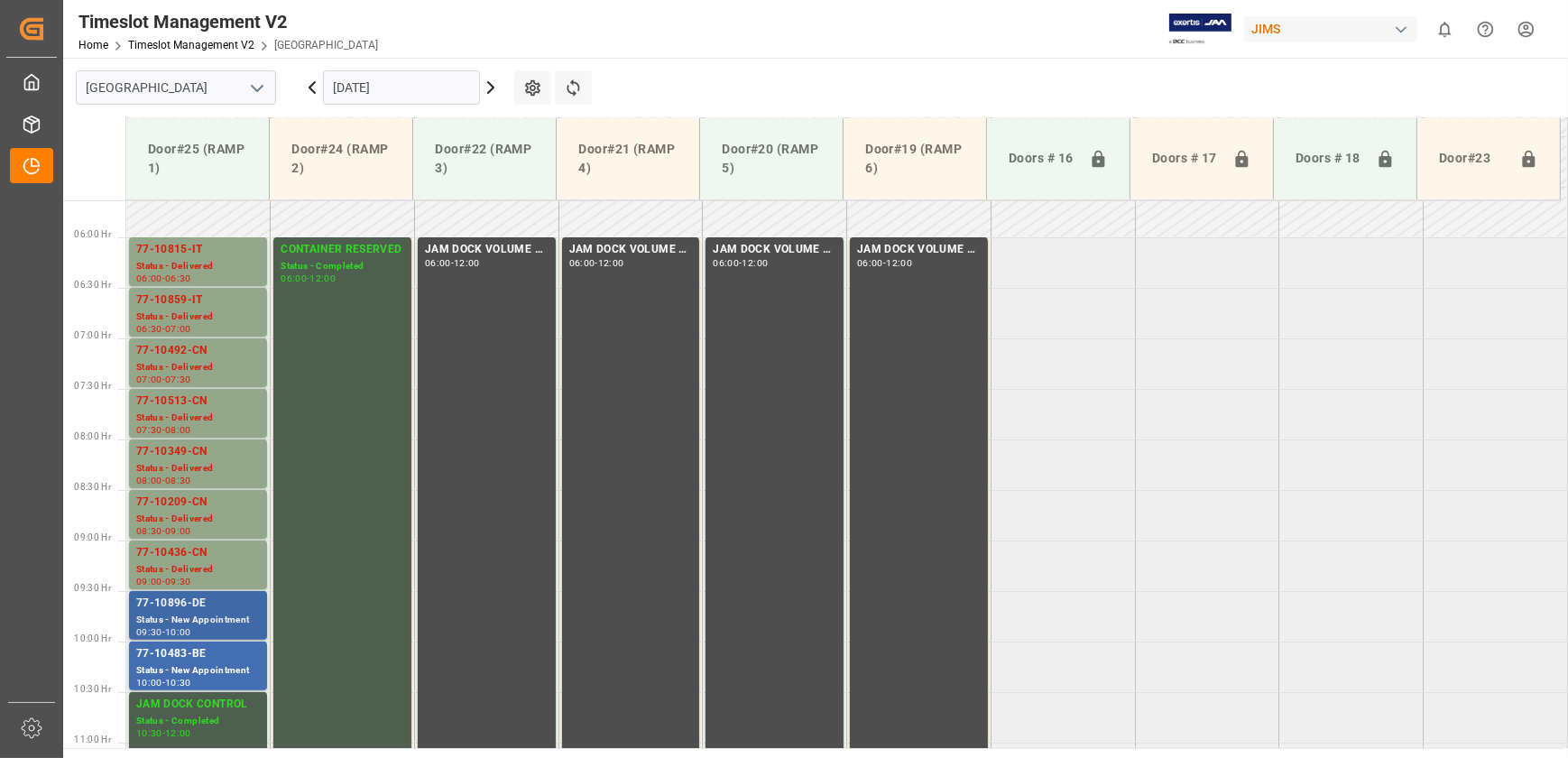
click at [222, 612] on div "Status - New Appointment" at bounding box center [198, 620] width 124 height 15
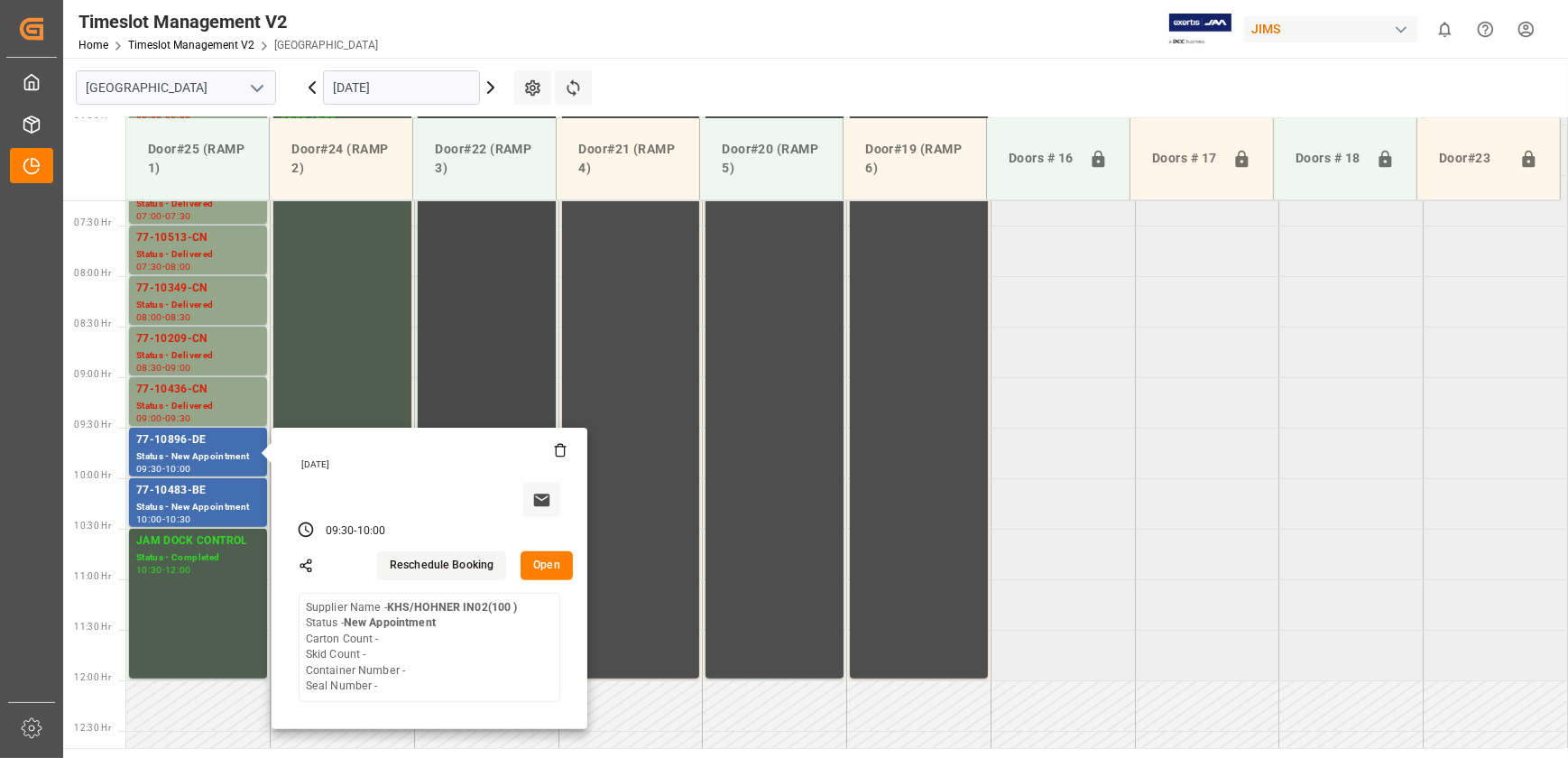
scroll to position [733, 0]
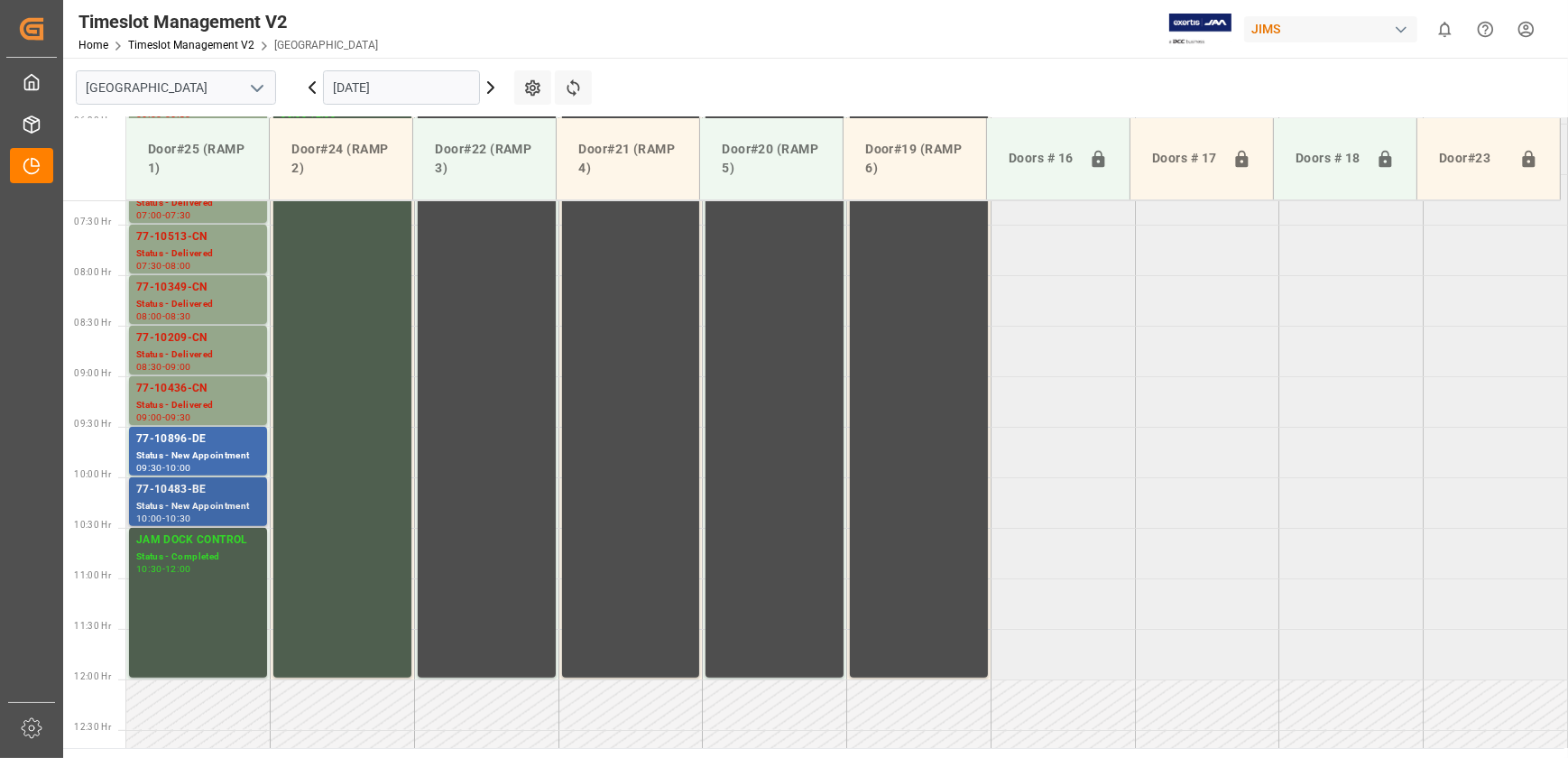
click at [234, 484] on div "77-10483-BE" at bounding box center [198, 490] width 124 height 18
click at [1077, 394] on tabel "77-10815-IT Status - Delivered 06:00 - 06:30 CONTAINER RESERVED Status - Comple…" at bounding box center [848, 680] width 1442 height 2426
drag, startPoint x: 456, startPoint y: 230, endPoint x: 1290, endPoint y: 353, distance: 843.0
click at [1290, 353] on tabel "77-10815-IT Status - Delivered 06:00 - 06:30 CONTAINER RESERVED Status - Comple…" at bounding box center [848, 680] width 1442 height 2426
